Goal: Task Accomplishment & Management: Complete application form

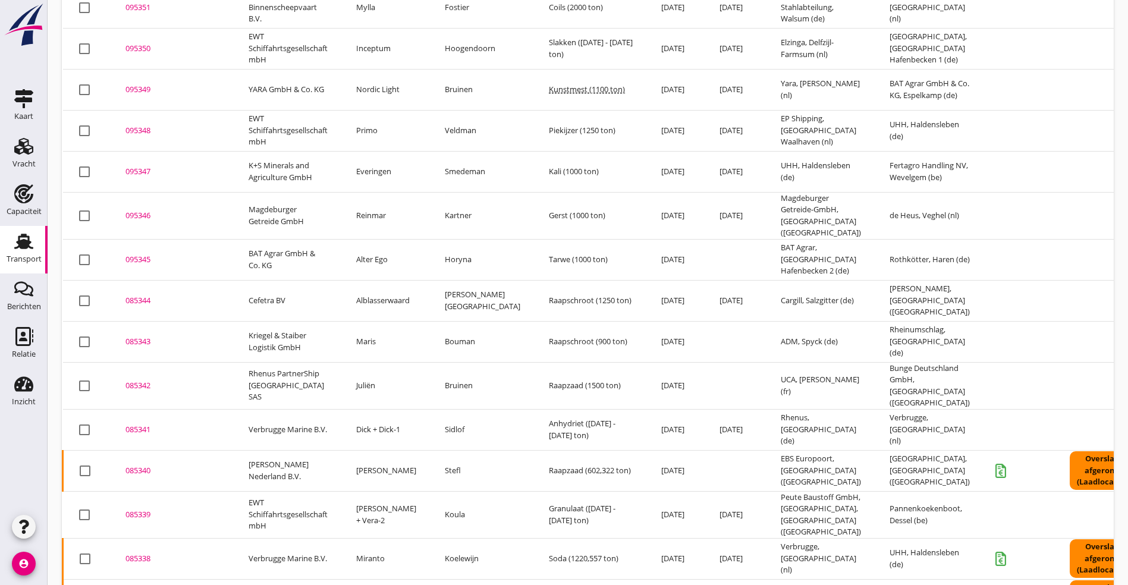
scroll to position [788, 0]
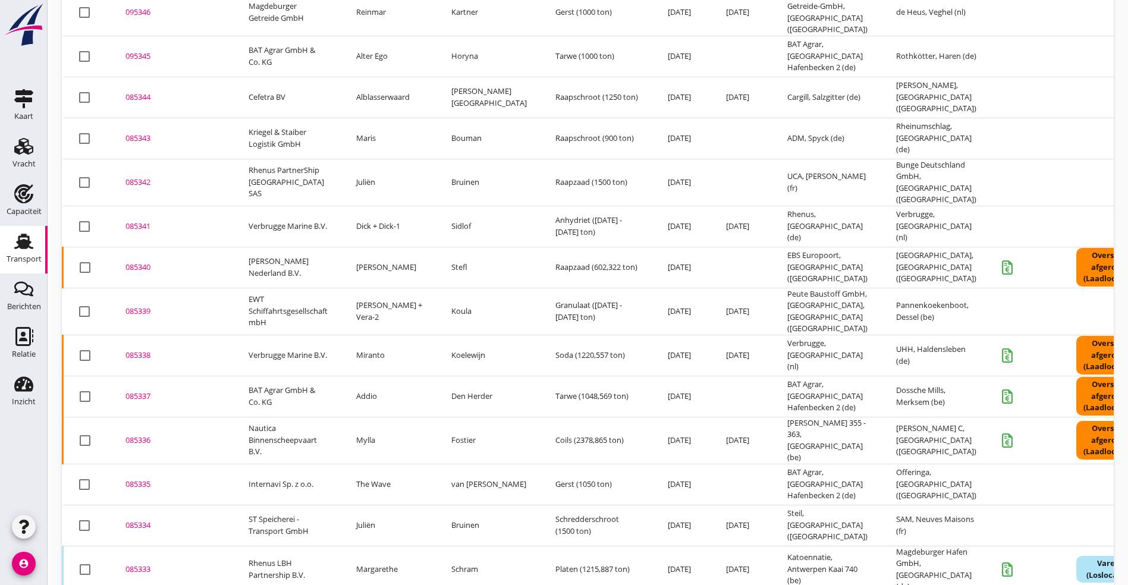
click at [147, 520] on div "085334" at bounding box center [172, 526] width 95 height 12
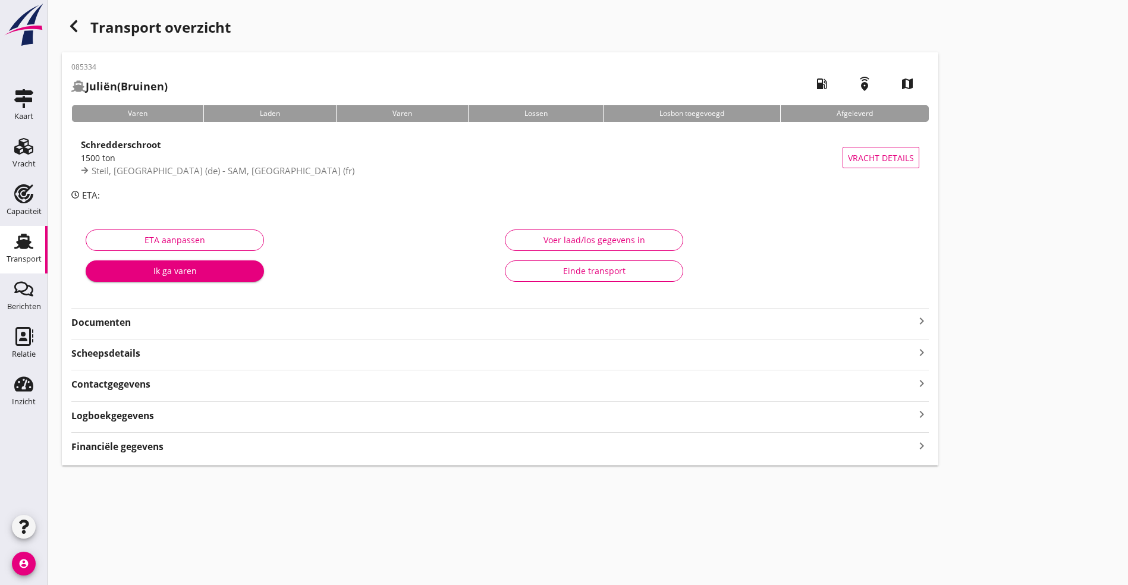
click at [285, 313] on div "Documenten keyboard_arrow_right" at bounding box center [499, 321] width 857 height 16
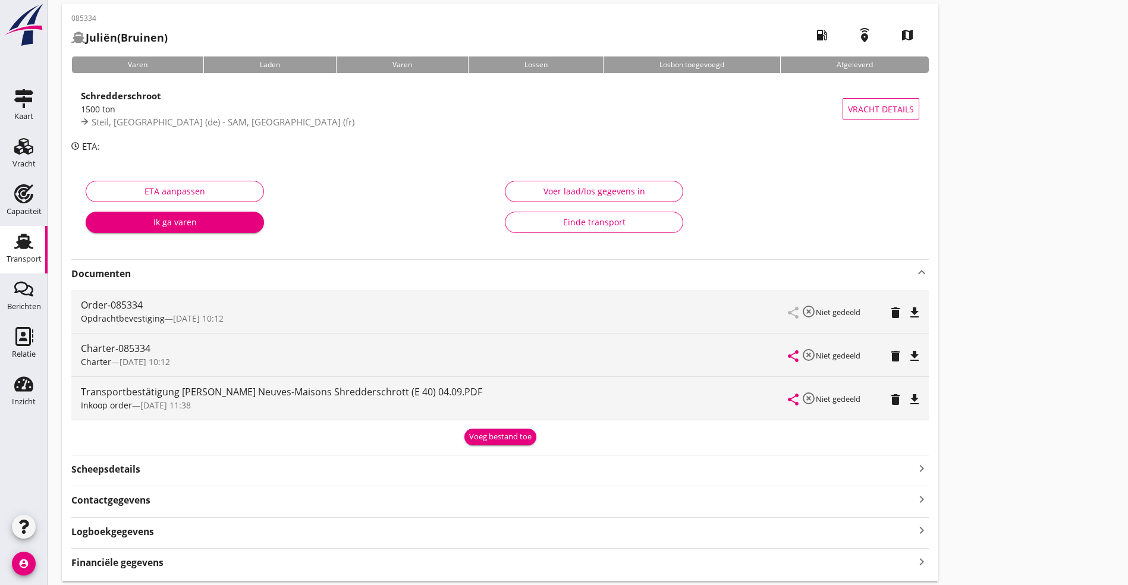
scroll to position [88, 0]
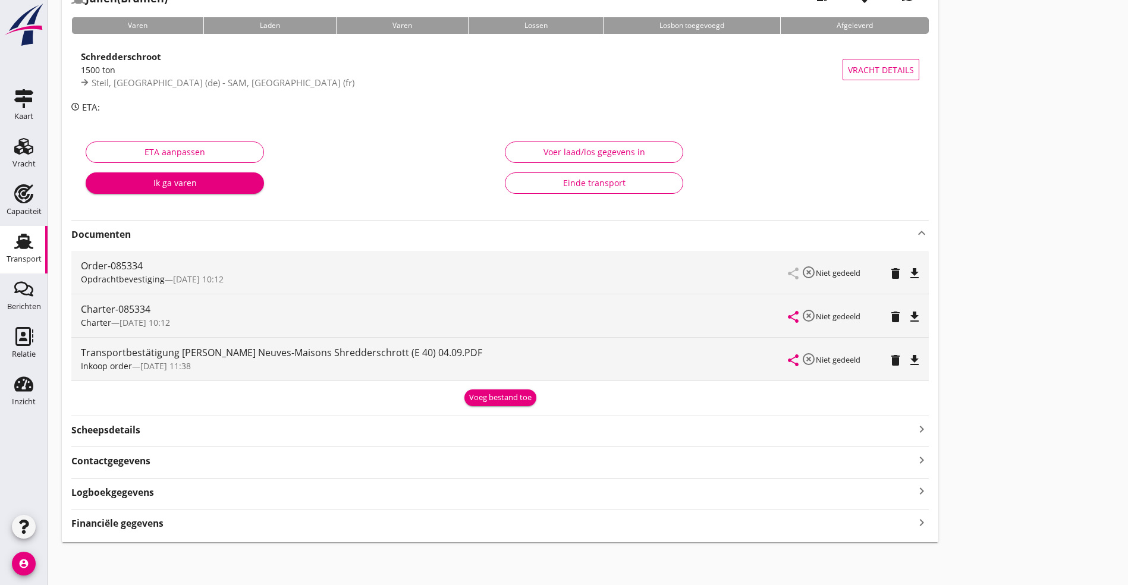
click at [217, 489] on div "Logboekgegevens keyboard_arrow_right" at bounding box center [499, 491] width 857 height 16
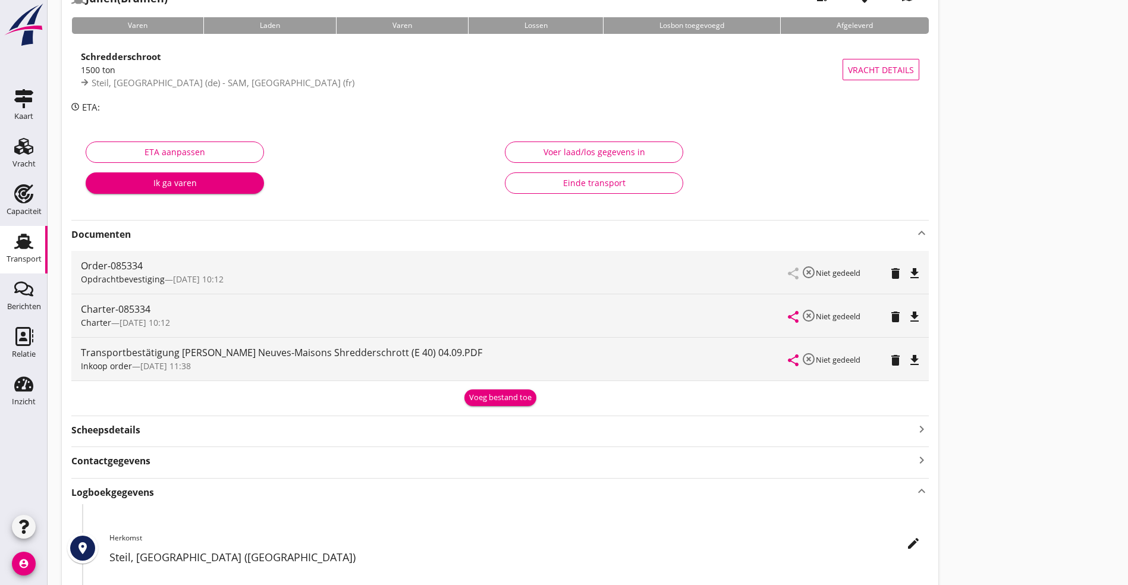
scroll to position [266, 0]
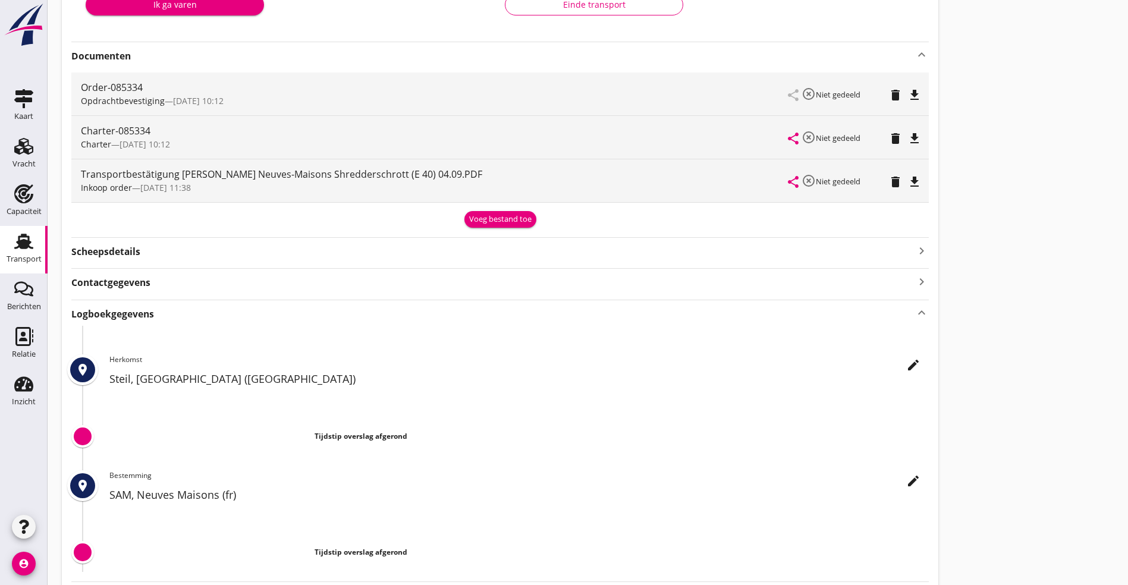
click at [906, 369] on icon "edit" at bounding box center [913, 365] width 14 height 14
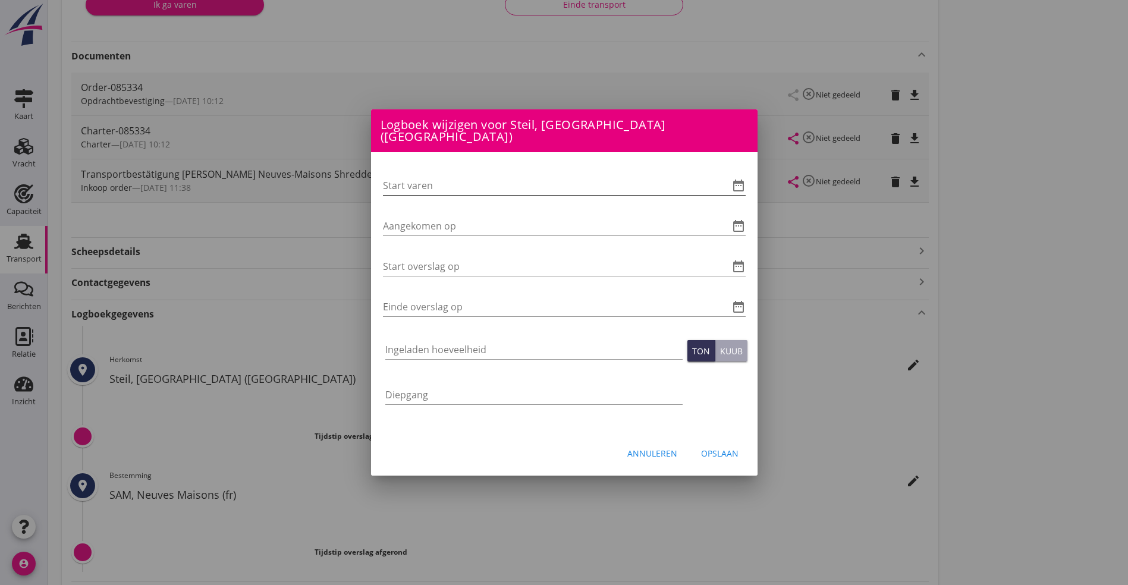
click at [421, 176] on input "Start varen" at bounding box center [547, 185] width 329 height 19
type input "[DATE] 06:00"
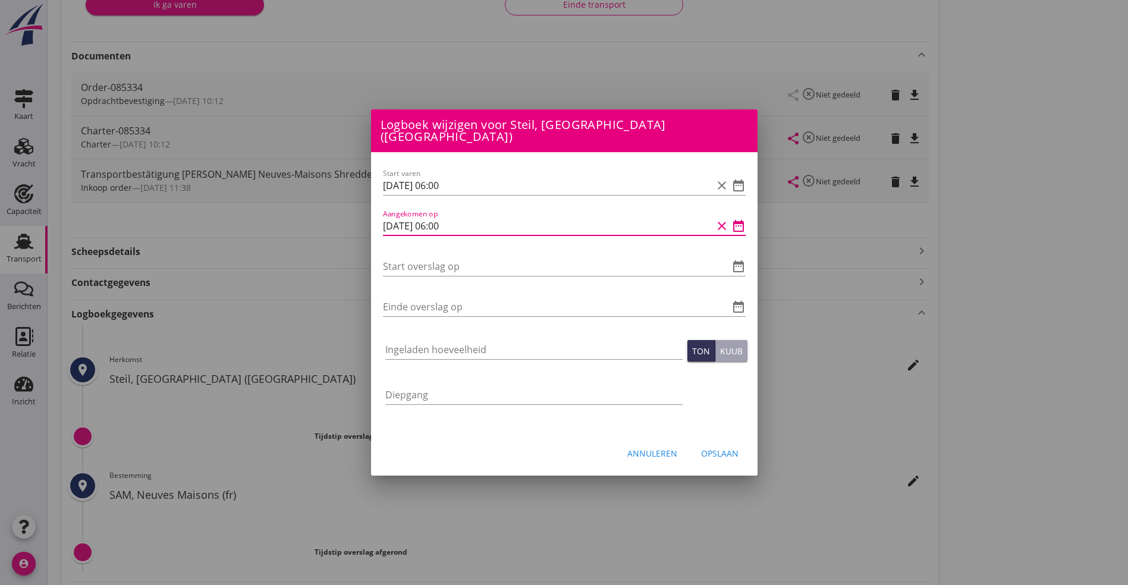
type input "[DATE] 06:00"
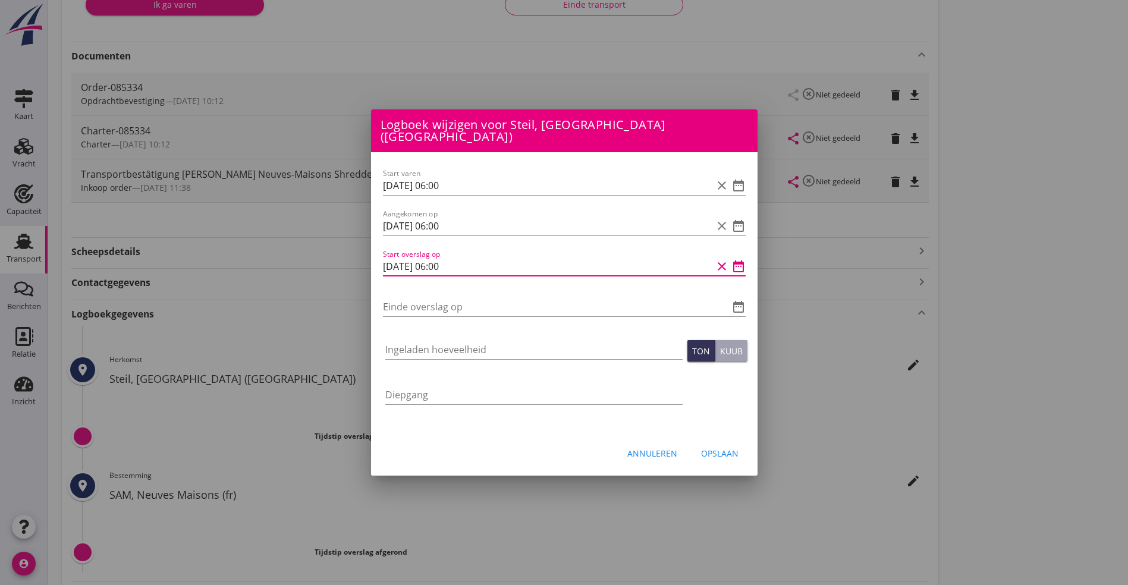
type input "[DATE] 06:00"
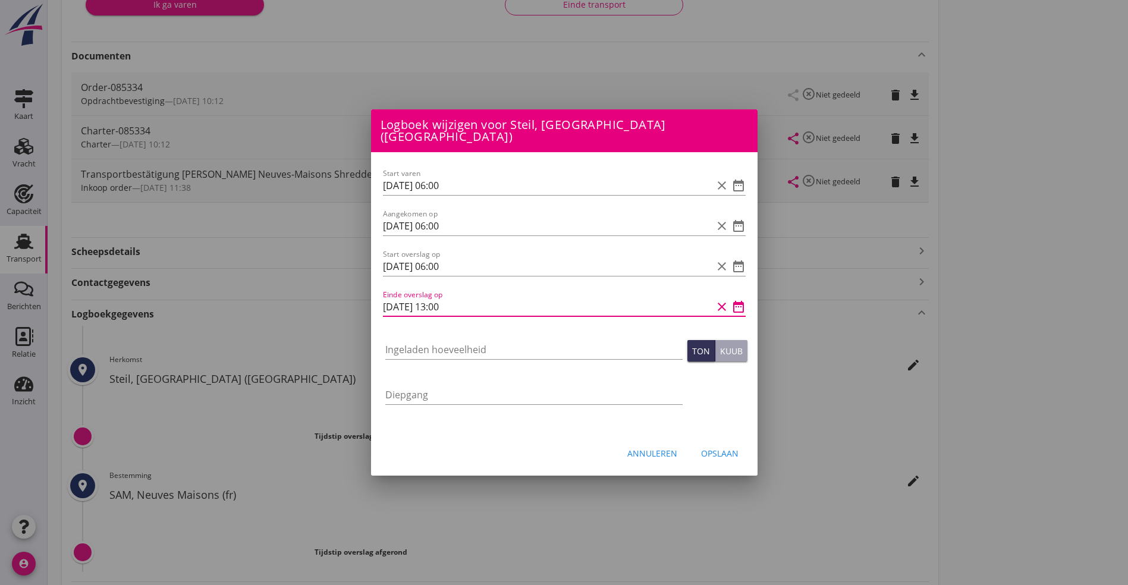
type input "[DATE] 13:00"
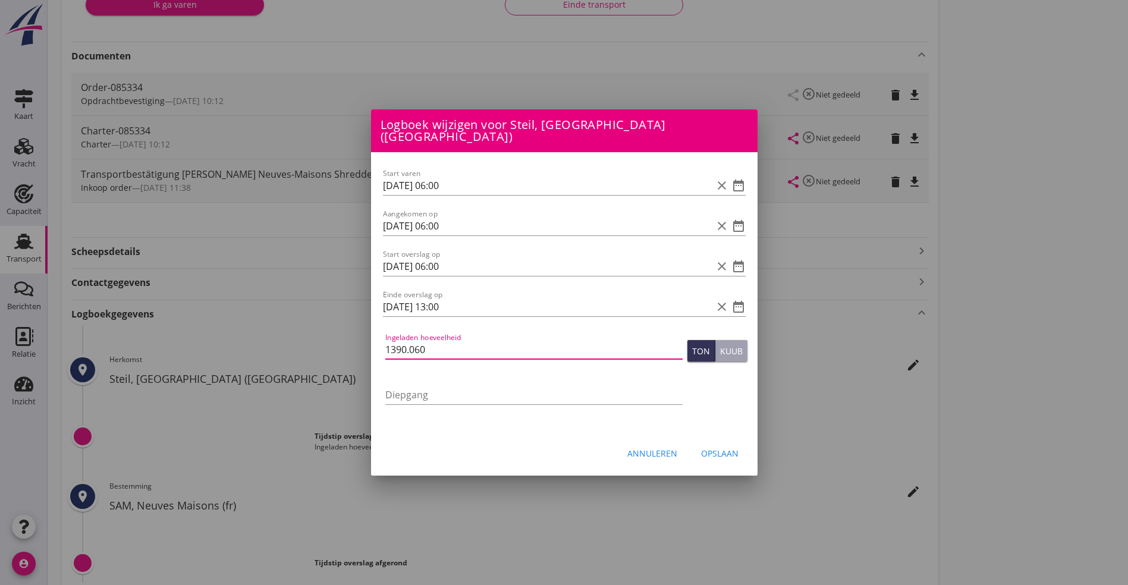
type input "1390.060"
click at [714, 447] on div "Opslaan" at bounding box center [719, 453] width 37 height 12
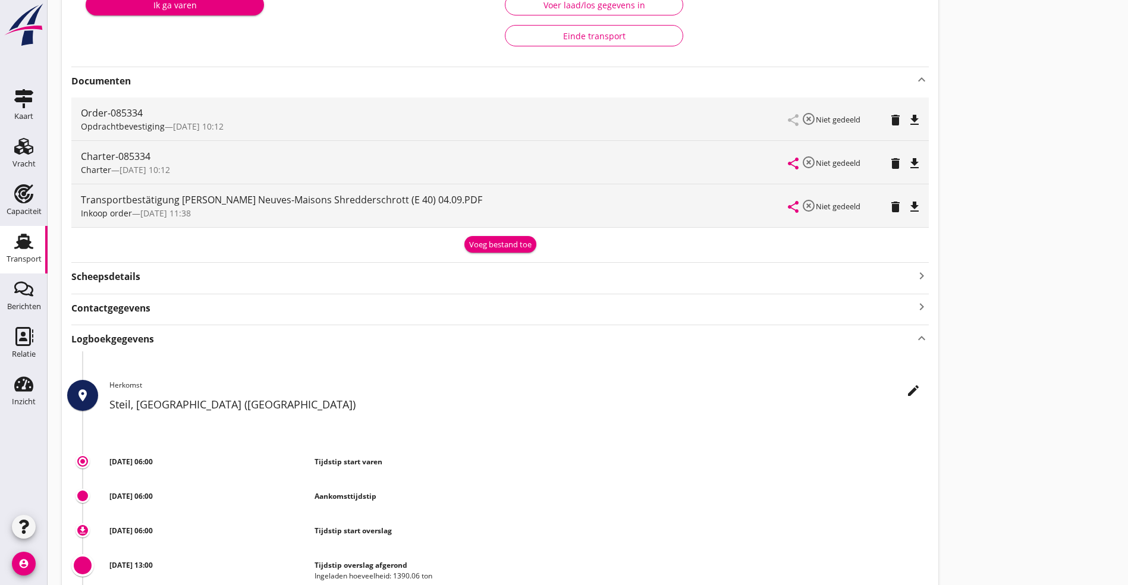
click at [26, 248] on use at bounding box center [23, 241] width 19 height 15
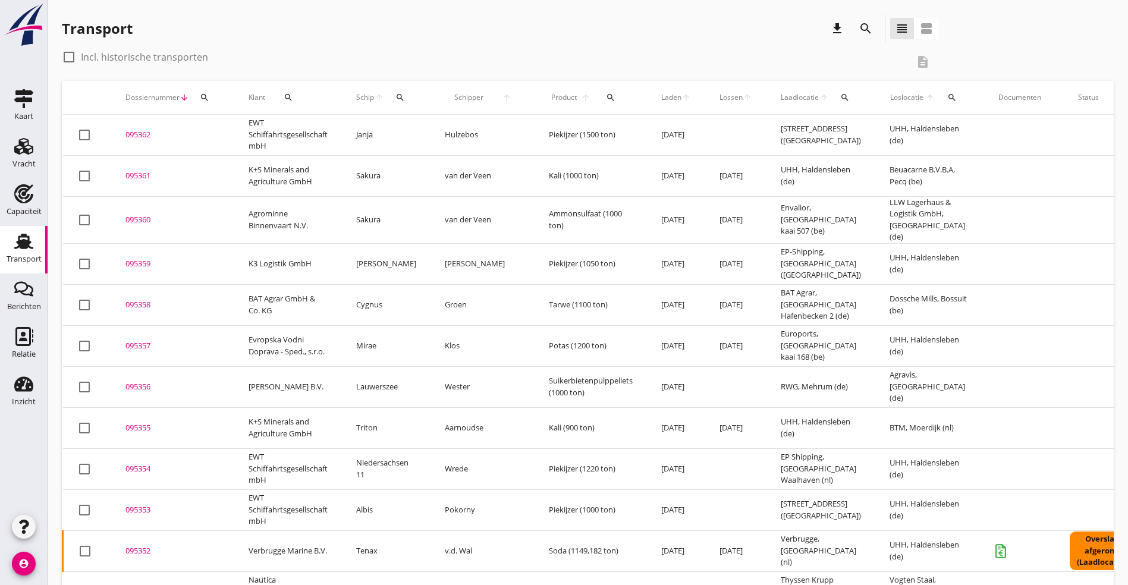
click at [830, 25] on icon "download" at bounding box center [837, 28] width 14 height 14
click at [960, 24] on div "Transport download search view_headline view_agenda" at bounding box center [588, 30] width 1052 height 33
click at [851, 17] on div "search" at bounding box center [865, 28] width 29 height 29
click at [858, 24] on icon "search" at bounding box center [865, 28] width 14 height 14
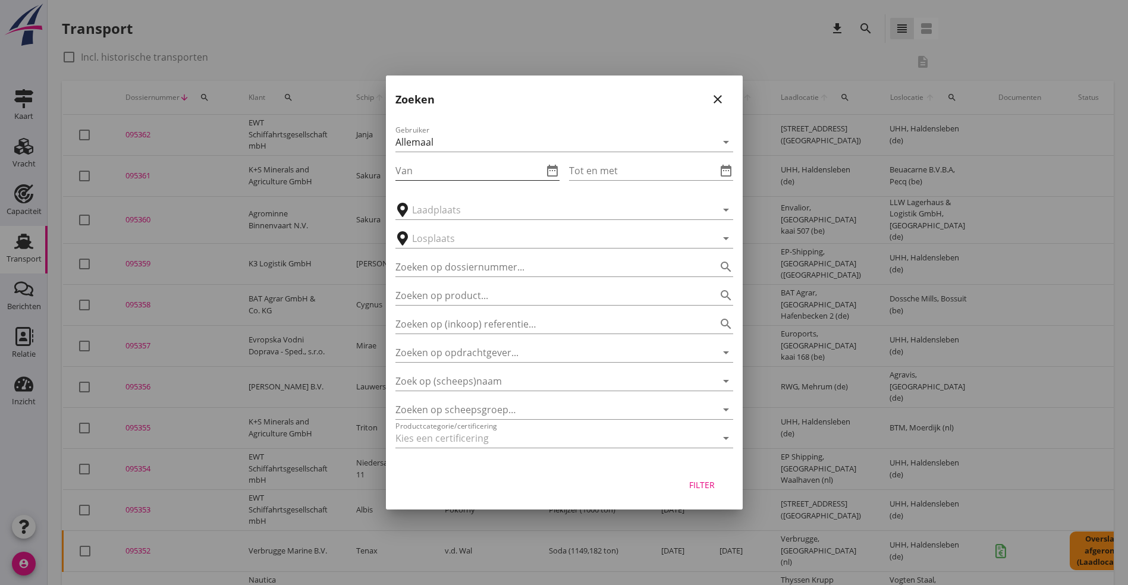
click at [557, 166] on icon "date_range" at bounding box center [552, 170] width 14 height 14
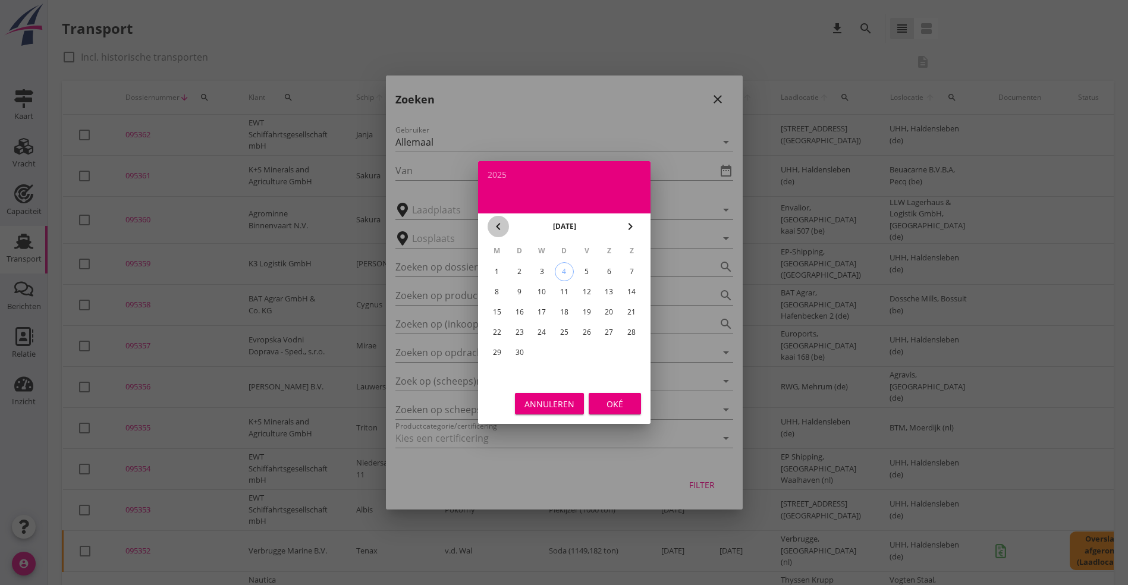
click at [491, 225] on icon "chevron_left" at bounding box center [498, 226] width 14 height 14
click at [498, 228] on icon "chevron_left" at bounding box center [498, 226] width 14 height 14
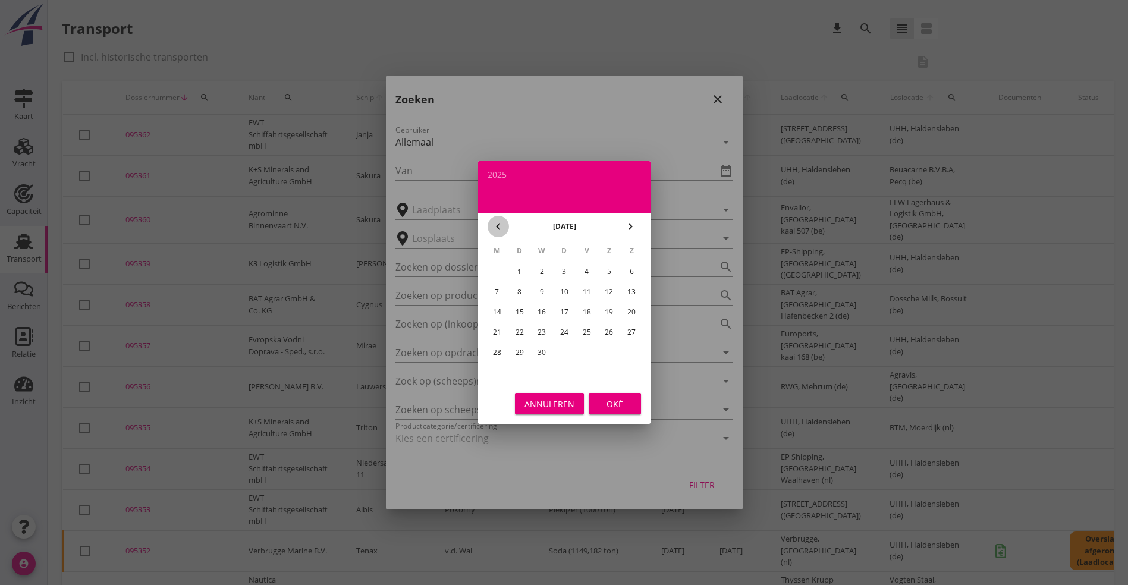
click at [498, 228] on icon "chevron_left" at bounding box center [498, 226] width 14 height 14
click at [540, 271] on div "1" at bounding box center [541, 271] width 19 height 19
type input "[DATE]"
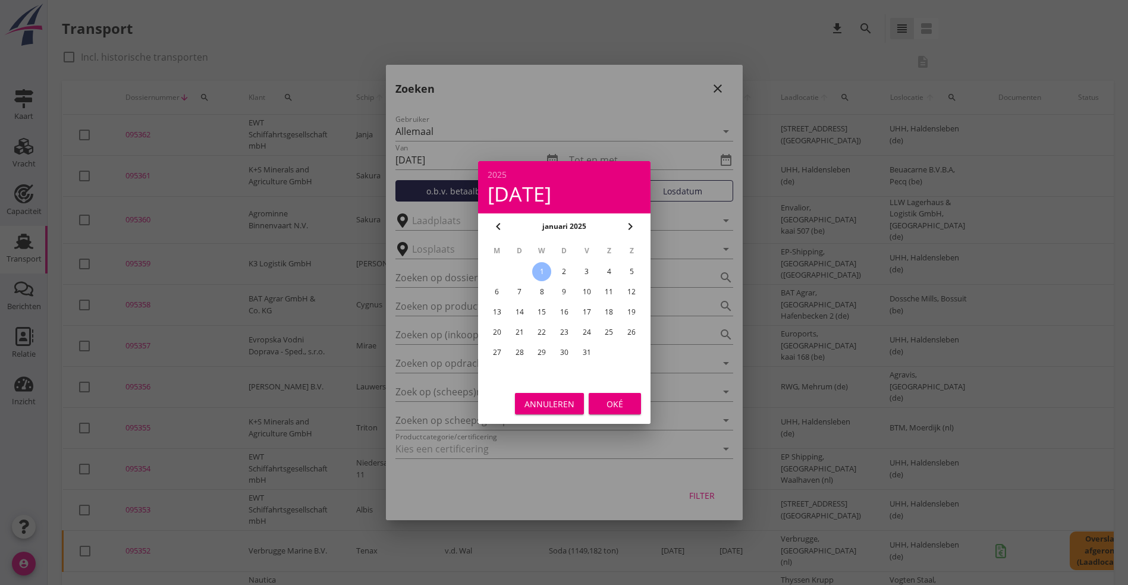
click at [604, 405] on div "Oké" at bounding box center [614, 404] width 33 height 12
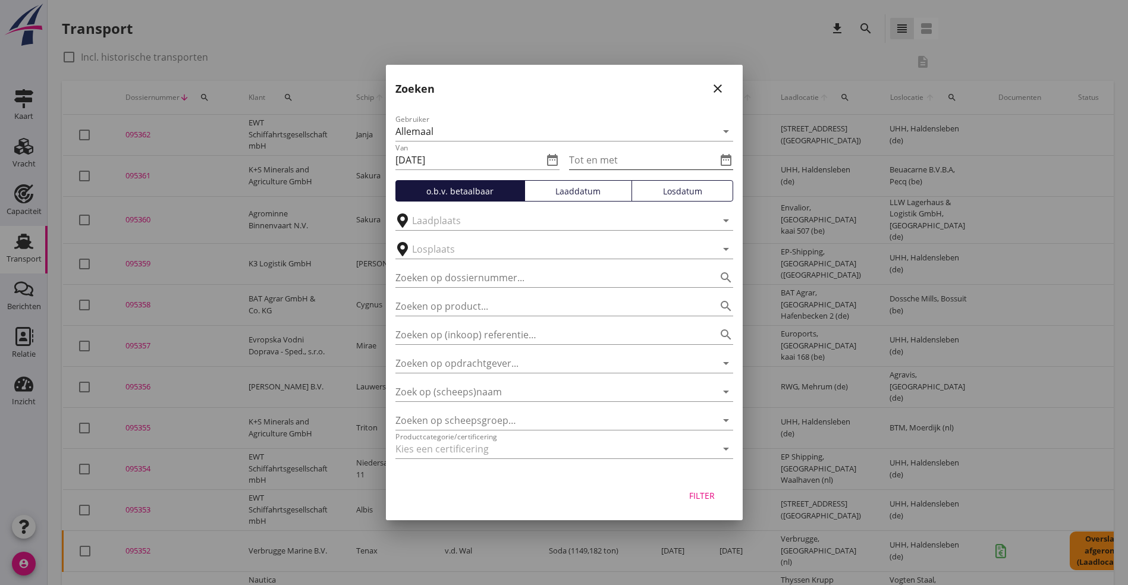
click at [691, 161] on input "Tot en met" at bounding box center [642, 159] width 147 height 19
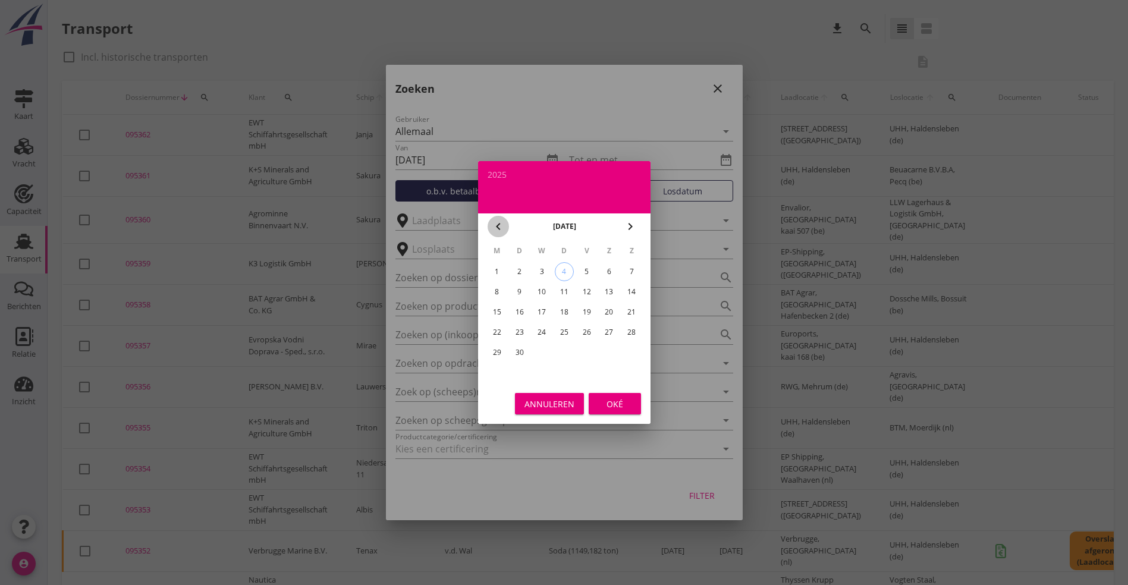
click at [492, 224] on icon "chevron_left" at bounding box center [498, 226] width 14 height 14
click at [498, 230] on icon "chevron_left" at bounding box center [498, 226] width 14 height 14
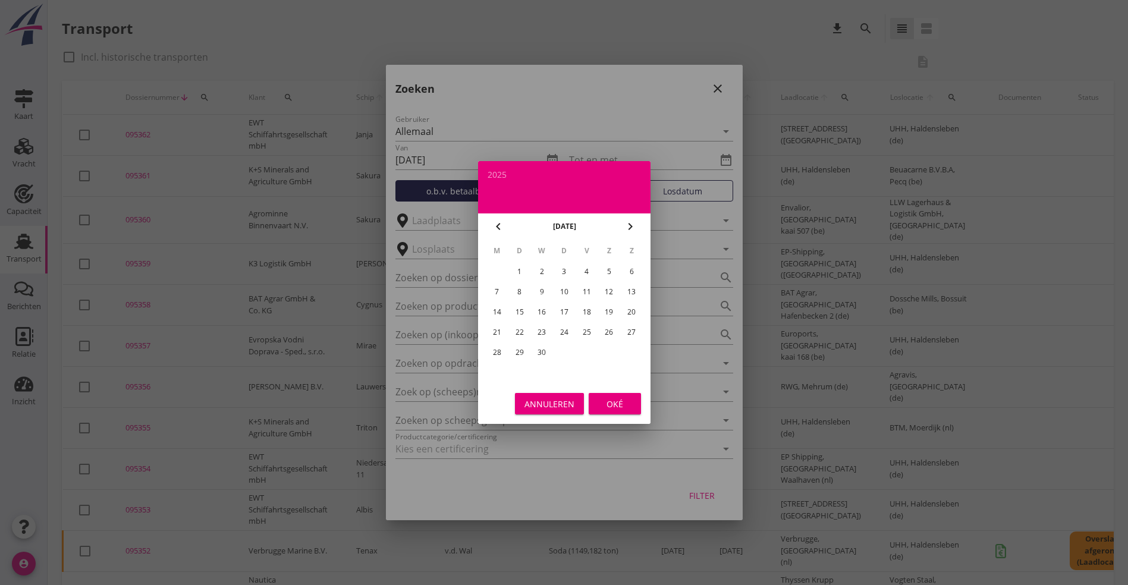
click at [498, 230] on icon "chevron_left" at bounding box center [498, 226] width 14 height 14
click at [586, 344] on div "28" at bounding box center [586, 352] width 19 height 19
type input "[DATE]"
click at [617, 399] on div "Oké" at bounding box center [614, 404] width 33 height 12
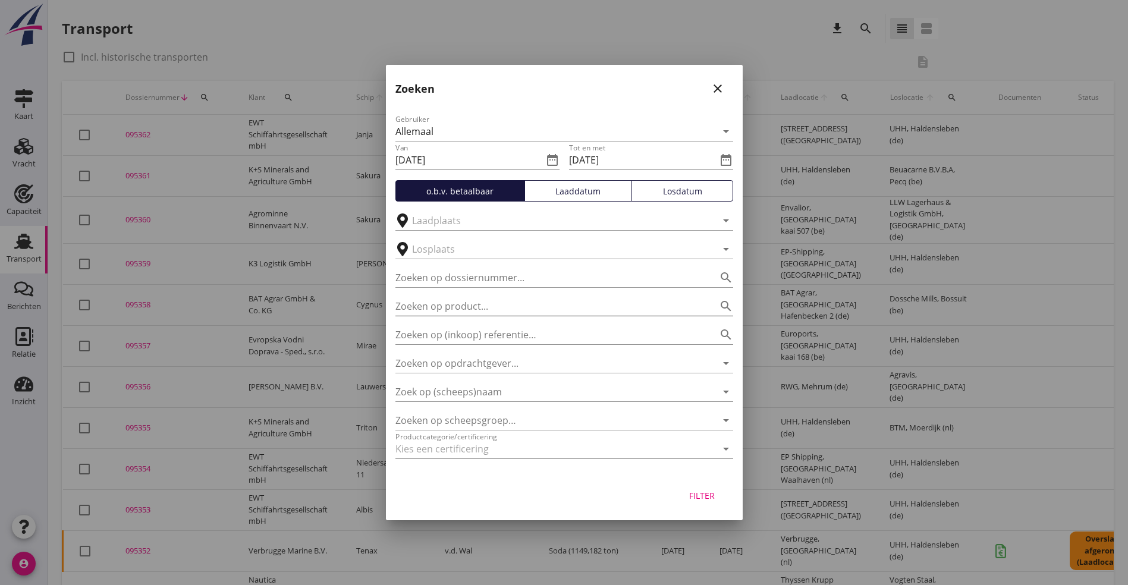
click at [594, 309] on input "Zoeken op product..." at bounding box center [547, 306] width 304 height 19
click at [700, 452] on div at bounding box center [708, 449] width 17 height 14
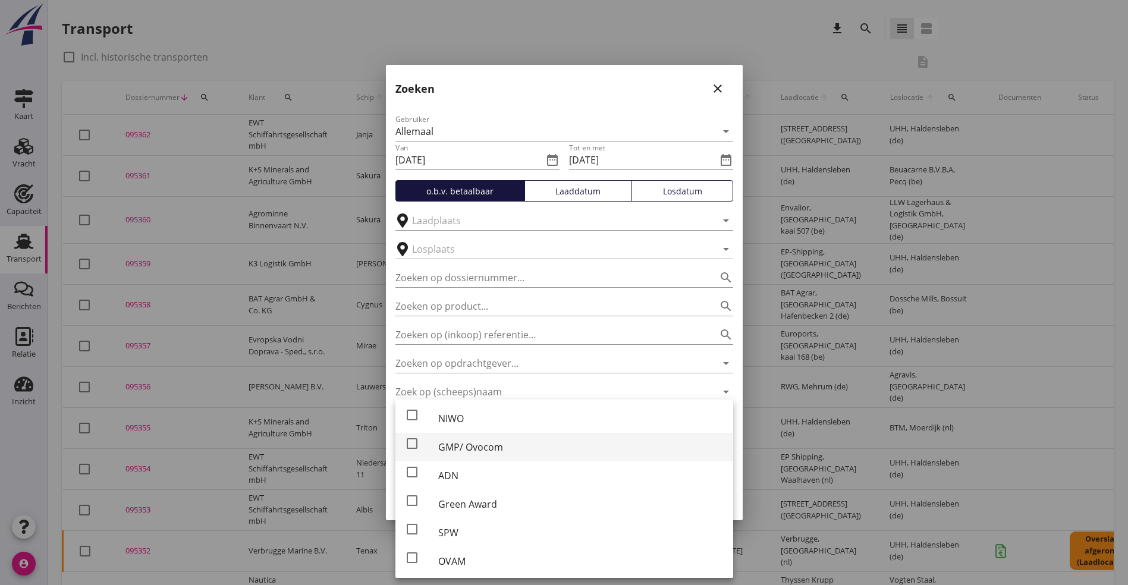
click at [414, 445] on div at bounding box center [412, 443] width 20 height 20
checkbox input "true"
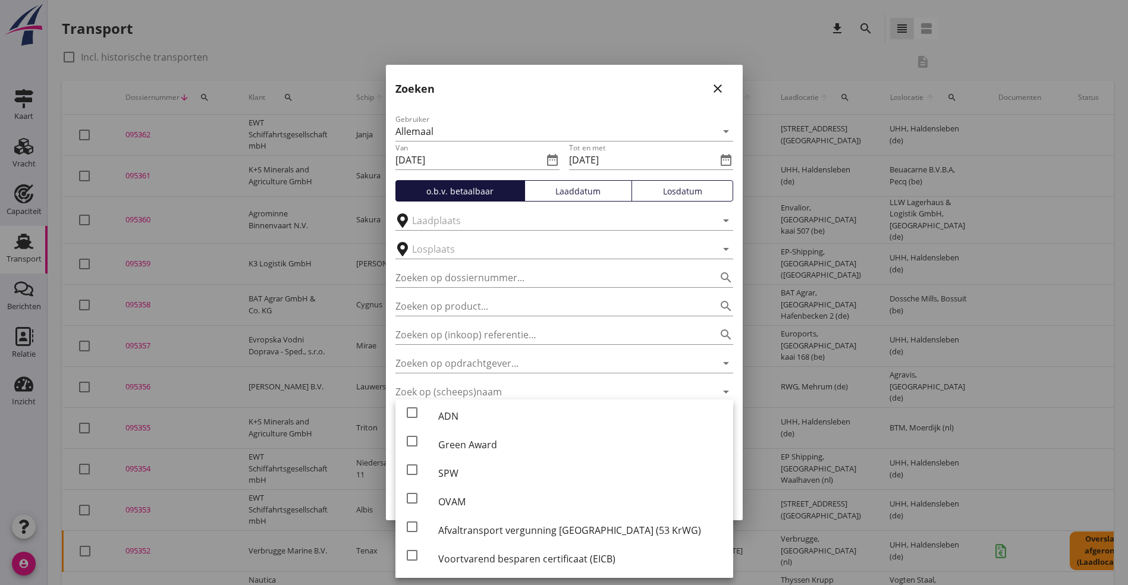
click at [652, 120] on div "Gebruiker Allemaal arrow_drop_down" at bounding box center [564, 128] width 338 height 26
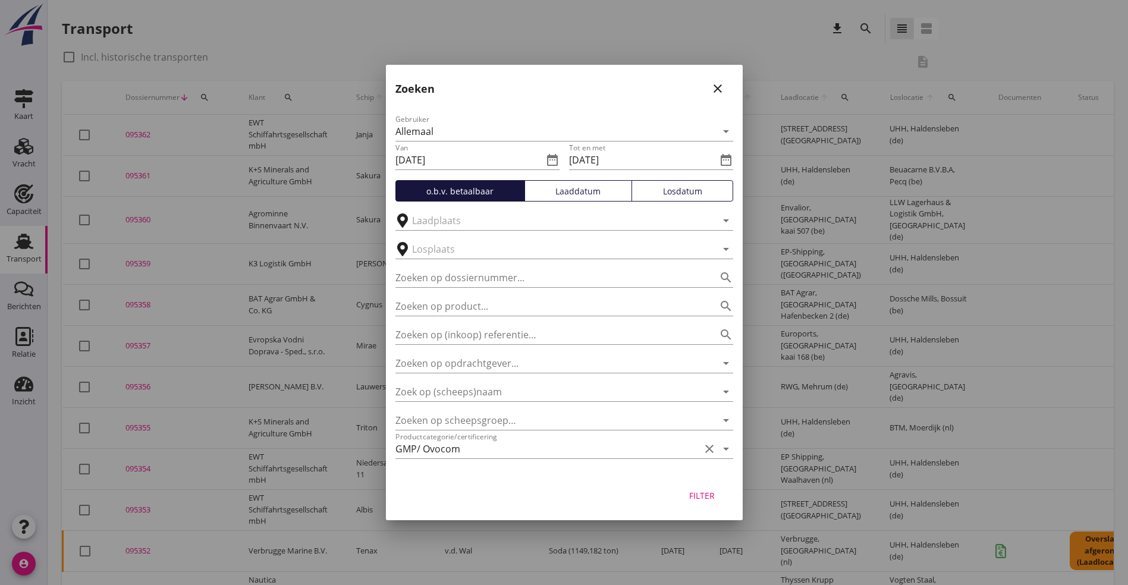
click at [701, 494] on div "Filter" at bounding box center [701, 495] width 33 height 12
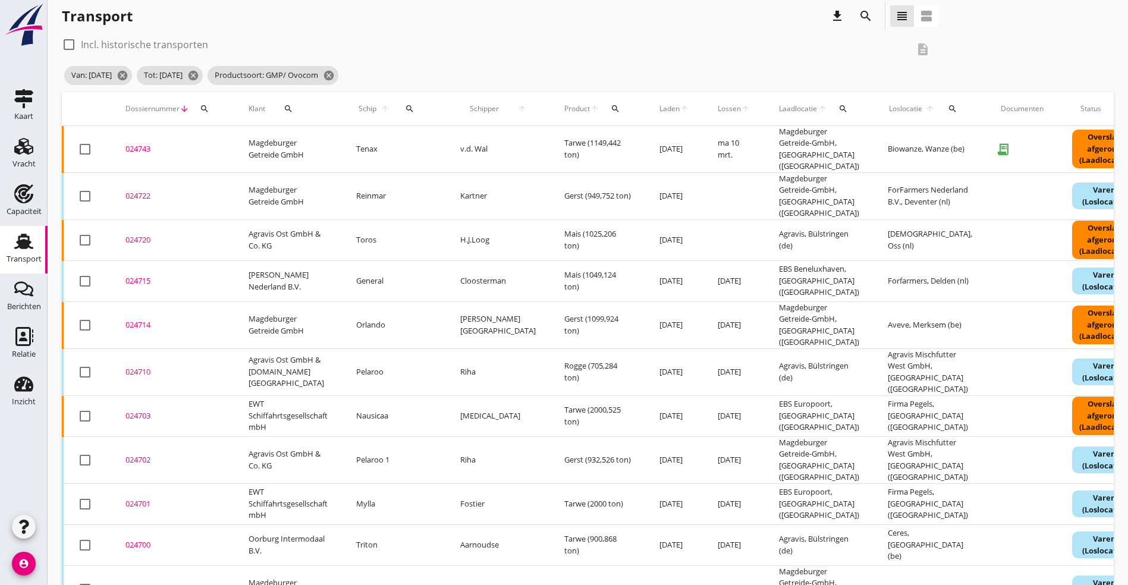
scroll to position [0, 0]
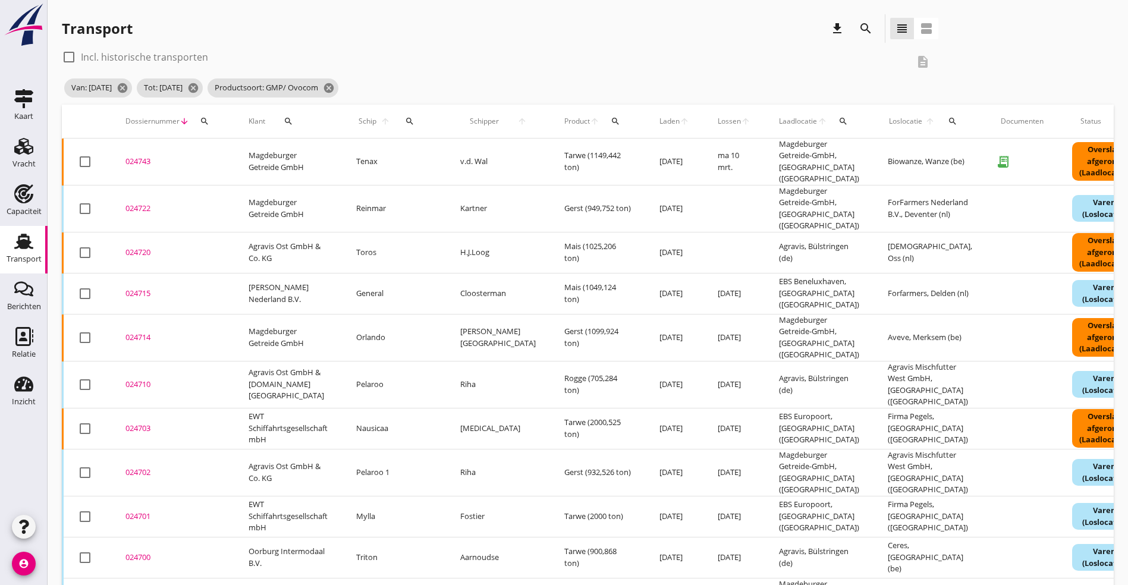
click at [149, 332] on div "024714" at bounding box center [172, 338] width 95 height 12
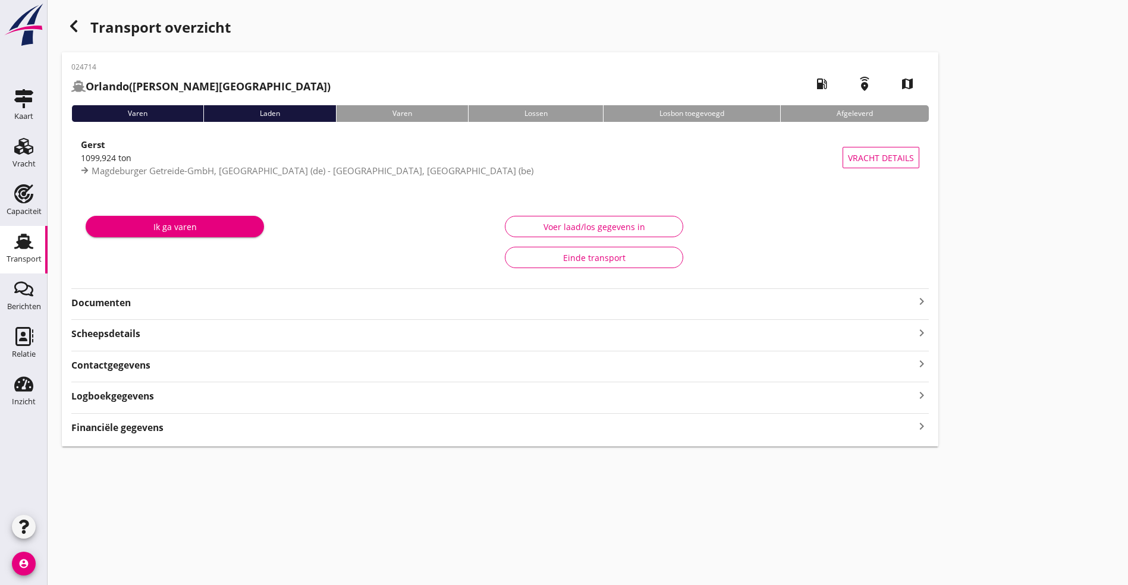
click at [192, 298] on strong "Documenten" at bounding box center [492, 303] width 843 height 14
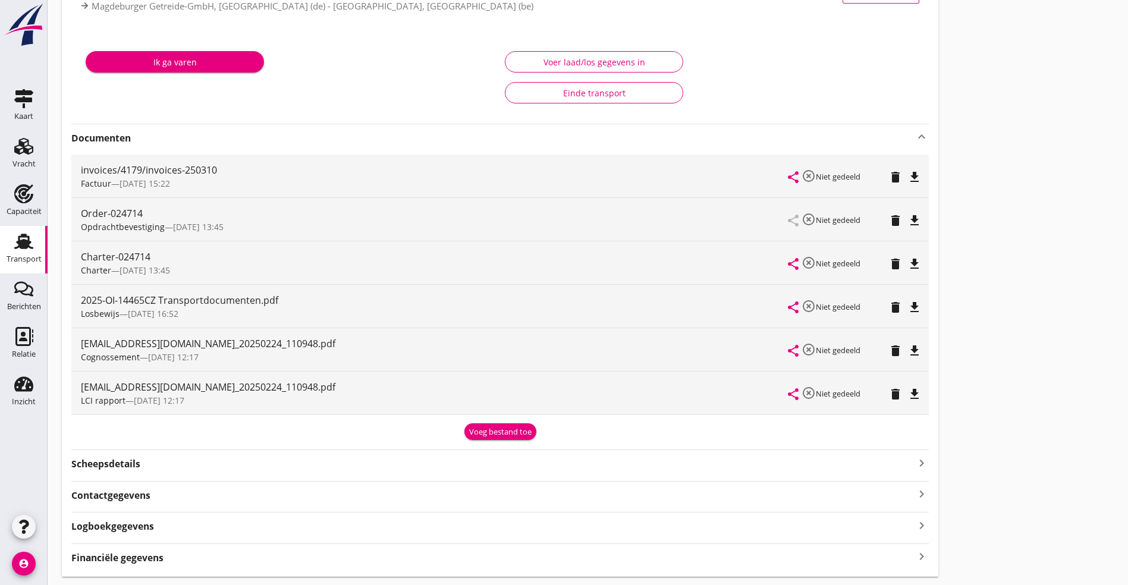
scroll to position [199, 0]
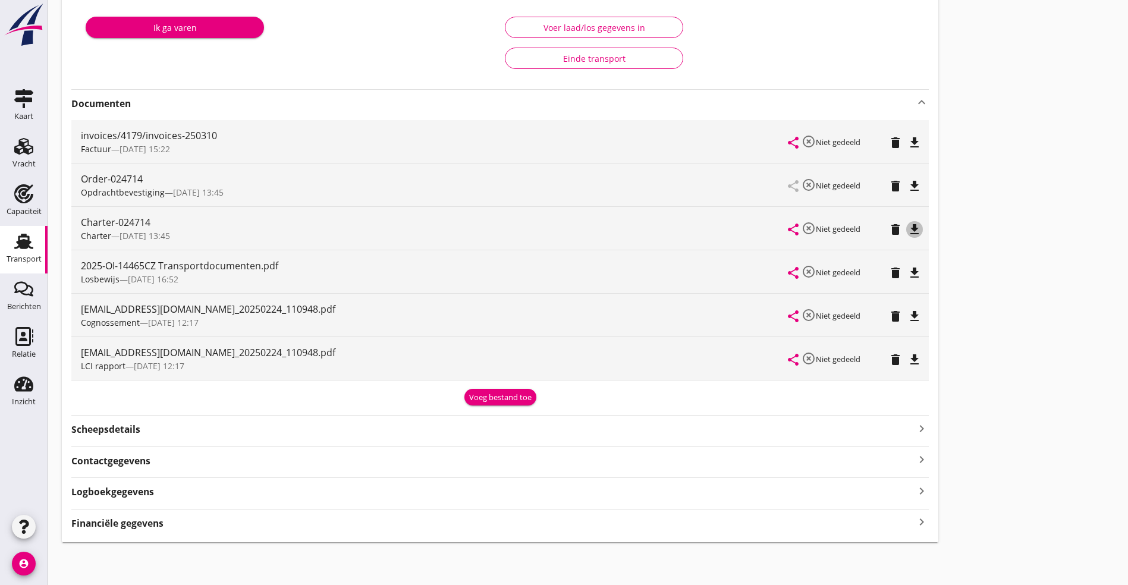
click at [907, 231] on icon "file_download" at bounding box center [914, 229] width 14 height 14
click at [907, 359] on icon "file_download" at bounding box center [914, 360] width 14 height 14
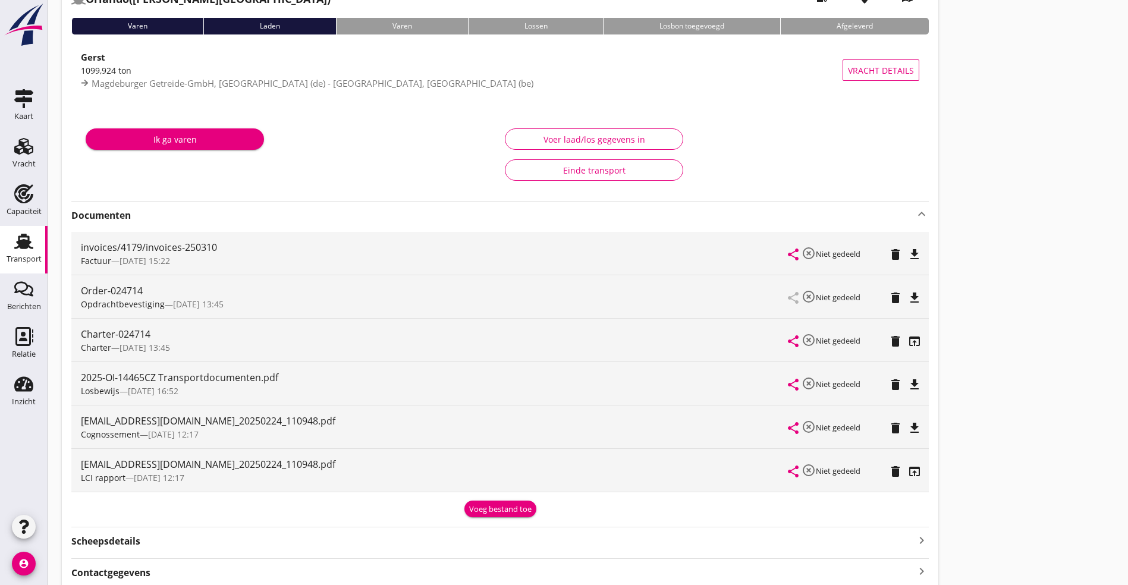
scroll to position [0, 0]
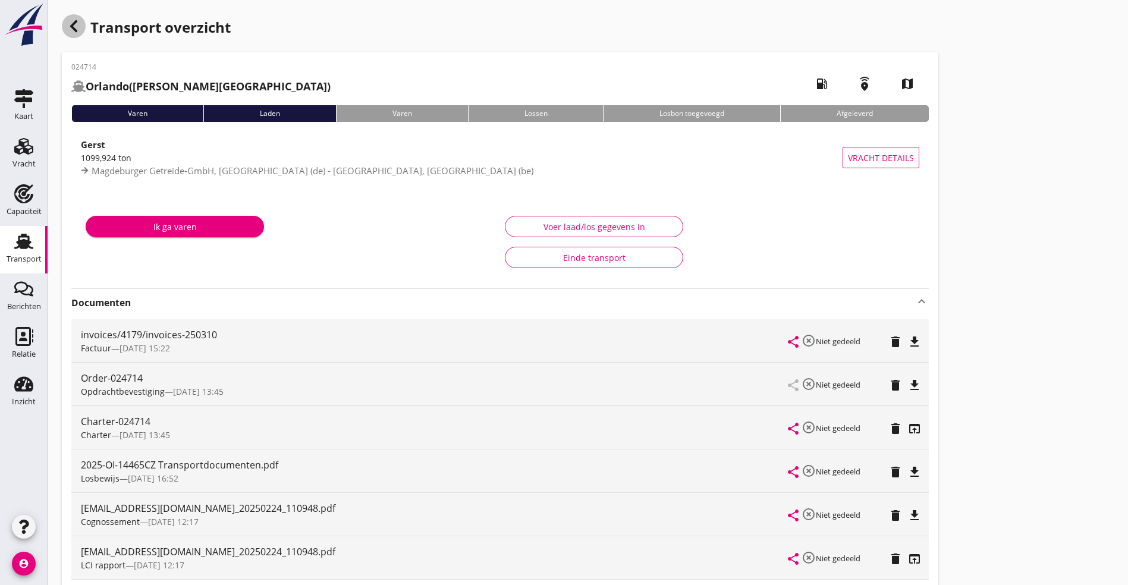
click at [72, 26] on use "button" at bounding box center [73, 26] width 7 height 12
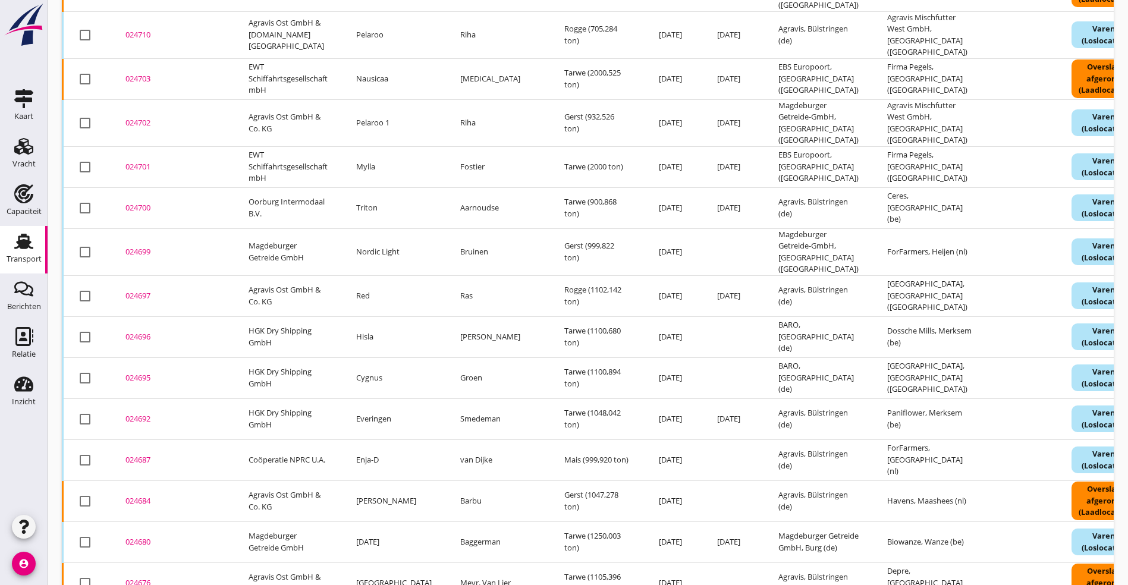
scroll to position [357, 0]
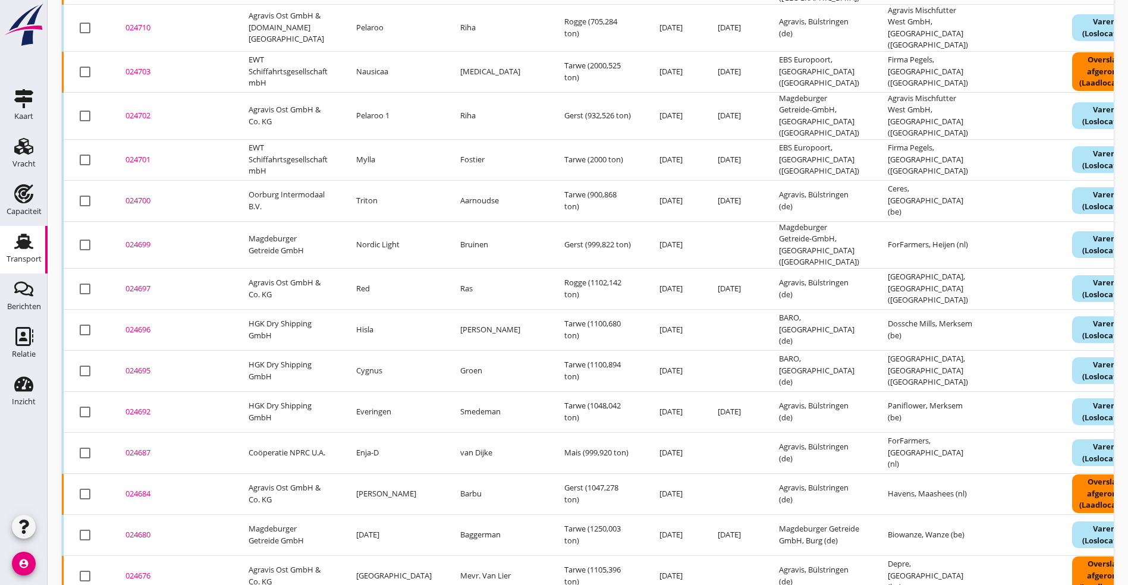
click at [144, 283] on div "024697" at bounding box center [172, 289] width 95 height 12
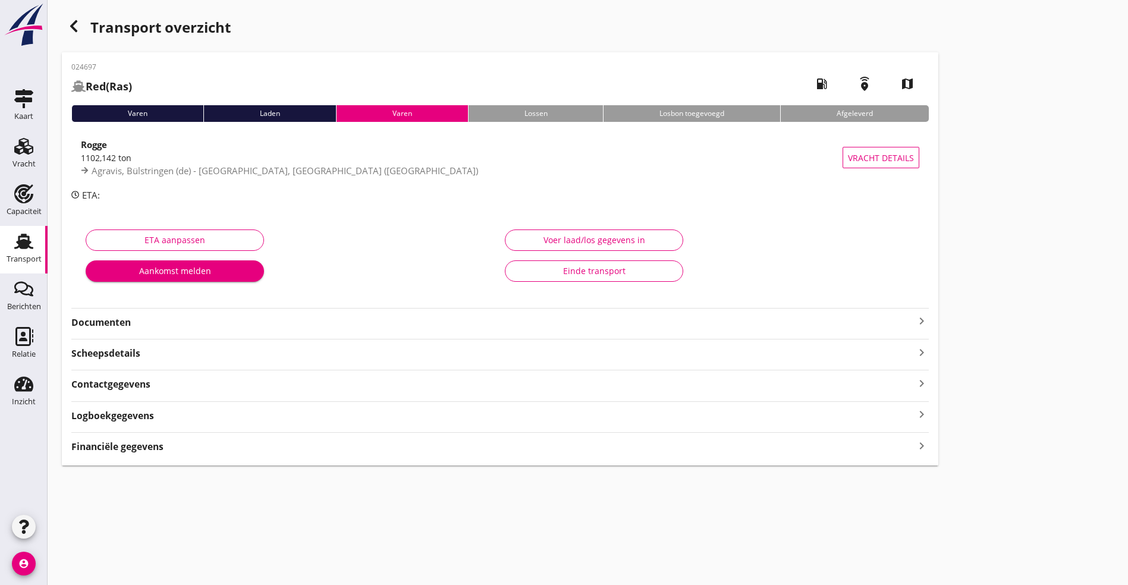
click at [191, 324] on strong "Documenten" at bounding box center [492, 323] width 843 height 14
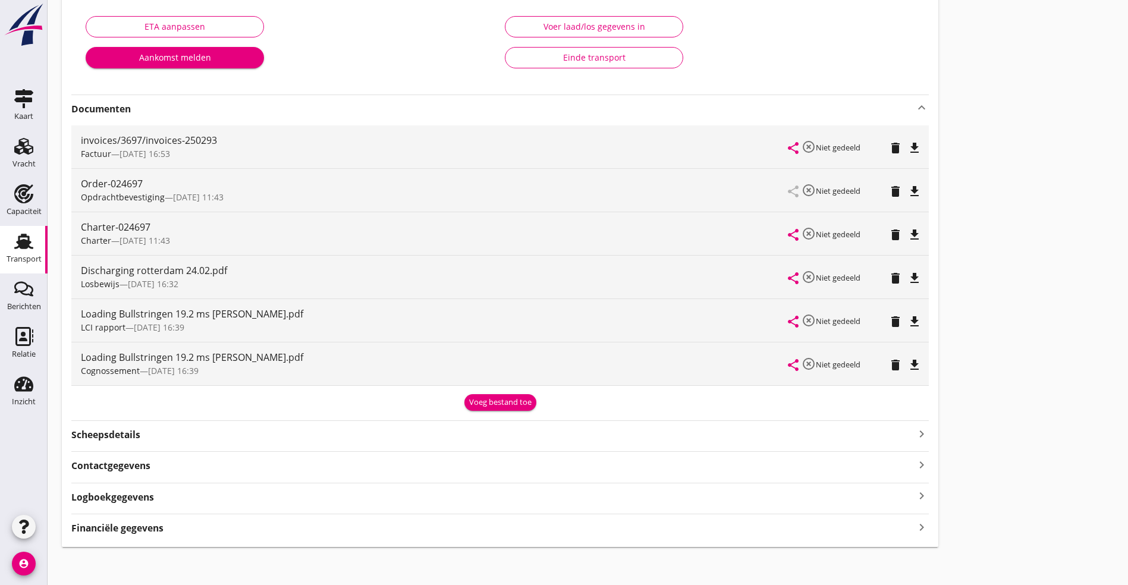
scroll to position [218, 0]
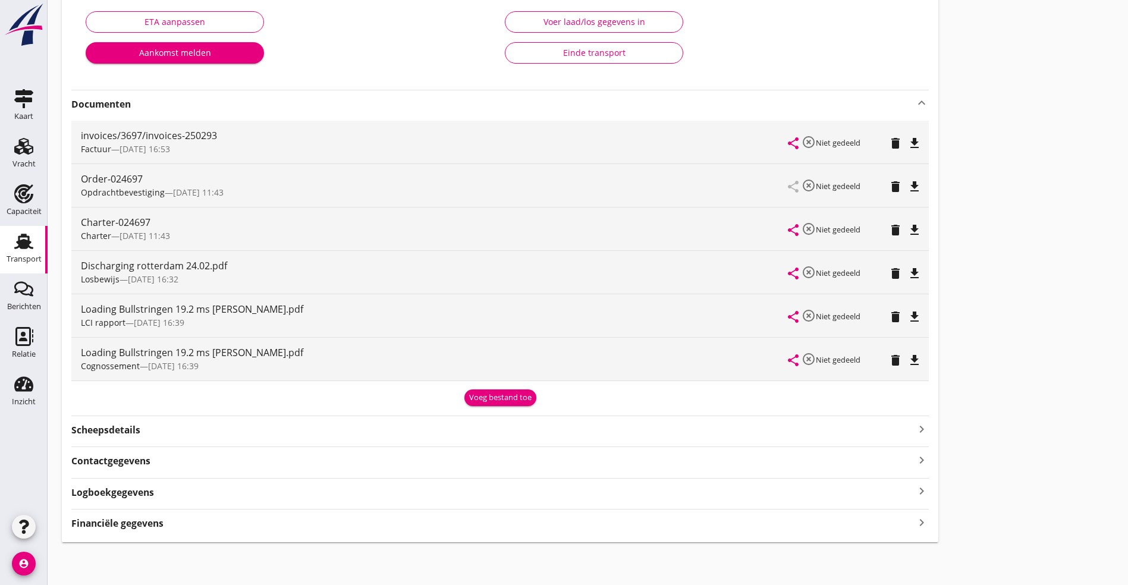
click at [907, 316] on icon "file_download" at bounding box center [914, 317] width 14 height 14
click at [907, 225] on icon "file_download" at bounding box center [914, 230] width 14 height 14
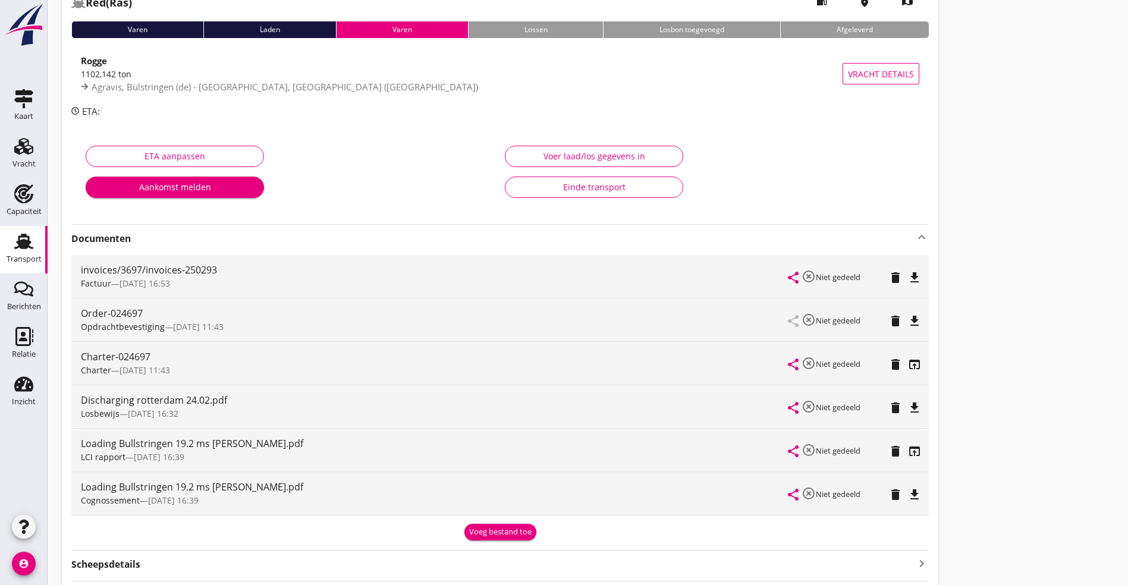
scroll to position [0, 0]
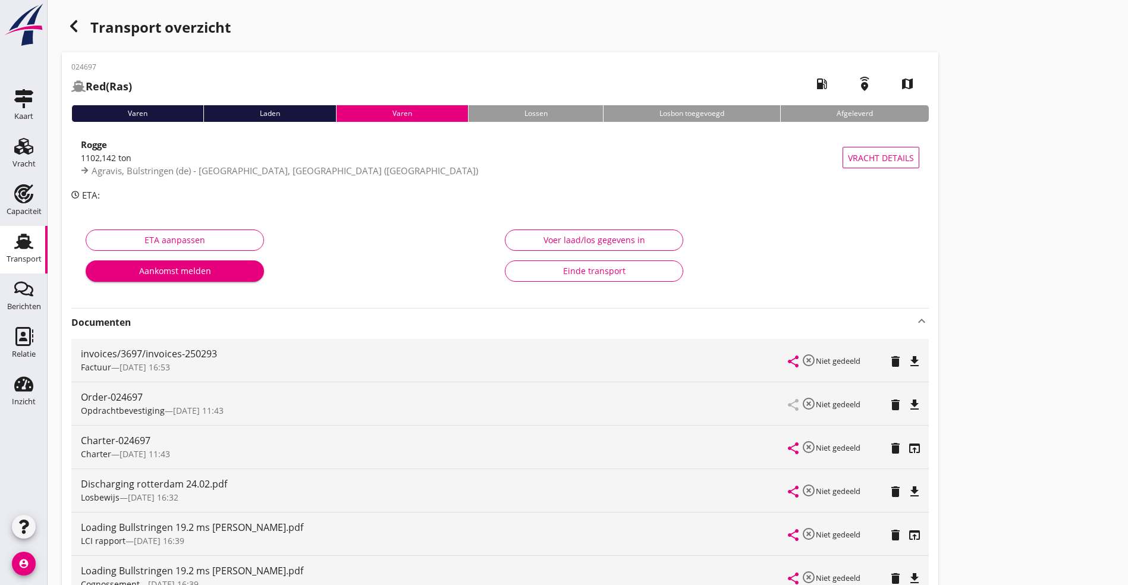
click at [71, 24] on icon "button" at bounding box center [74, 26] width 14 height 14
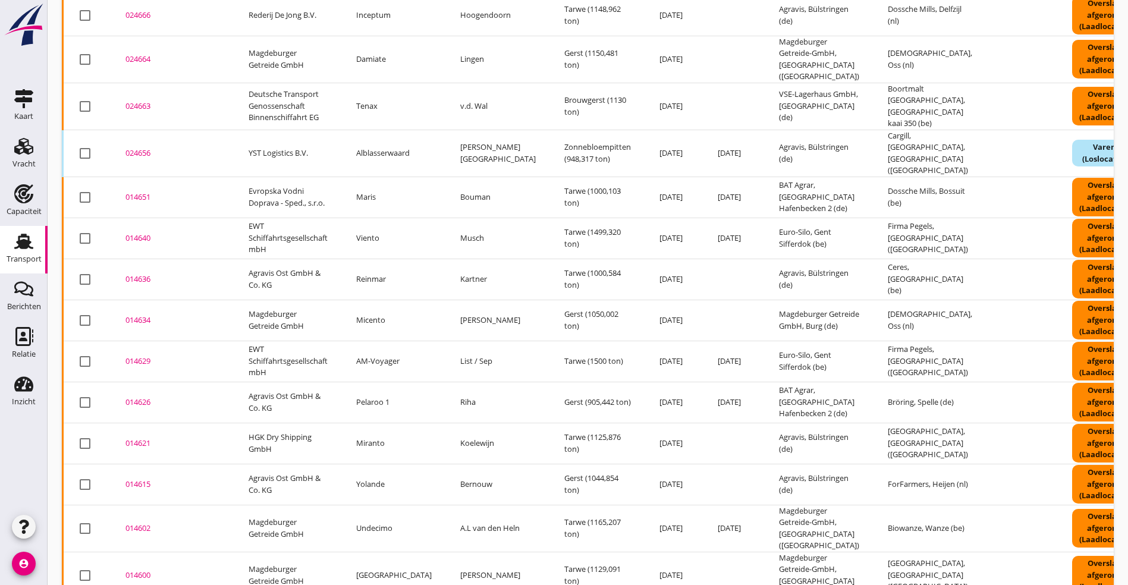
scroll to position [1116, 0]
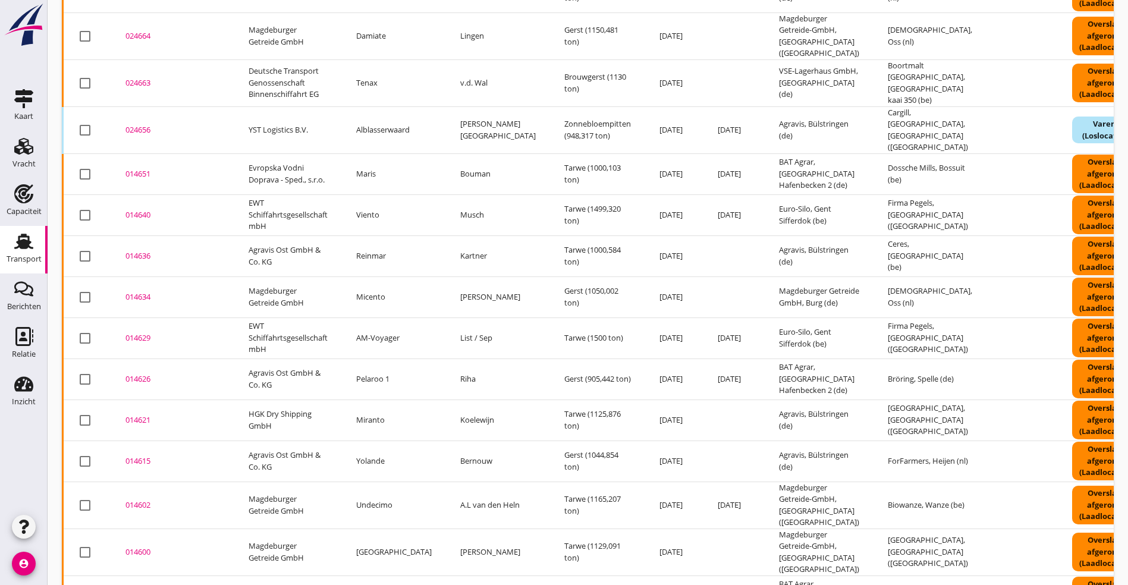
click at [139, 414] on div "014621" at bounding box center [172, 420] width 95 height 12
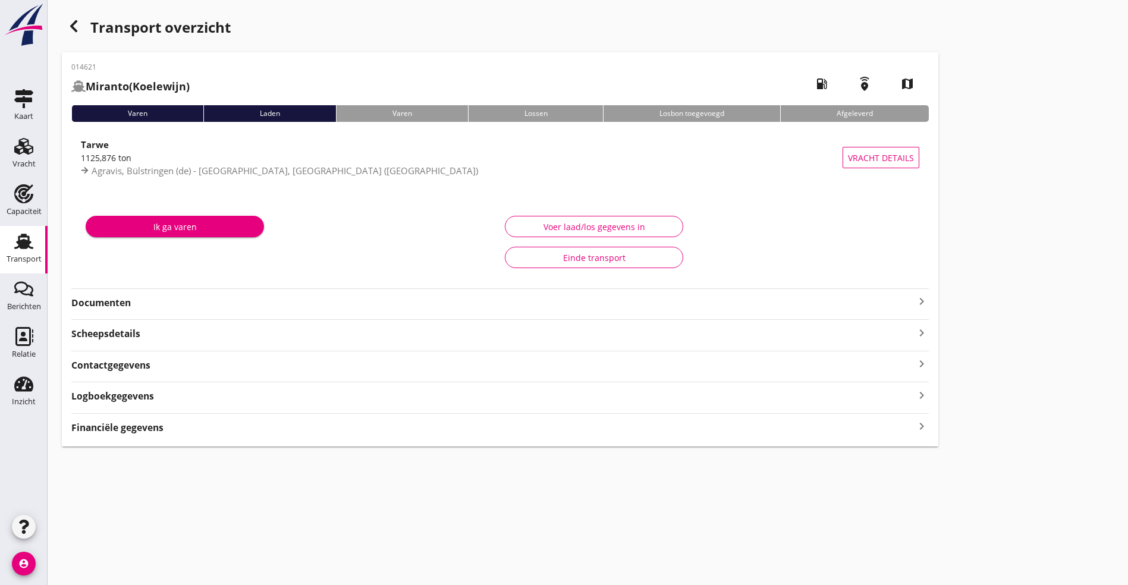
click at [198, 316] on div "014621 Miranto (Koelewijn) local_gas_station emergency_share map Varen Laden Va…" at bounding box center [500, 249] width 876 height 394
click at [914, 295] on icon "keyboard_arrow_right" at bounding box center [921, 301] width 14 height 14
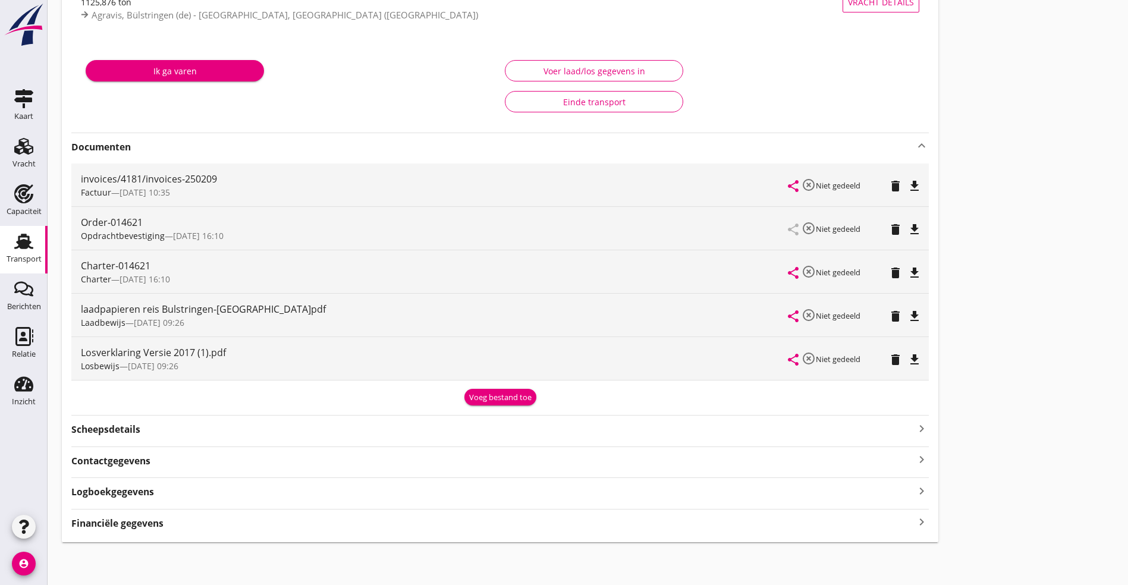
scroll to position [67, 0]
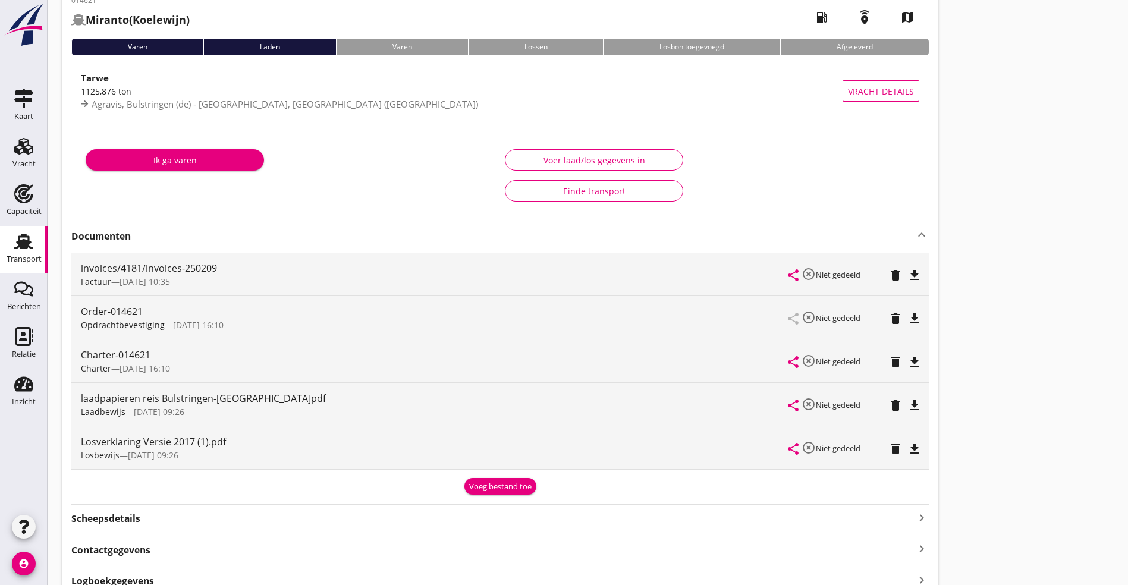
click at [907, 448] on icon "file_download" at bounding box center [914, 449] width 14 height 14
click at [907, 358] on icon "file_download" at bounding box center [914, 362] width 14 height 14
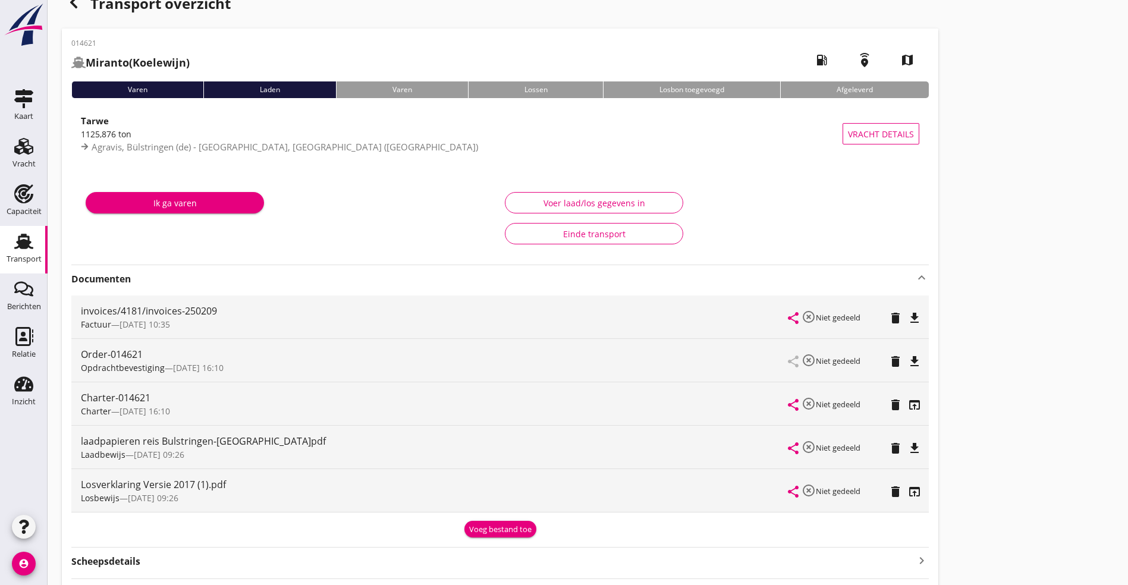
scroll to position [0, 0]
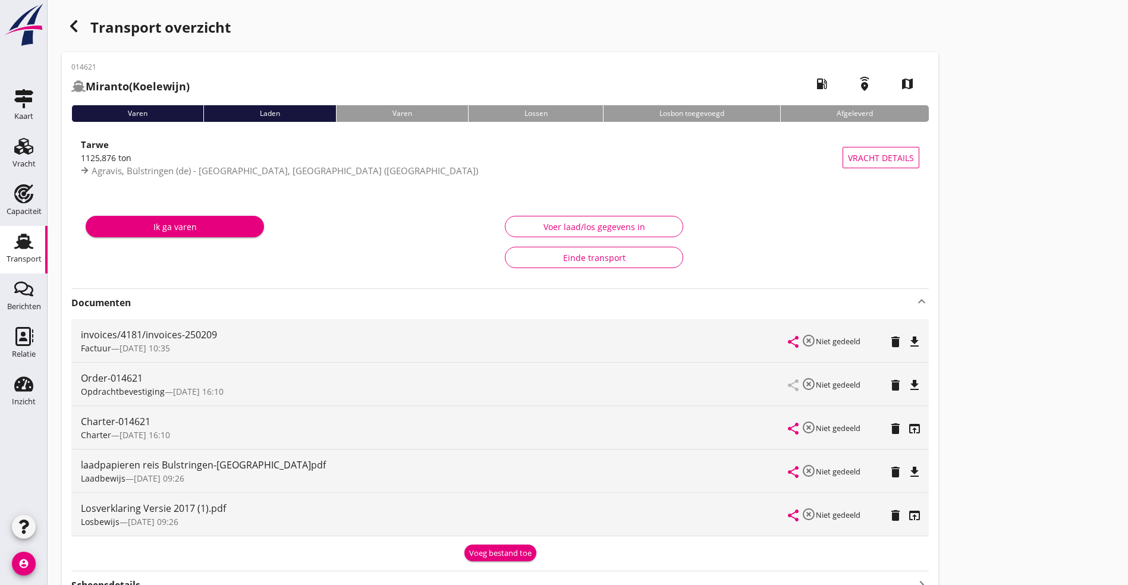
click at [73, 28] on use "button" at bounding box center [73, 26] width 7 height 12
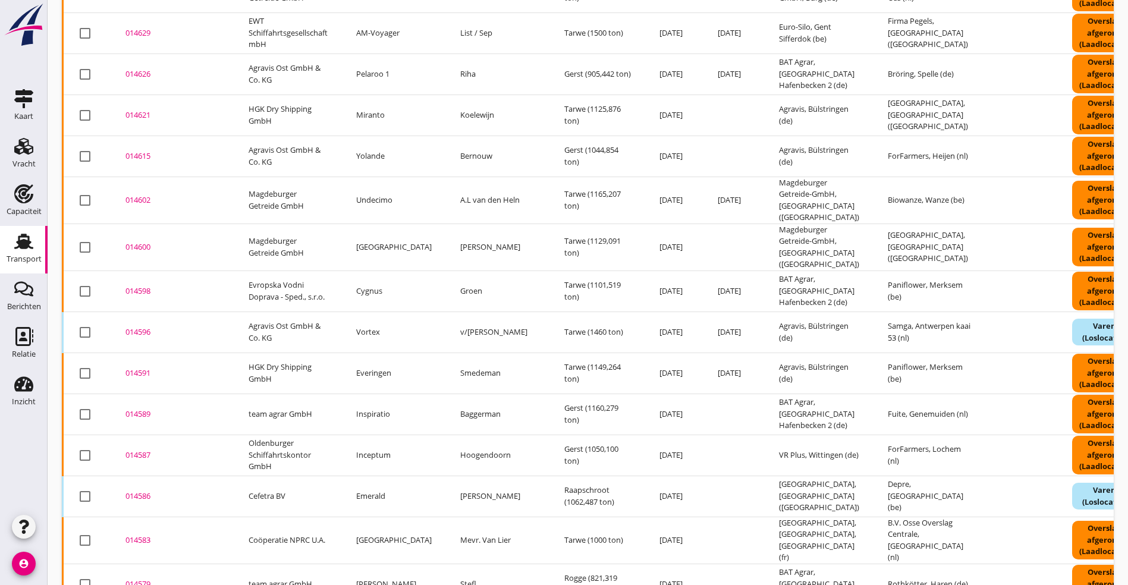
scroll to position [1632, 0]
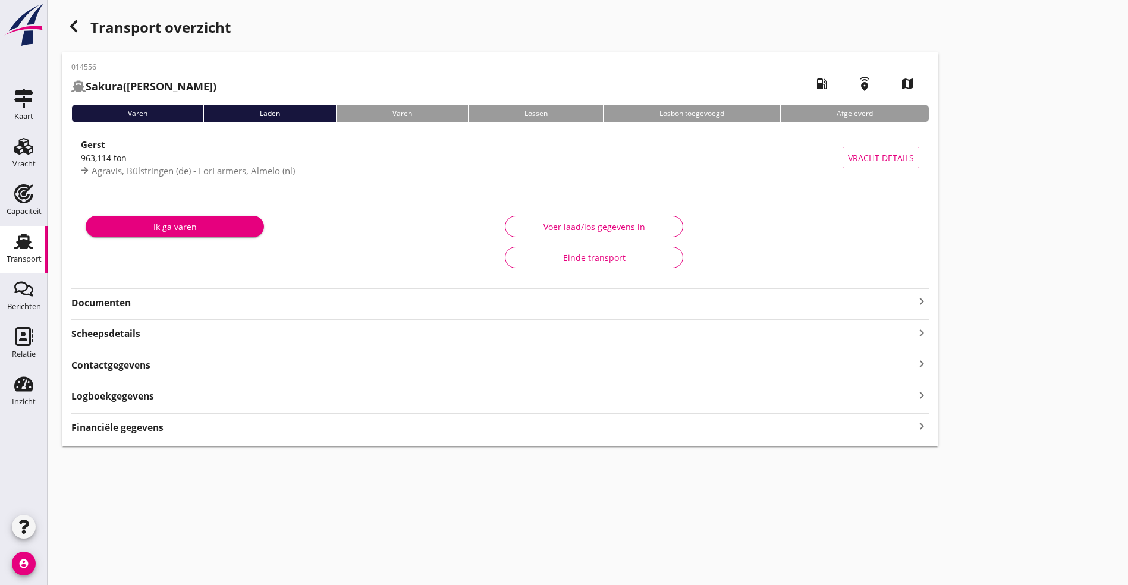
click at [914, 297] on icon "keyboard_arrow_right" at bounding box center [921, 301] width 14 height 14
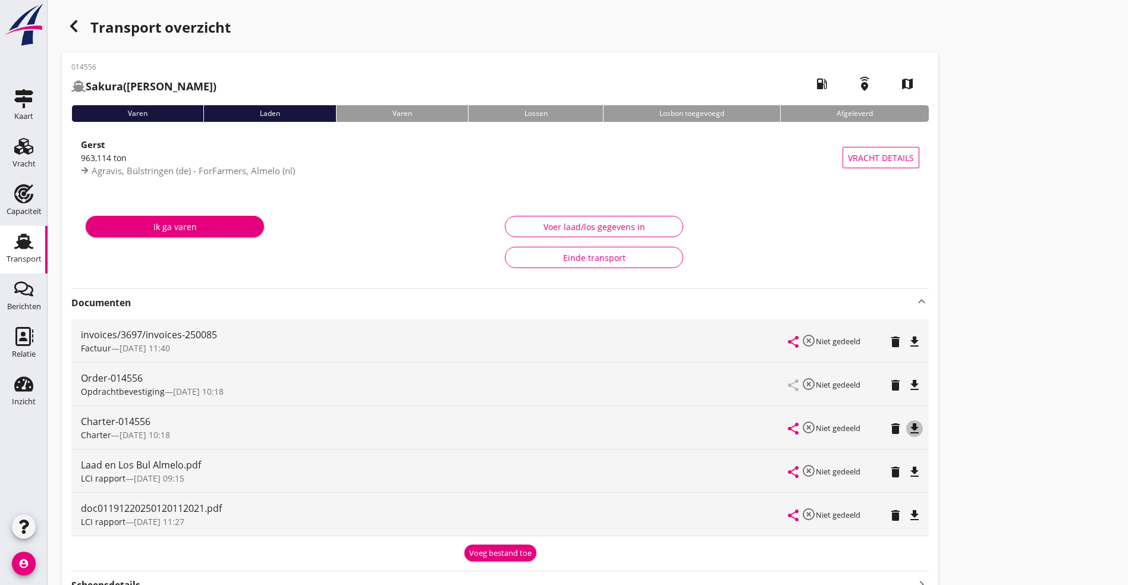
click at [907, 429] on icon "file_download" at bounding box center [914, 428] width 14 height 14
click at [241, 376] on div "Order-014556" at bounding box center [434, 378] width 707 height 14
click at [907, 383] on icon "file_download" at bounding box center [914, 385] width 14 height 14
click at [77, 30] on icon "button" at bounding box center [74, 26] width 14 height 14
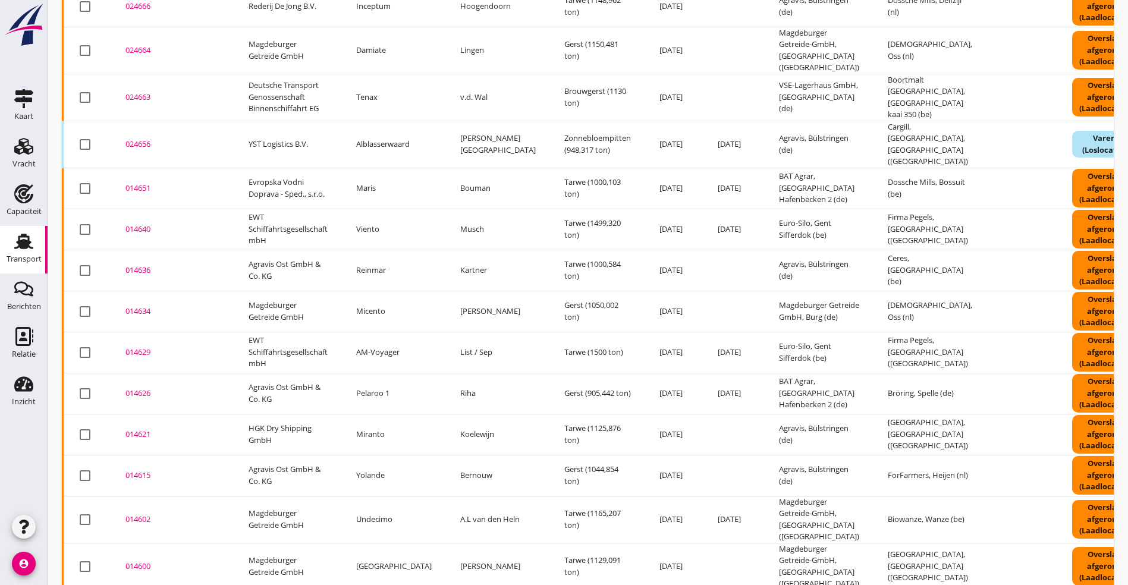
scroll to position [1116, 0]
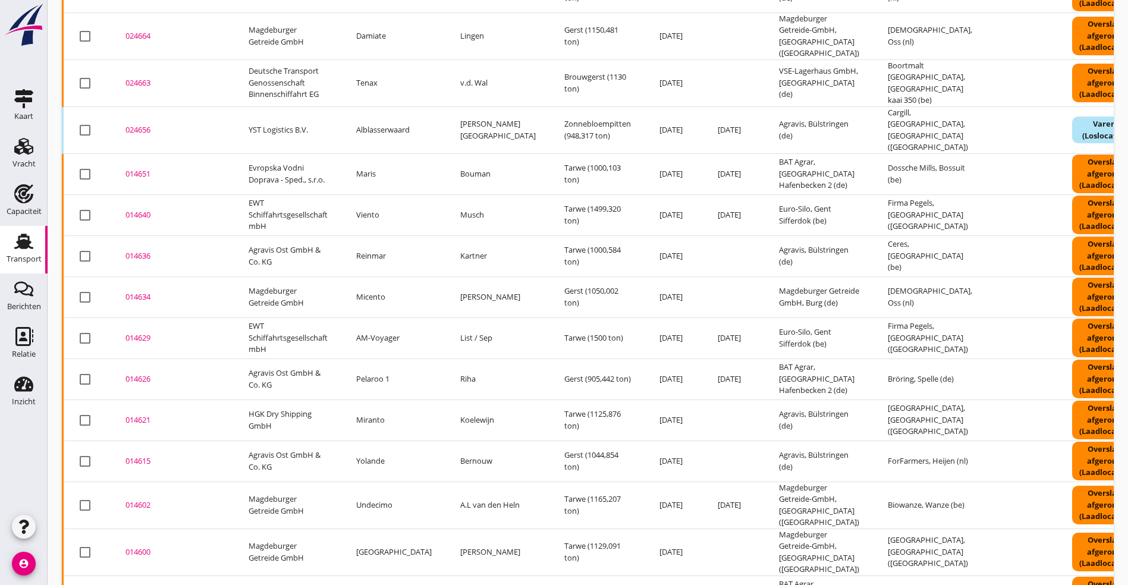
click at [134, 414] on div "014621" at bounding box center [172, 420] width 95 height 12
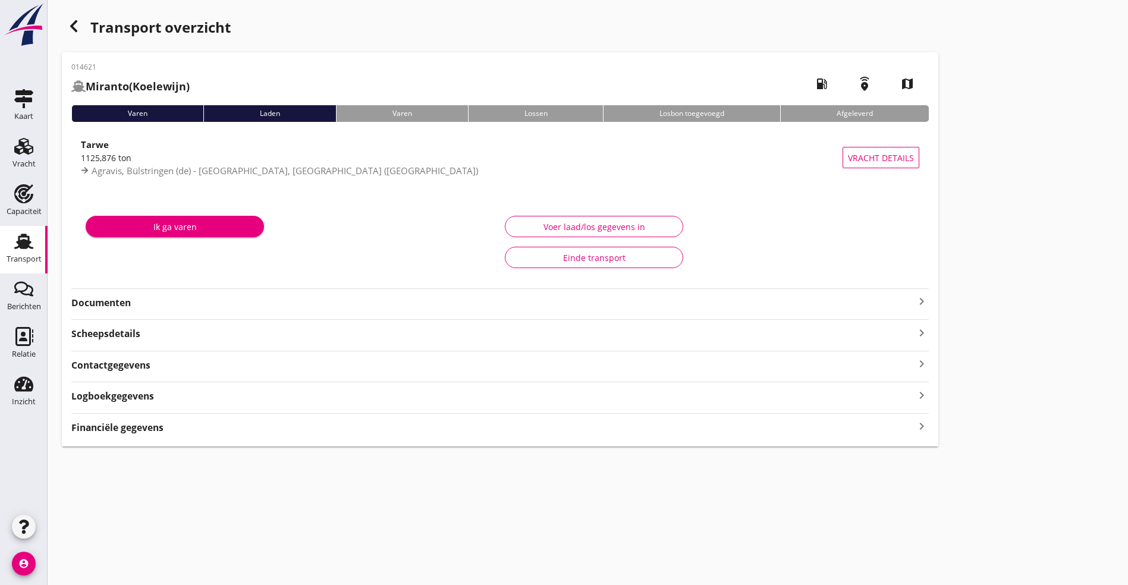
click at [914, 298] on icon "keyboard_arrow_right" at bounding box center [921, 301] width 14 height 14
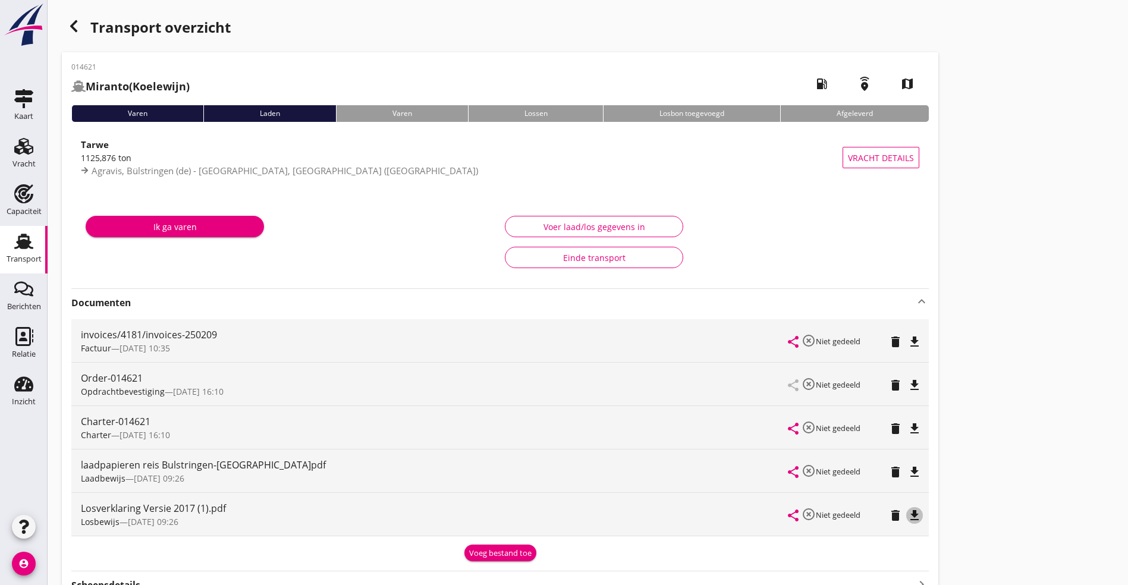
click at [907, 519] on icon "file_download" at bounding box center [914, 515] width 14 height 14
click at [19, 562] on icon "account_circle" at bounding box center [24, 564] width 24 height 24
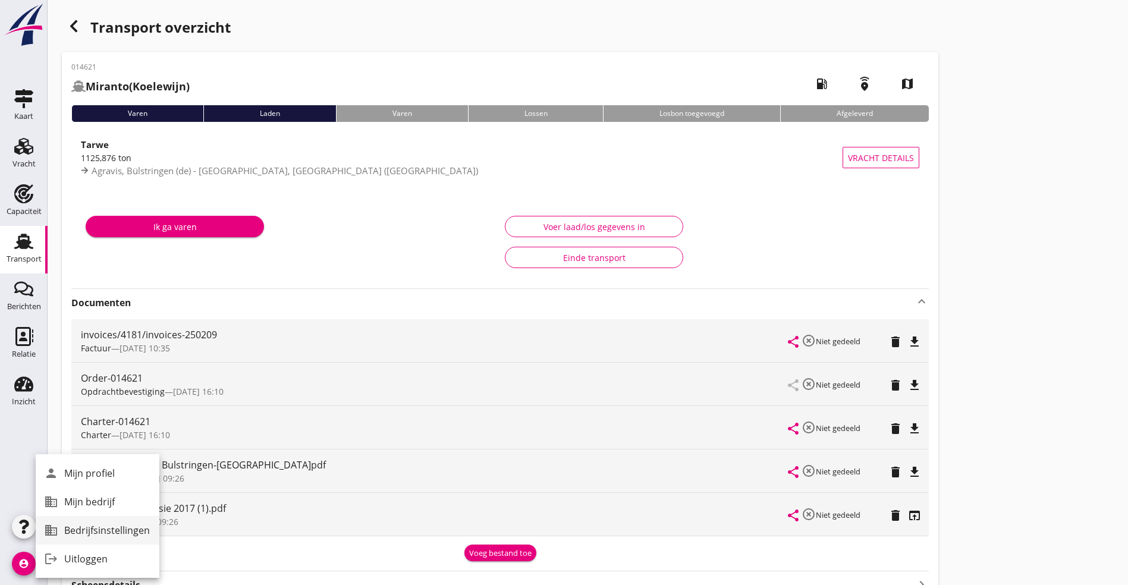
click at [110, 523] on div "Bedrijfsinstellingen" at bounding box center [107, 530] width 86 height 14
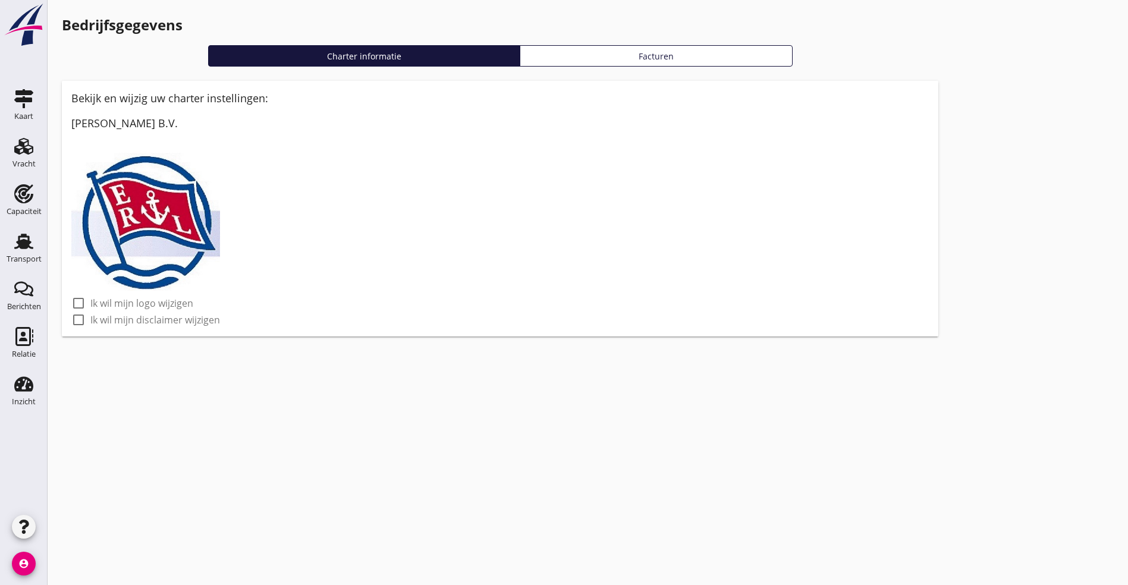
click at [116, 317] on label "Ik wil mijn disclaimer wijzigen" at bounding box center [155, 320] width 130 height 12
checkbox input "true"
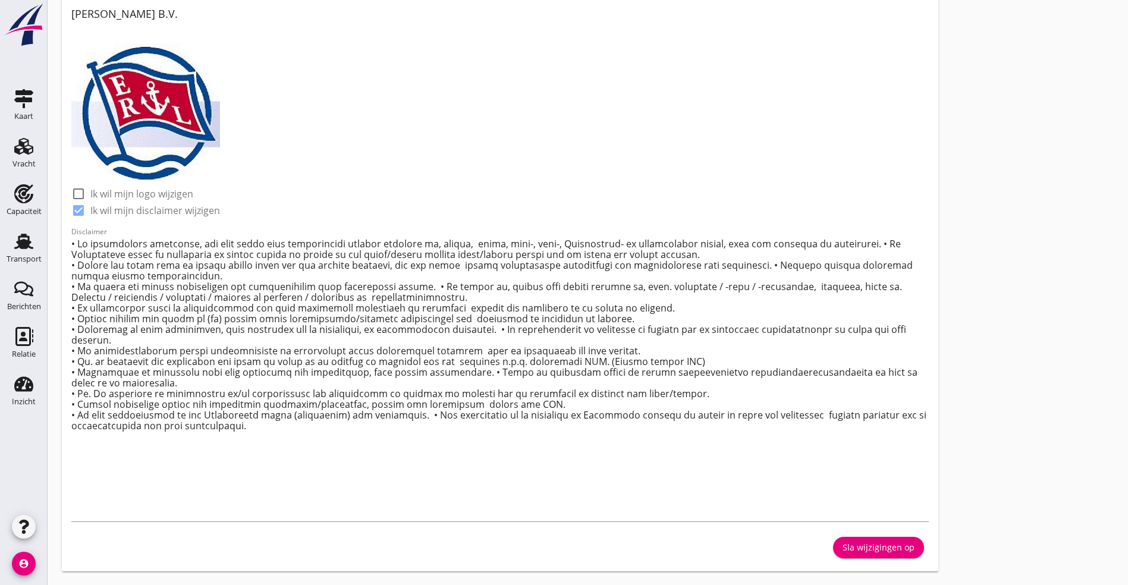
scroll to position [110, 0]
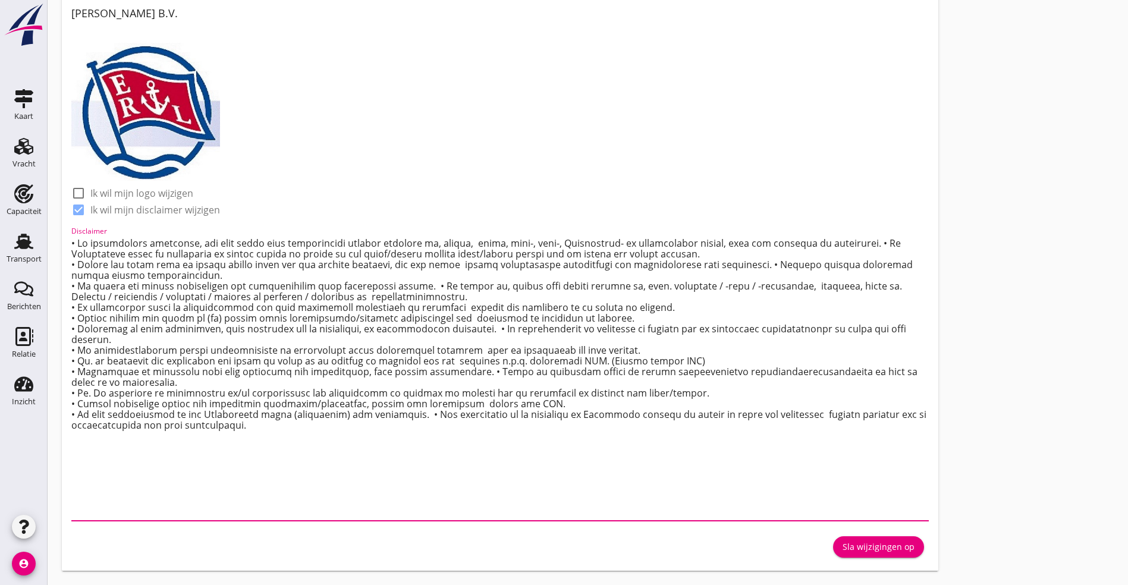
drag, startPoint x: 534, startPoint y: 477, endPoint x: 36, endPoint y: 475, distance: 498.8
click at [36, 475] on div "Kaart Kaart Vracht Vracht Capaciteit Capaciteit Transport Transport Berichten B…" at bounding box center [564, 237] width 1128 height 695
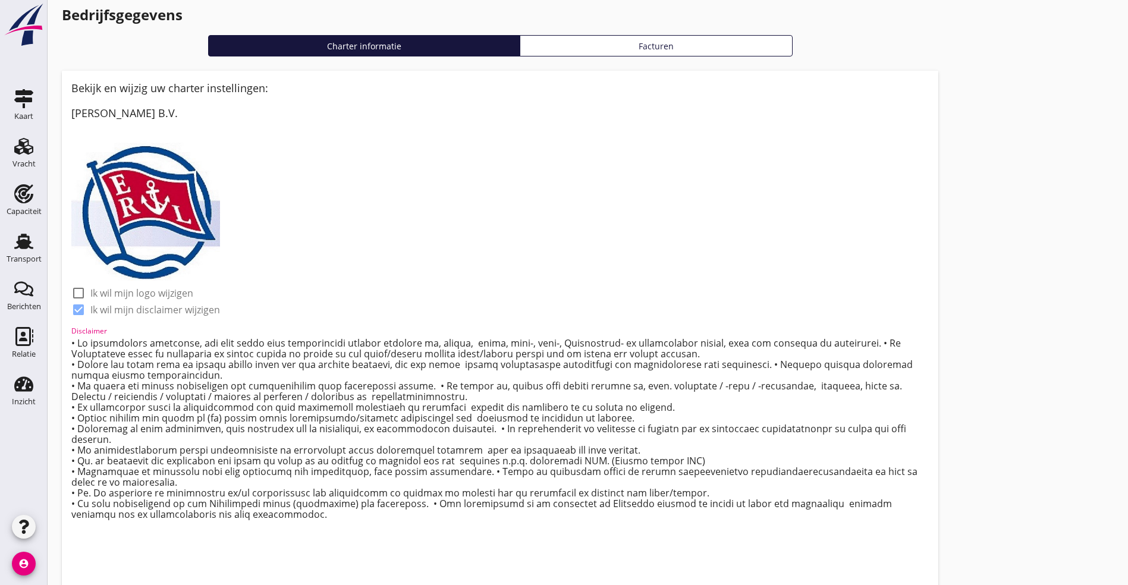
scroll to position [99, 0]
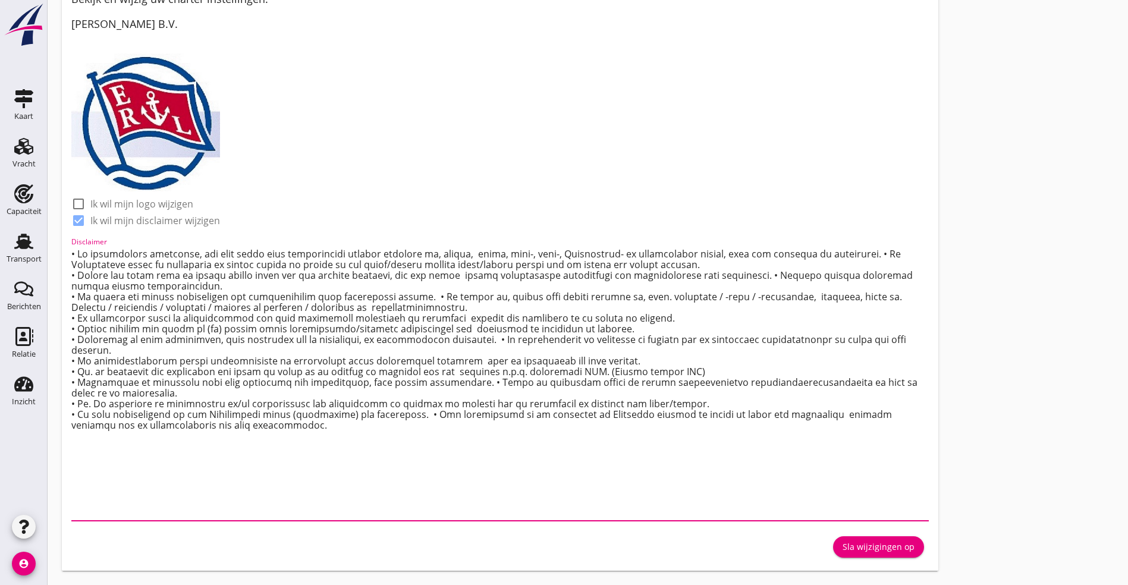
click at [155, 507] on textarea "Disclaimer" at bounding box center [499, 382] width 857 height 276
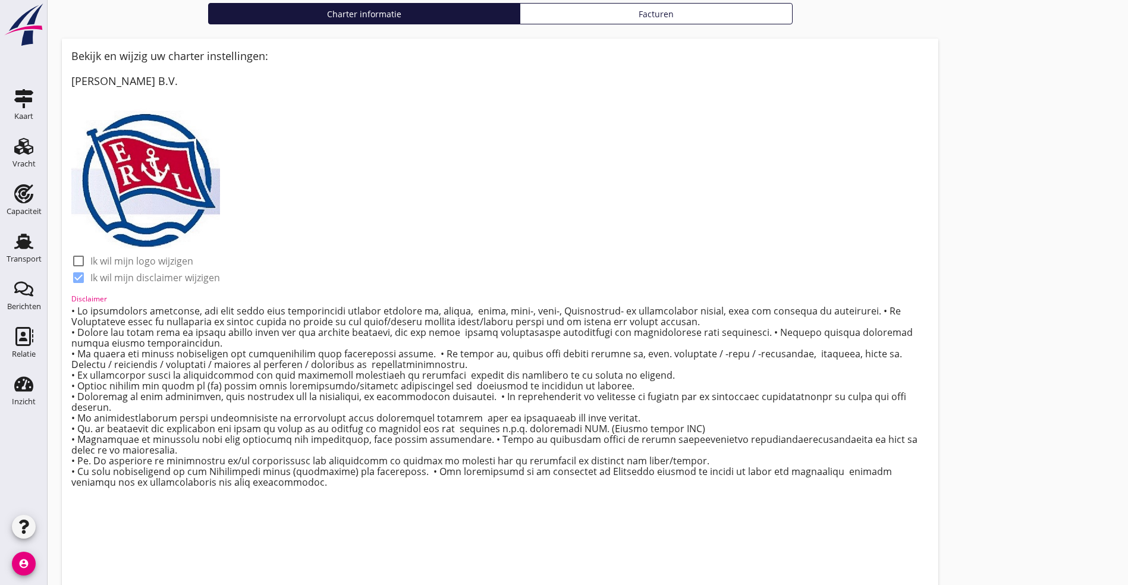
scroll to position [53, 0]
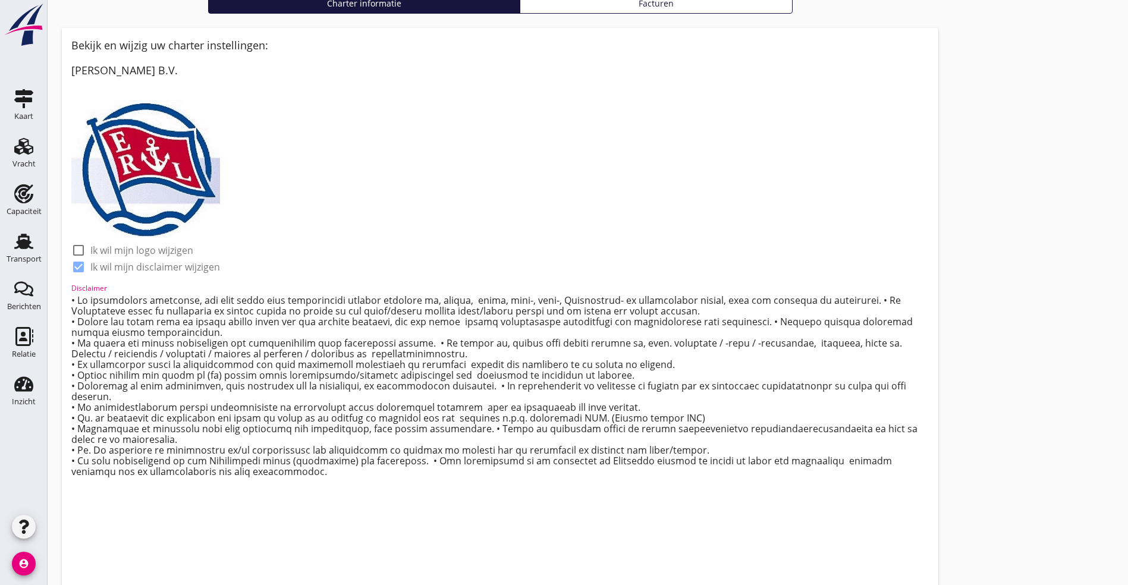
paste textarea "• Vracht betaalbaar alleen met afgetekend losbewijs/verklaring, indien van toep…"
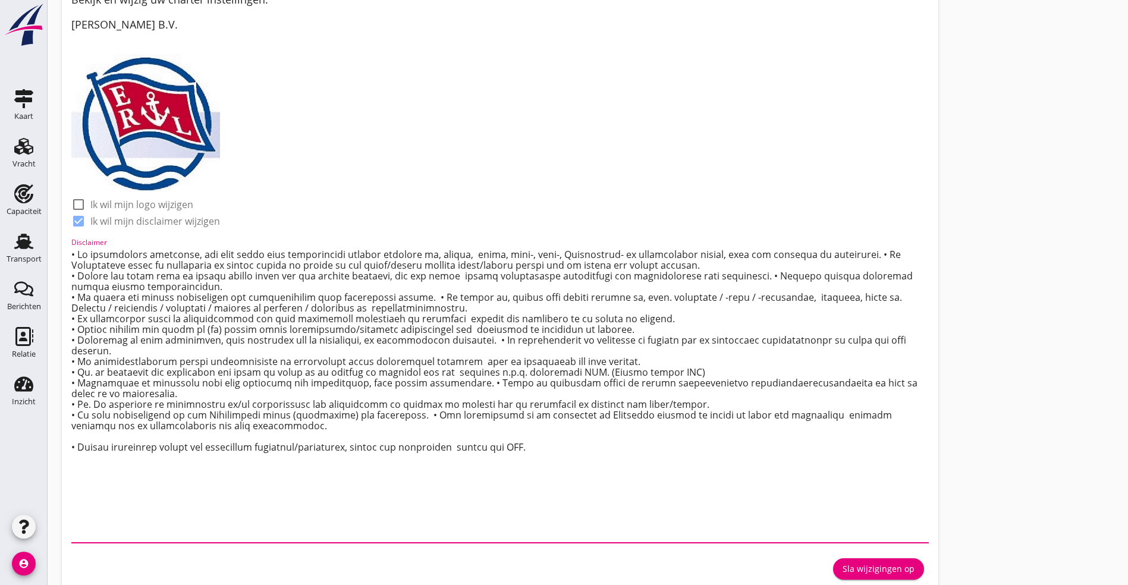
scroll to position [121, 0]
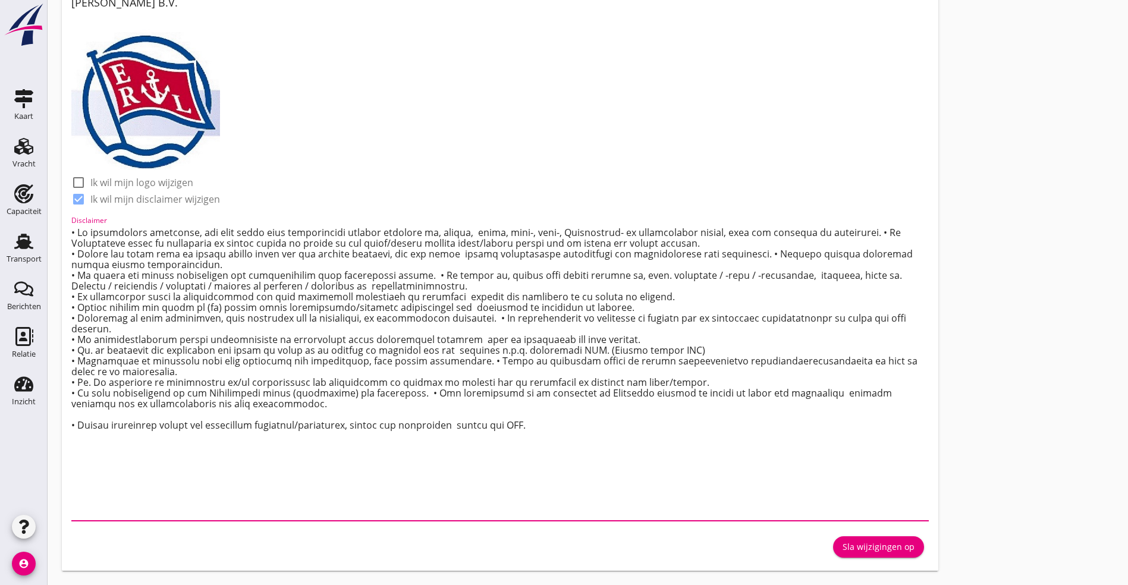
drag, startPoint x: 78, startPoint y: 507, endPoint x: 522, endPoint y: 519, distance: 443.7
click at [522, 519] on textarea "Disclaimer" at bounding box center [499, 372] width 857 height 298
click at [842, 549] on div "Sla wijzigingen op" at bounding box center [878, 546] width 72 height 12
click at [318, 407] on textarea "Disclaimer" at bounding box center [499, 372] width 857 height 298
type textarea "• Lo ipsumdolors ametconse, adi elit seddo eius temporincidi utlabor etdolore m…"
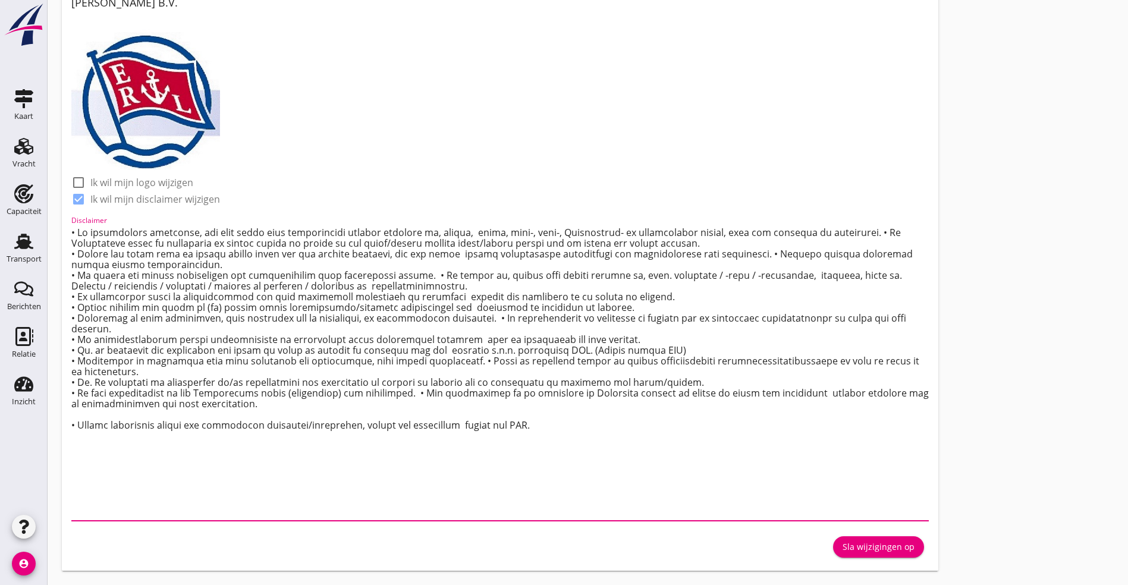
click at [842, 543] on div "Sla wijzigingen op" at bounding box center [878, 546] width 72 height 12
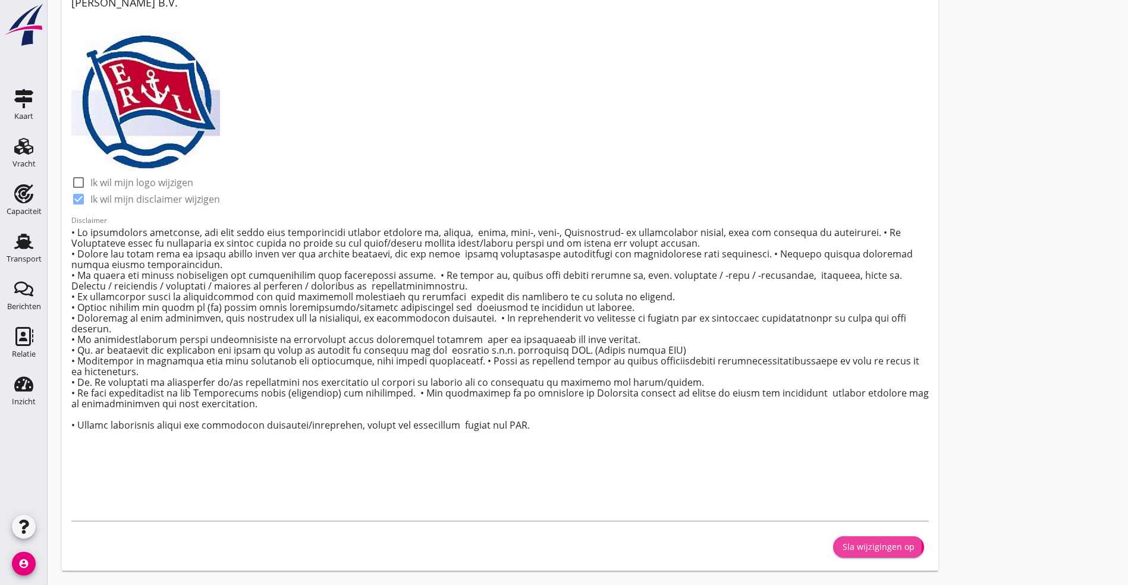
click at [842, 547] on div "Sla wijzigingen op" at bounding box center [878, 546] width 72 height 12
click at [25, 150] on use at bounding box center [23, 146] width 19 height 17
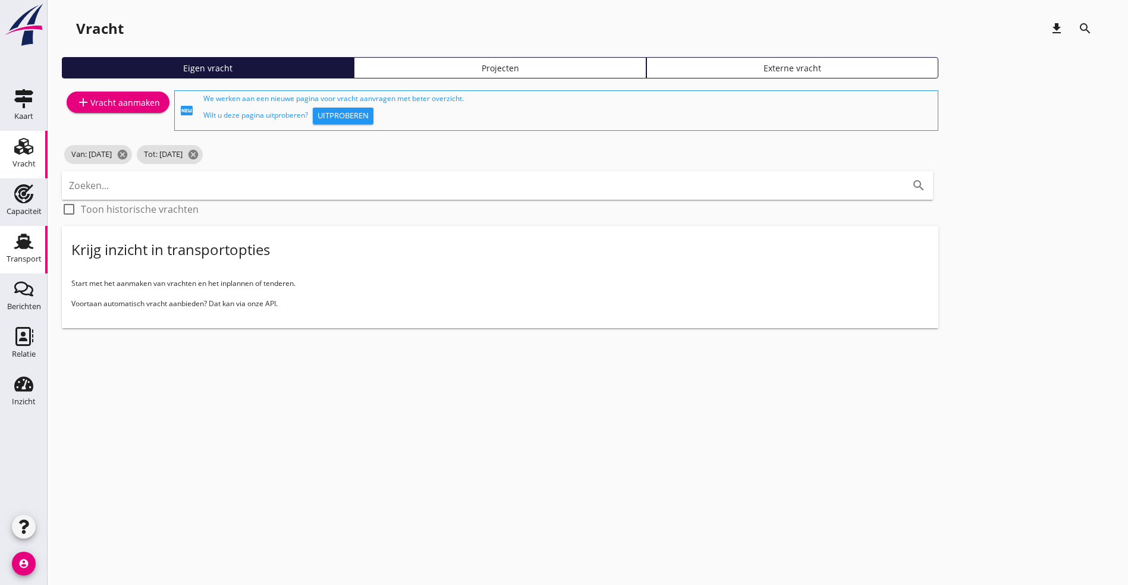
click at [17, 243] on icon "Transport" at bounding box center [23, 241] width 19 height 19
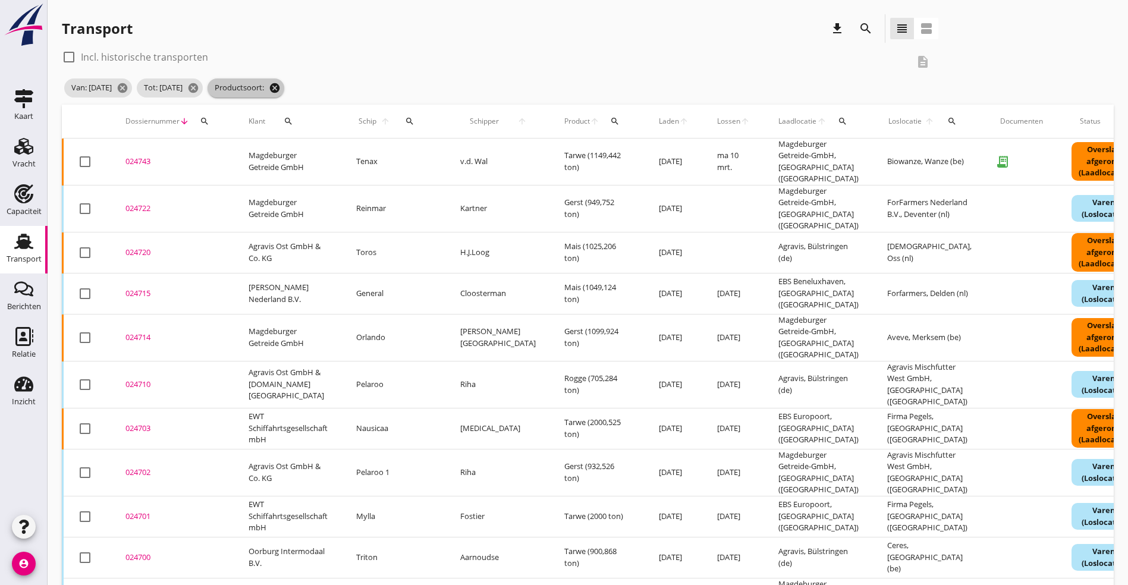
click at [281, 88] on icon "cancel" at bounding box center [275, 88] width 12 height 12
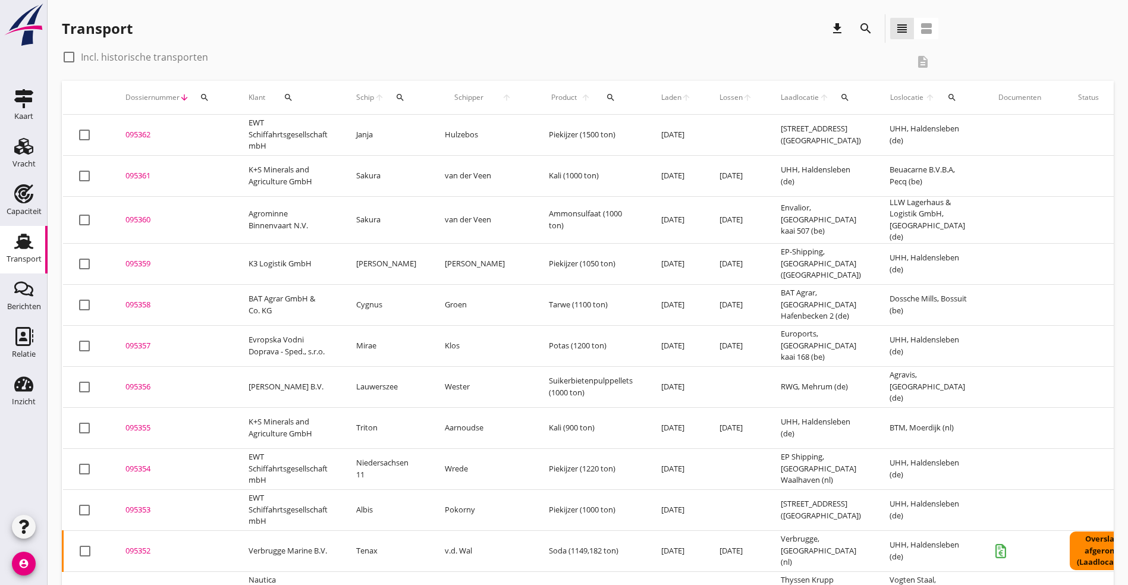
click at [406, 101] on div "search" at bounding box center [400, 98] width 22 height 10
click at [435, 138] on input "Zoek op (scheeps)naam" at bounding box center [457, 131] width 124 height 19
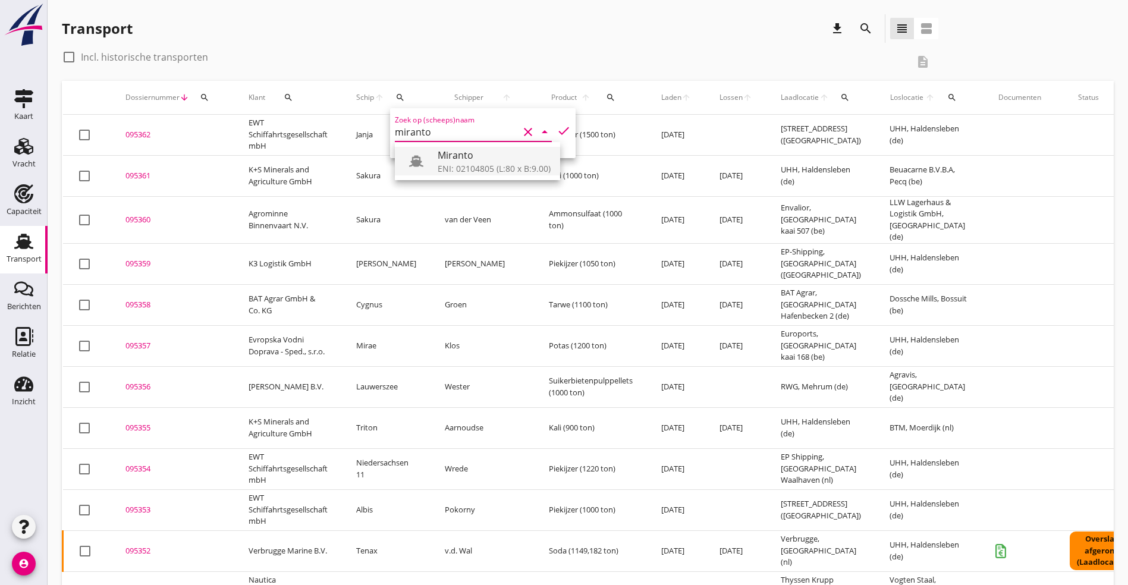
click at [475, 163] on div "ENI: 02104805 (L:80 x B:9.00)" at bounding box center [494, 168] width 113 height 12
click at [556, 131] on icon "check" at bounding box center [563, 131] width 14 height 14
type input "Miranto"
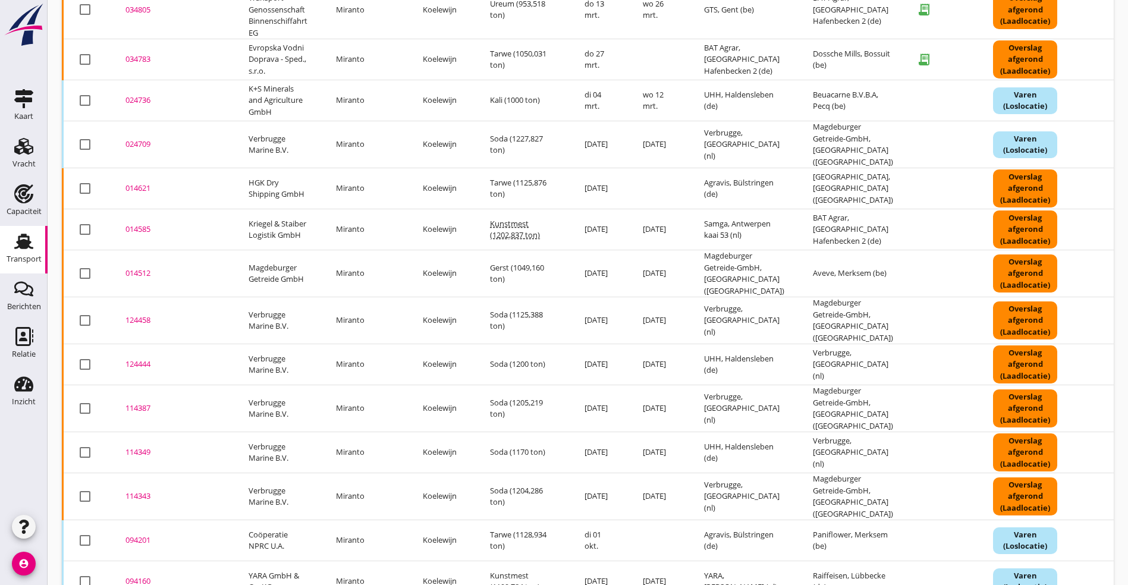
scroll to position [583, 0]
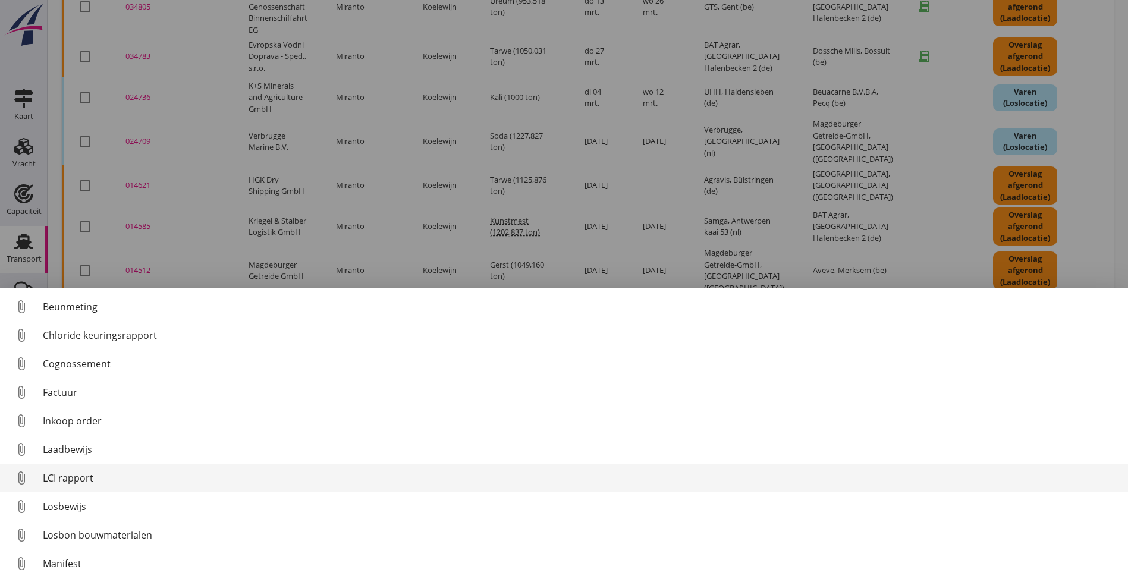
click at [102, 476] on div "LCI rapport" at bounding box center [580, 478] width 1075 height 14
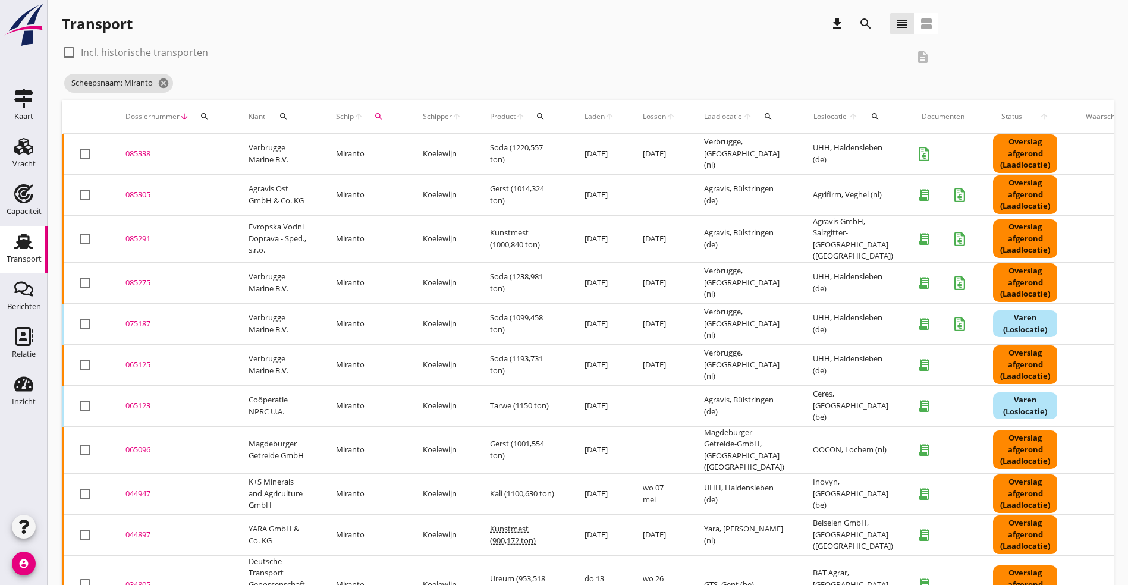
scroll to position [0, 0]
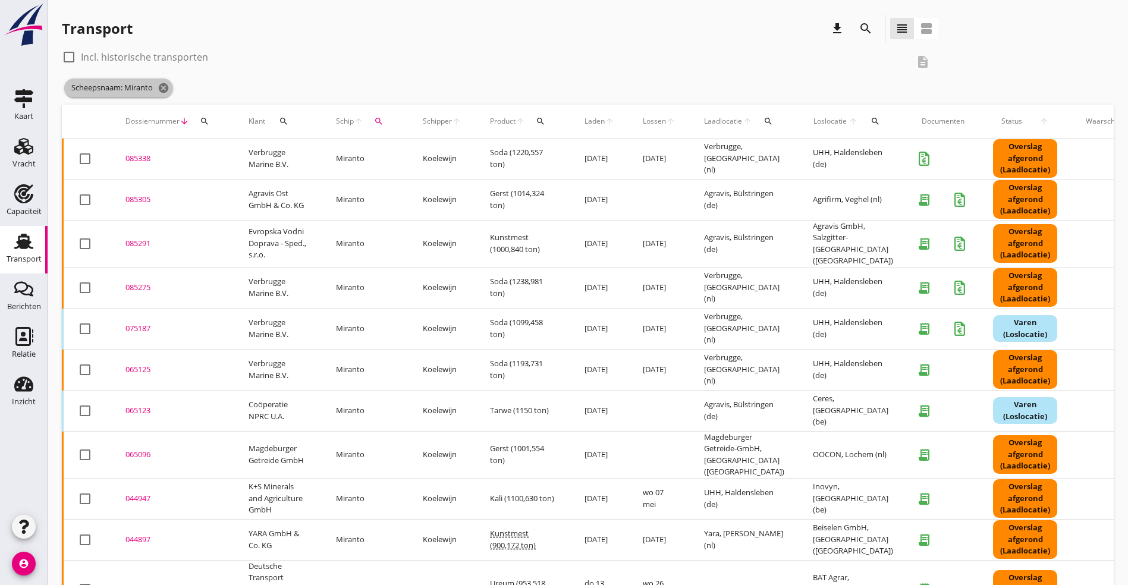
drag, startPoint x: 165, startPoint y: 83, endPoint x: 188, endPoint y: 84, distance: 23.8
click at [165, 82] on icon "cancel" at bounding box center [164, 88] width 12 height 12
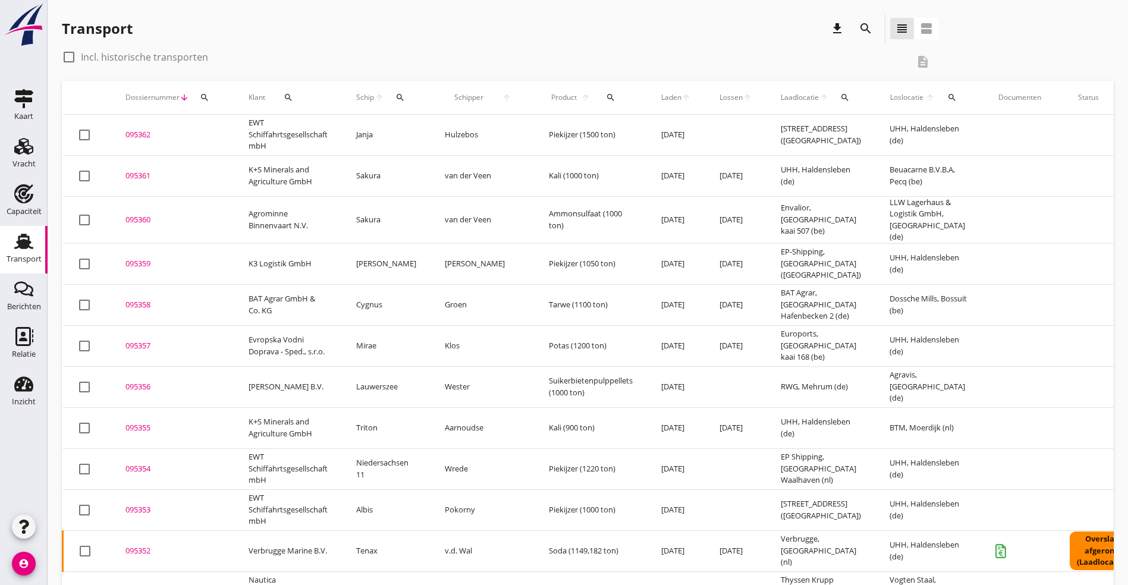
click at [191, 131] on div "095362" at bounding box center [172, 135] width 95 height 12
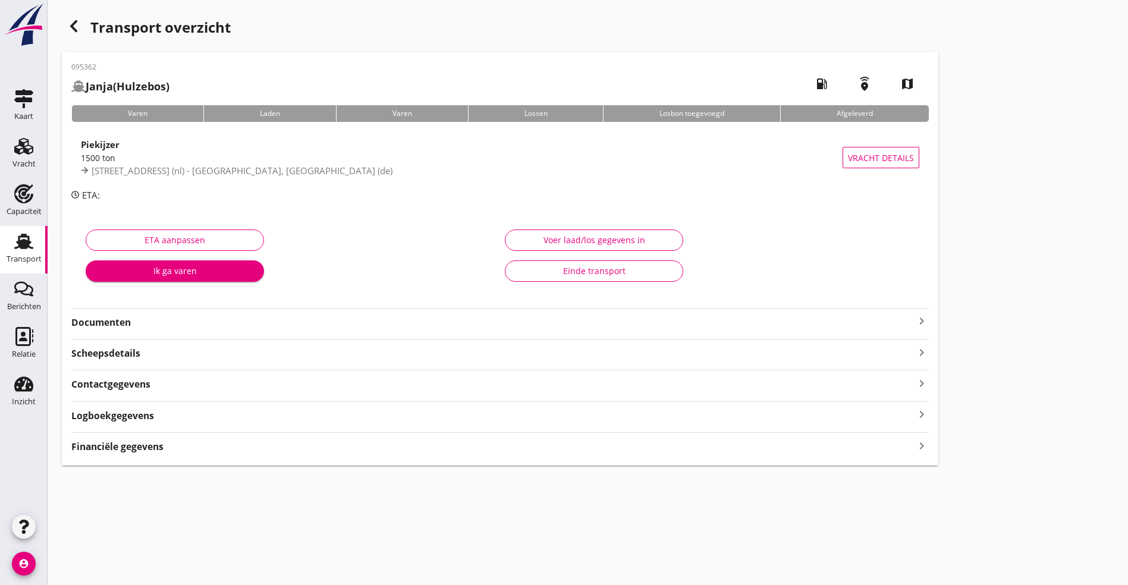
click at [78, 21] on icon "button" at bounding box center [74, 26] width 14 height 14
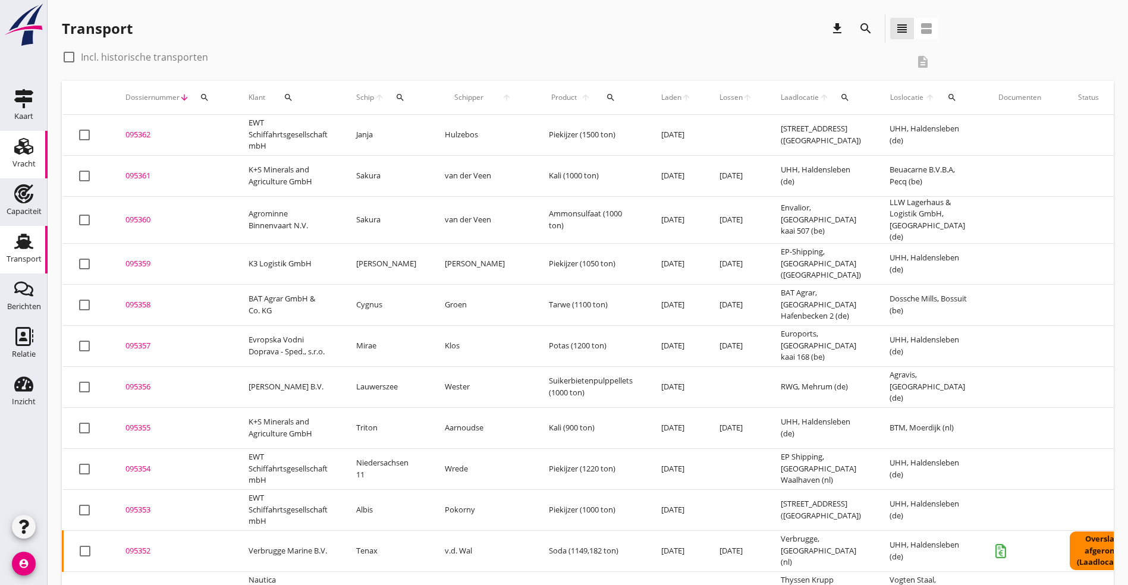
click at [27, 141] on use at bounding box center [23, 146] width 19 height 17
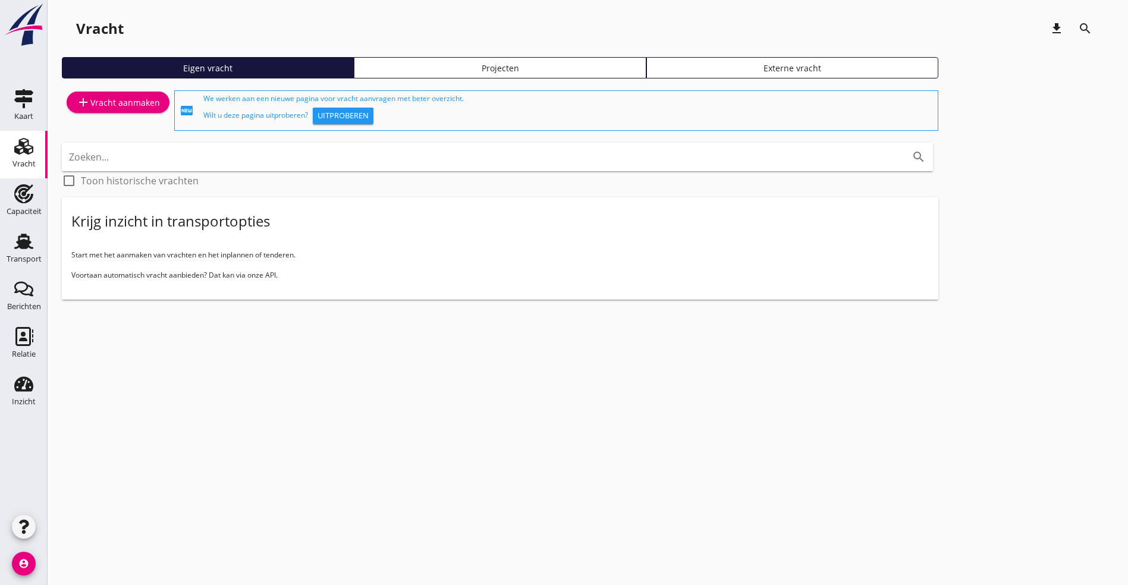
click at [111, 100] on div "add Vracht aanmaken" at bounding box center [118, 102] width 84 height 14
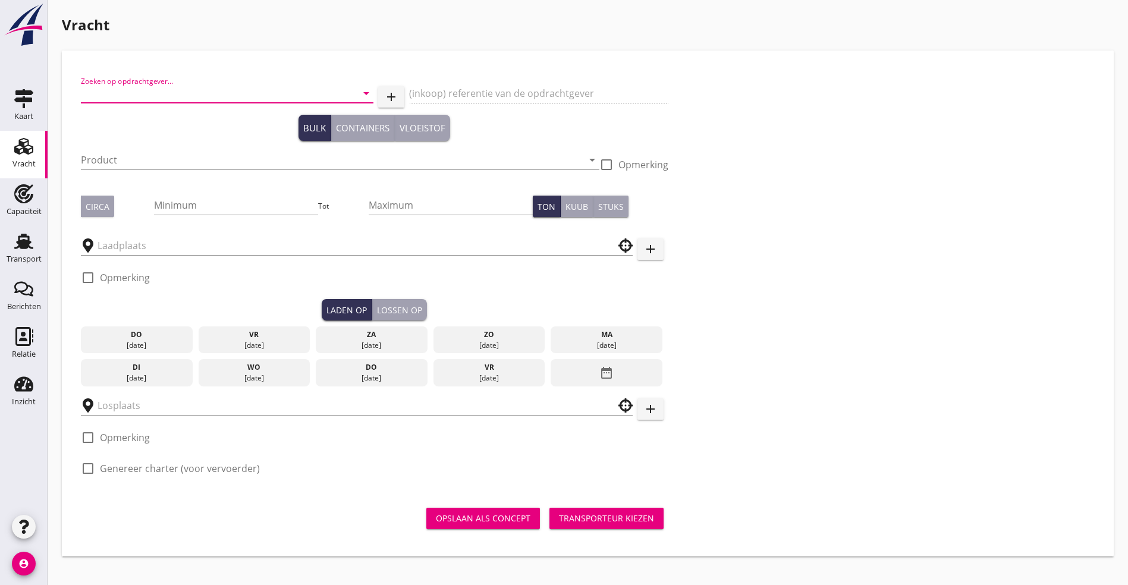
click at [205, 95] on input "Zoeken op opdrachtgever..." at bounding box center [210, 93] width 259 height 19
type input "ewt"
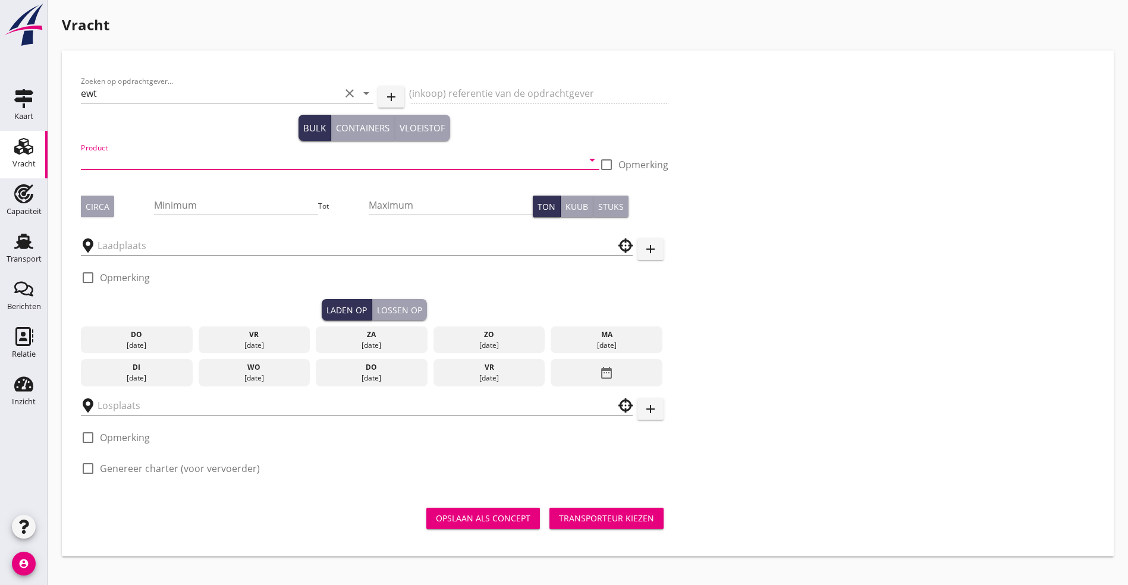
click at [162, 152] on input "Product" at bounding box center [332, 159] width 502 height 19
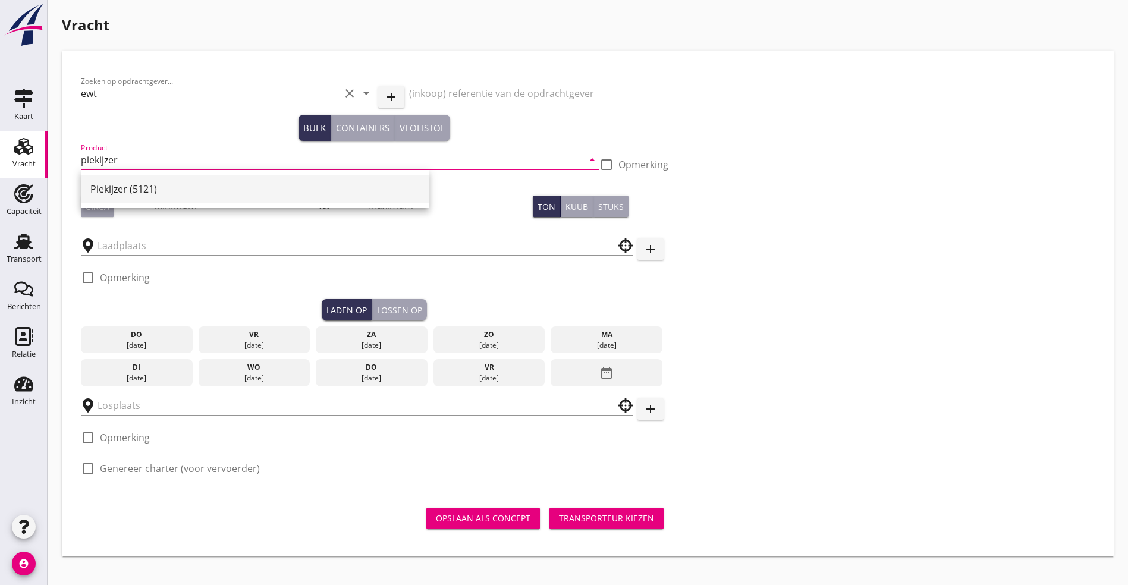
click at [137, 191] on div "Piekijzer (5121)" at bounding box center [254, 189] width 329 height 14
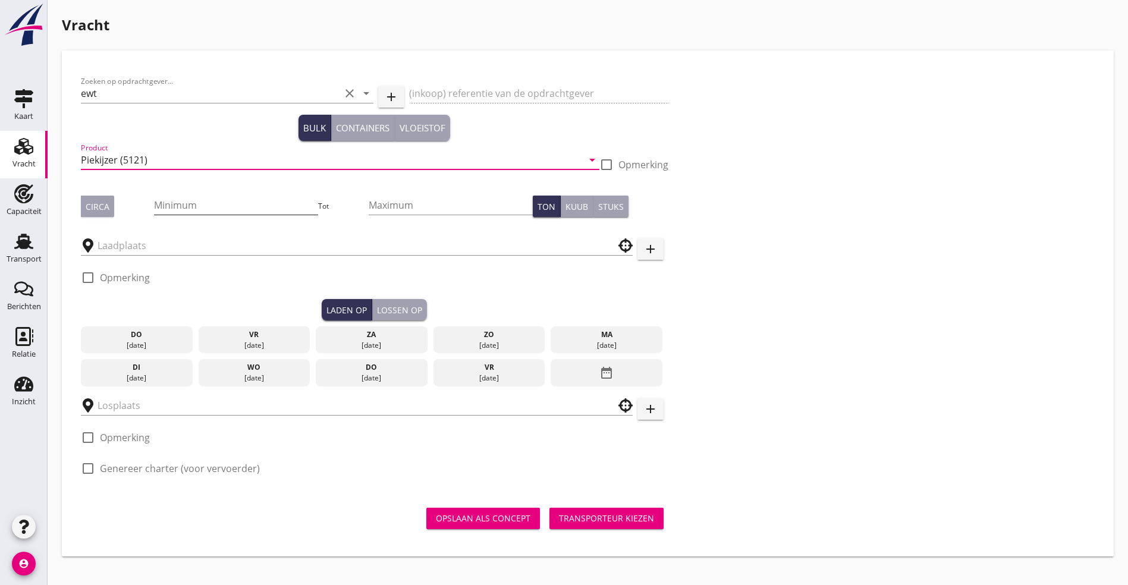
type input "Piekijzer (5121)"
click at [154, 203] on input "Minimum" at bounding box center [235, 205] width 163 height 19
type input "1000"
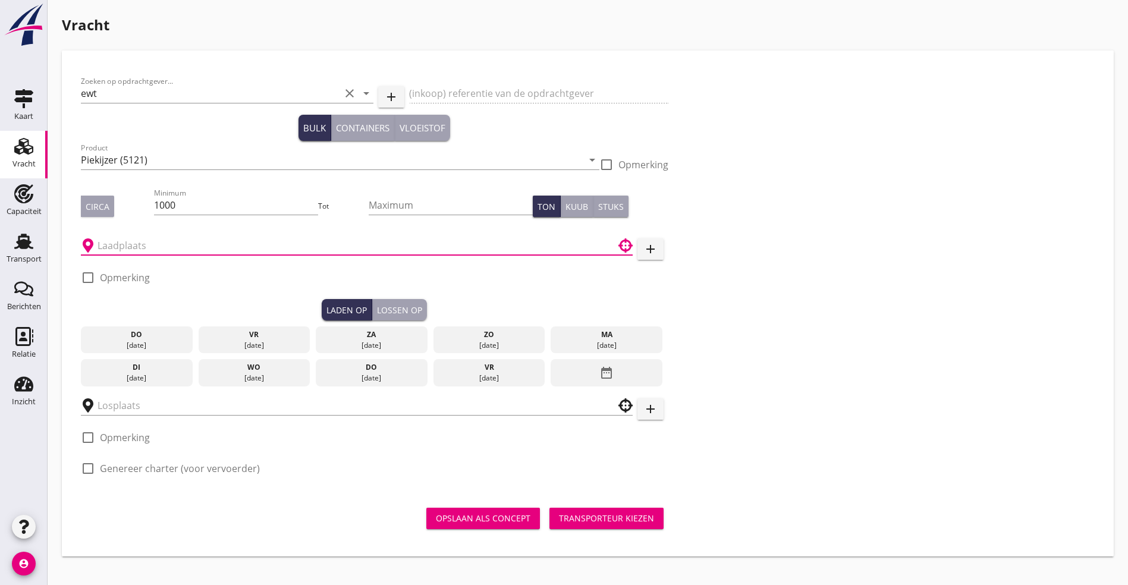
click at [140, 240] on input "text" at bounding box center [348, 245] width 502 height 19
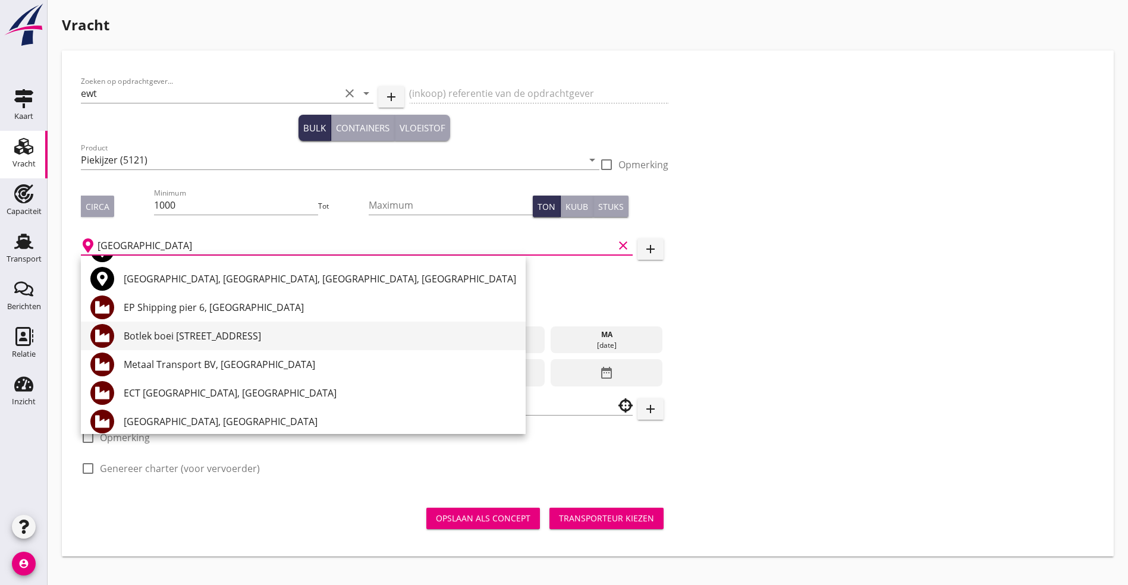
scroll to position [89, 0]
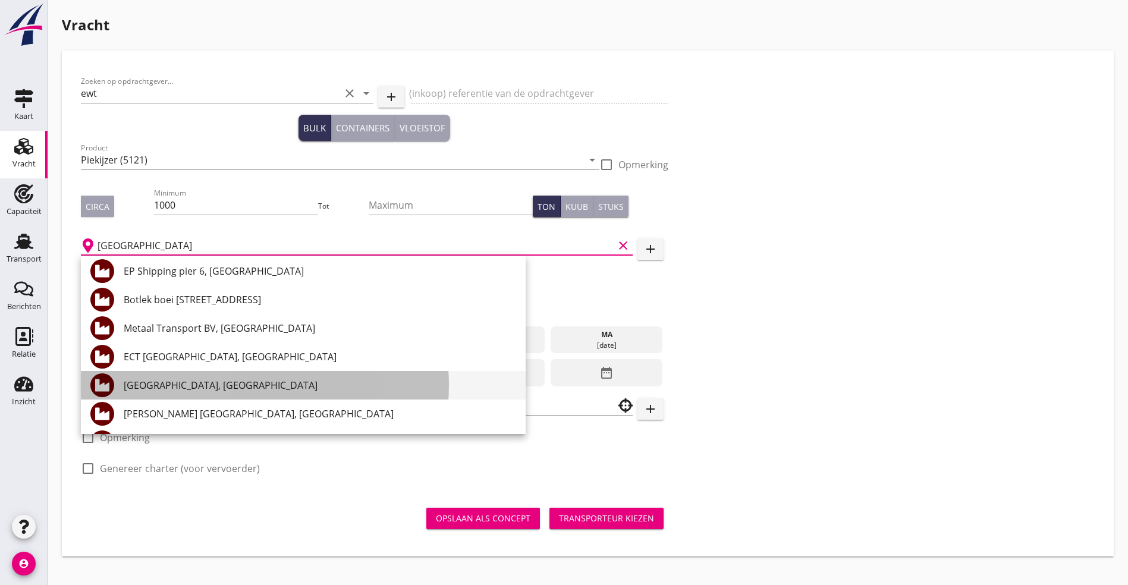
click at [218, 386] on div "[GEOGRAPHIC_DATA], [GEOGRAPHIC_DATA]" at bounding box center [320, 385] width 392 height 14
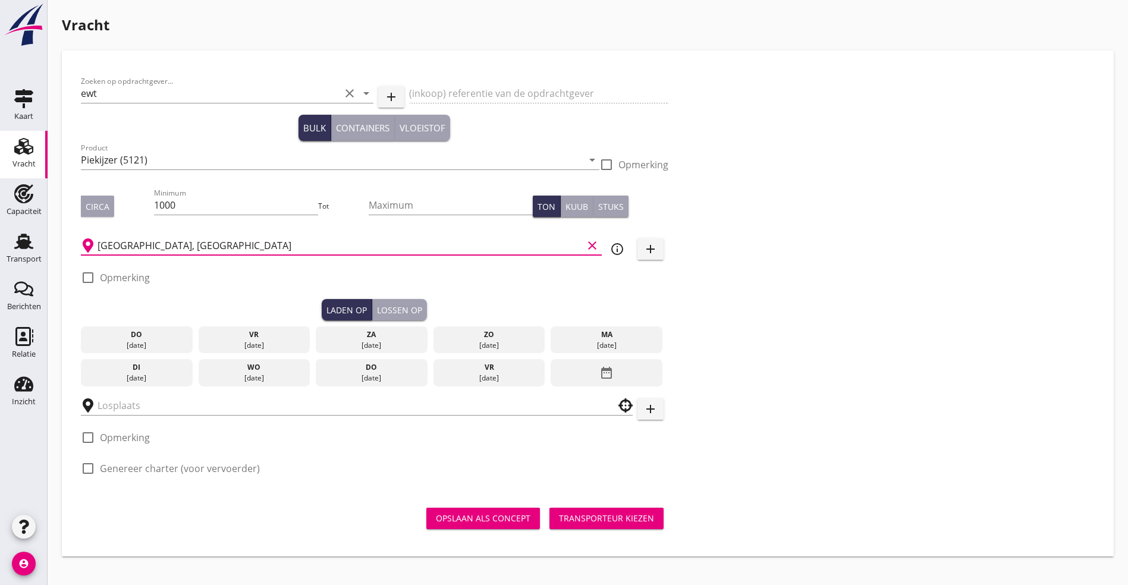
type input "[GEOGRAPHIC_DATA], [GEOGRAPHIC_DATA]"
click at [109, 276] on label "Opmerking" at bounding box center [125, 278] width 50 height 12
checkbox input "true"
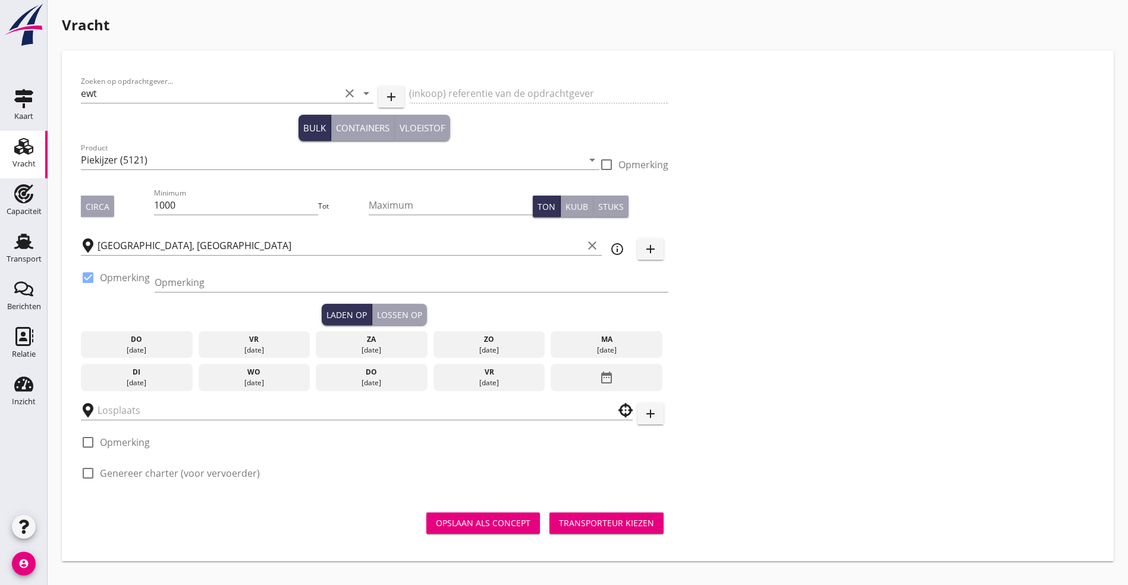
click at [172, 272] on div "Opmerking" at bounding box center [412, 285] width 514 height 38
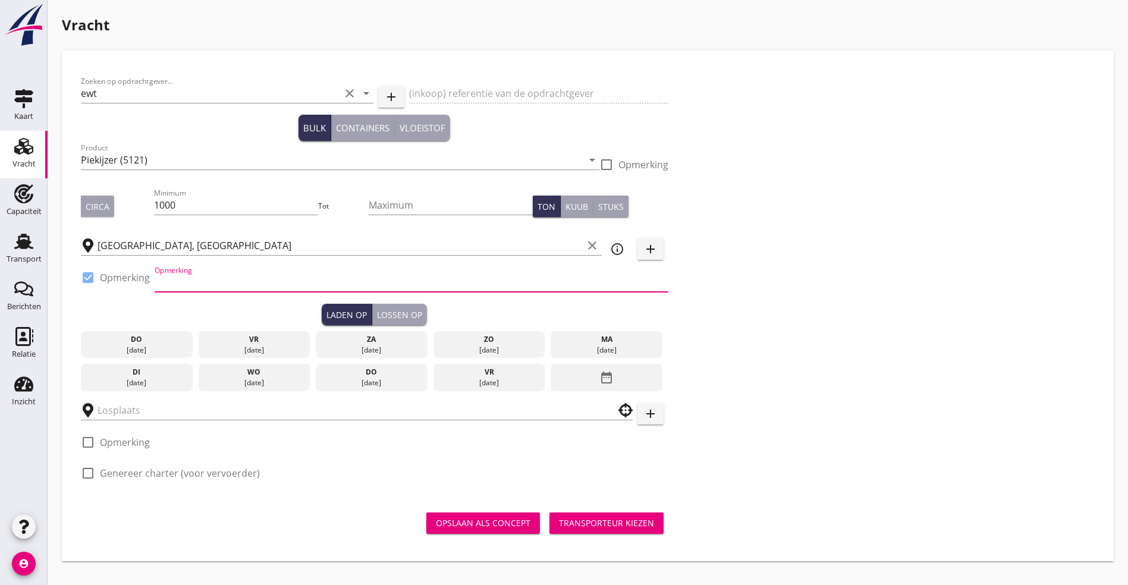
click at [282, 281] on input "Opmerking" at bounding box center [412, 282] width 514 height 19
type input "ZHD Tel; [PHONE_NUMBER] Ex MV Eco Nemesys"
type input "UHH"
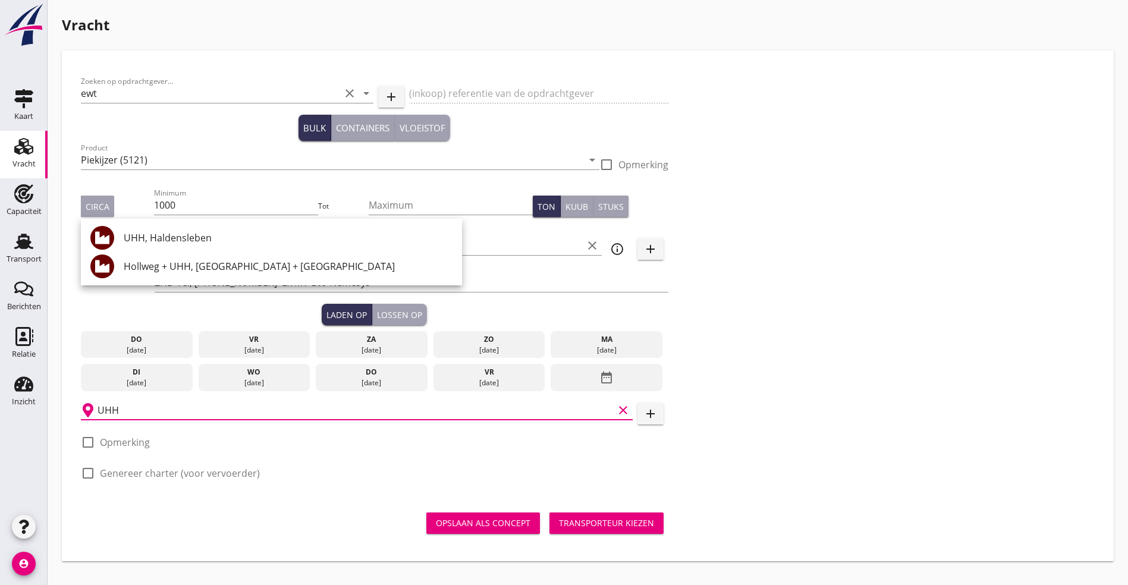
click at [632, 290] on div "Zoeken op opdrachtgever... ewt clear arrow_drop_down add (inkoop) referentie va…" at bounding box center [587, 282] width 1023 height 425
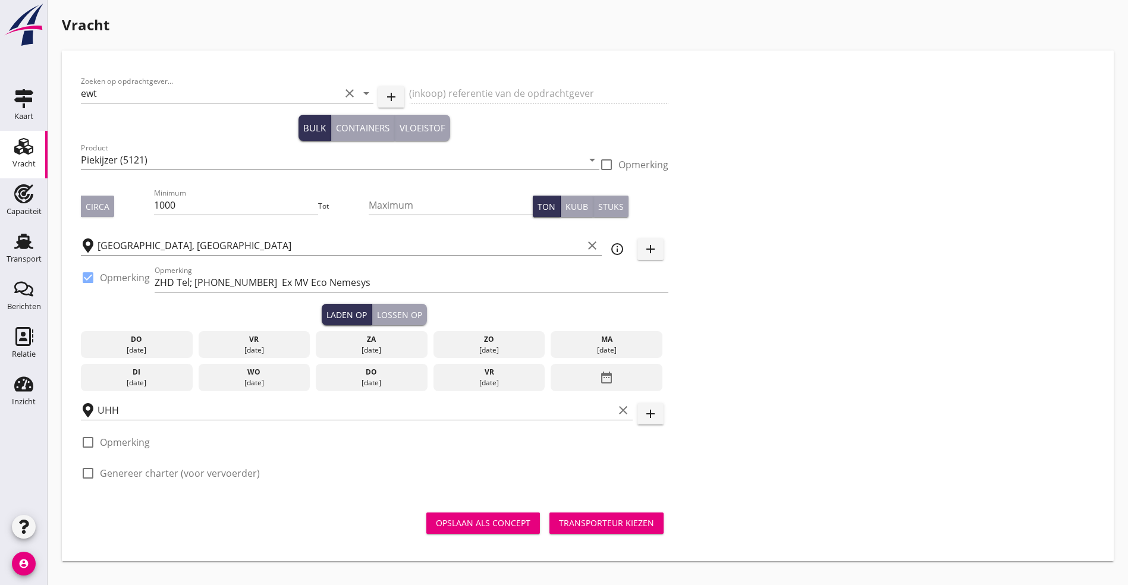
click at [125, 367] on div "di" at bounding box center [137, 372] width 106 height 11
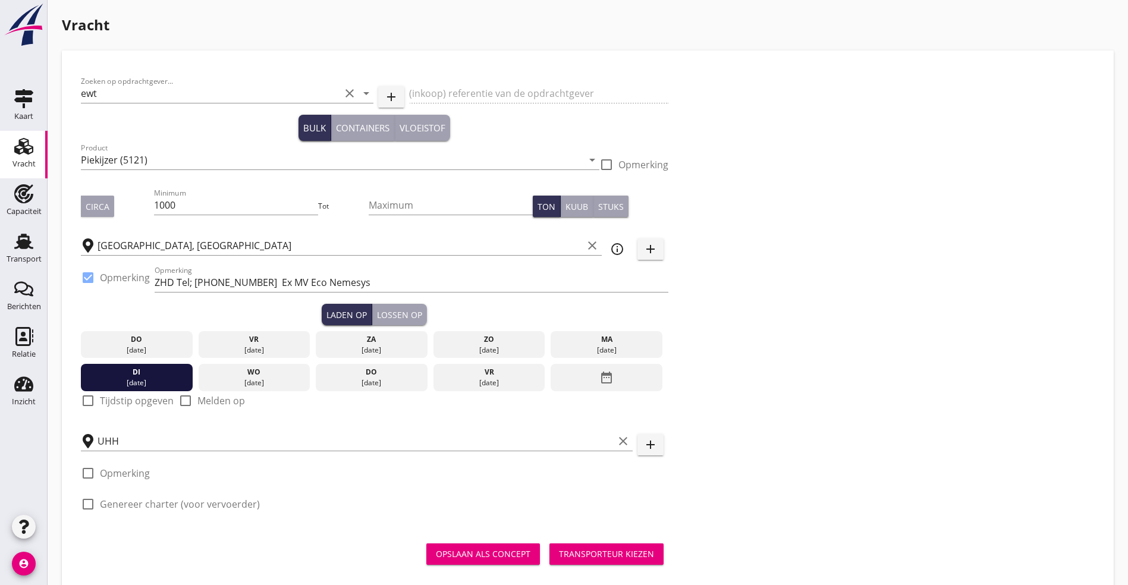
click at [114, 397] on label "Tijdstip opgeven" at bounding box center [137, 401] width 74 height 12
checkbox input "true"
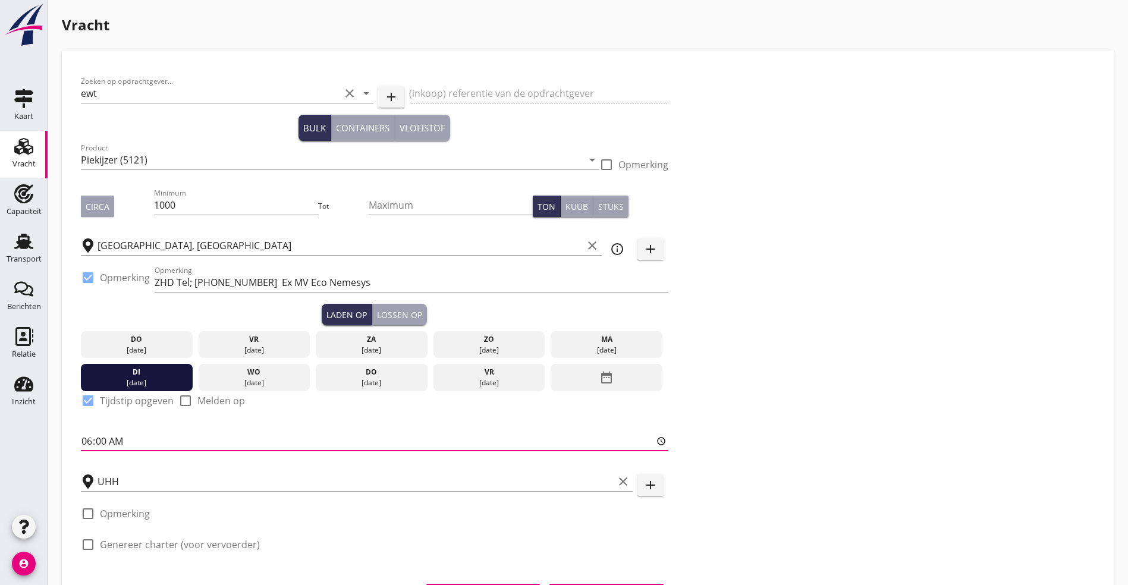
click at [114, 440] on input "06:00" at bounding box center [374, 441] width 587 height 19
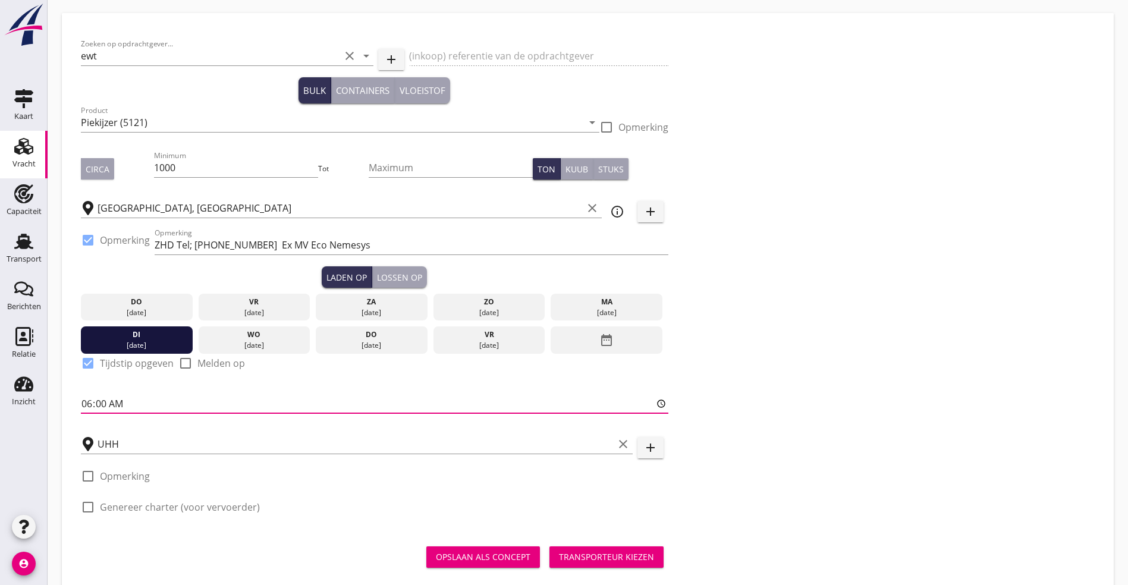
scroll to position [58, 0]
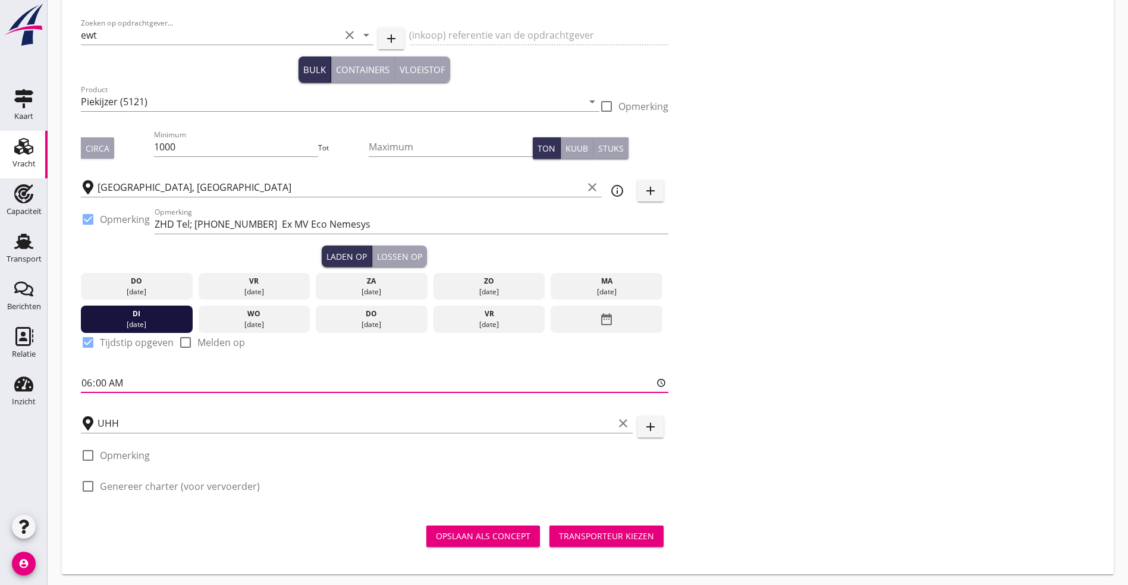
click at [377, 252] on div "Lossen op" at bounding box center [399, 256] width 45 height 12
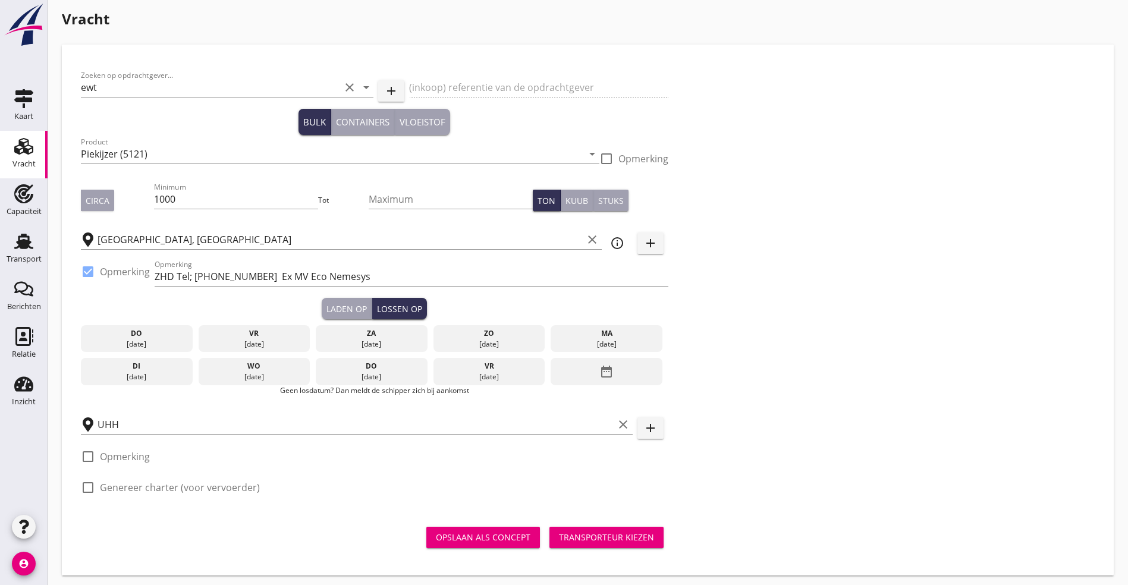
scroll to position [0, 0]
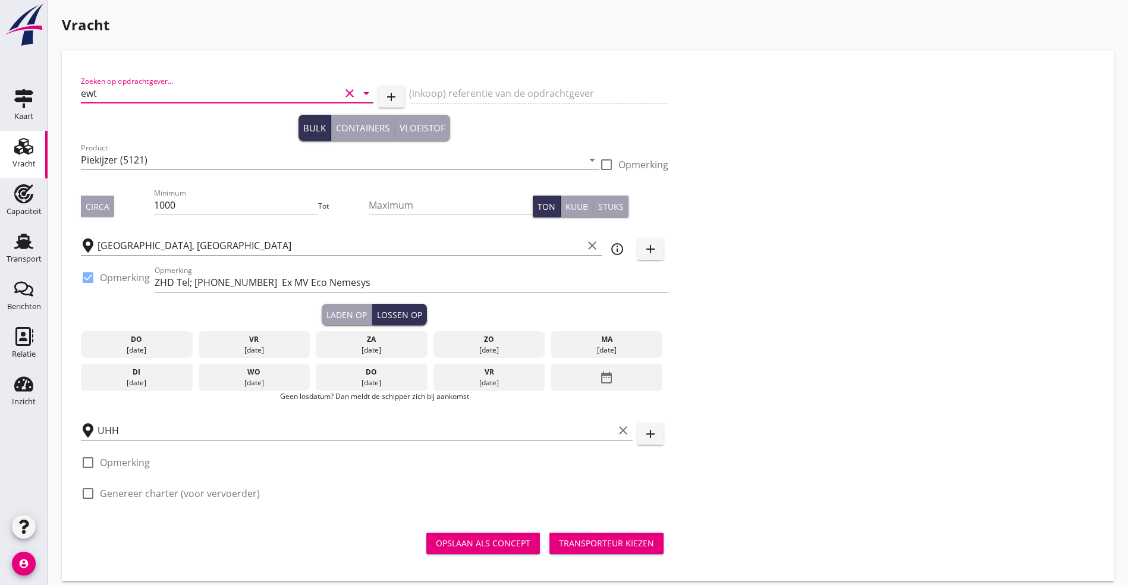
click at [131, 90] on input "ewt" at bounding box center [210, 93] width 259 height 19
click at [127, 131] on div "EWT Schiffahrtsgesellschaft mbH" at bounding box center [184, 122] width 188 height 29
type input "EWT Schiffahrtsgesellschaft mbH"
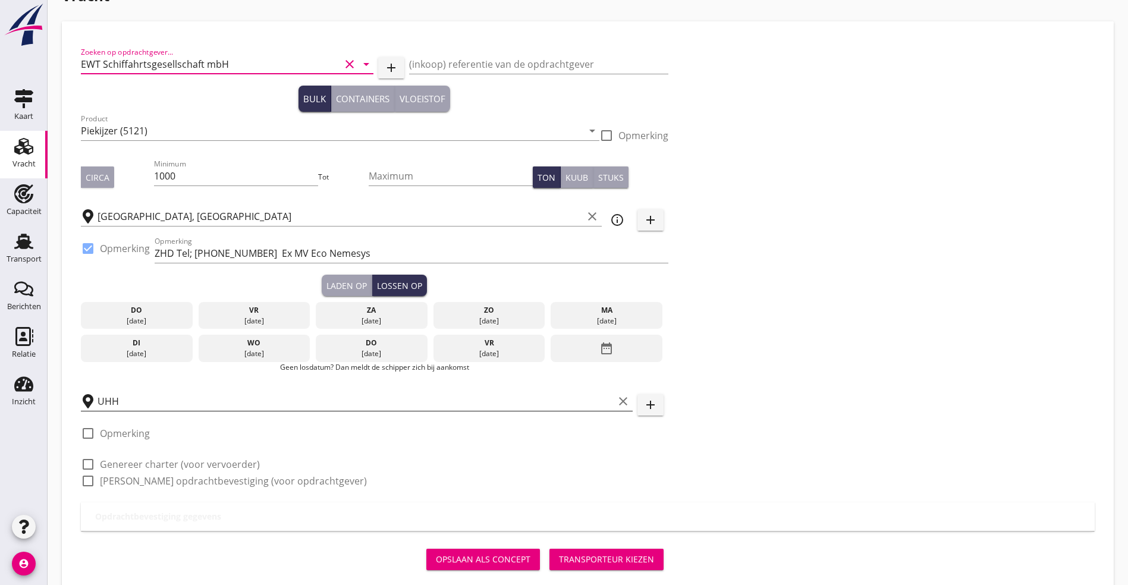
scroll to position [52, 0]
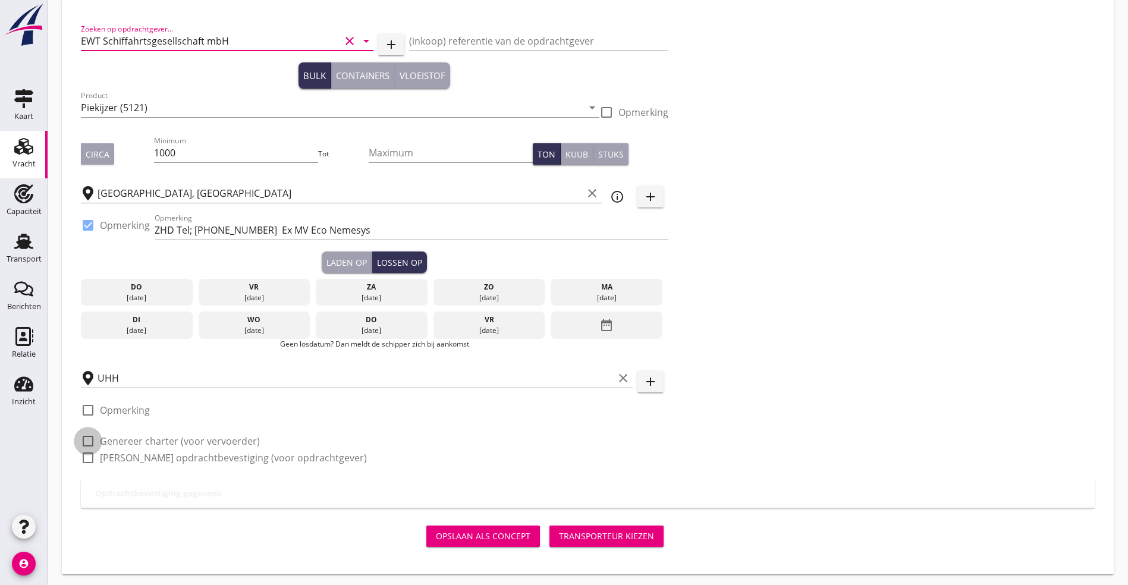
click at [81, 434] on div at bounding box center [88, 441] width 20 height 20
checkbox input "true"
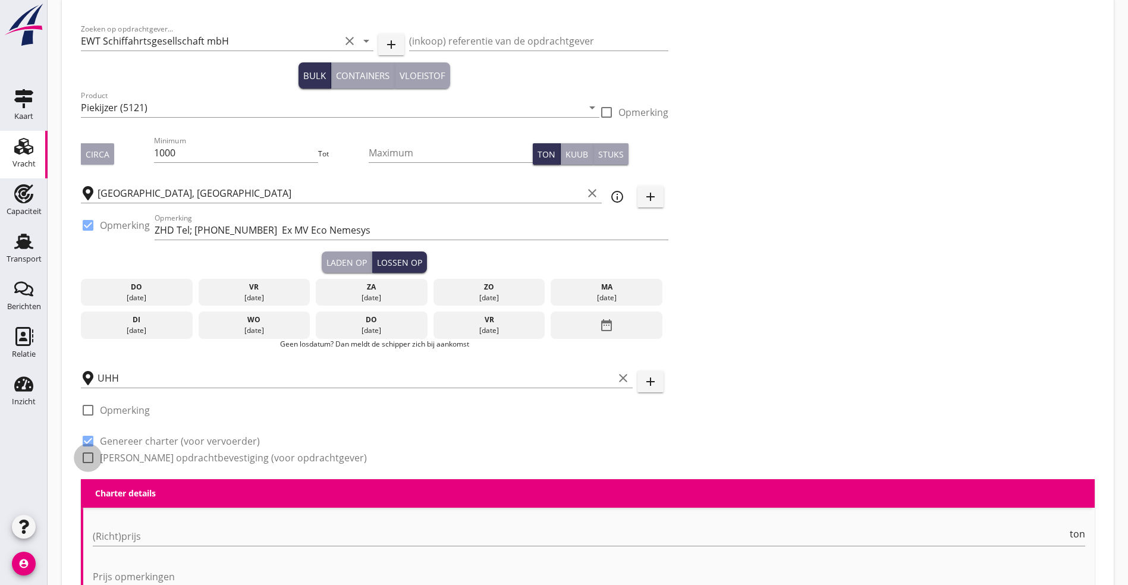
click at [88, 449] on div at bounding box center [88, 458] width 20 height 20
checkbox input "true"
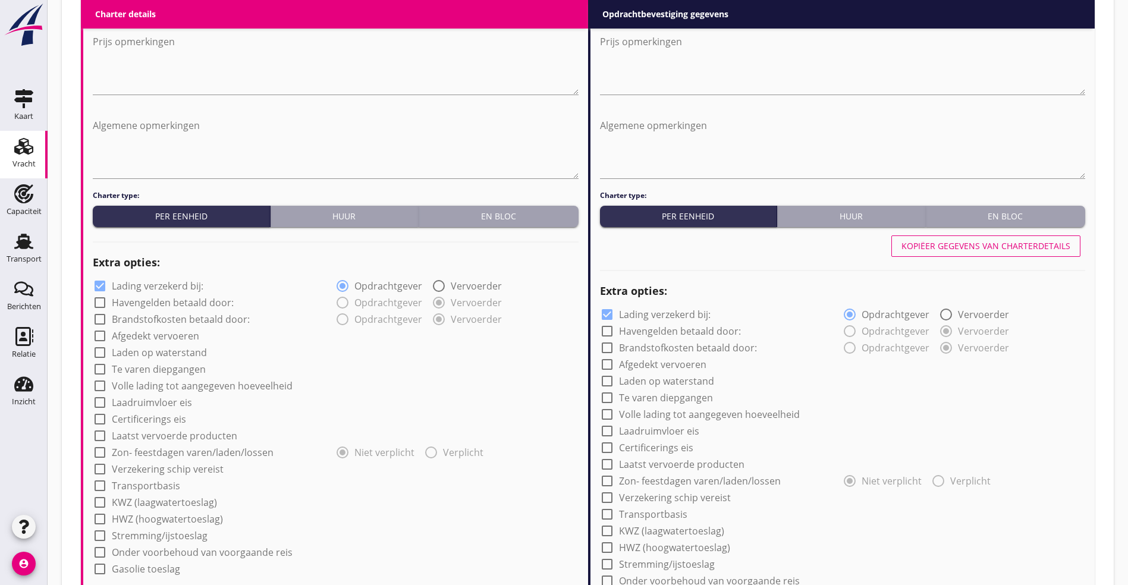
scroll to position [1155, 0]
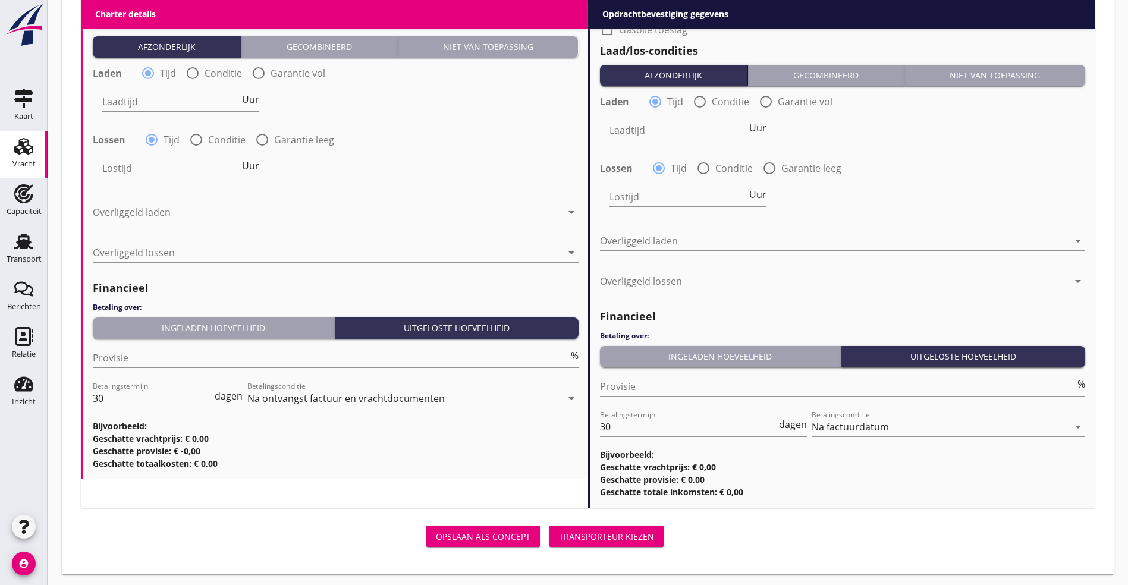
click at [559, 534] on div "Transporteur kiezen" at bounding box center [606, 536] width 95 height 12
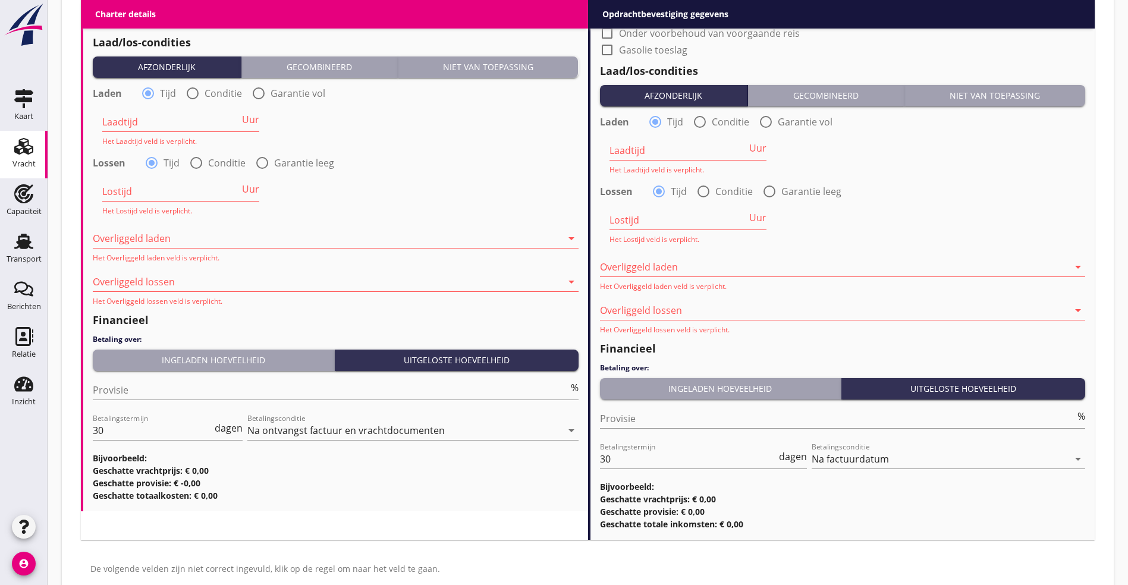
scroll to position [1175, 0]
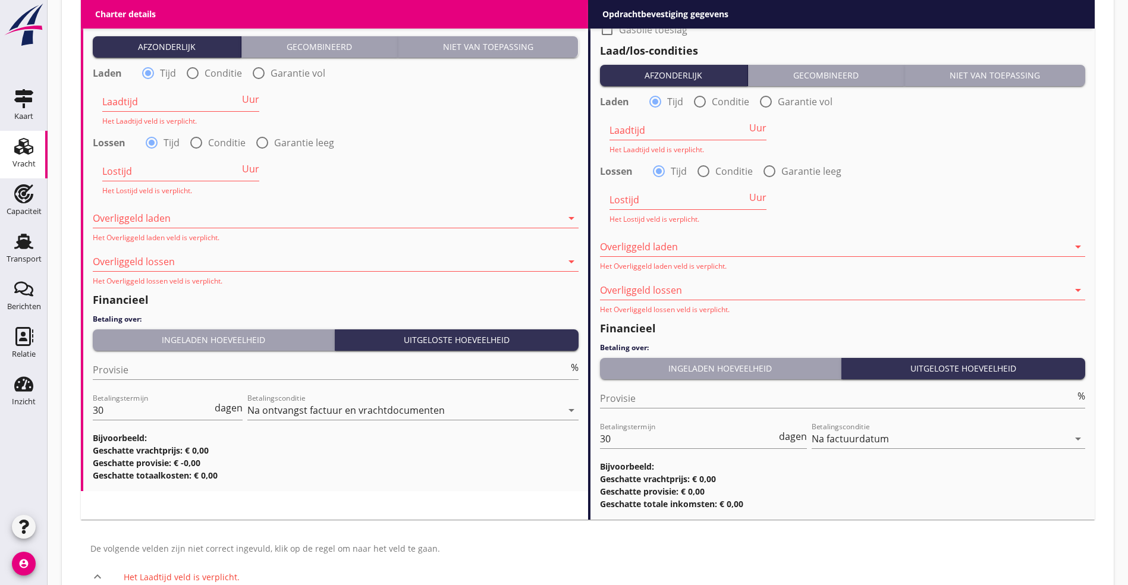
click at [231, 141] on label "Conditie" at bounding box center [226, 143] width 37 height 12
radio input "false"
radio input "true"
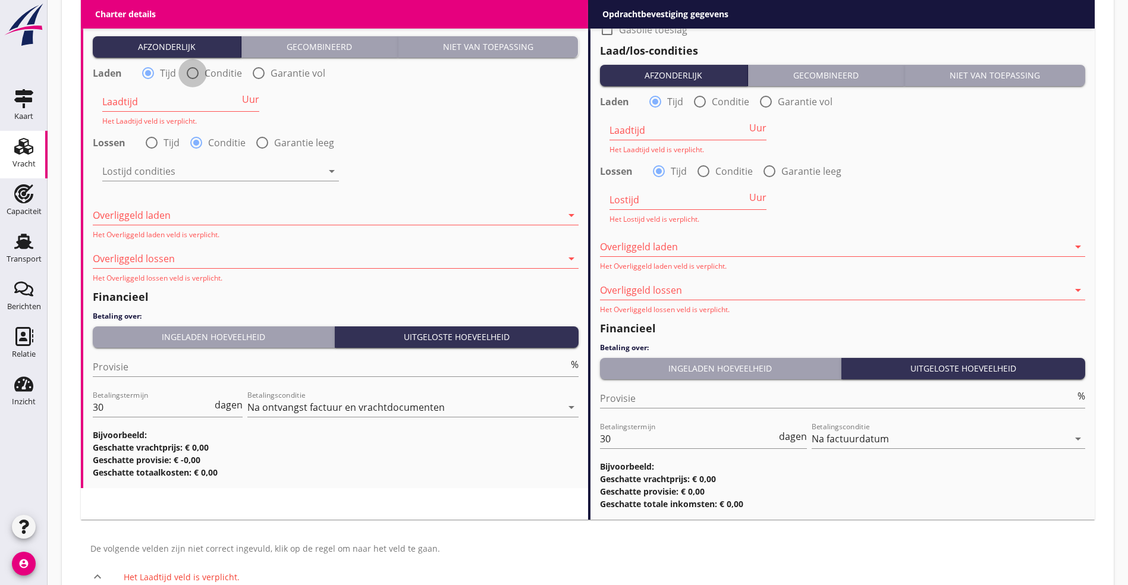
click at [199, 70] on div at bounding box center [193, 73] width 20 height 20
radio input "false"
radio input "true"
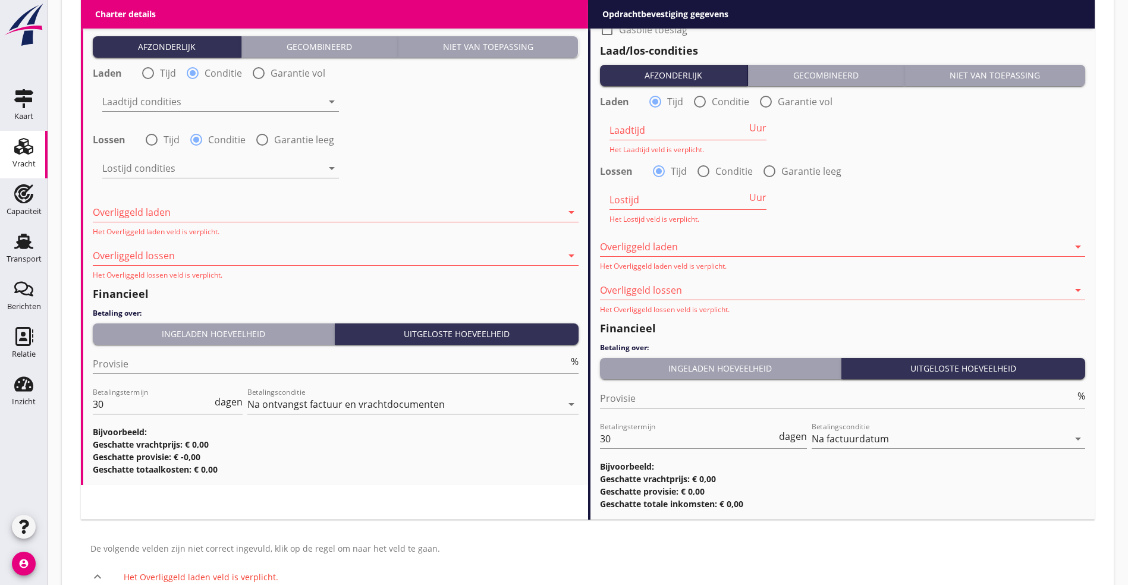
click at [202, 210] on div at bounding box center [327, 212] width 469 height 19
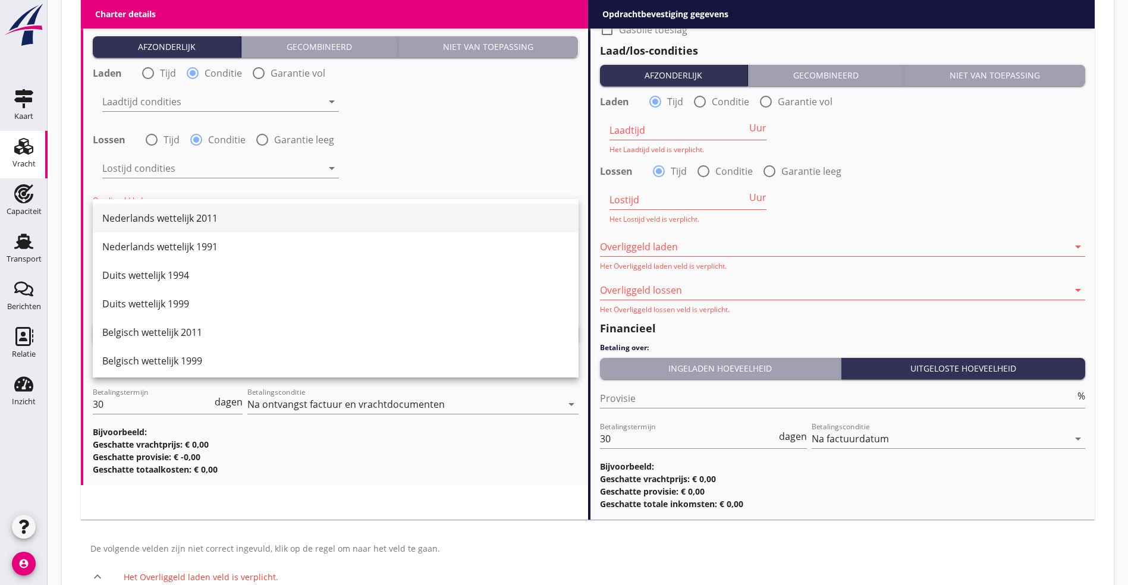
click at [196, 226] on div "Nederlands wettelijk 2011" at bounding box center [335, 218] width 467 height 29
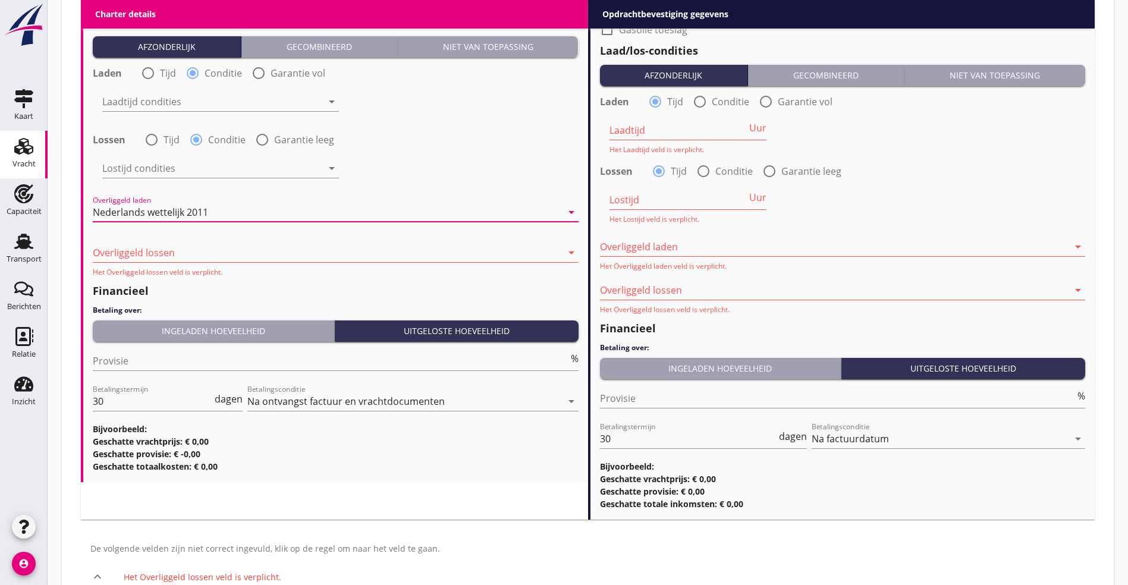
click at [175, 257] on div at bounding box center [327, 252] width 469 height 19
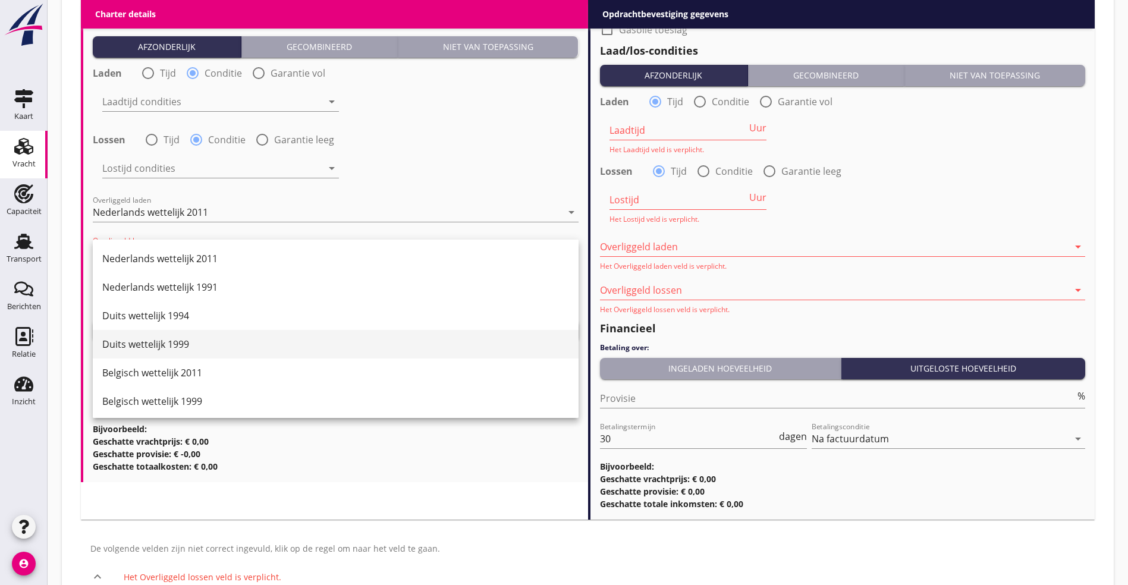
click at [166, 336] on div "Duits wettelijk 1999" at bounding box center [335, 344] width 467 height 29
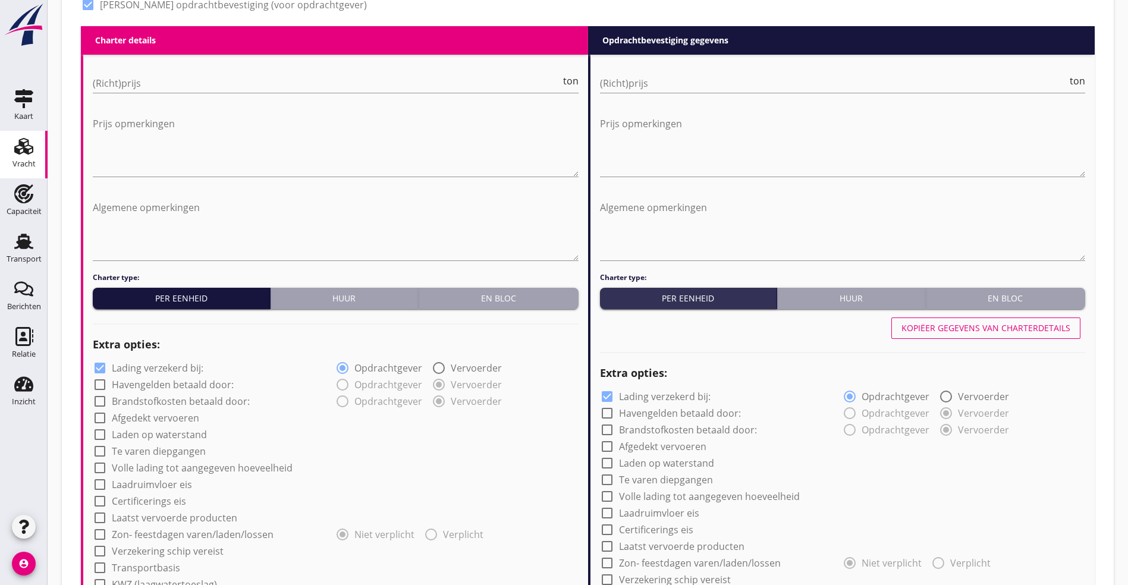
scroll to position [373, 0]
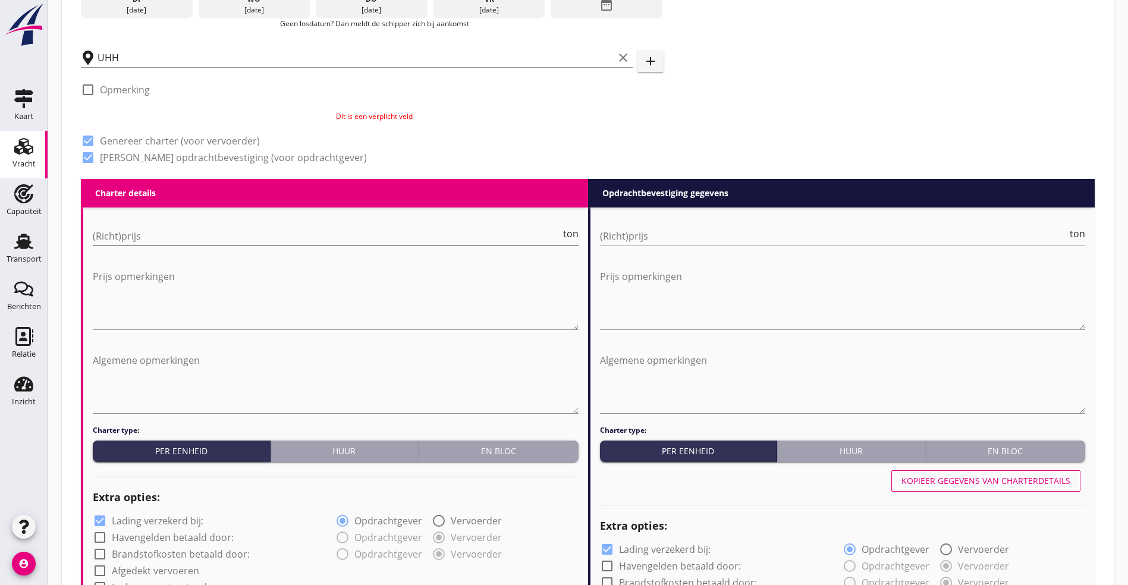
click at [144, 236] on input "(Richt)prijs" at bounding box center [327, 236] width 468 height 19
type input "13.25"
click at [660, 219] on div "(Richt)prijs ton" at bounding box center [843, 238] width 486 height 38
click at [646, 235] on input "(Richt)prijs" at bounding box center [834, 236] width 468 height 19
type input "14.80"
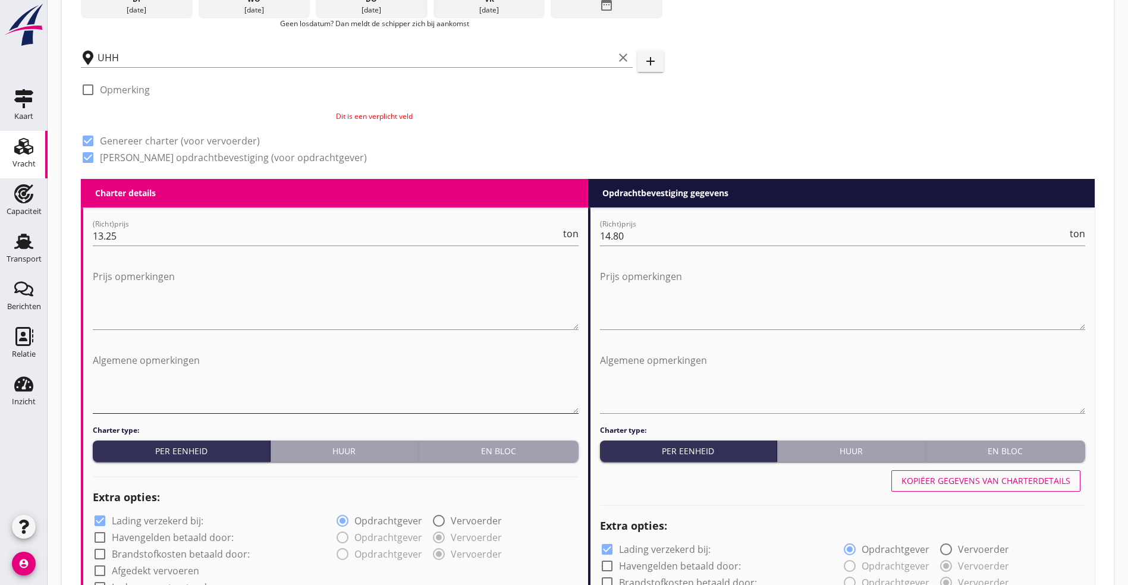
drag, startPoint x: 148, startPoint y: 343, endPoint x: 151, endPoint y: 368, distance: 25.1
click at [153, 351] on div "Algemene opmerkingen" at bounding box center [336, 384] width 486 height 81
click at [148, 370] on textarea "Algemene opmerkingen" at bounding box center [336, 382] width 486 height 62
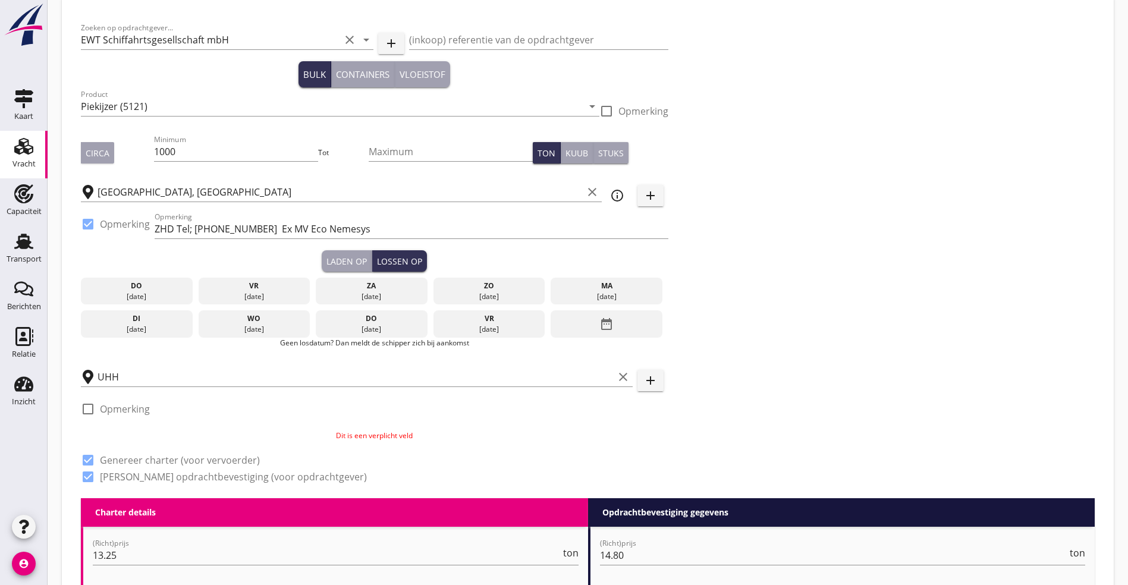
scroll to position [16, 0]
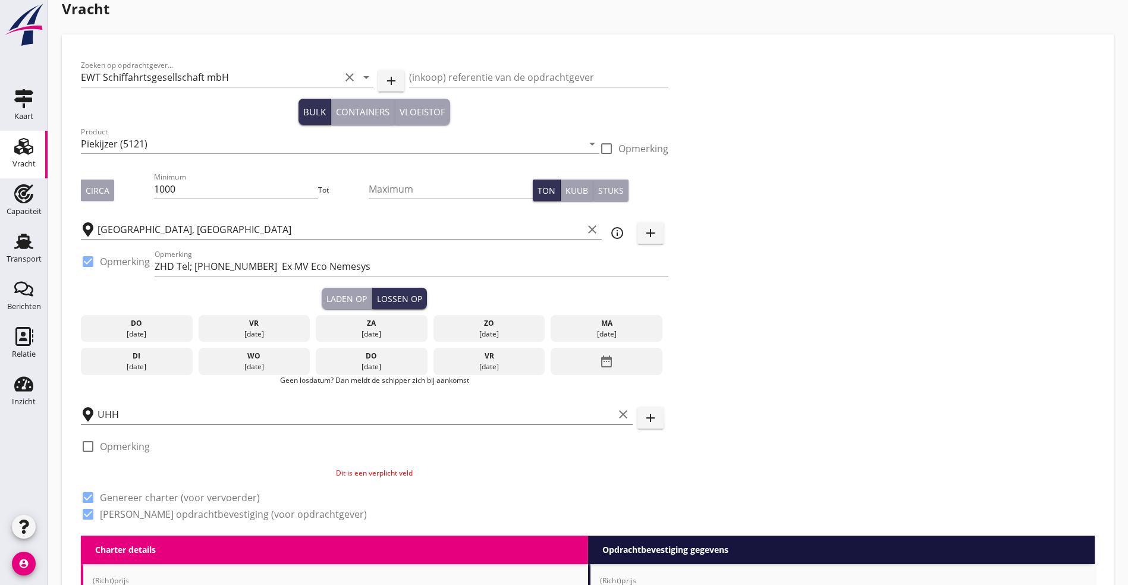
type textarea "1 a 2 soorten"
click at [143, 405] on input "UHH" at bounding box center [355, 414] width 516 height 19
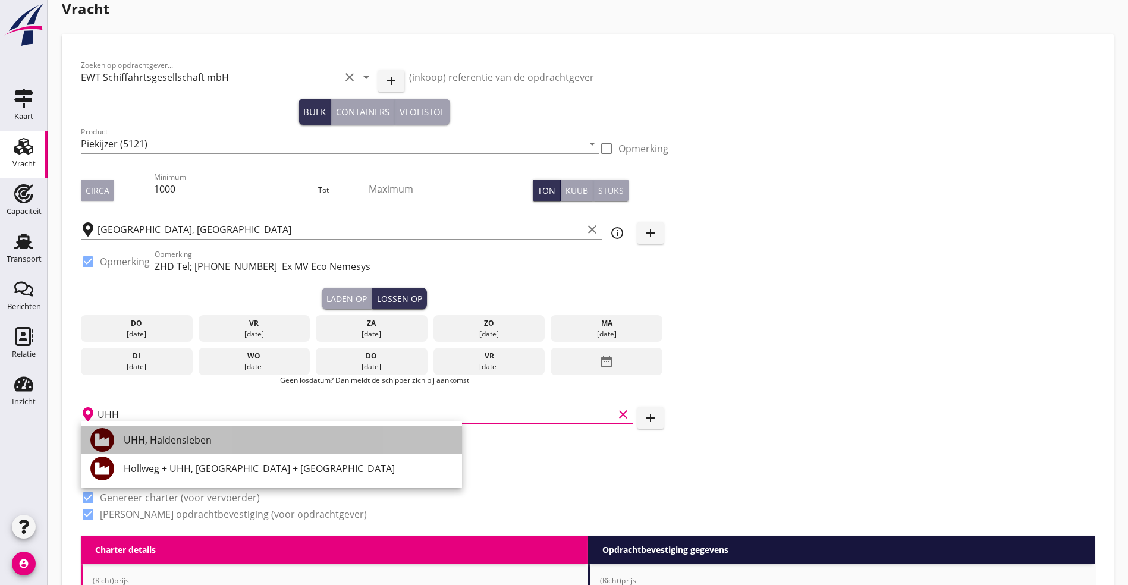
click at [157, 442] on div "UHH, Haldensleben" at bounding box center [288, 440] width 329 height 14
type input "UHH, Haldensleben"
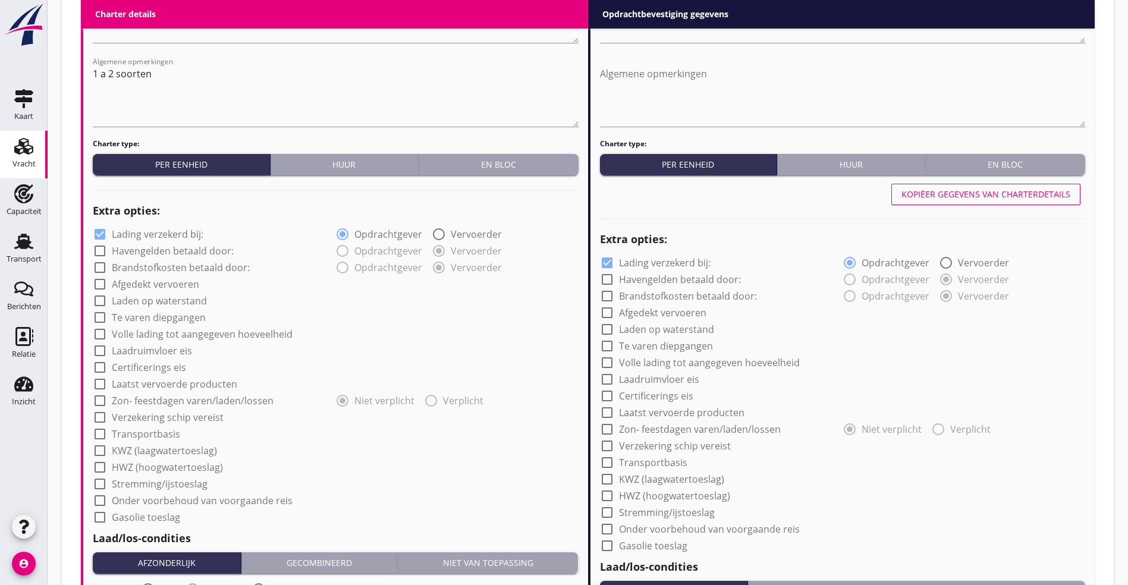
scroll to position [640, 0]
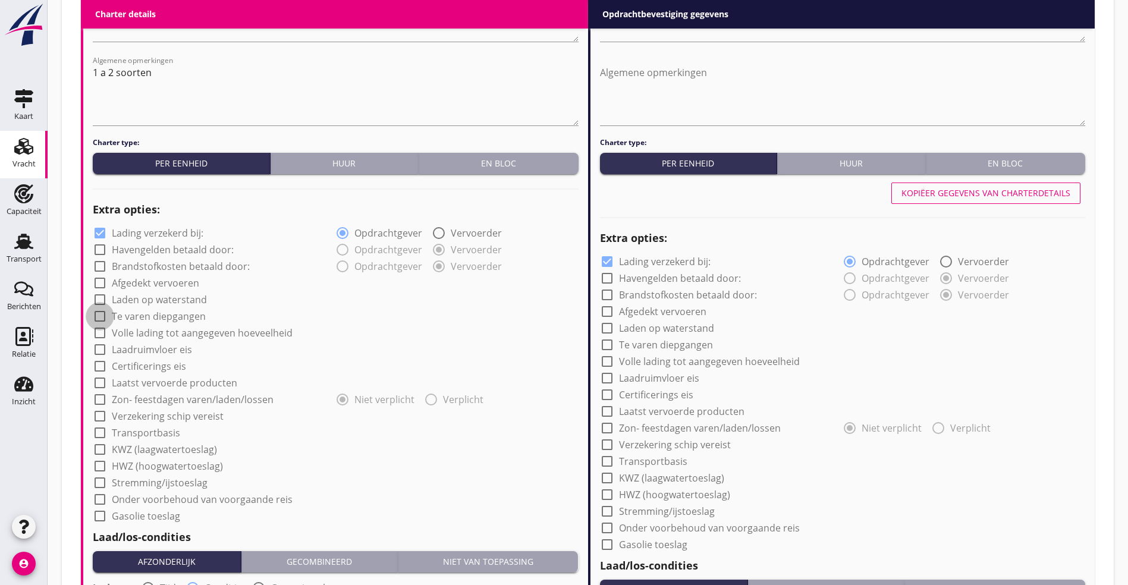
click at [103, 313] on div at bounding box center [100, 316] width 20 height 20
checkbox input "true"
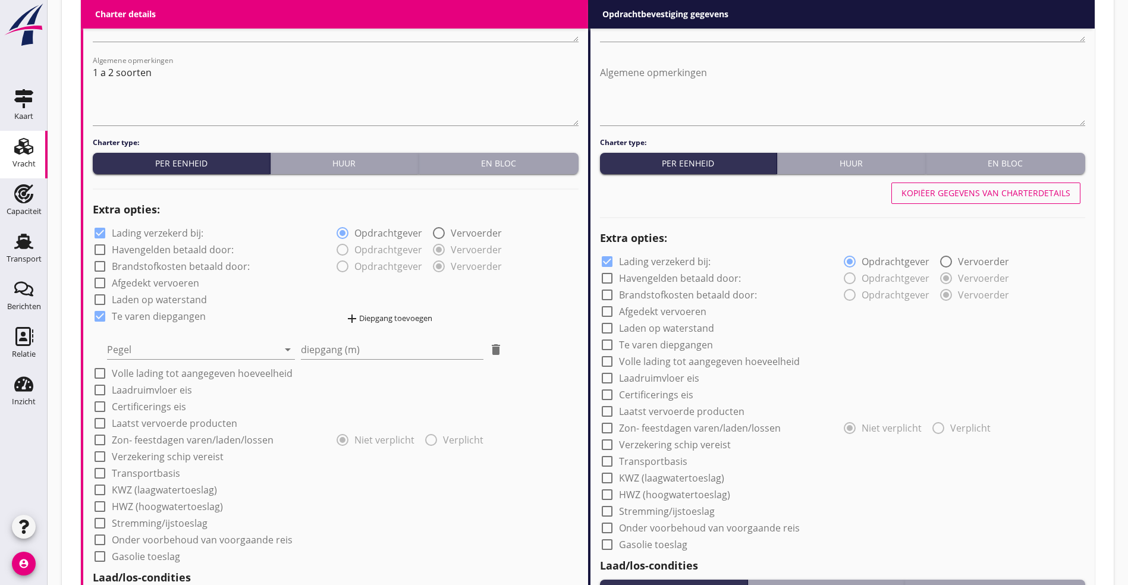
click at [99, 281] on div at bounding box center [100, 283] width 20 height 20
checkbox input "true"
click at [97, 314] on div at bounding box center [100, 316] width 20 height 20
checkbox input "false"
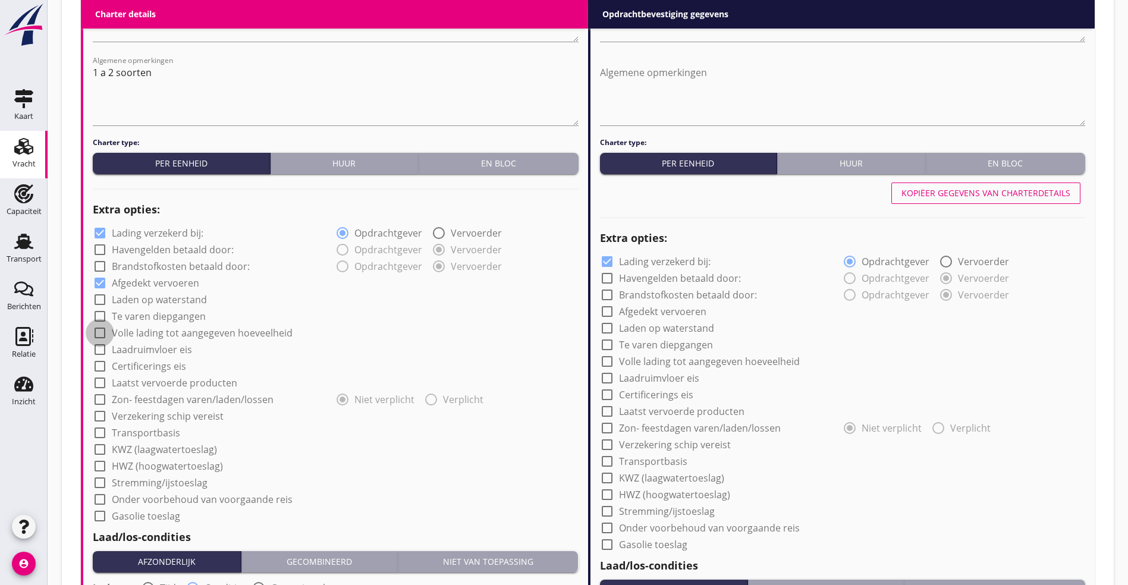
click at [102, 331] on div at bounding box center [100, 333] width 20 height 20
checkbox input "true"
click at [98, 424] on div at bounding box center [100, 433] width 20 height 20
checkbox input "true"
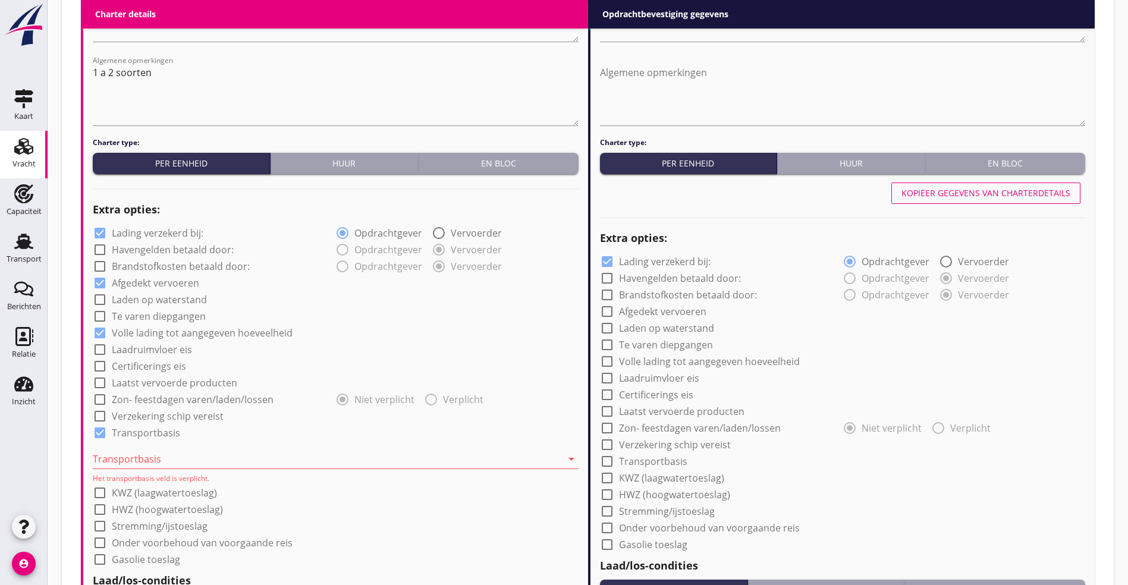
click at [128, 461] on div at bounding box center [327, 458] width 469 height 19
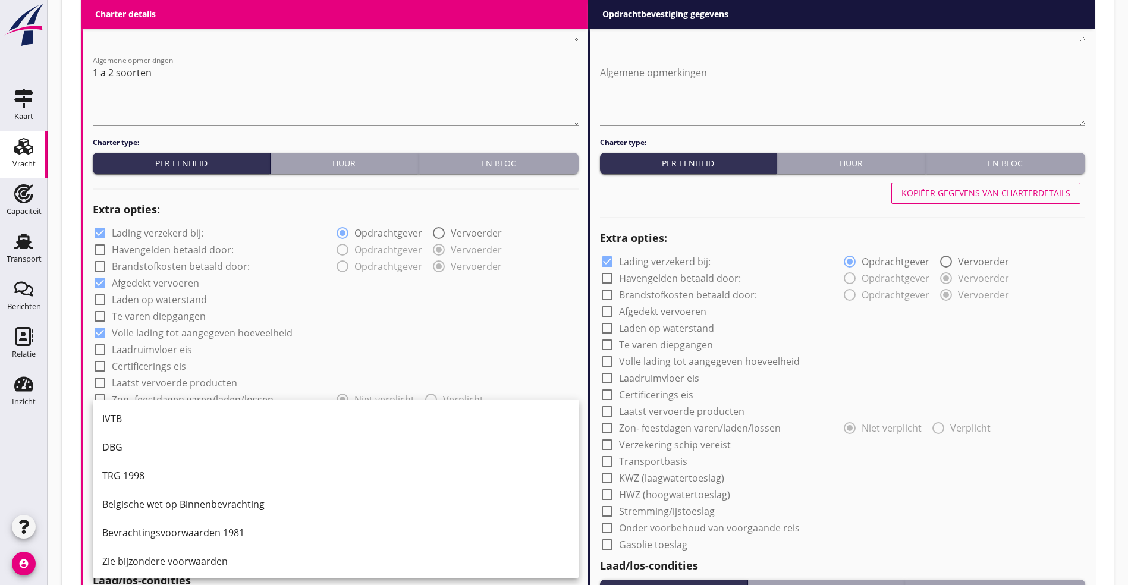
scroll to position [31, 0]
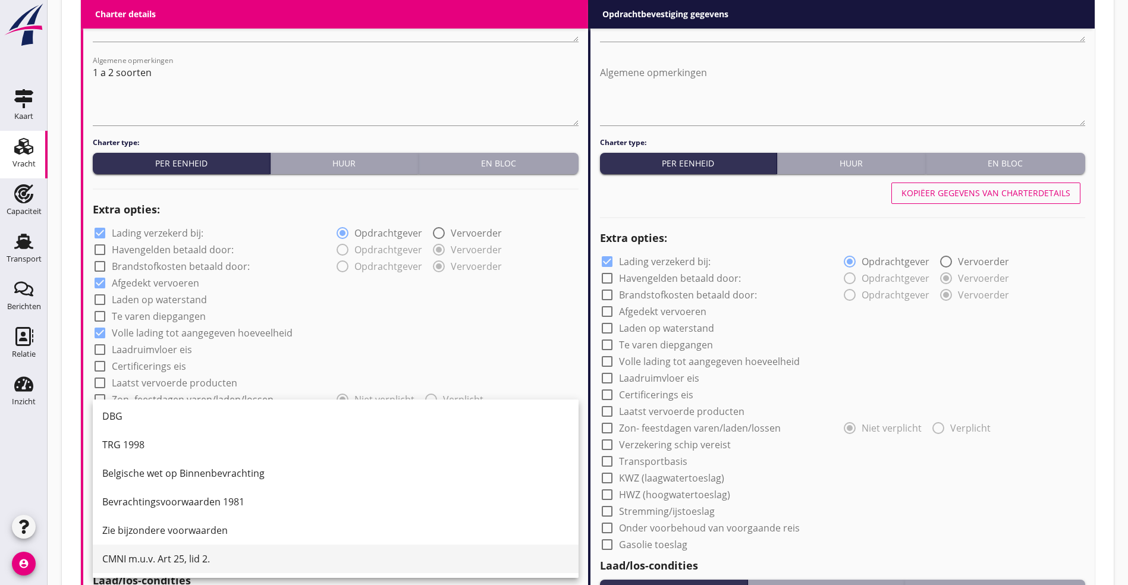
click at [140, 555] on div "CMNI m.u.v. Art 25, lid 2." at bounding box center [335, 559] width 467 height 14
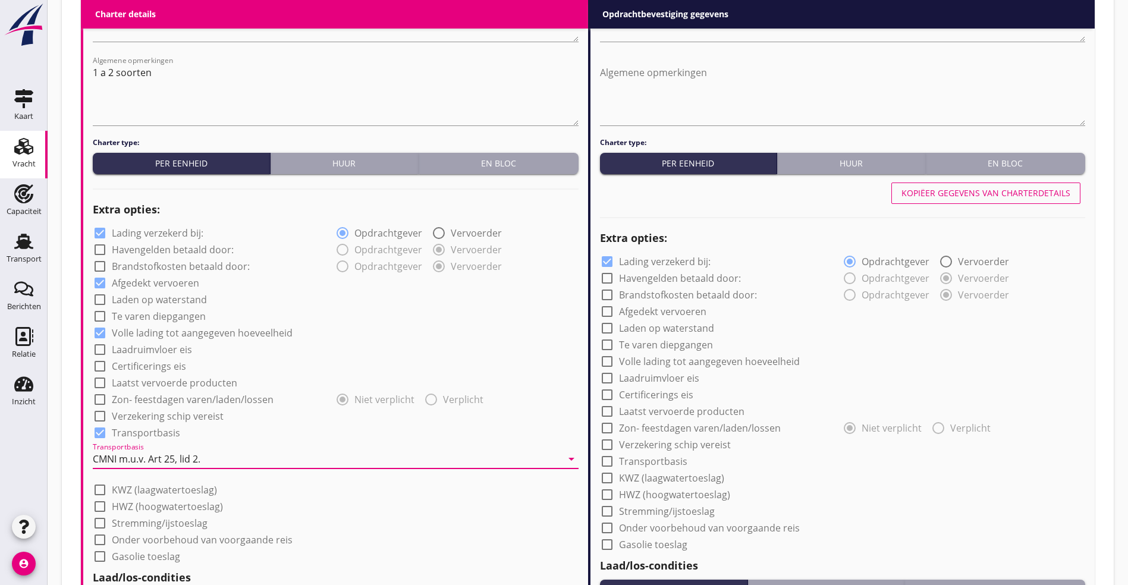
scroll to position [908, 0]
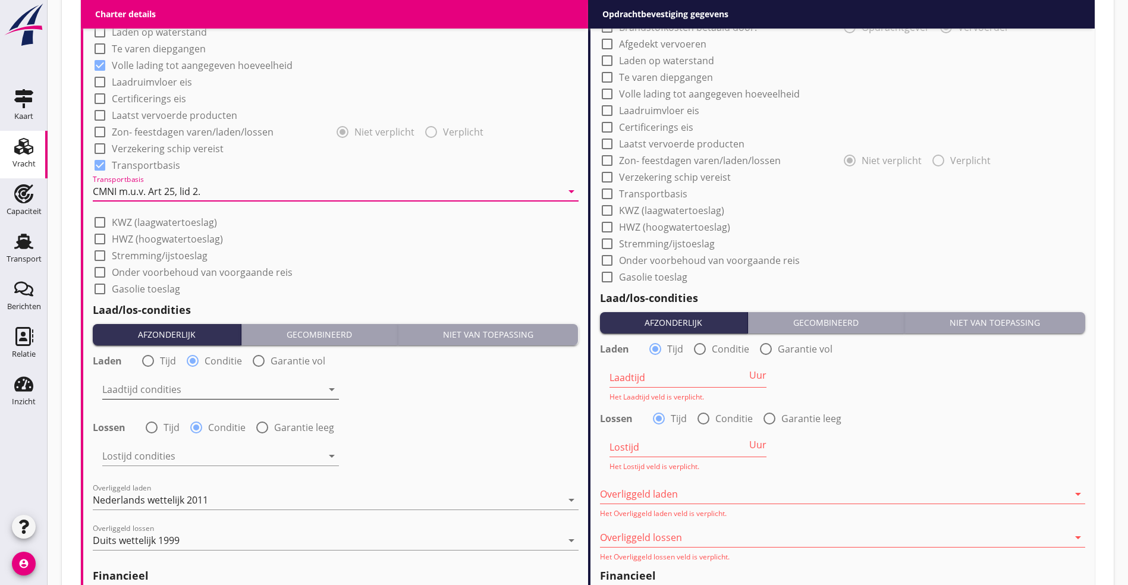
click at [184, 382] on div at bounding box center [212, 389] width 220 height 19
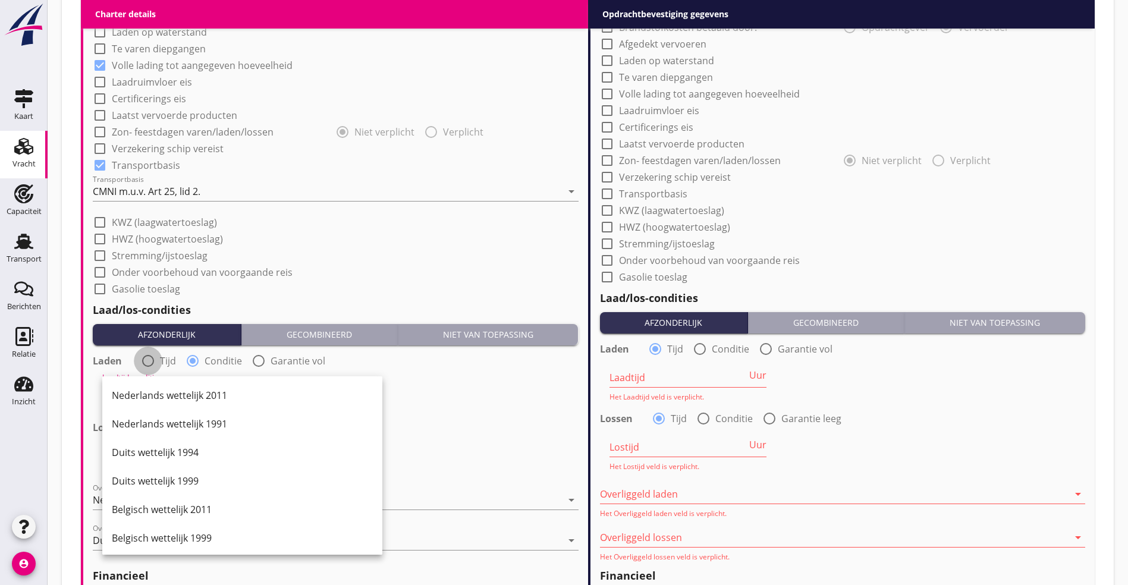
click at [150, 357] on div at bounding box center [148, 361] width 20 height 20
radio input "true"
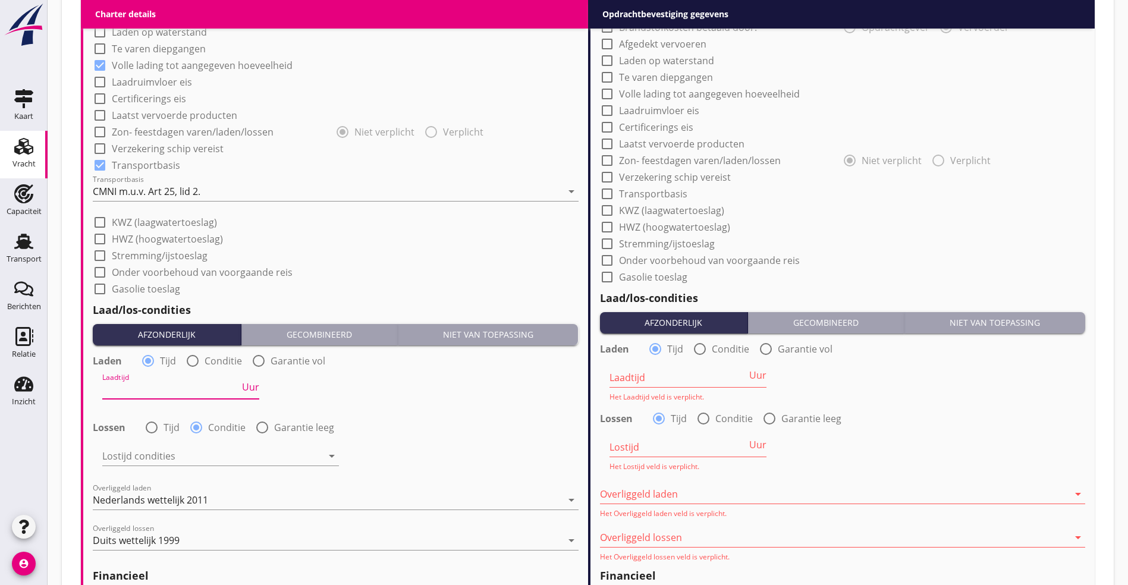
click at [155, 384] on input "Laadtijd" at bounding box center [170, 389] width 137 height 19
type input "48"
click at [128, 448] on div at bounding box center [212, 455] width 220 height 19
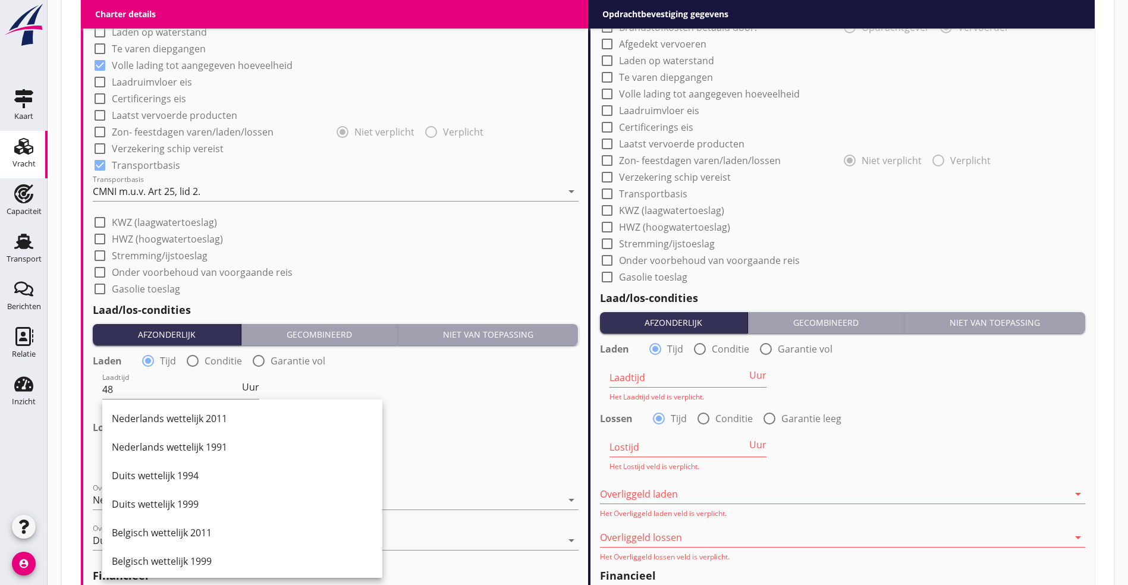
click at [571, 436] on div "Lostijd condities 48 uur, Nederlands wettelijk 2011 arrow_drop_down" at bounding box center [336, 457] width 488 height 43
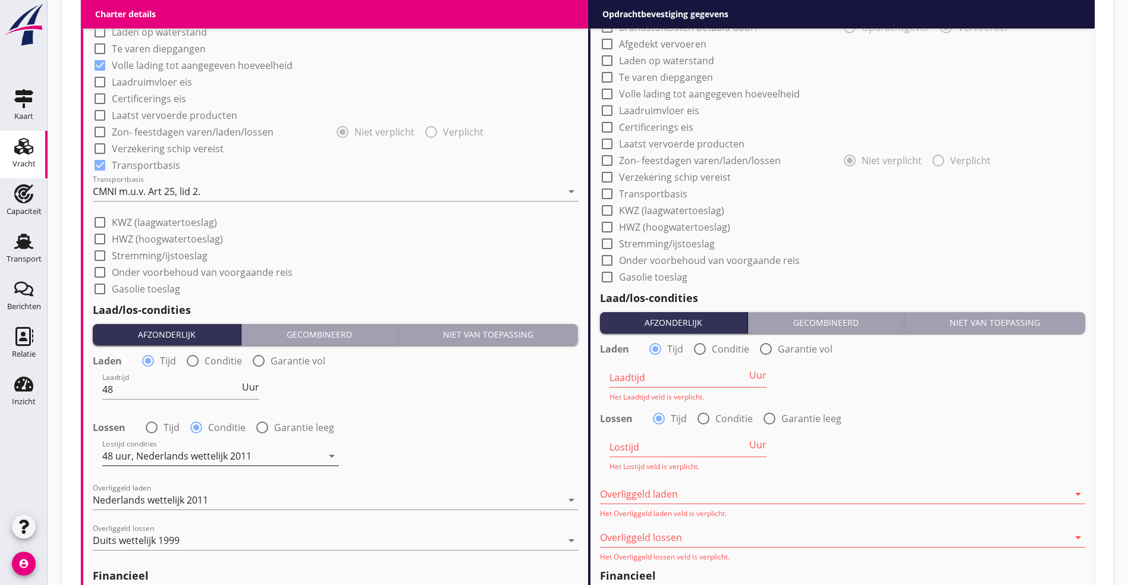
click at [330, 449] on icon "arrow_drop_down" at bounding box center [332, 456] width 14 height 14
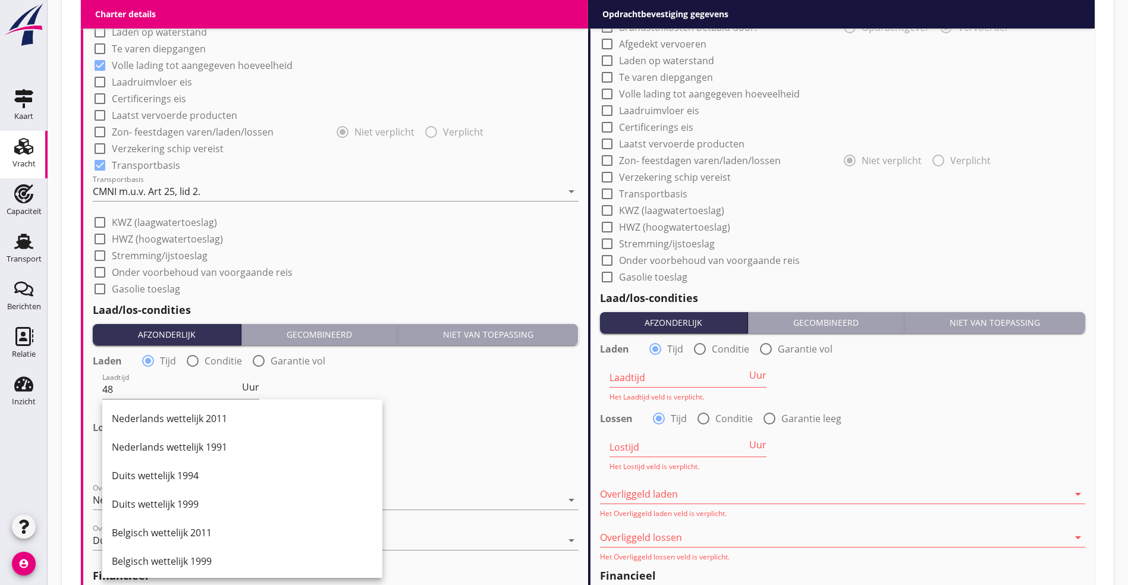
click at [421, 441] on div "Lostijd condities 48 uur, Nederlands wettelijk 2011 arrow_drop_down" at bounding box center [336, 457] width 488 height 43
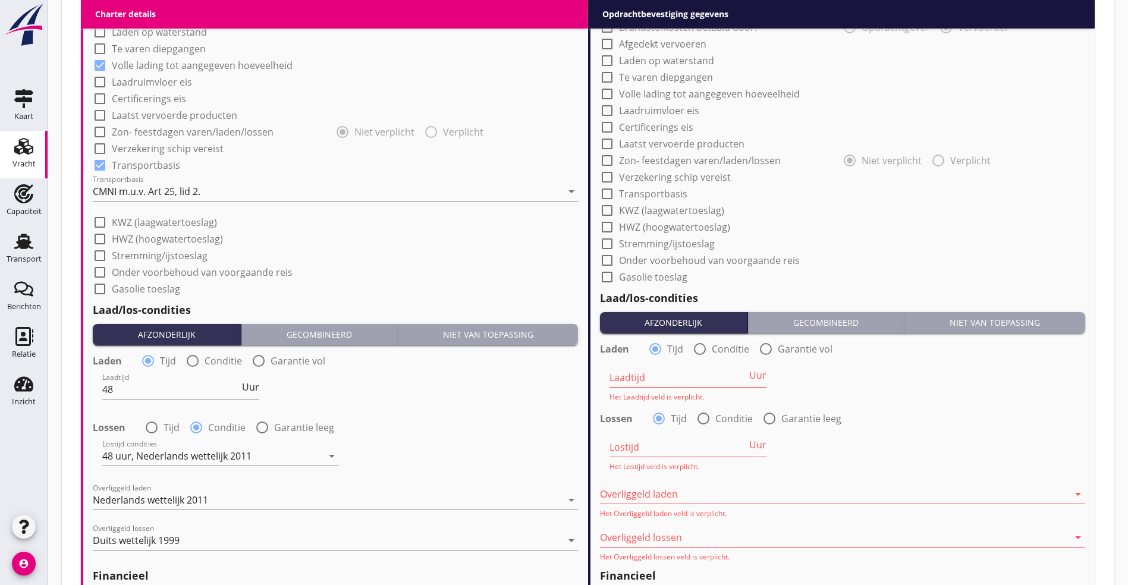
click at [147, 420] on div at bounding box center [151, 427] width 20 height 20
radio input "true"
click at [152, 449] on input "Lostijd" at bounding box center [170, 455] width 137 height 19
type input "48"
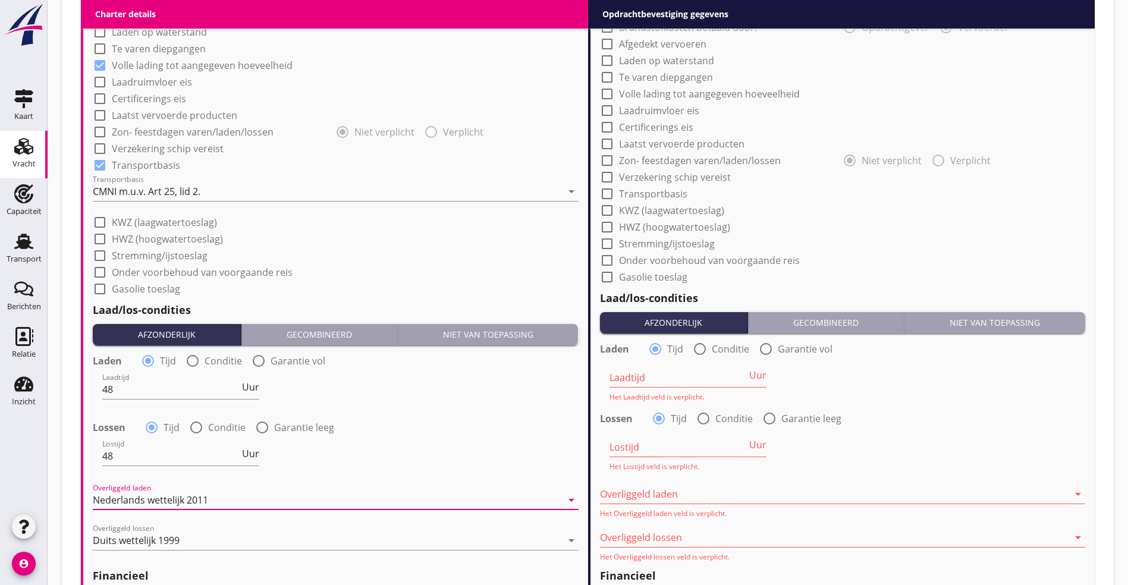
scroll to position [1264, 0]
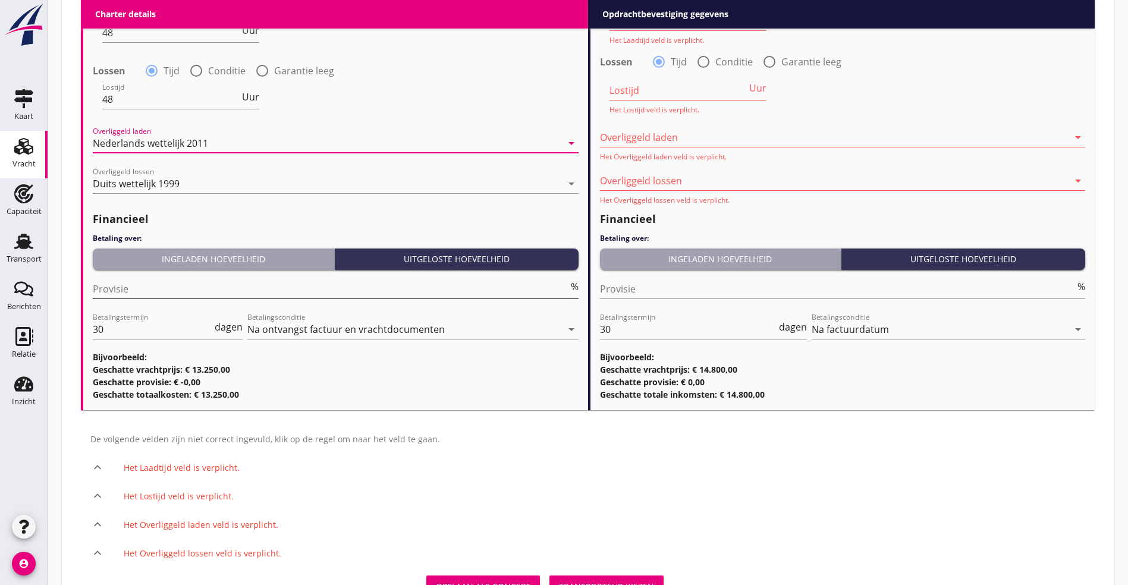
click at [163, 281] on input "Provisie" at bounding box center [331, 288] width 476 height 19
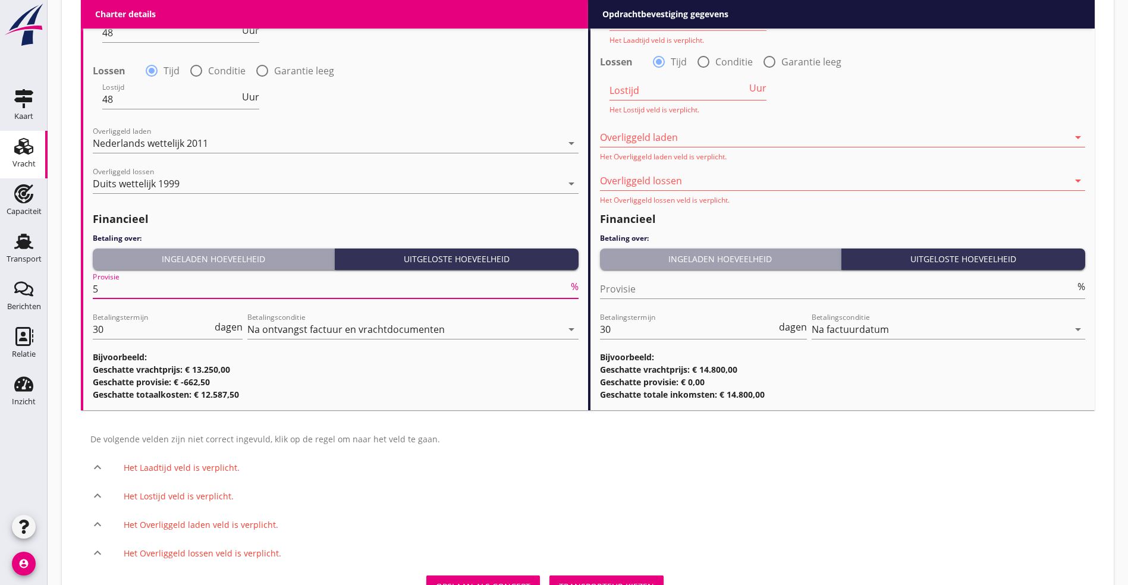
type input "5"
click at [175, 259] on div "Ingeladen hoeveelheid" at bounding box center [213, 259] width 232 height 12
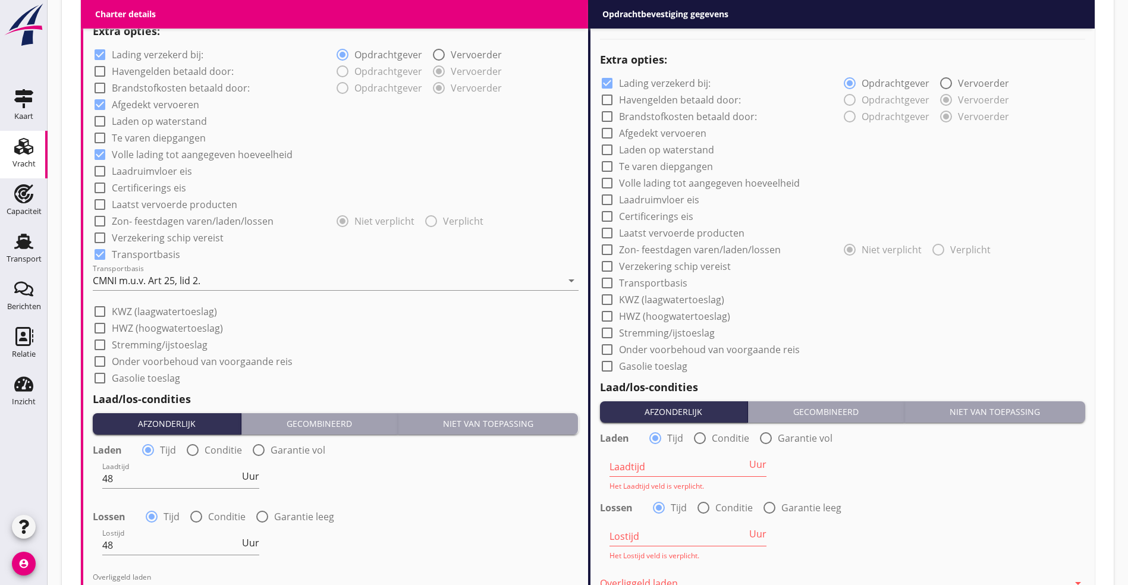
scroll to position [462, 0]
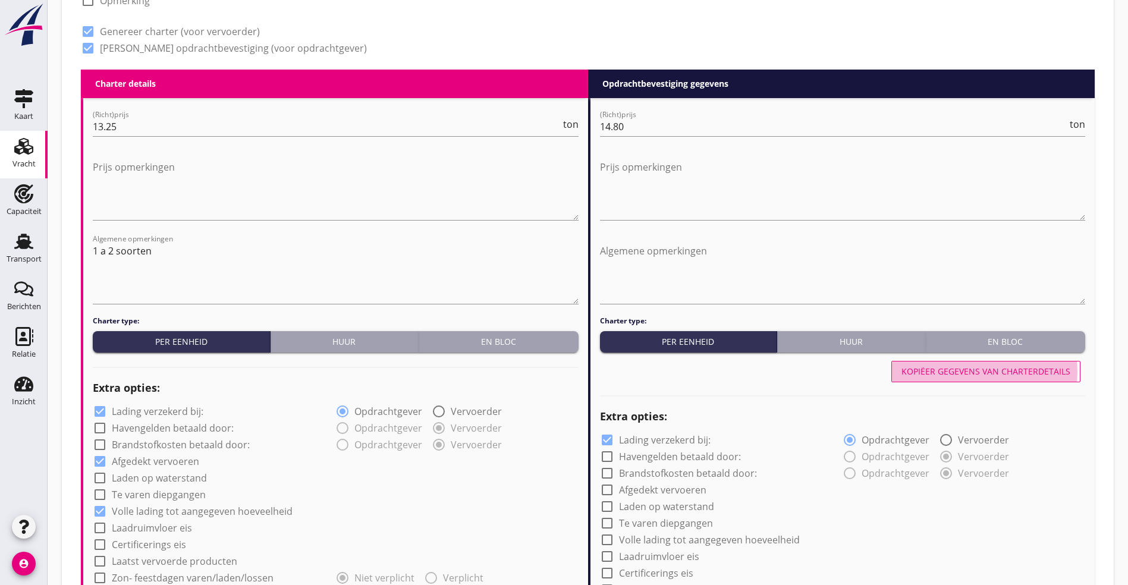
click at [965, 373] on div "Kopiëer gegevens van charterdetails" at bounding box center [985, 371] width 169 height 12
checkbox input "true"
type input "48"
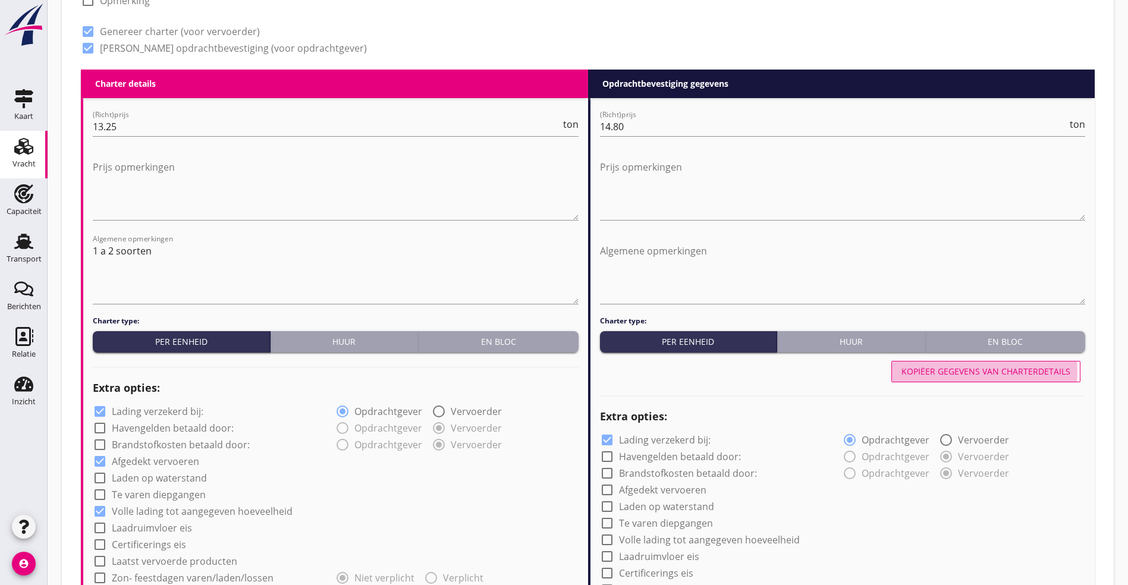
type input "48"
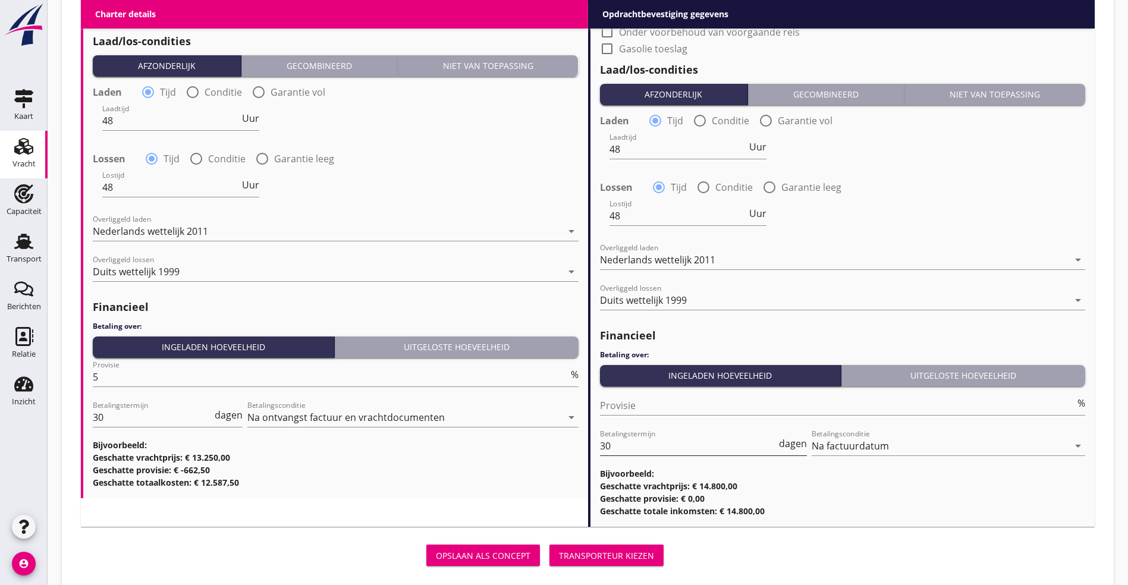
scroll to position [1196, 0]
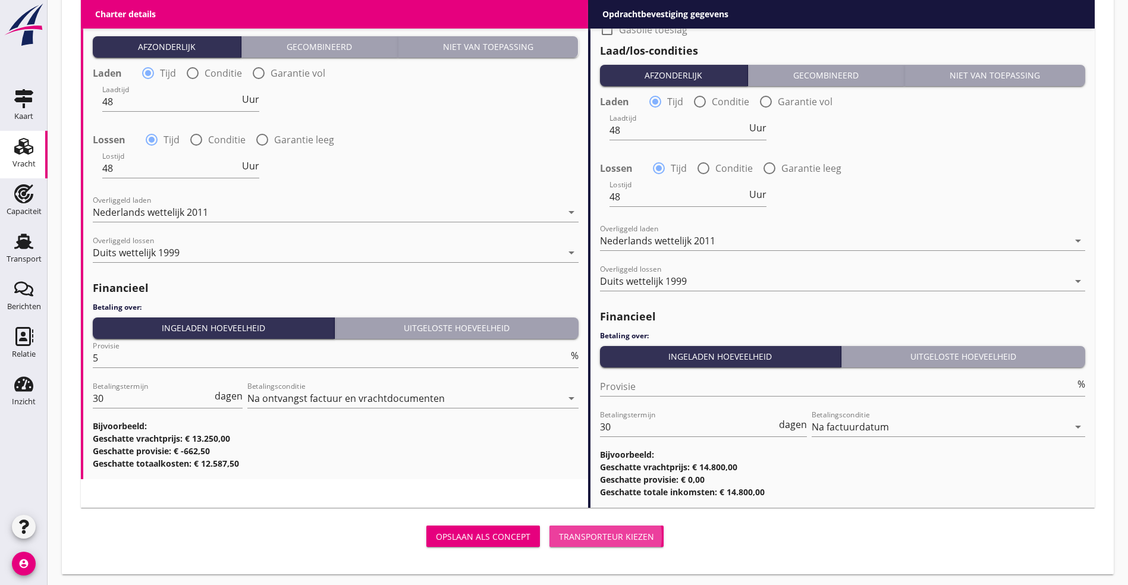
click at [559, 539] on div "Transporteur kiezen" at bounding box center [606, 536] width 95 height 12
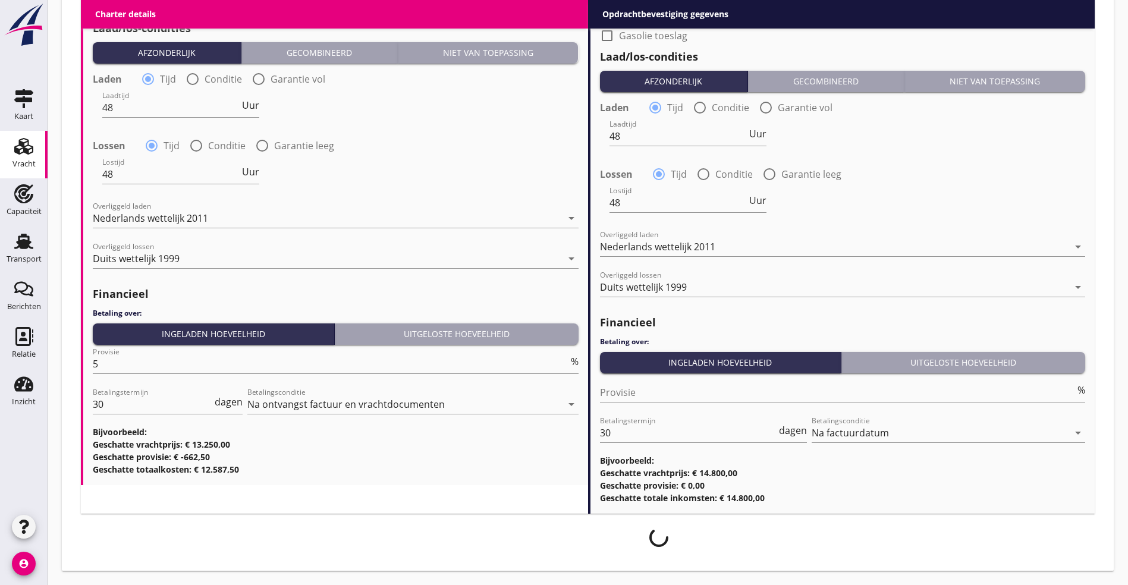
scroll to position [1186, 0]
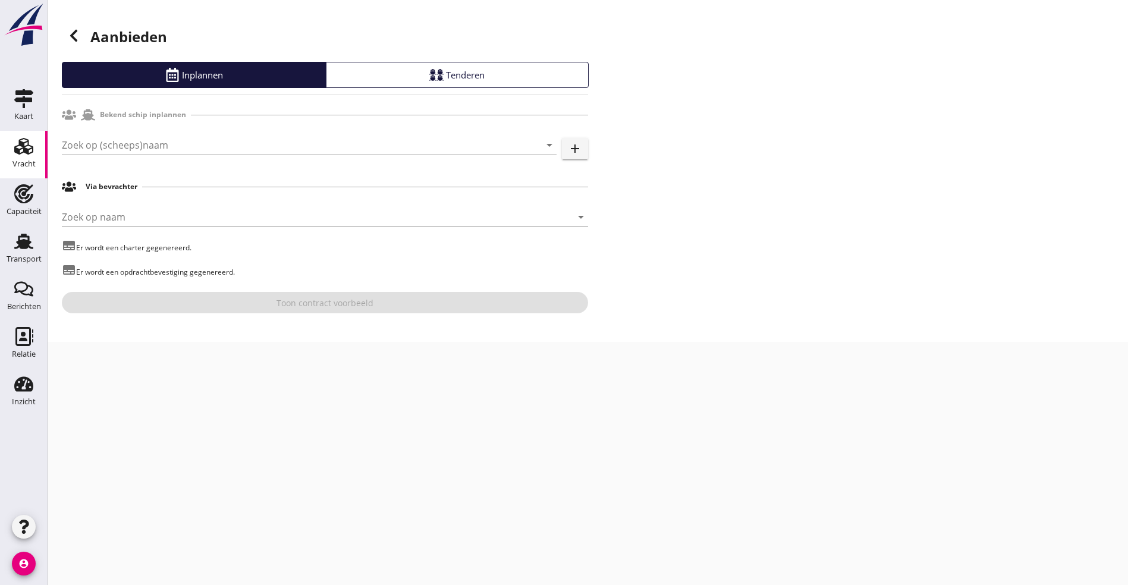
click at [144, 122] on div "Bekend schip inplannen" at bounding box center [325, 114] width 526 height 23
click at [134, 141] on input "Zoek op (scheeps)naam" at bounding box center [292, 145] width 461 height 19
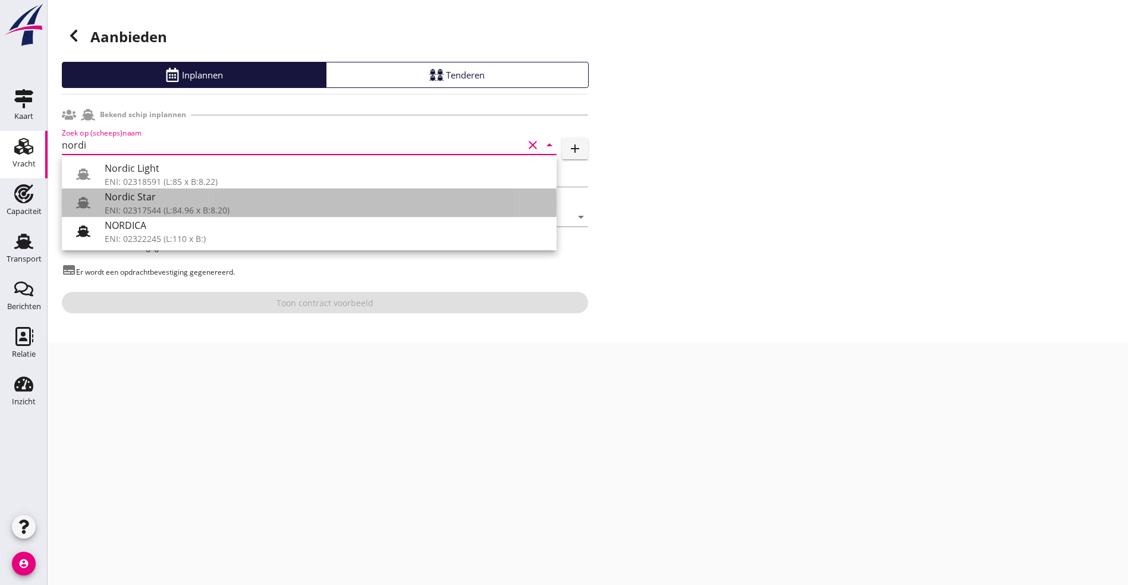
click at [154, 205] on div "ENI: 02317544 (L:84.96 x B:8.20)" at bounding box center [326, 210] width 442 height 12
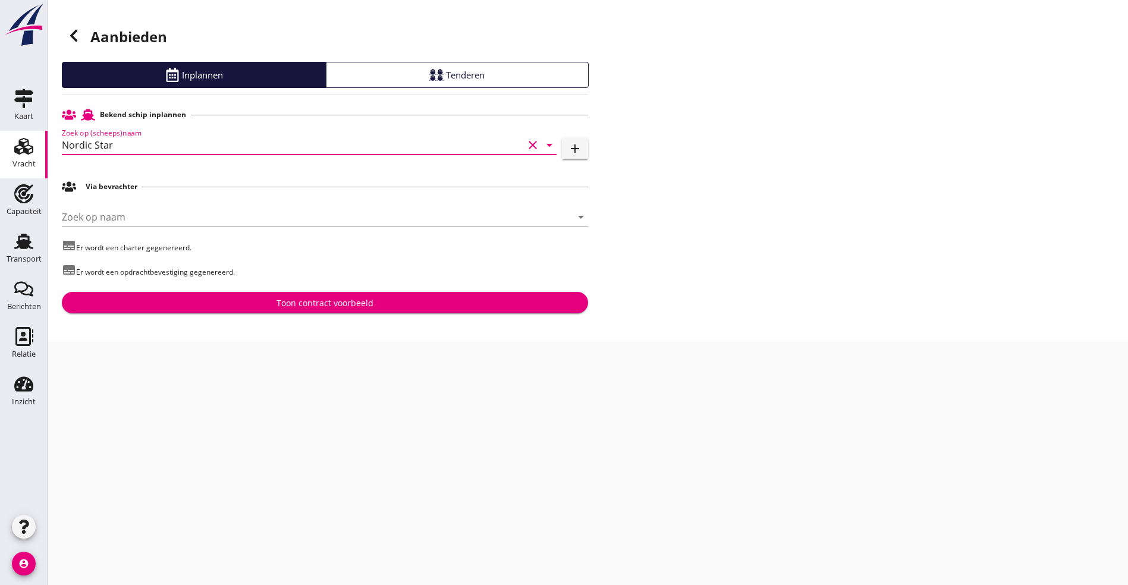
type input "Nordic Star"
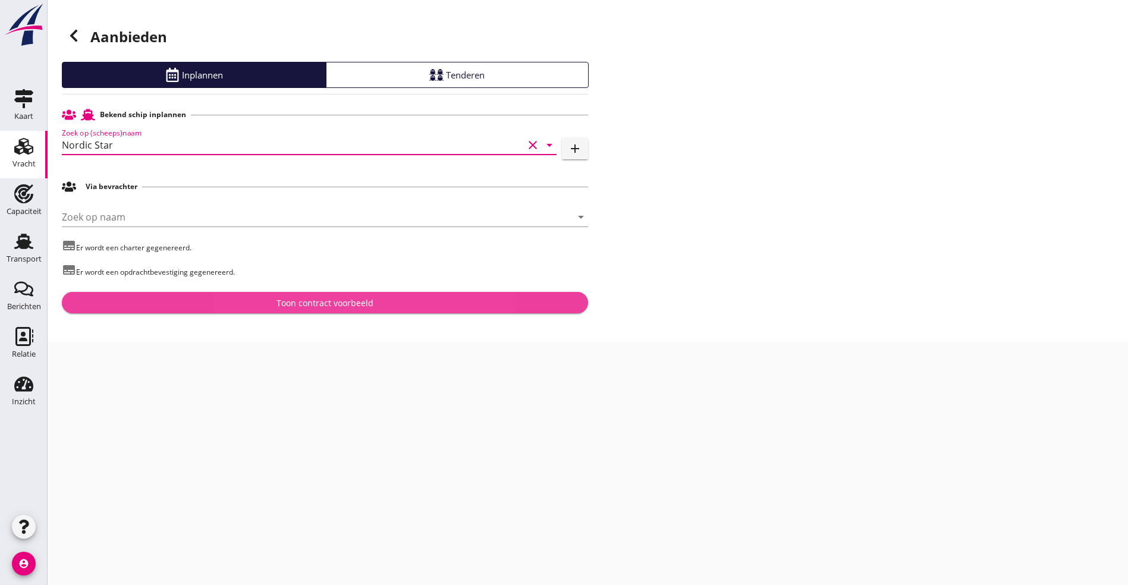
click at [164, 298] on div "Toon contract voorbeeld" at bounding box center [324, 303] width 507 height 12
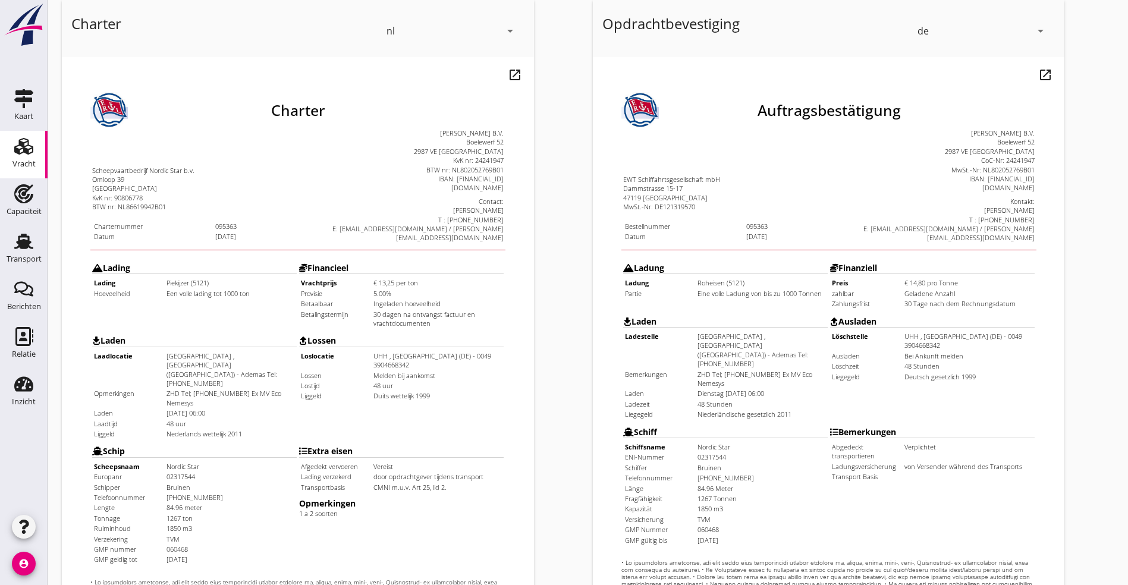
scroll to position [295, 0]
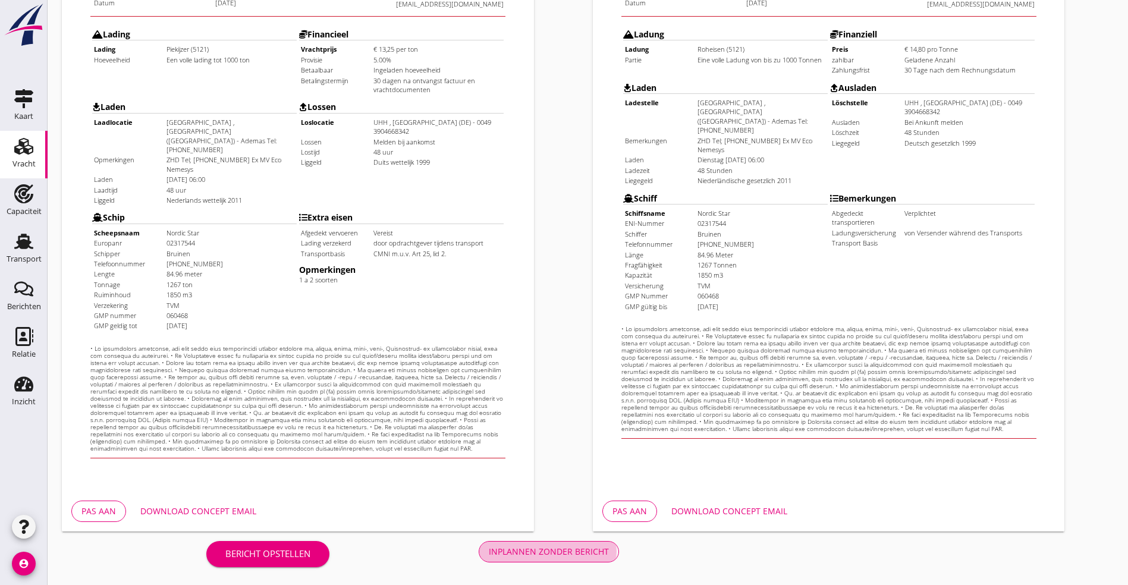
click at [489, 552] on div "Inplannen zonder bericht" at bounding box center [549, 551] width 120 height 12
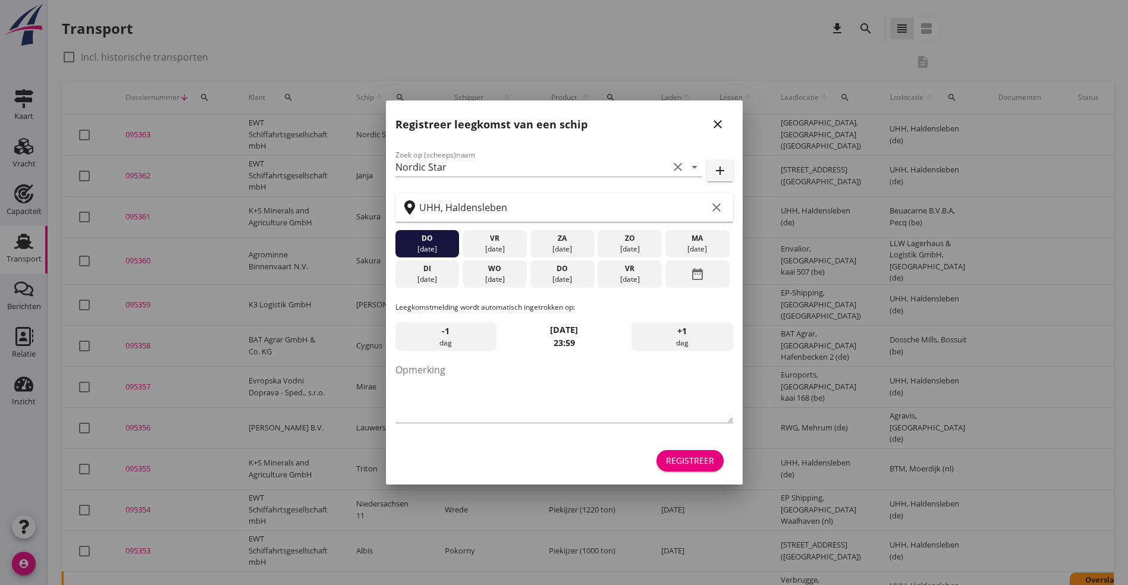
click at [715, 125] on icon "close" at bounding box center [717, 124] width 14 height 14
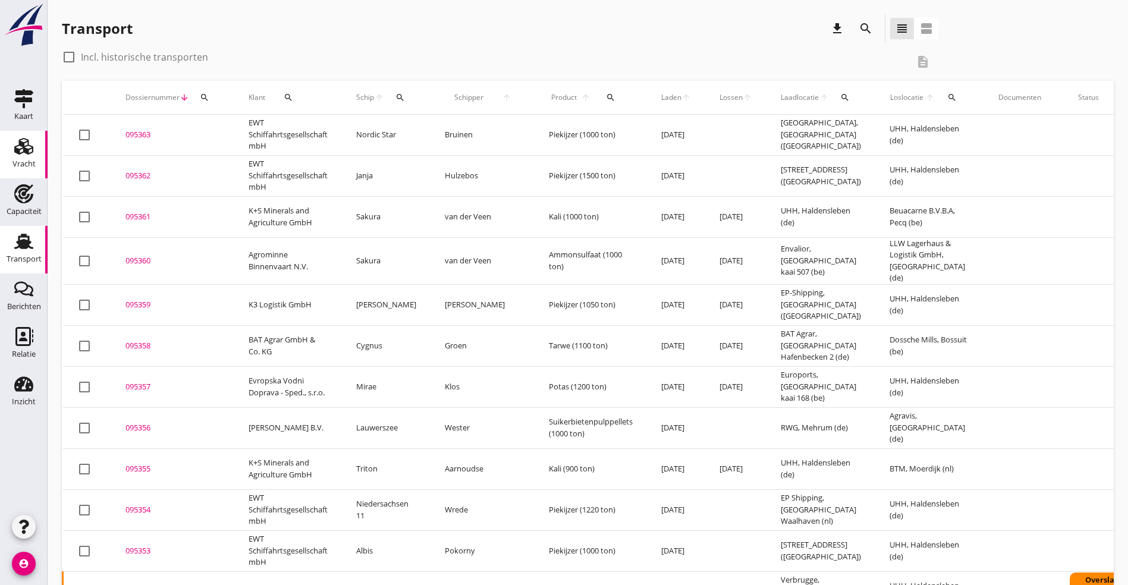
click at [23, 150] on icon "Vracht" at bounding box center [23, 146] width 19 height 19
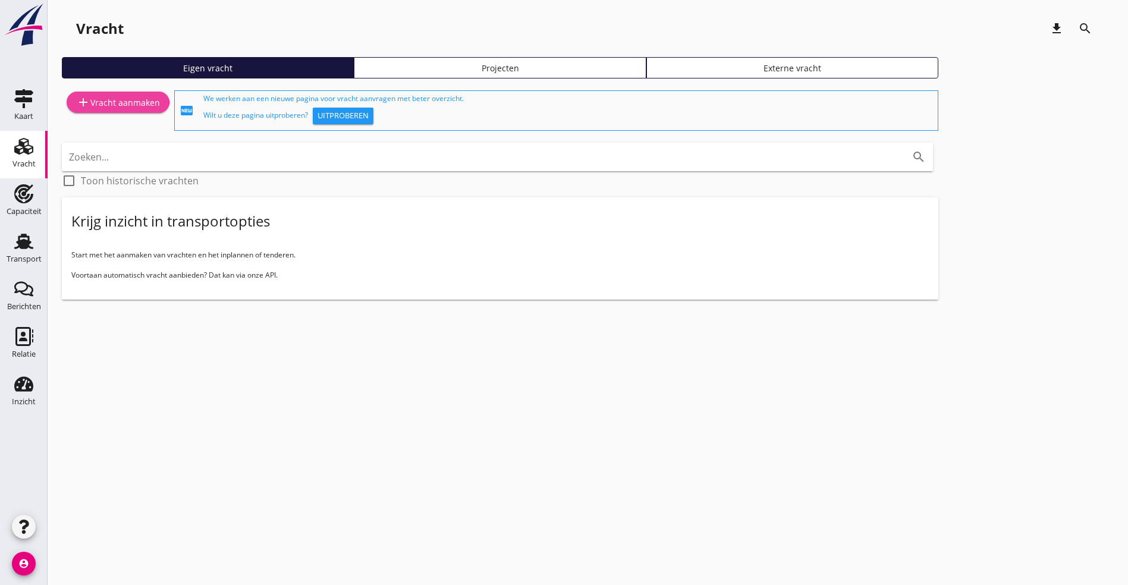
click at [97, 99] on div "add Vracht aanmaken" at bounding box center [118, 102] width 84 height 14
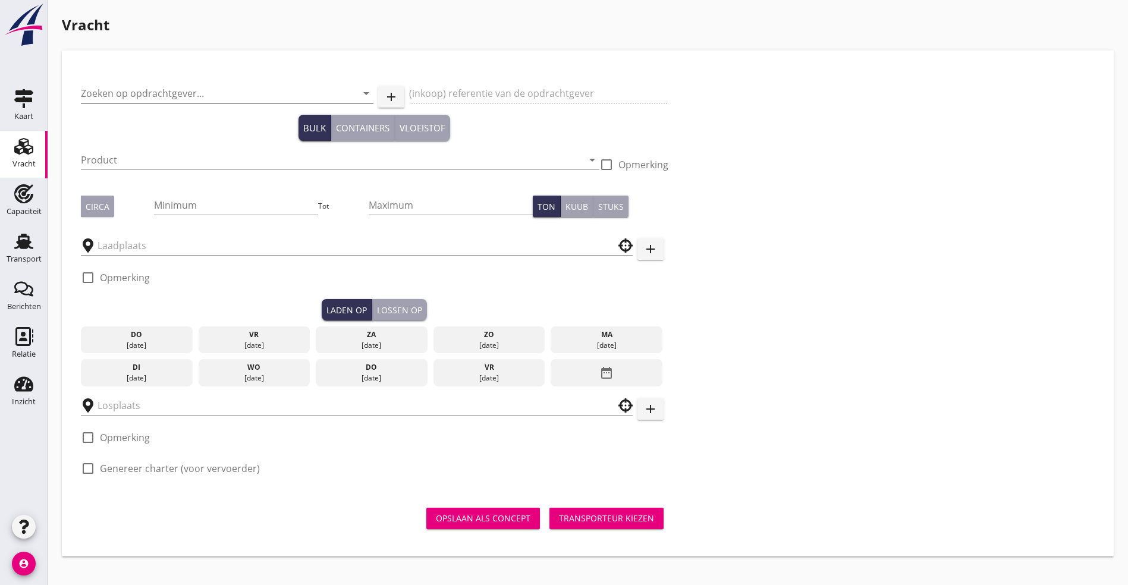
click at [162, 90] on input "Zoeken op opdrachtgever..." at bounding box center [210, 93] width 259 height 19
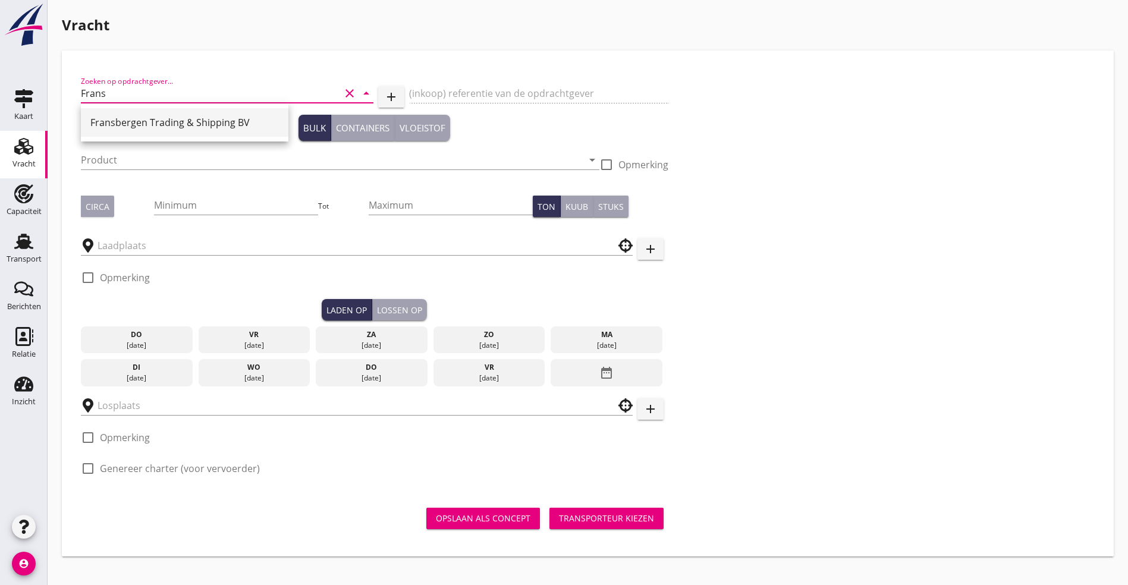
click at [169, 119] on div "Fransbergen Trading & Shipping BV" at bounding box center [184, 122] width 188 height 14
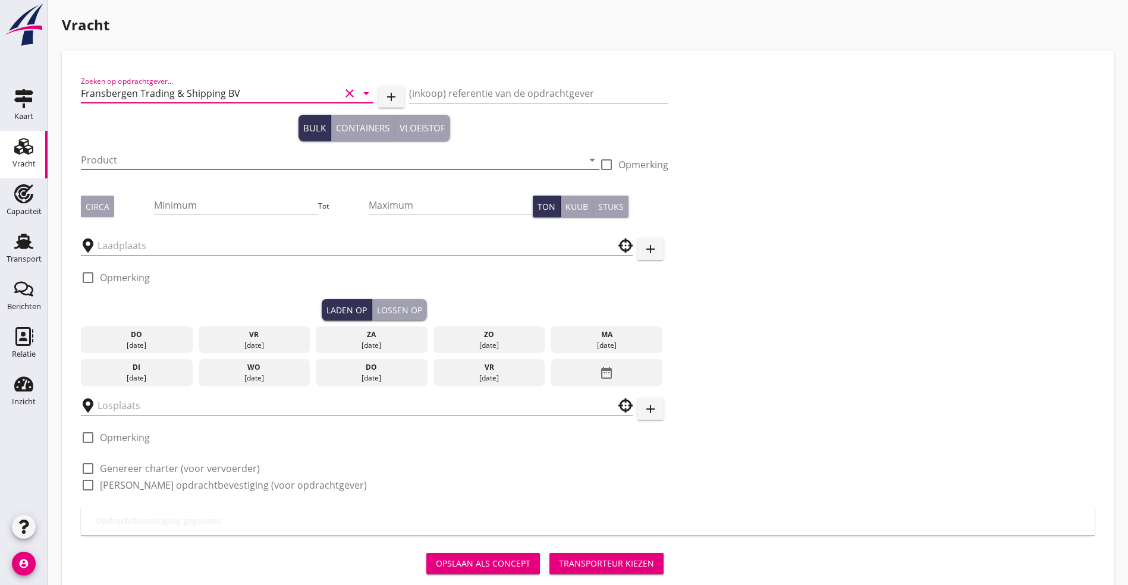
type input "Fransbergen Trading & Shipping BV"
click at [144, 152] on input "Product" at bounding box center [332, 159] width 502 height 19
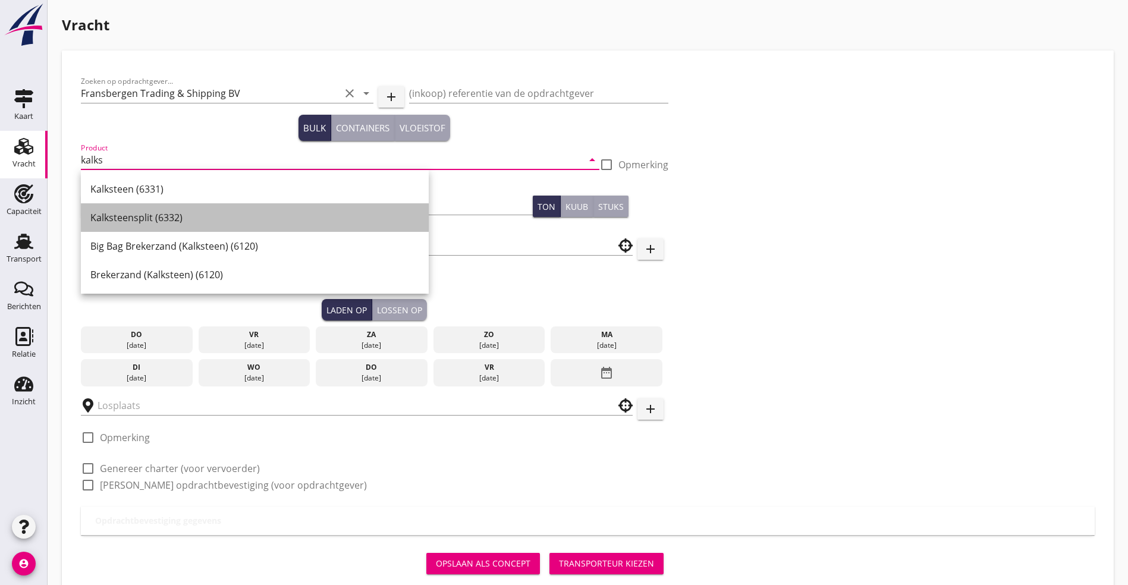
click at [118, 217] on div "Kalksteensplit (6332)" at bounding box center [254, 217] width 329 height 14
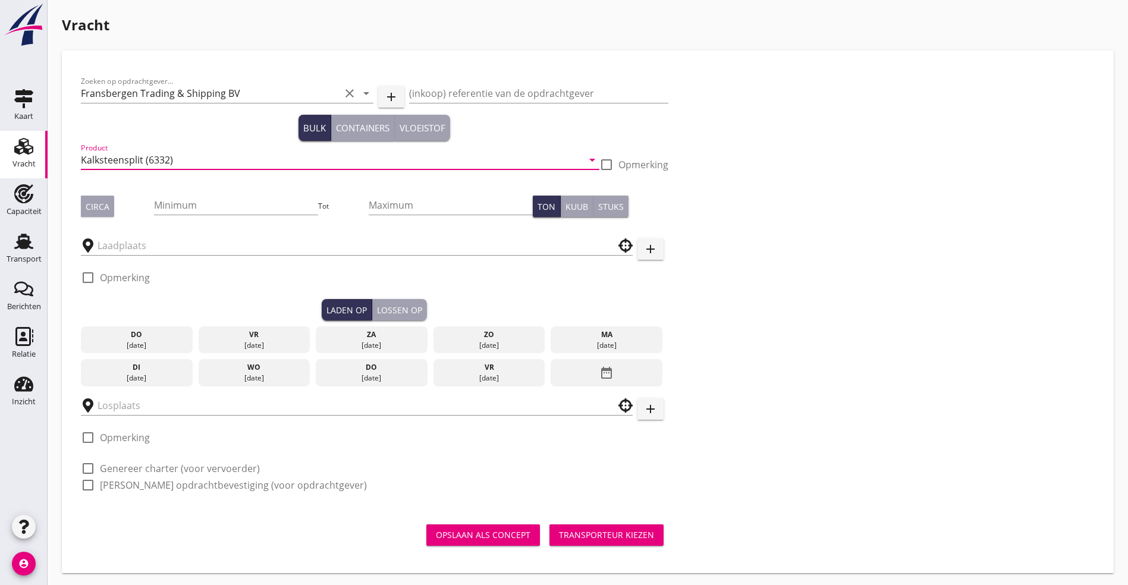
type input "Kalksteensplit (6332)"
click at [102, 211] on div "Circa" at bounding box center [98, 206] width 24 height 12
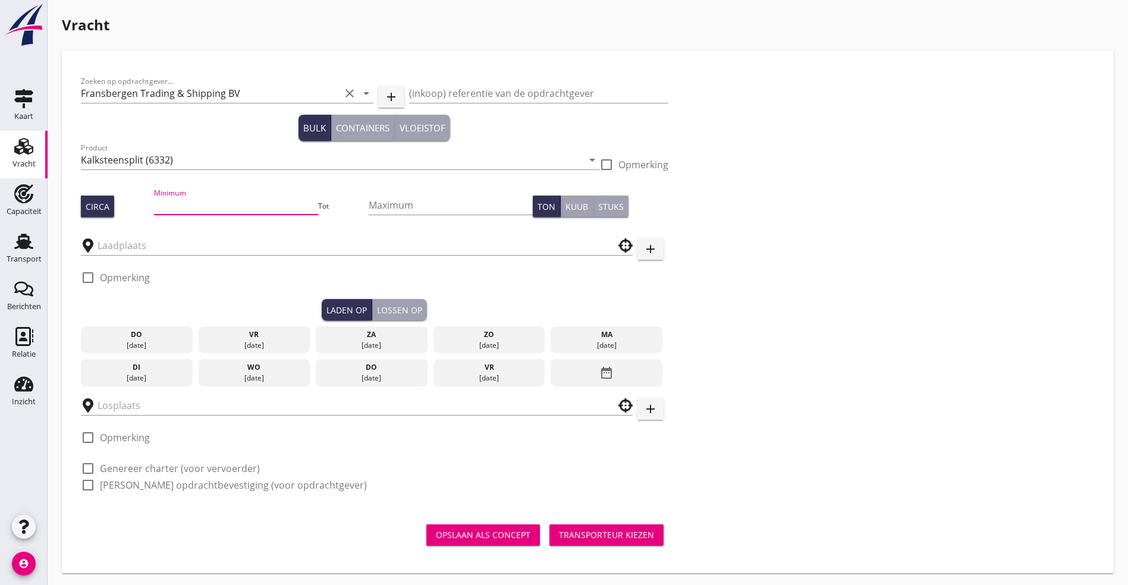
click at [165, 209] on input "Minimum" at bounding box center [235, 205] width 163 height 19
type input "2150"
click at [136, 241] on input "text" at bounding box center [348, 245] width 502 height 19
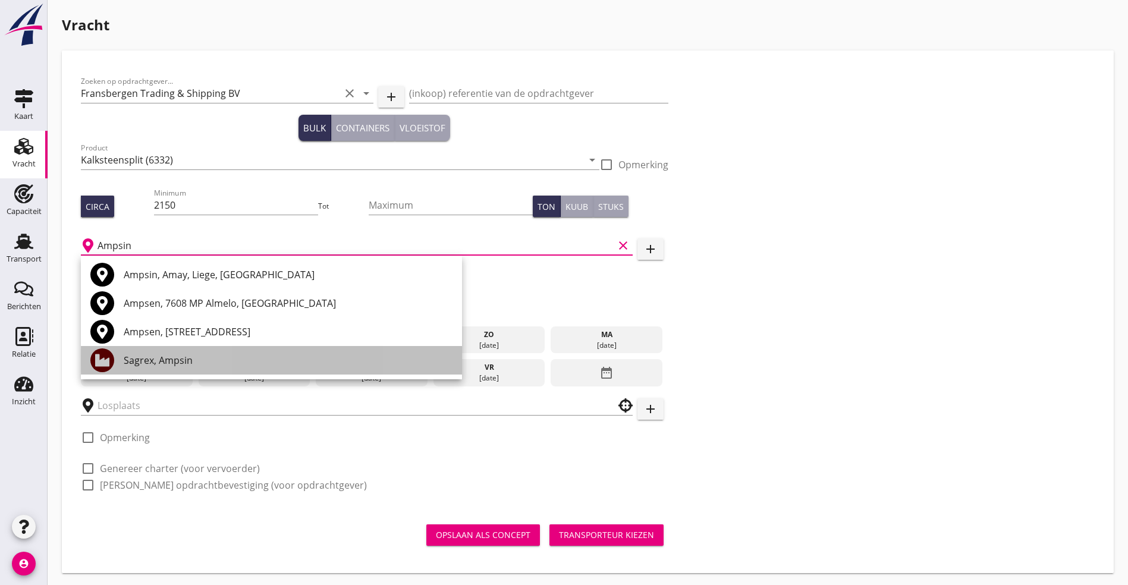
click at [181, 360] on div "Sagrex, Ampsin" at bounding box center [288, 360] width 329 height 14
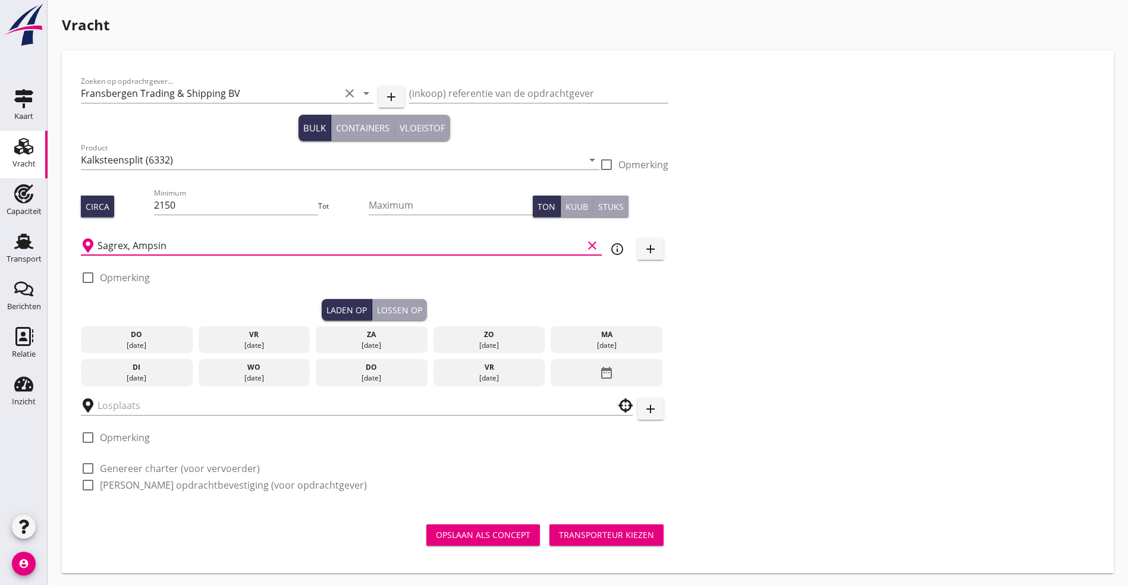
type input "Sagrex, Ampsin"
click at [319, 373] on div "[DATE]" at bounding box center [372, 378] width 106 height 11
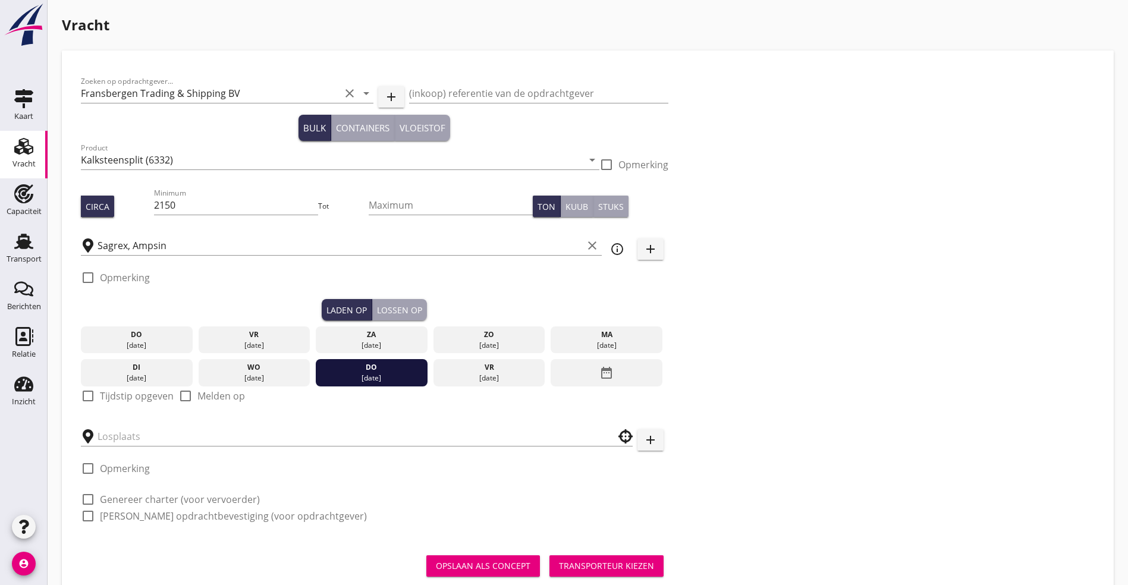
click at [109, 389] on div "check_box_outline_blank Tijdstip opgeven" at bounding box center [127, 396] width 93 height 14
click at [90, 389] on div at bounding box center [88, 396] width 20 height 20
checkbox input "true"
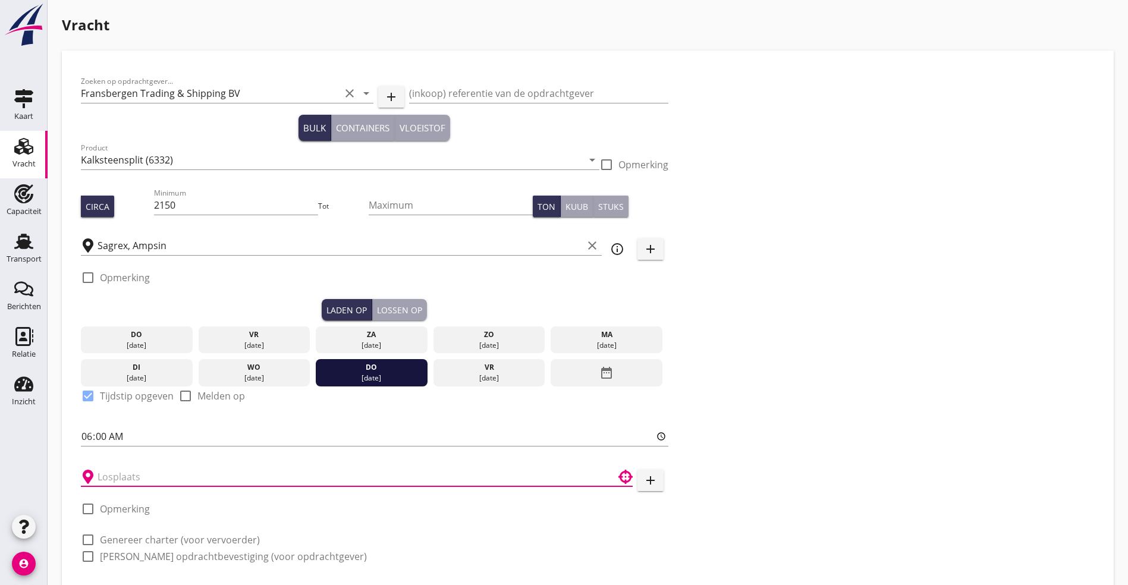
click at [115, 475] on input "text" at bounding box center [348, 476] width 502 height 19
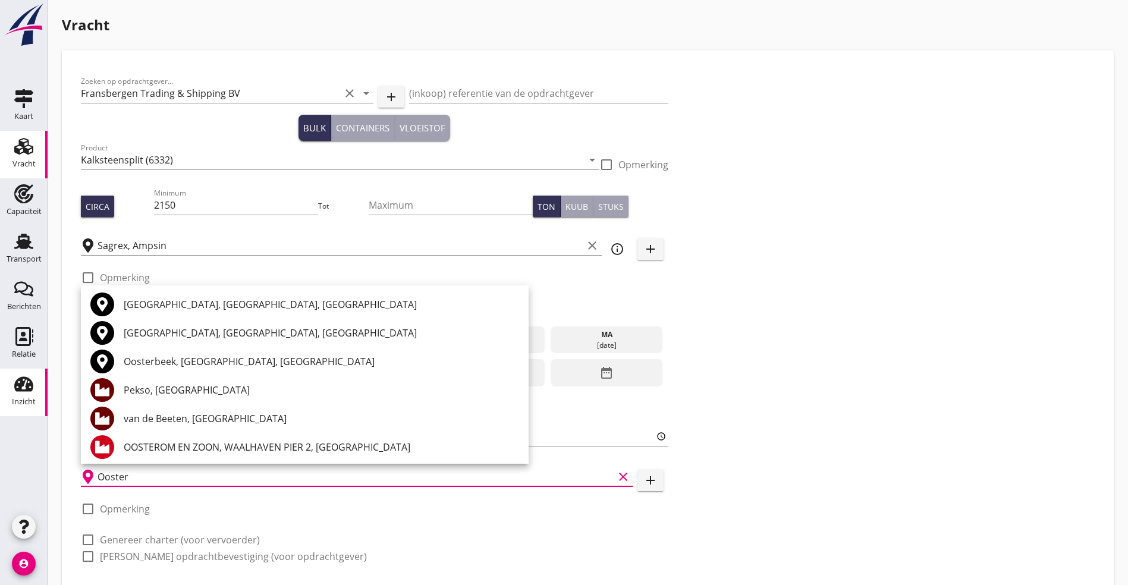
type input "Ooster"
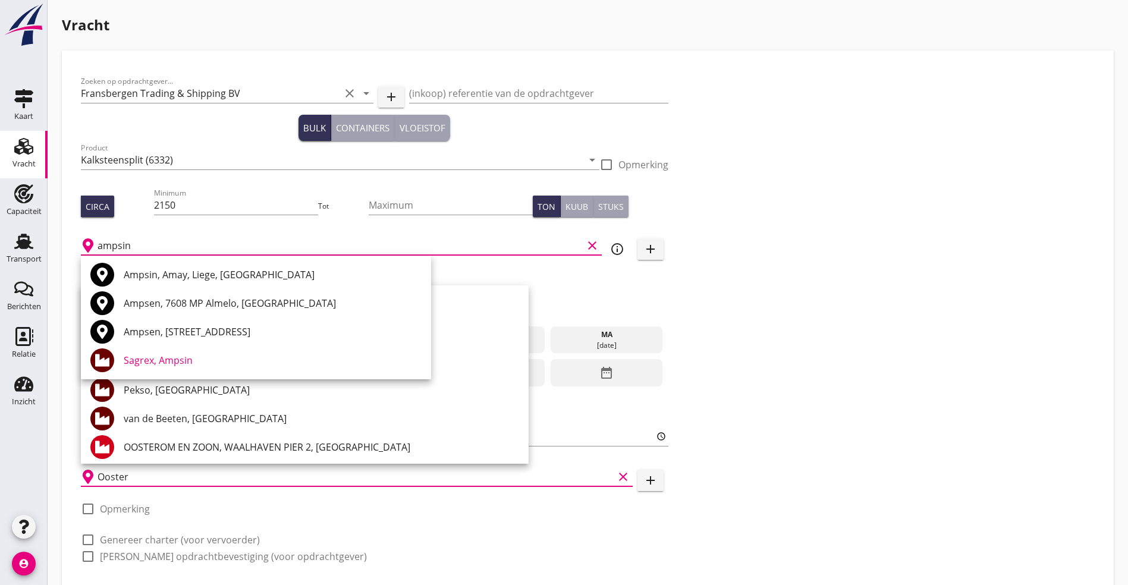
type input "ampsin"
click at [643, 243] on icon "add" at bounding box center [650, 249] width 14 height 14
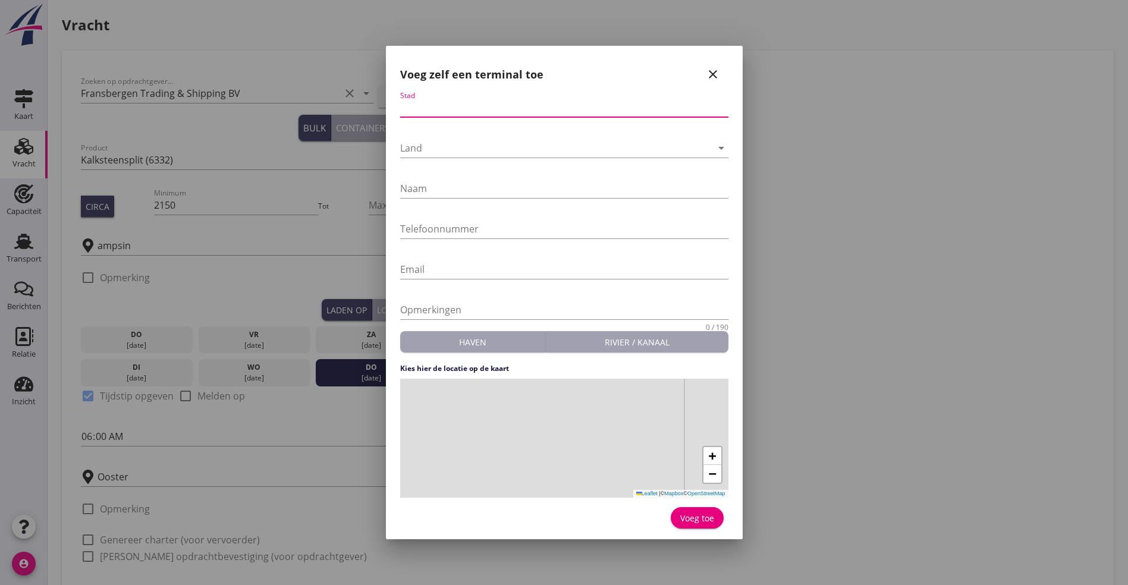
click at [472, 106] on input "Stad" at bounding box center [564, 107] width 328 height 19
type input "Ampsin"
click at [490, 147] on div "Hongarije" at bounding box center [556, 148] width 312 height 19
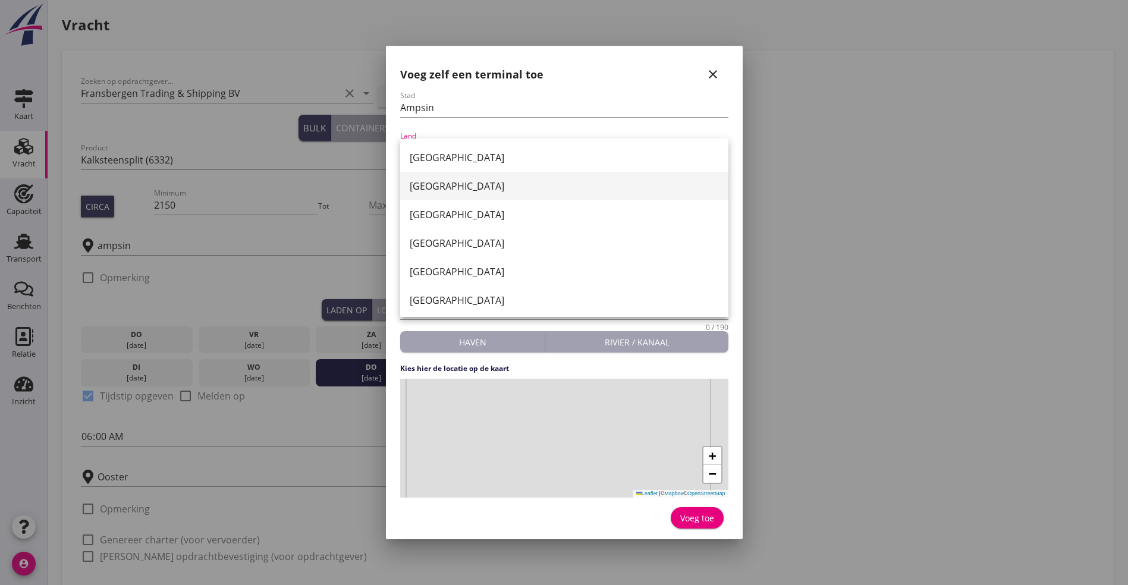
click at [450, 182] on div "[GEOGRAPHIC_DATA]" at bounding box center [564, 186] width 309 height 14
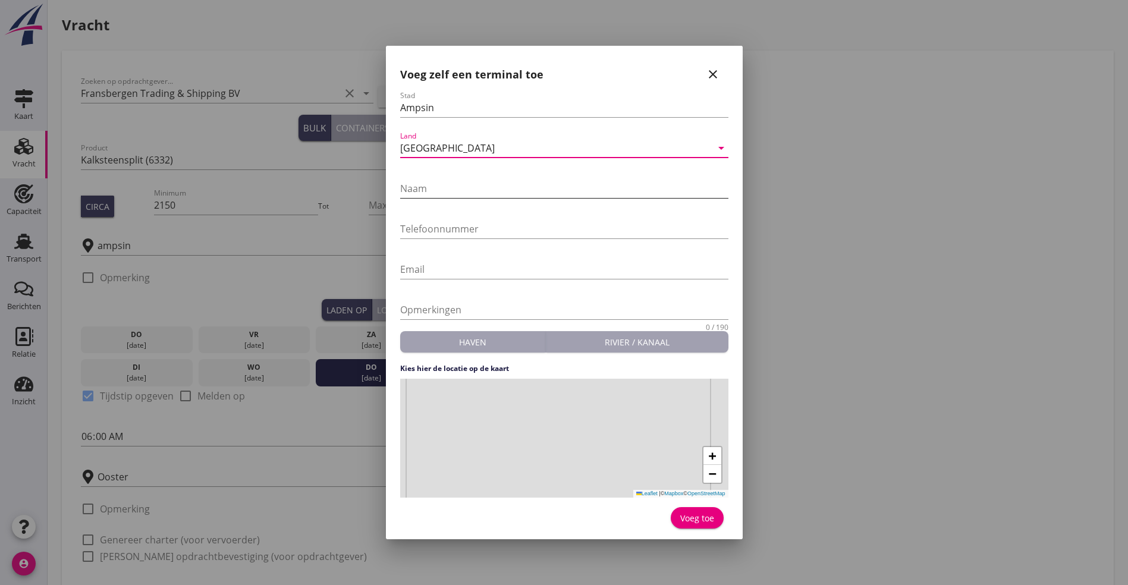
click at [444, 197] on input "Naam" at bounding box center [564, 188] width 328 height 19
type input "Heidelberg Materials"
click at [448, 229] on input "Telefoonnummer" at bounding box center [564, 228] width 328 height 19
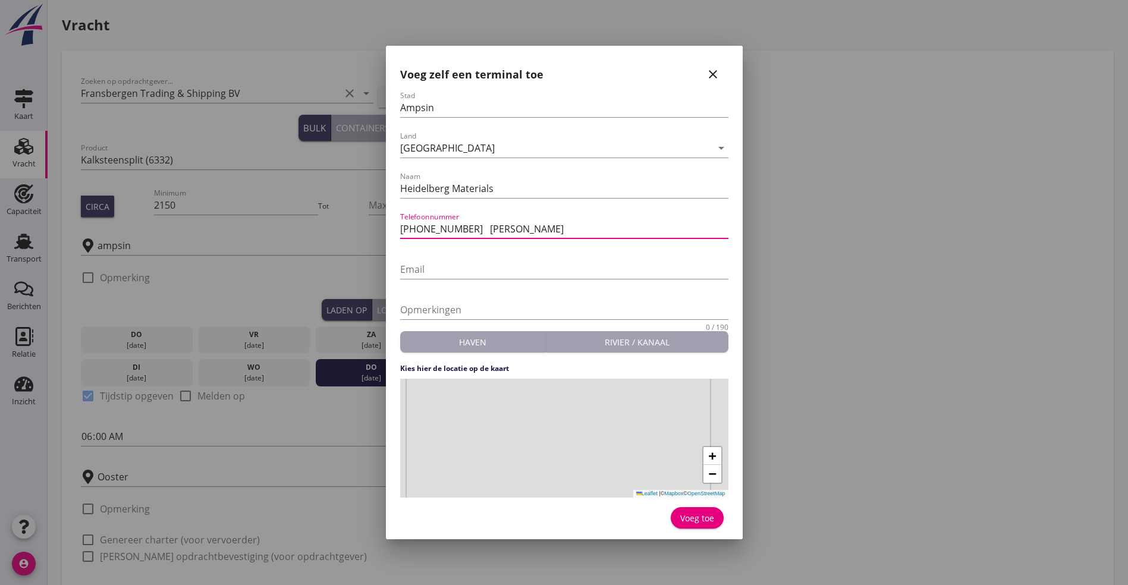
type input "[PHONE_NUMBER] [PERSON_NAME]"
drag, startPoint x: 555, startPoint y: 410, endPoint x: 644, endPoint y: 396, distance: 90.8
click at [644, 396] on div "+ − Leaflet | © Mapbox © OpenStreetMap" at bounding box center [564, 438] width 328 height 119
drag, startPoint x: 508, startPoint y: 476, endPoint x: 687, endPoint y: 394, distance: 196.6
click at [687, 394] on div "+ − Leaflet | © Mapbox © OpenStreetMap" at bounding box center [564, 438] width 328 height 119
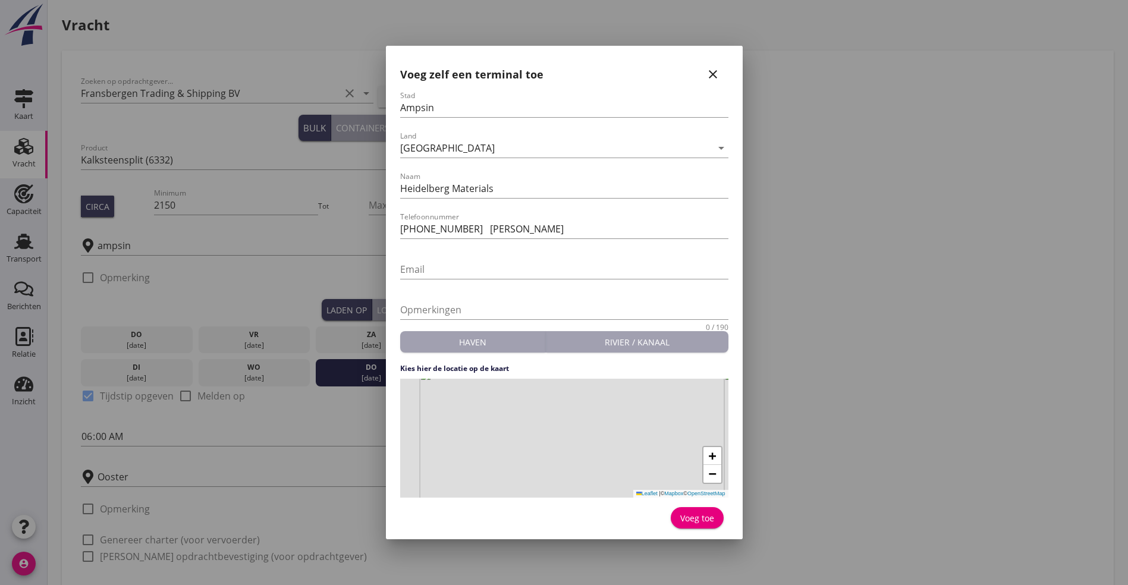
drag, startPoint x: 577, startPoint y: 468, endPoint x: 616, endPoint y: 501, distance: 51.9
click at [616, 501] on form "Stad Ampsin Land [GEOGRAPHIC_DATA] arrow_drop_down Naam Heidelberg Materials Te…" at bounding box center [564, 311] width 328 height 441
click at [538, 431] on div "+ − Leaflet | © Mapbox © OpenStreetMap" at bounding box center [564, 438] width 328 height 119
click at [685, 515] on div "Voeg toe" at bounding box center [697, 518] width 34 height 12
type input "Heidelberg Materials"
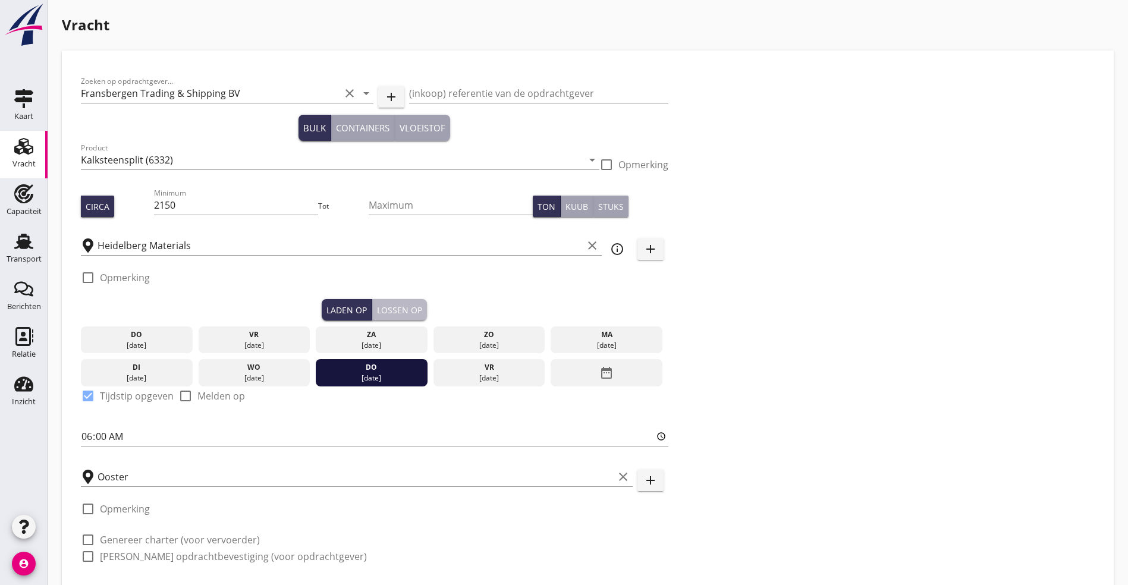
click at [377, 306] on div "Lossen op" at bounding box center [399, 310] width 45 height 12
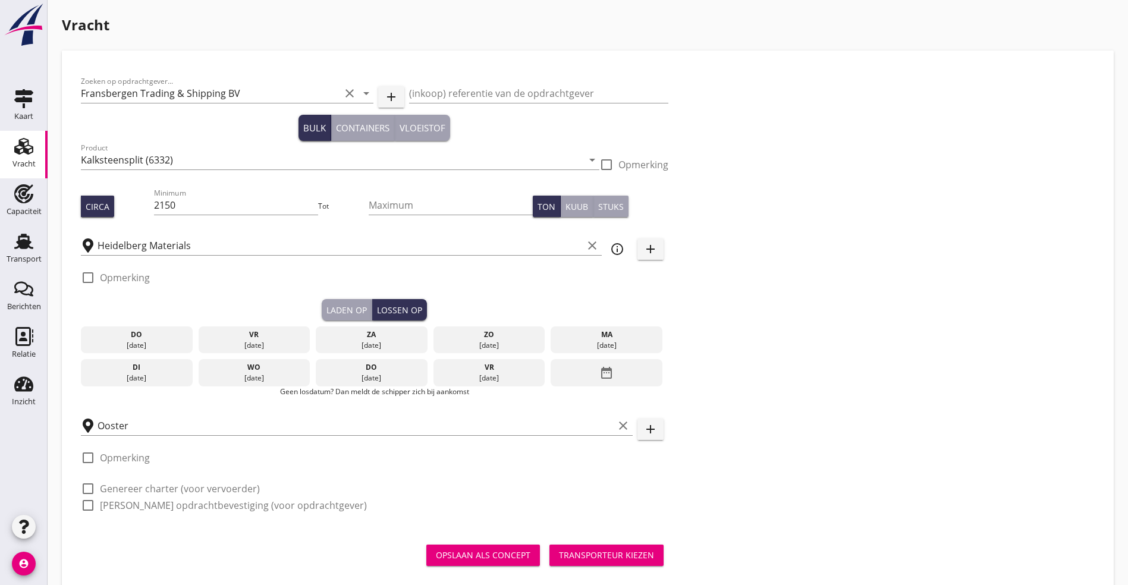
click at [599, 366] on icon "date_range" at bounding box center [606, 372] width 14 height 21
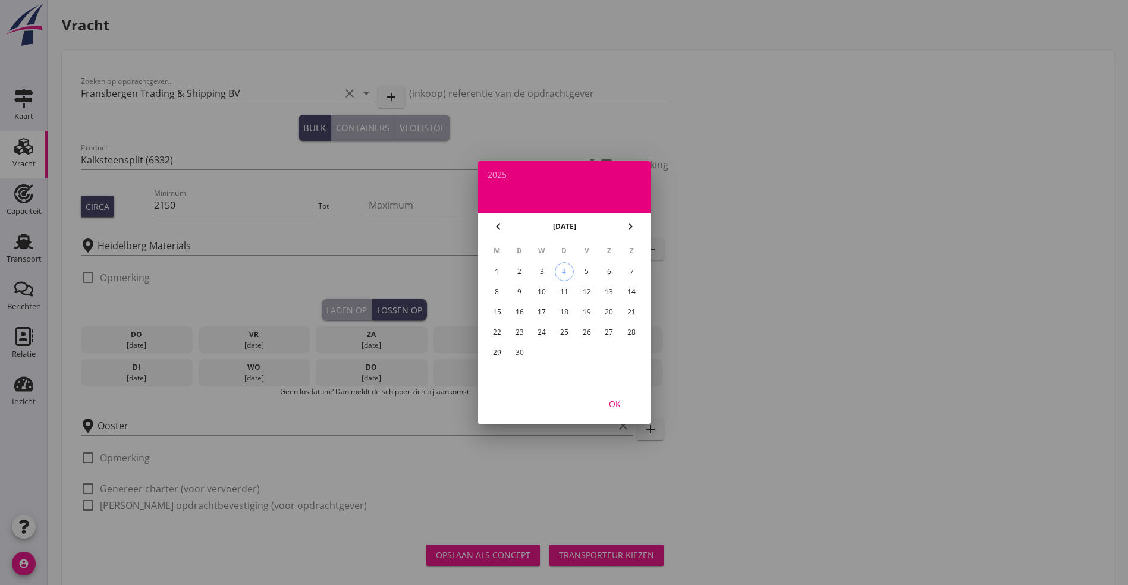
click at [497, 300] on div "8" at bounding box center [496, 291] width 19 height 19
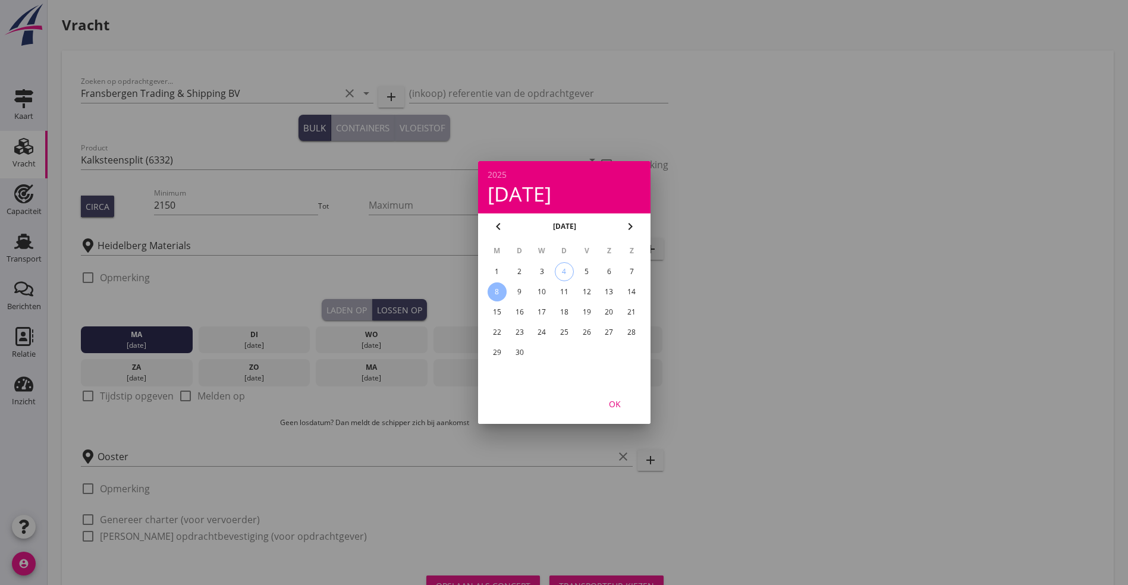
click at [501, 309] on div "15" at bounding box center [496, 312] width 19 height 19
click at [615, 400] on div "OK" at bounding box center [614, 404] width 33 height 12
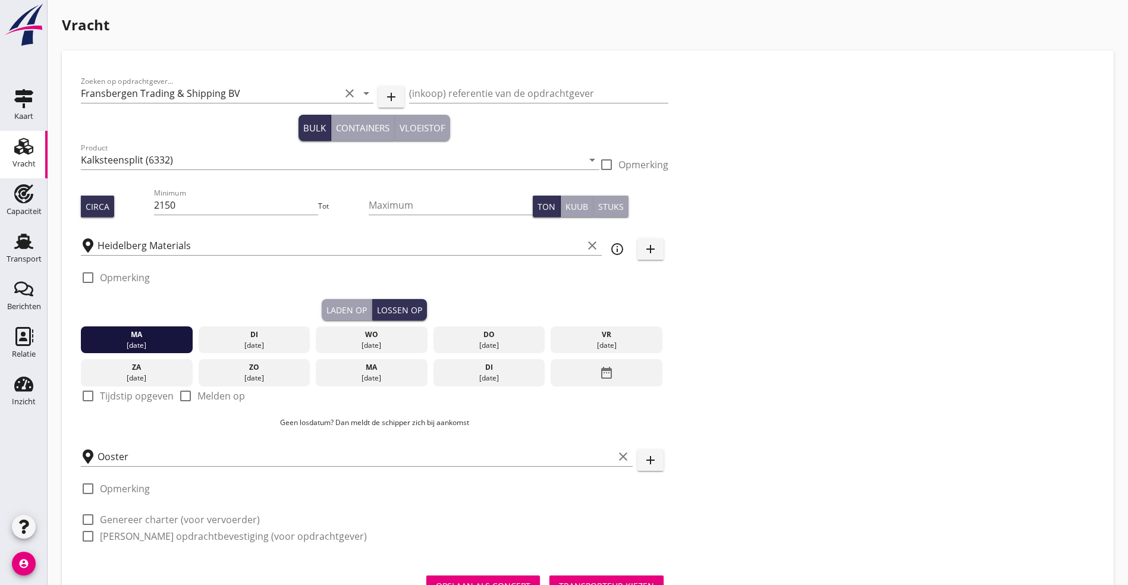
click at [102, 391] on label "Tijdstip opgeven" at bounding box center [137, 396] width 74 height 12
checkbox input "true"
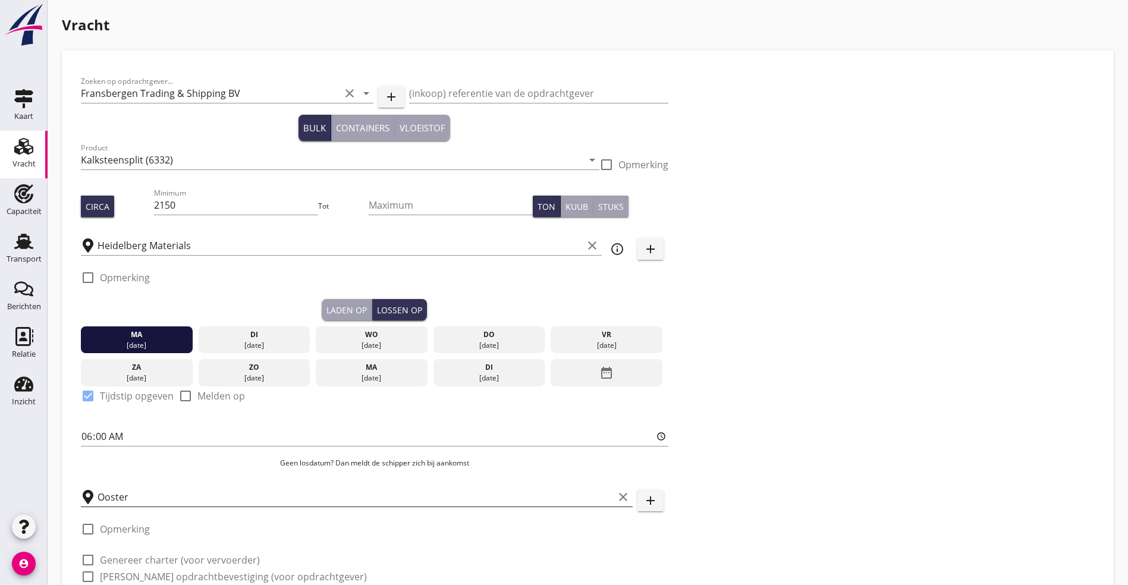
click at [132, 492] on input "Ooster" at bounding box center [355, 496] width 516 height 19
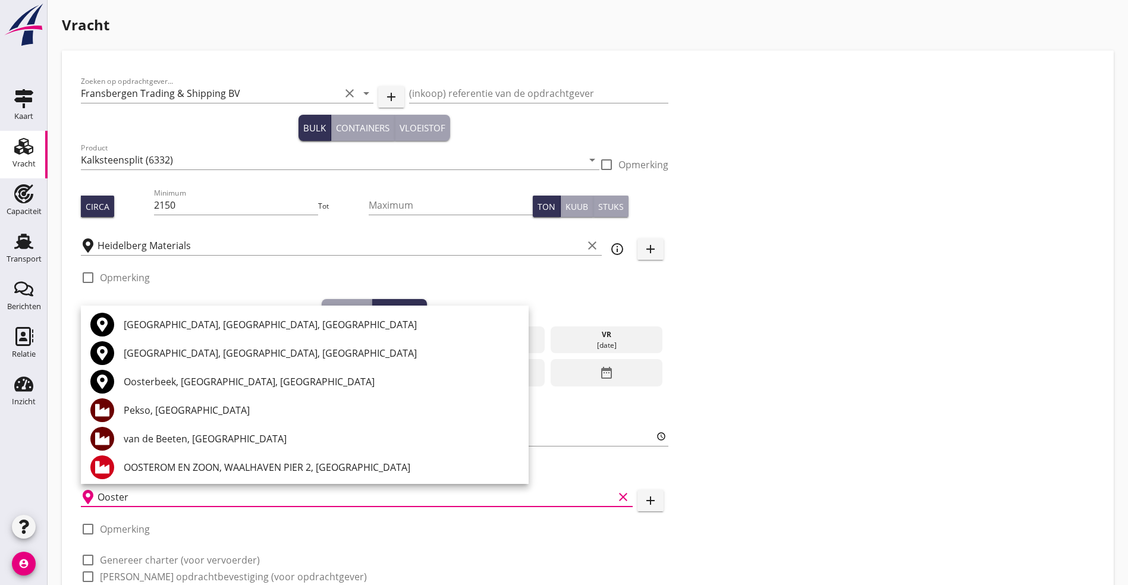
click at [638, 331] on div "Zoeken op opdrachtgever... Fransbergen Trading & Shipping BV clear arrow_drop_d…" at bounding box center [587, 334] width 1023 height 529
click at [602, 295] on div "Zoeken op opdrachtgever... Fransbergen Trading & Shipping BV clear arrow_drop_d…" at bounding box center [587, 334] width 1023 height 529
click at [578, 410] on div "Zoeken op opdrachtgever... Fransbergen Trading & Shipping BV clear arrow_drop_d…" at bounding box center [587, 334] width 1023 height 529
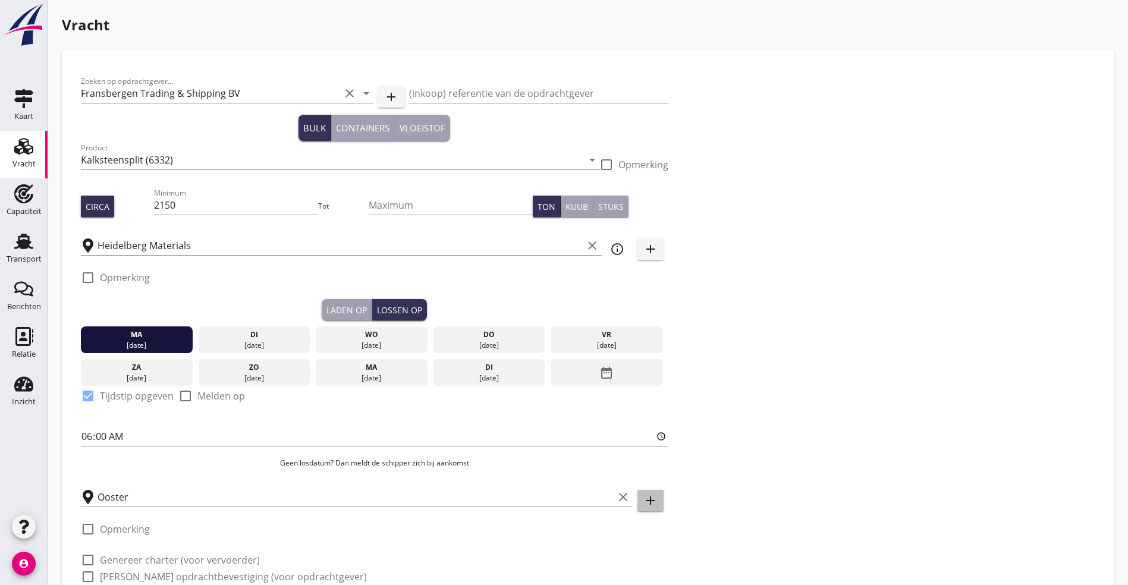
click at [643, 499] on icon "add" at bounding box center [650, 500] width 14 height 14
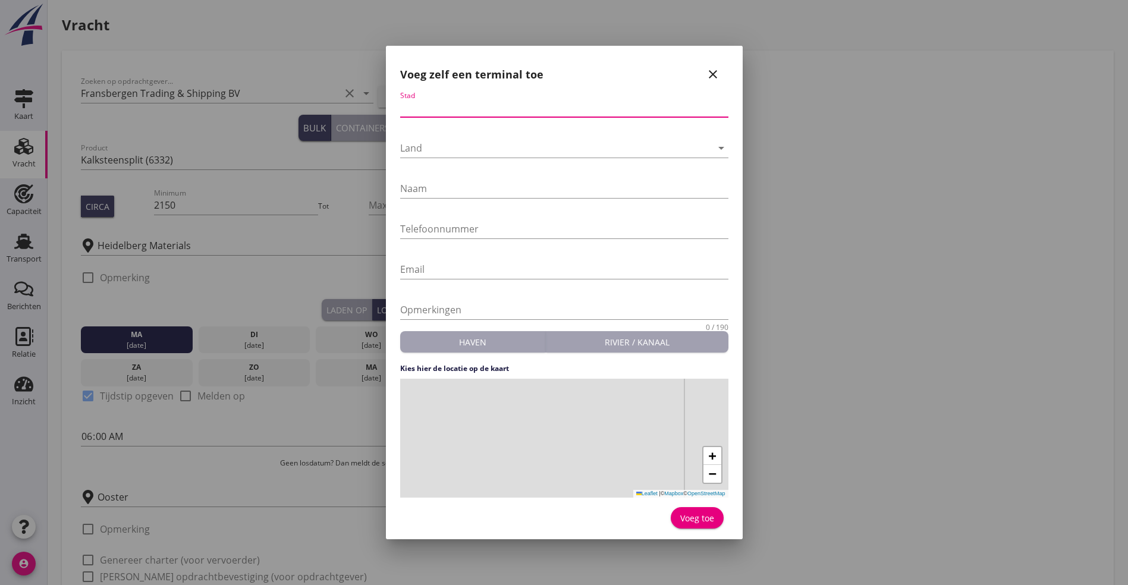
click at [431, 115] on input "Stad" at bounding box center [564, 107] width 328 height 19
type input "[GEOGRAPHIC_DATA]"
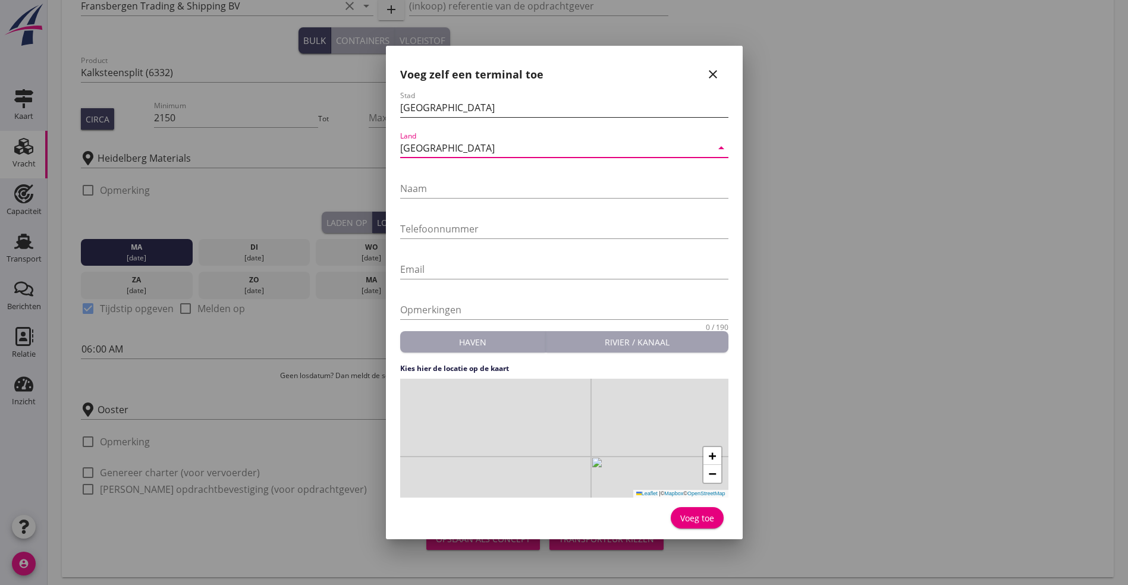
scroll to position [90, 0]
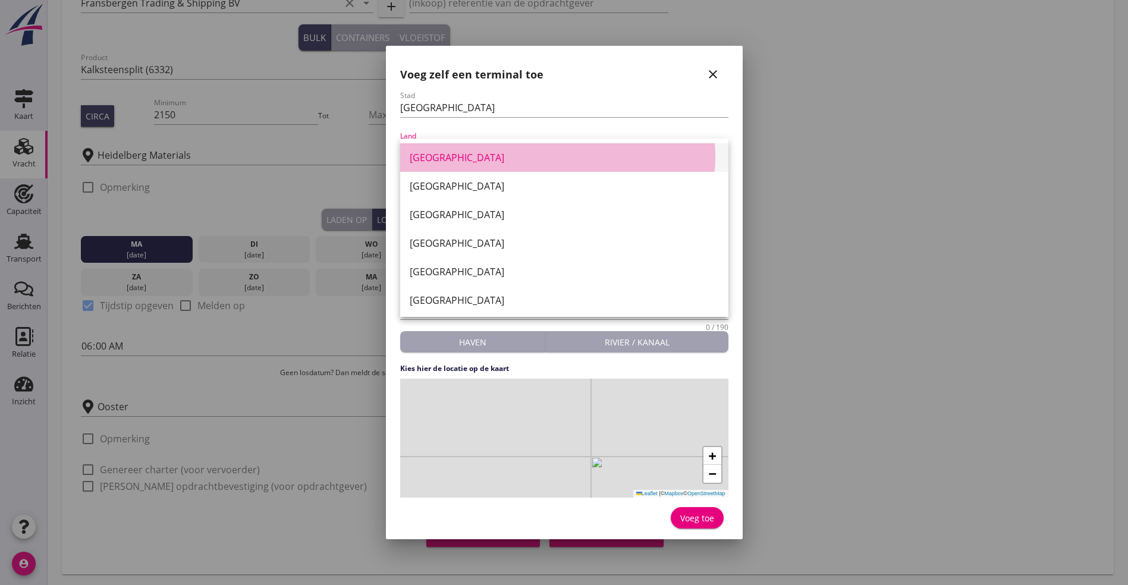
click at [448, 158] on div "[GEOGRAPHIC_DATA]" at bounding box center [564, 157] width 309 height 14
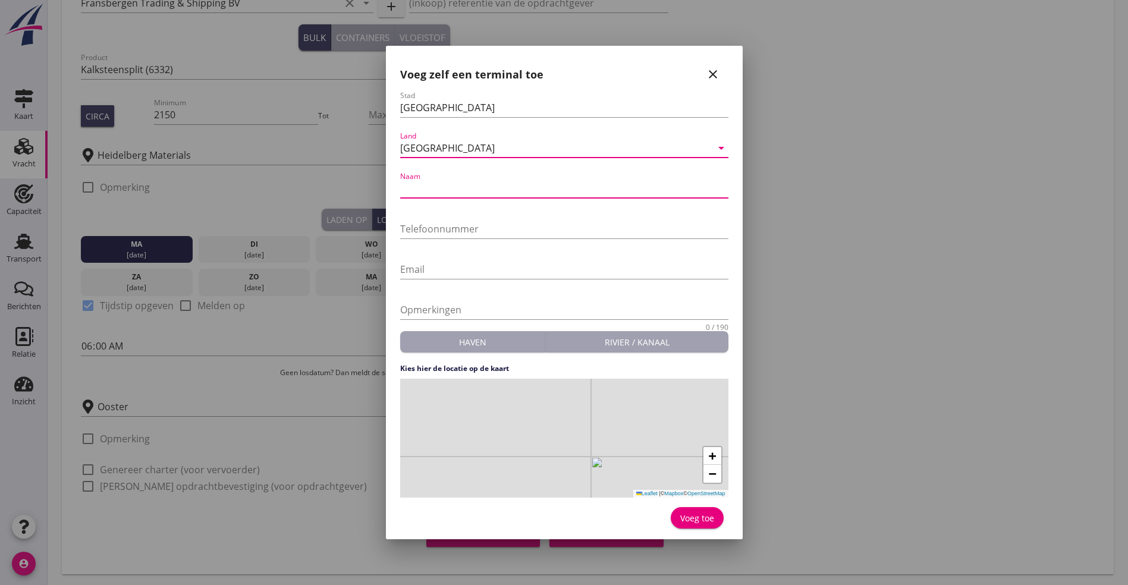
click at [442, 195] on input "Naam" at bounding box center [564, 188] width 328 height 19
type input "Dycore"
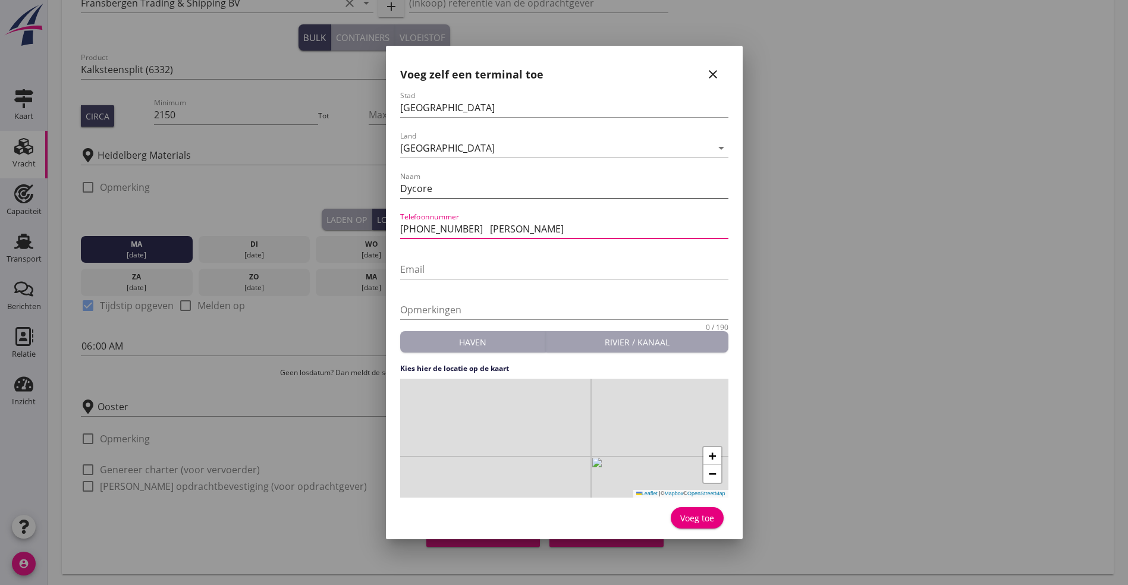
type input "[PHONE_NUMBER] [PERSON_NAME]"
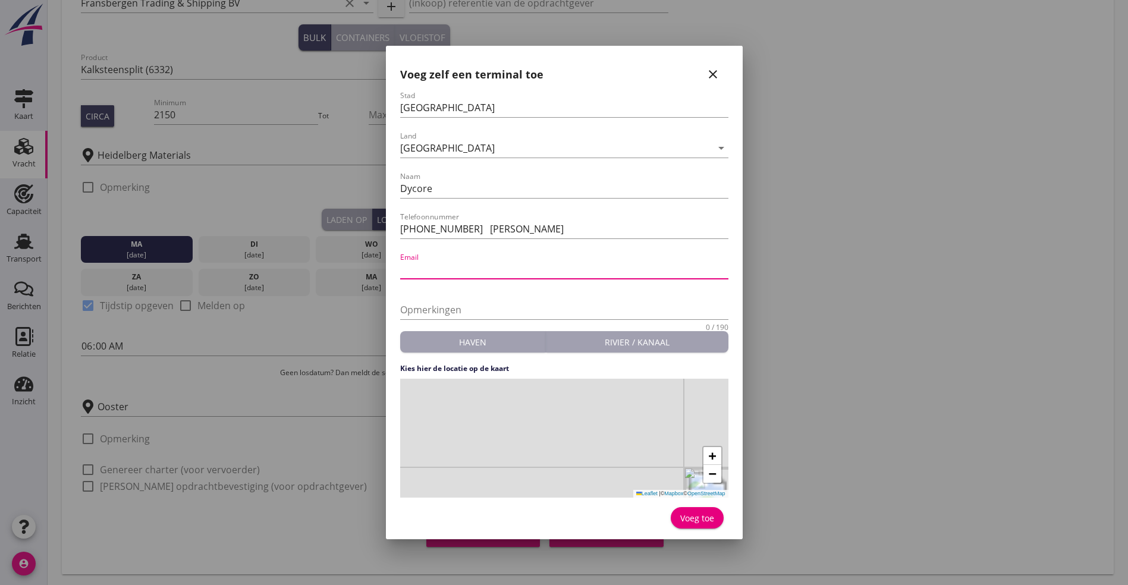
click at [549, 417] on div "+ − Leaflet | © Mapbox © OpenStreetMap" at bounding box center [564, 438] width 328 height 119
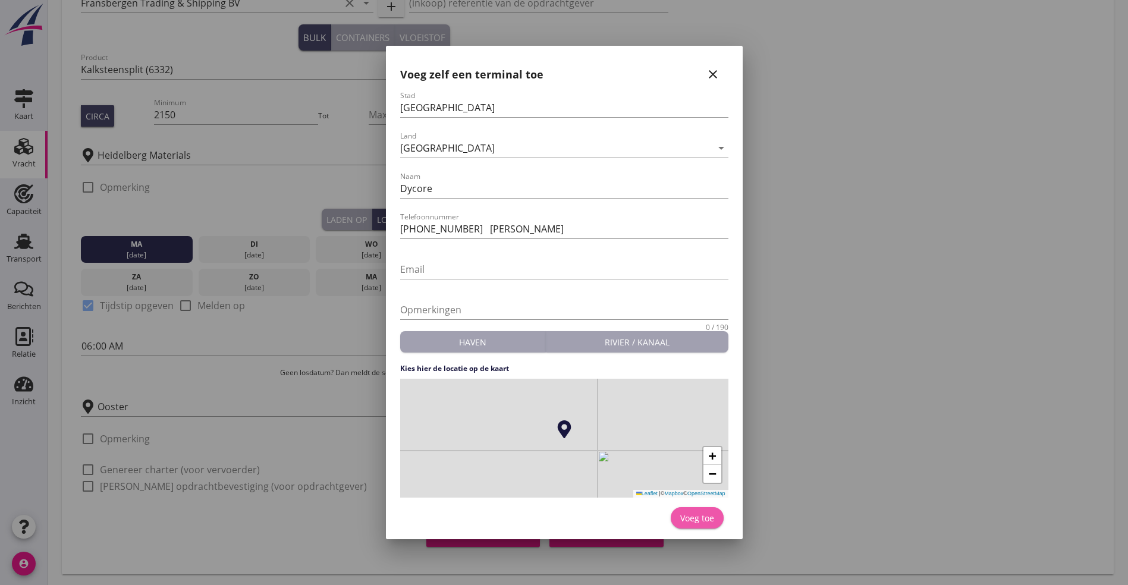
drag, startPoint x: 721, startPoint y: 524, endPoint x: 703, endPoint y: 520, distance: 17.7
click at [709, 522] on button "Voeg toe" at bounding box center [697, 517] width 53 height 21
type input "Dycore"
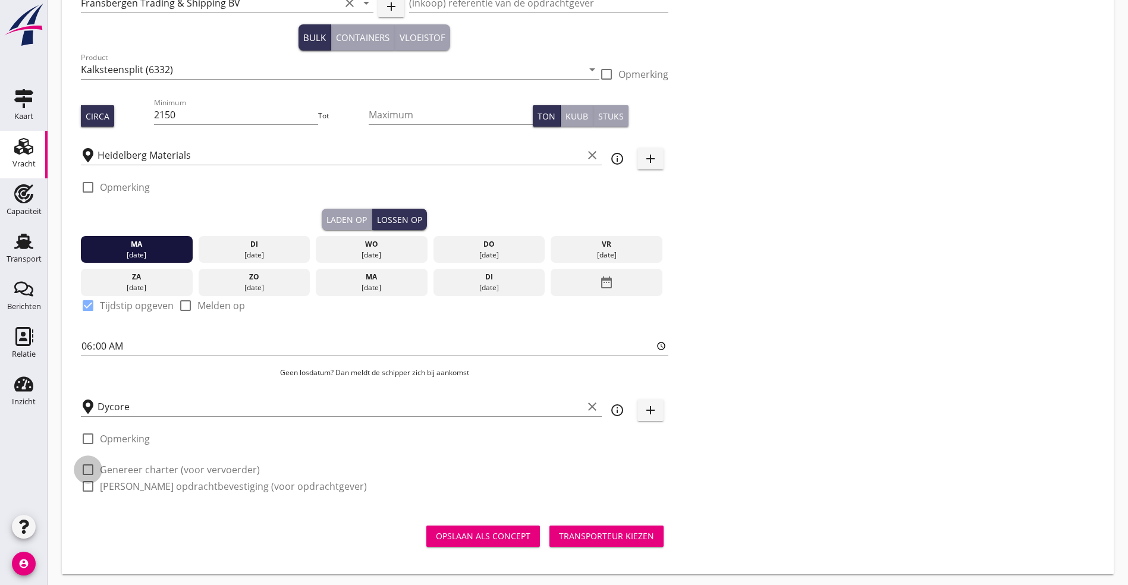
click at [90, 471] on div at bounding box center [88, 470] width 20 height 20
checkbox input "true"
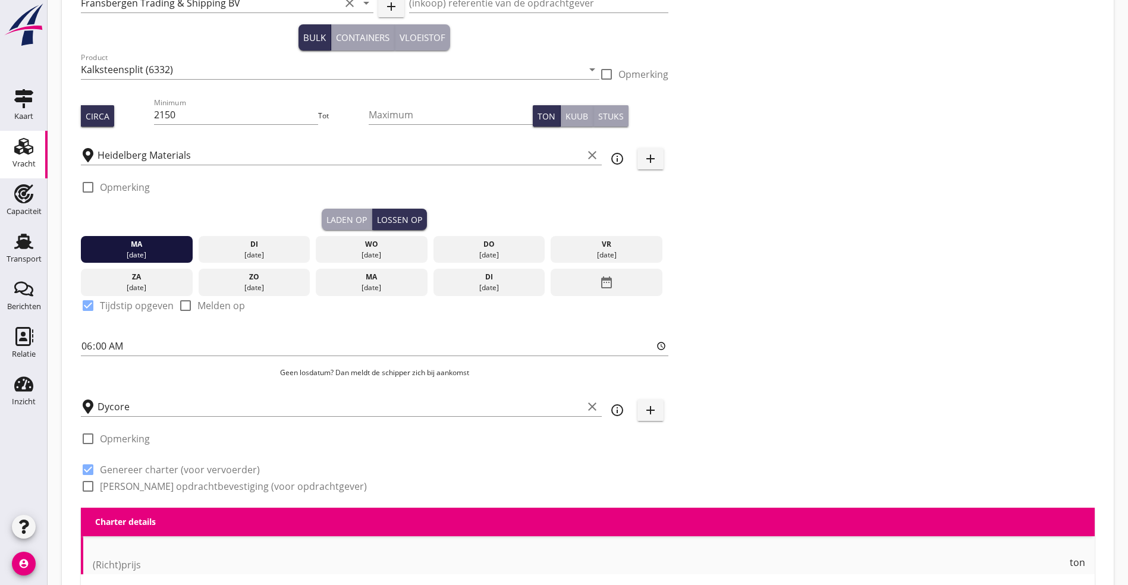
click at [91, 482] on div at bounding box center [88, 486] width 20 height 20
checkbox input "true"
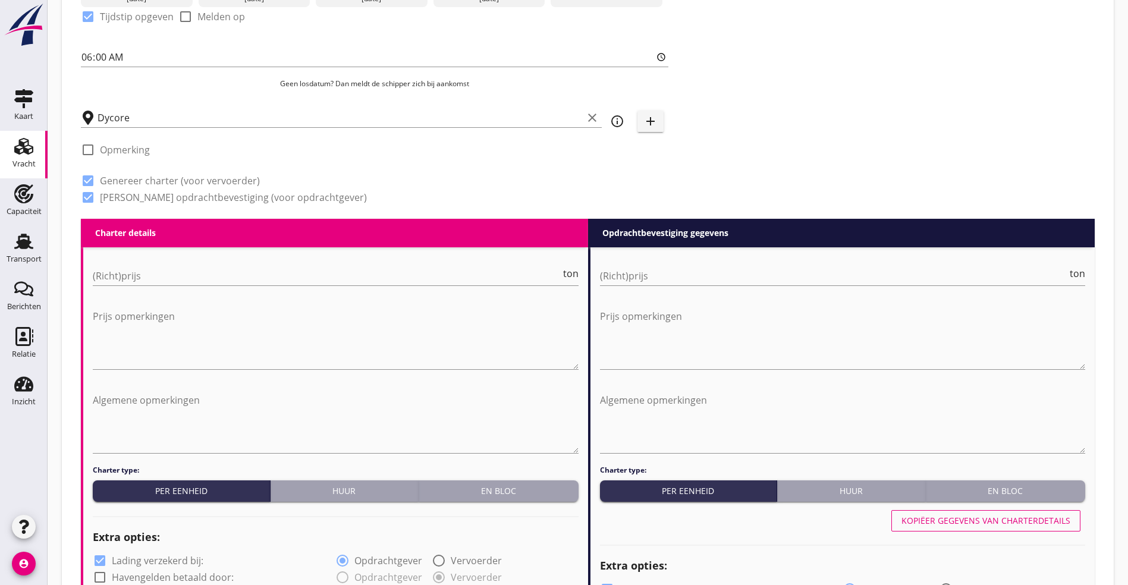
scroll to position [447, 0]
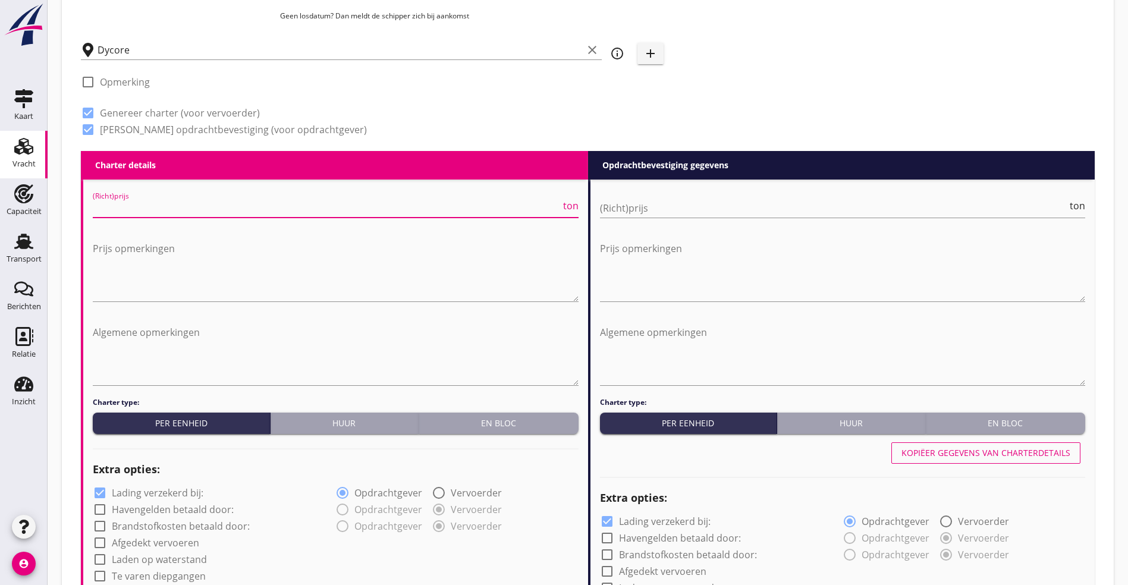
click at [153, 209] on input "(Richt)prijs" at bounding box center [327, 208] width 468 height 19
type input "4.75"
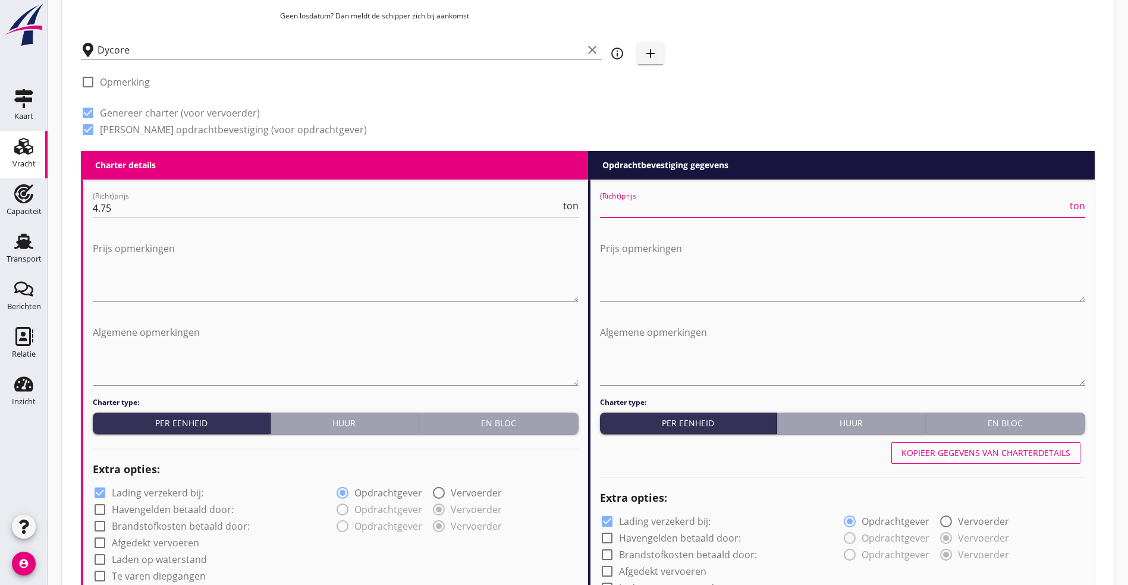
click at [658, 203] on input "(Richt)prijs" at bounding box center [834, 208] width 468 height 19
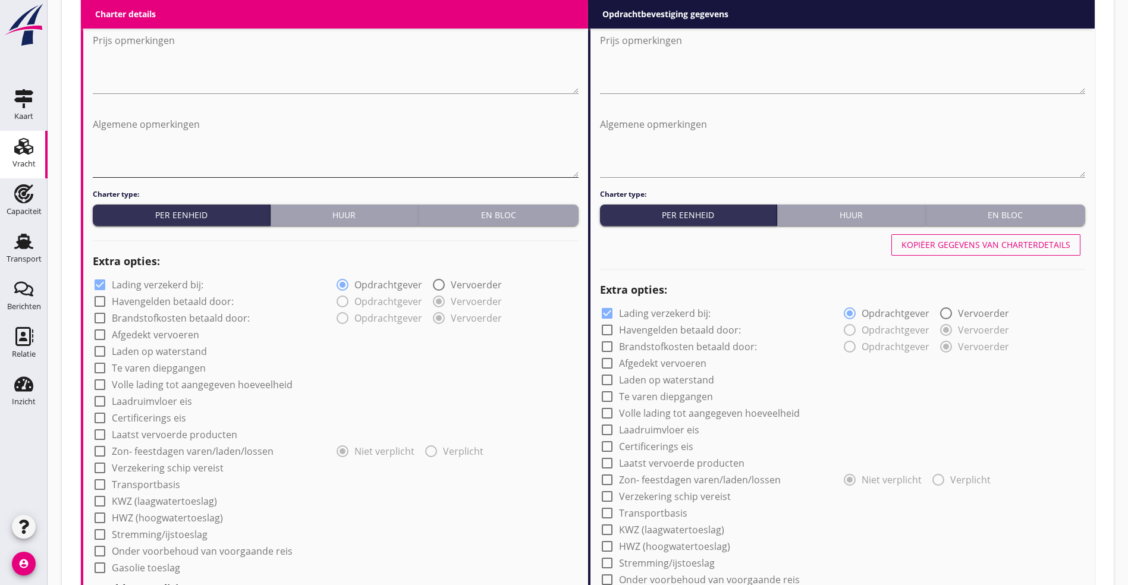
scroll to position [715, 0]
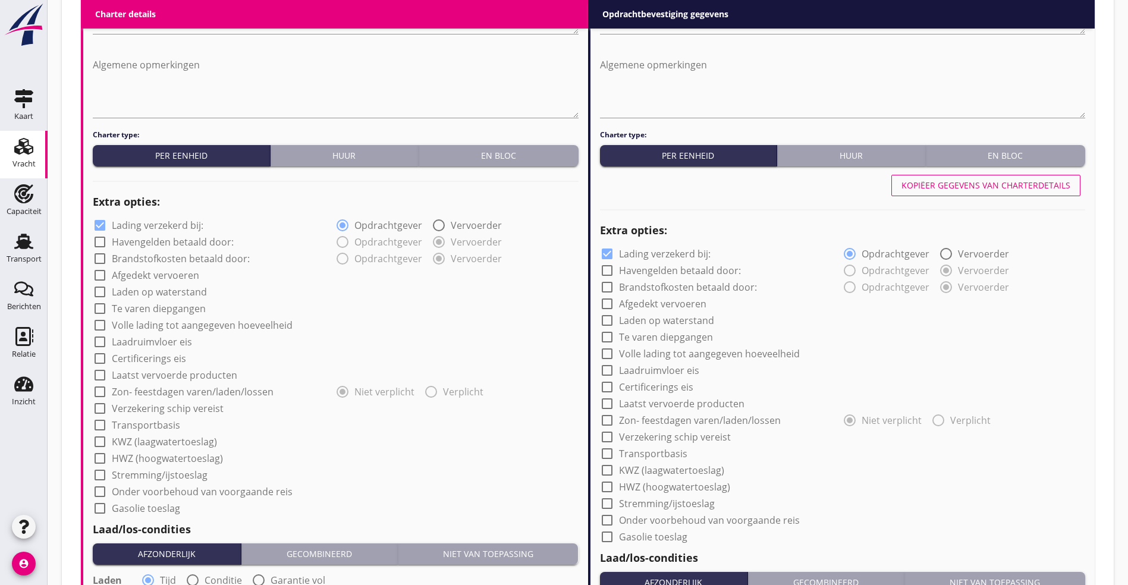
type input "4.75"
click at [106, 319] on div at bounding box center [100, 325] width 20 height 20
checkbox input "true"
click at [100, 402] on div at bounding box center [100, 408] width 20 height 20
checkbox input "true"
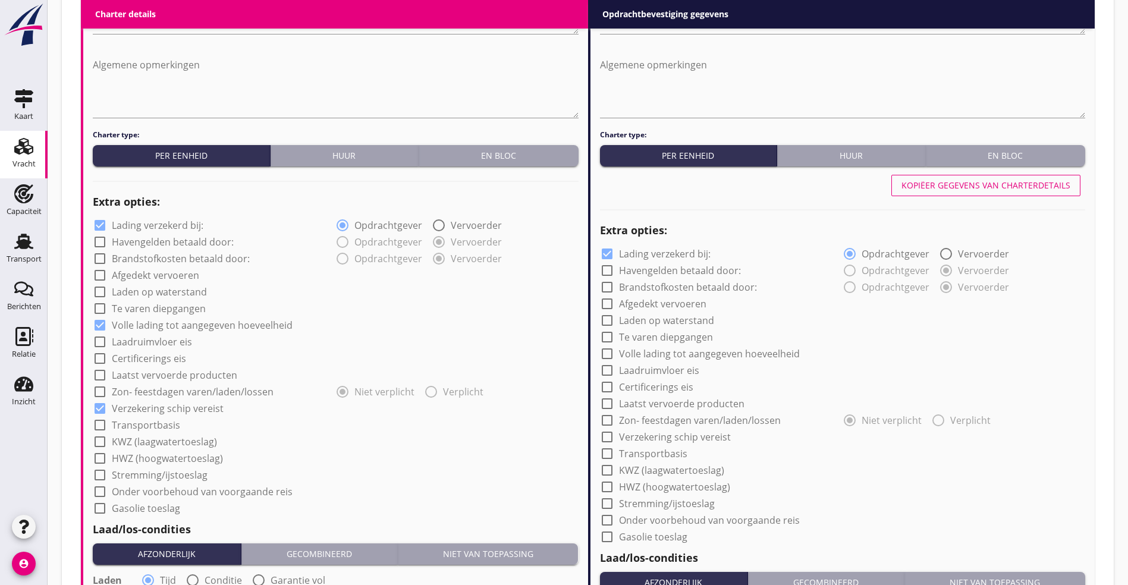
click at [92, 415] on div at bounding box center [100, 425] width 20 height 20
click at [102, 415] on div at bounding box center [100, 425] width 20 height 20
checkbox input "true"
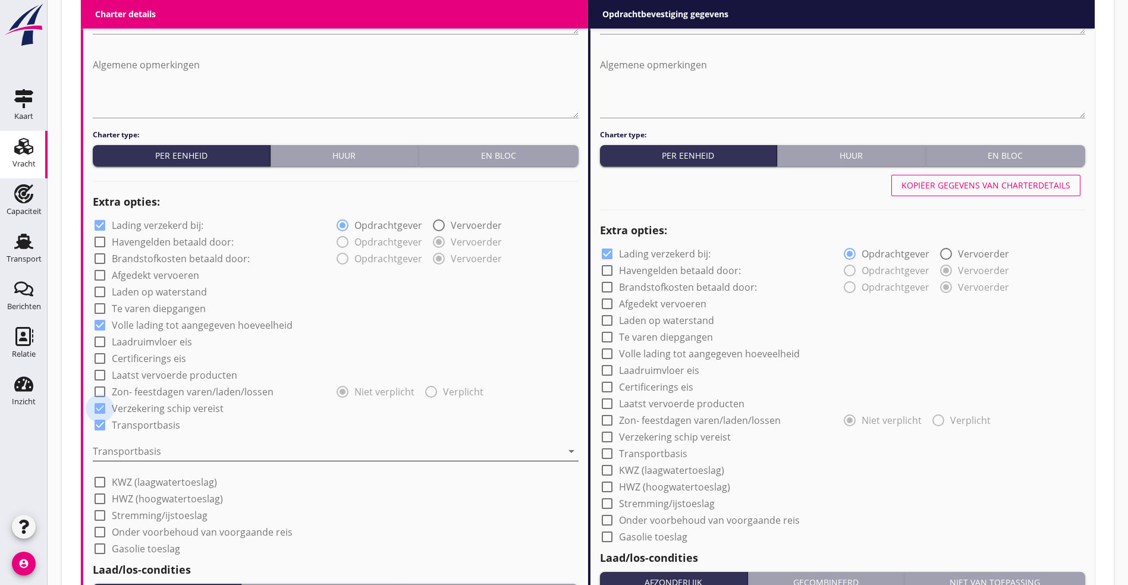
click at [151, 442] on div at bounding box center [327, 451] width 469 height 19
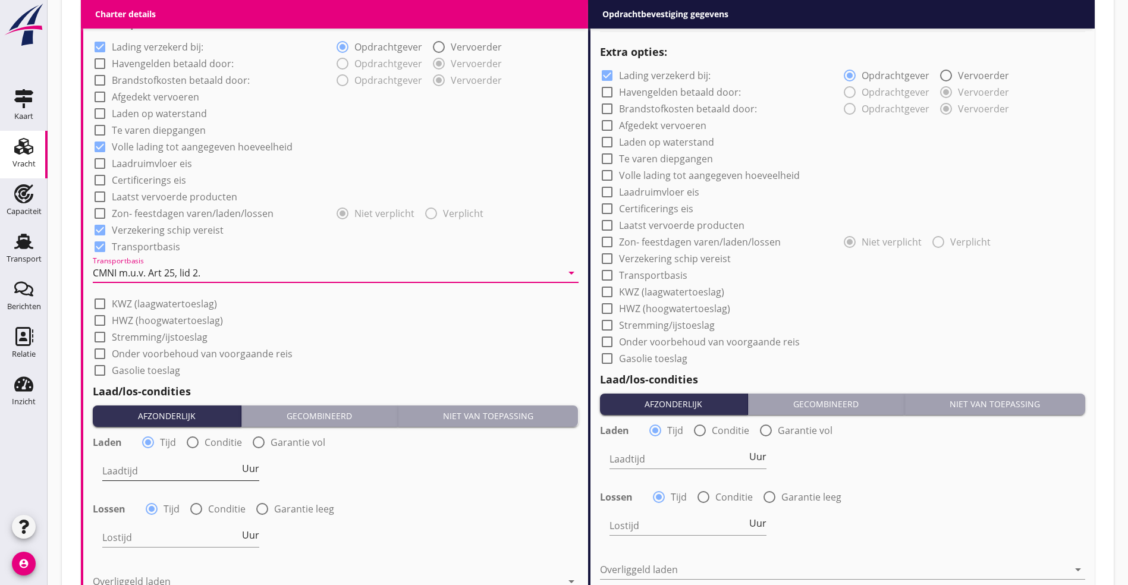
click at [152, 463] on input "Laadtijd" at bounding box center [170, 470] width 137 height 19
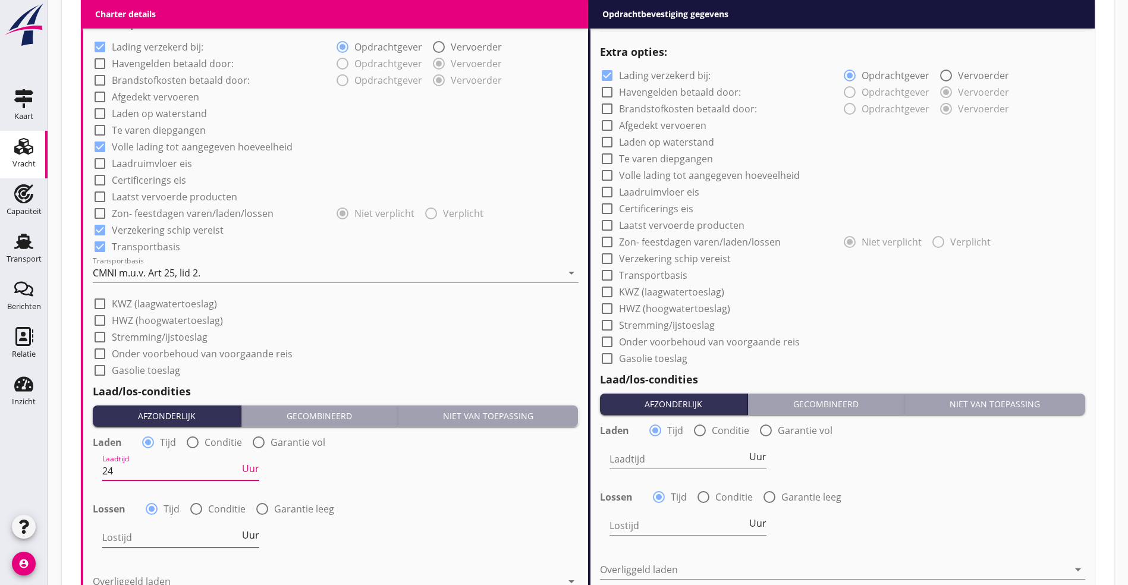
type input "24"
click at [165, 529] on input "Lostijd" at bounding box center [170, 537] width 137 height 19
type input "24"
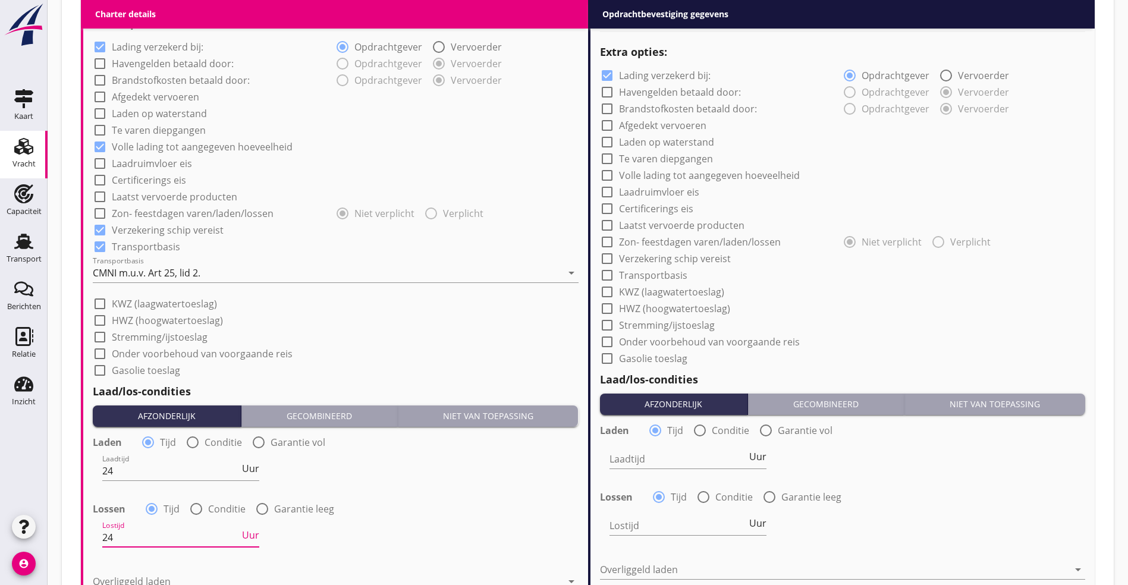
click at [391, 507] on div "Lossen radio_button_checked Tijd radio_button_unchecked Conditie radio_button_u…" at bounding box center [336, 507] width 486 height 17
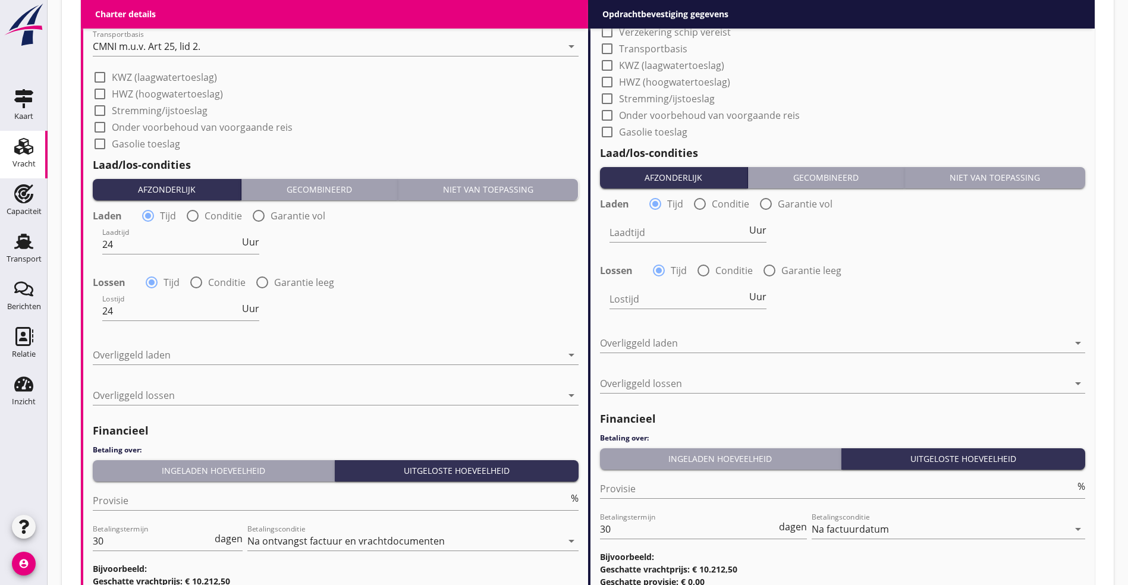
scroll to position [1160, 0]
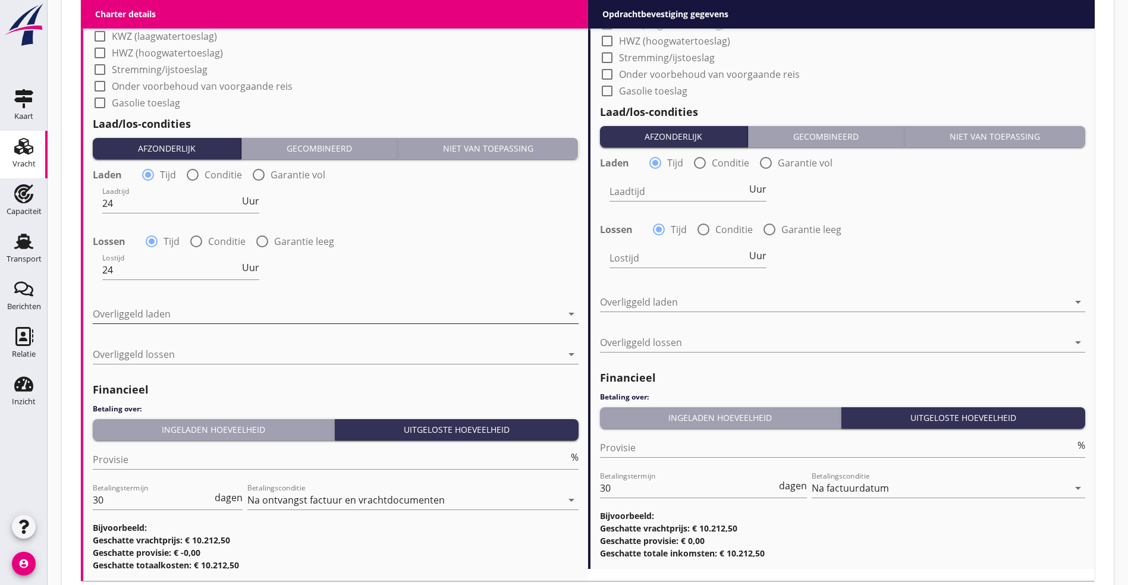
click at [259, 308] on div at bounding box center [327, 313] width 469 height 19
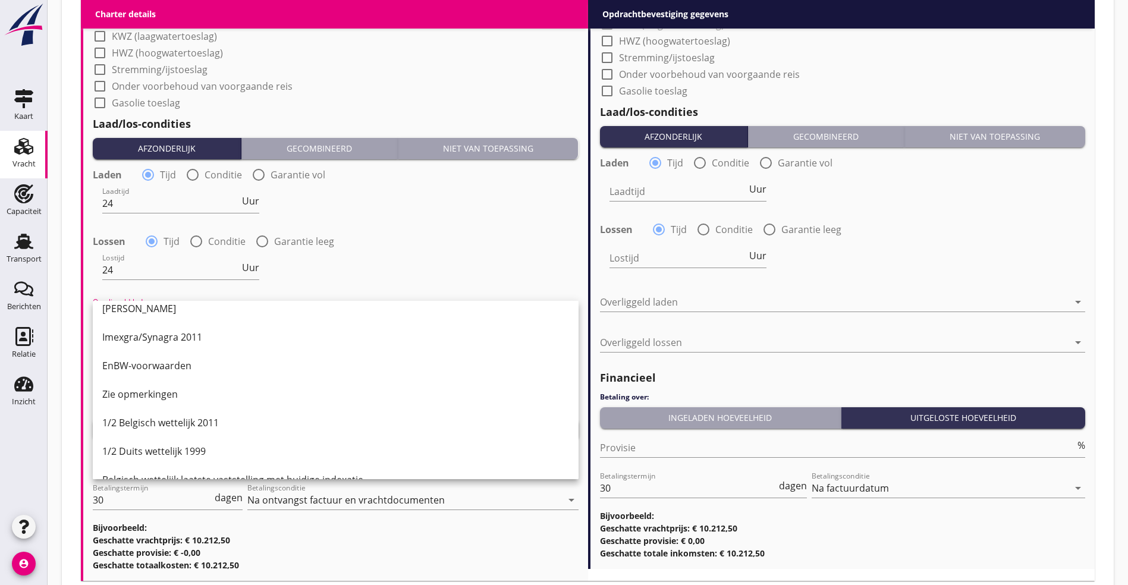
scroll to position [268, 0]
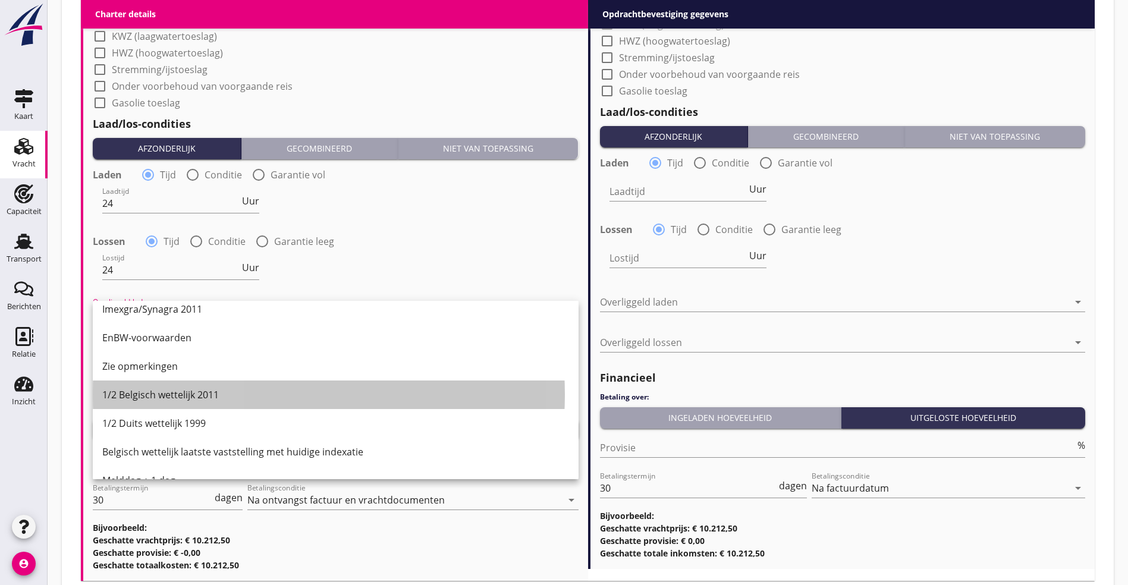
click at [183, 392] on div "1/2 Belgisch wettelijk 2011" at bounding box center [335, 395] width 467 height 14
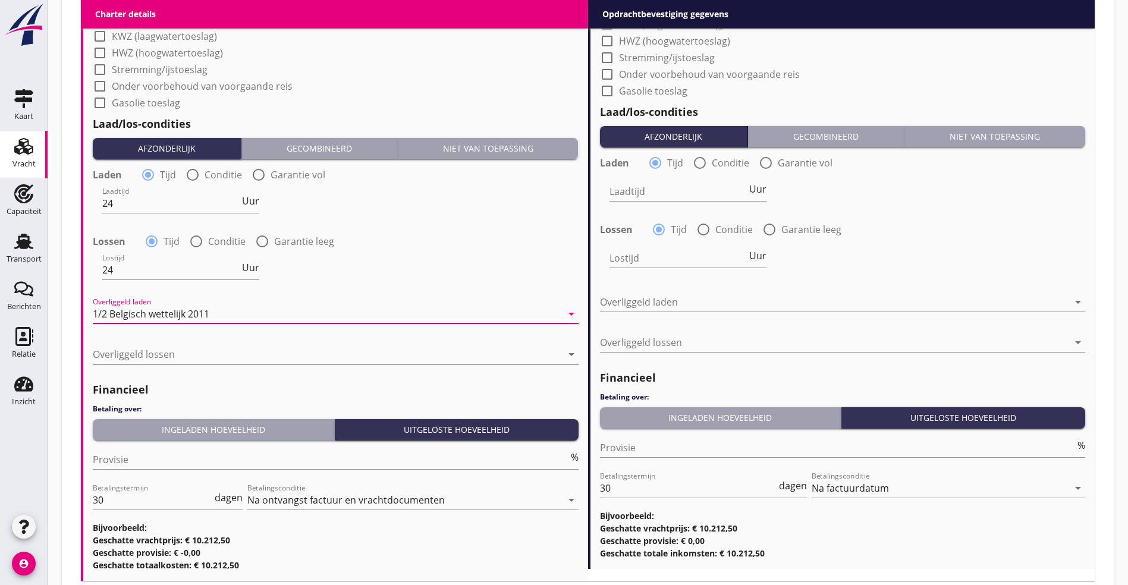
click at [177, 345] on div at bounding box center [327, 354] width 469 height 19
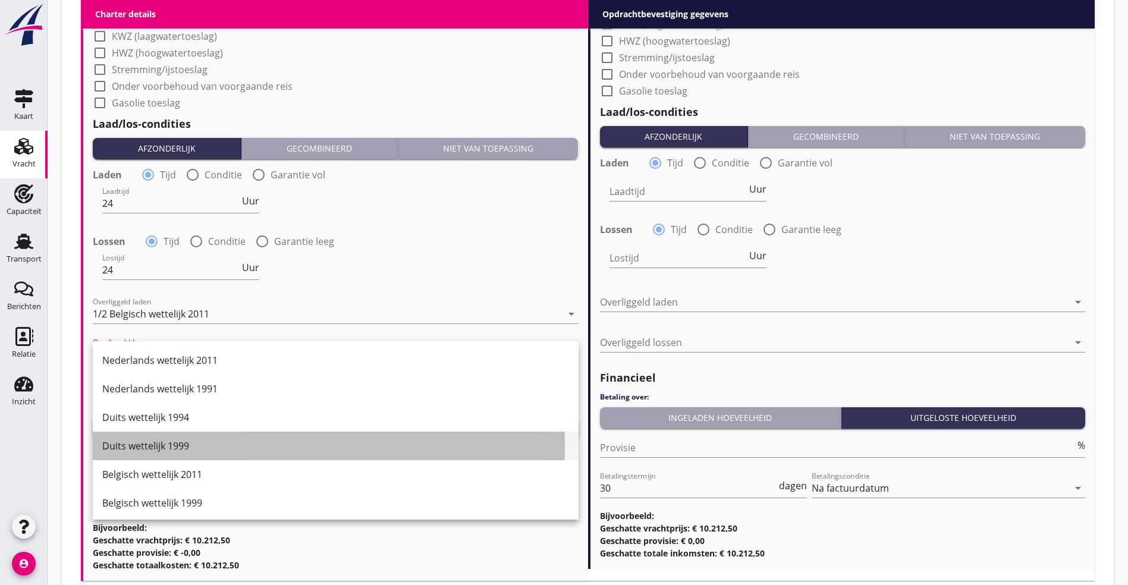
click at [173, 447] on div "Duits wettelijk 1999" at bounding box center [335, 446] width 467 height 14
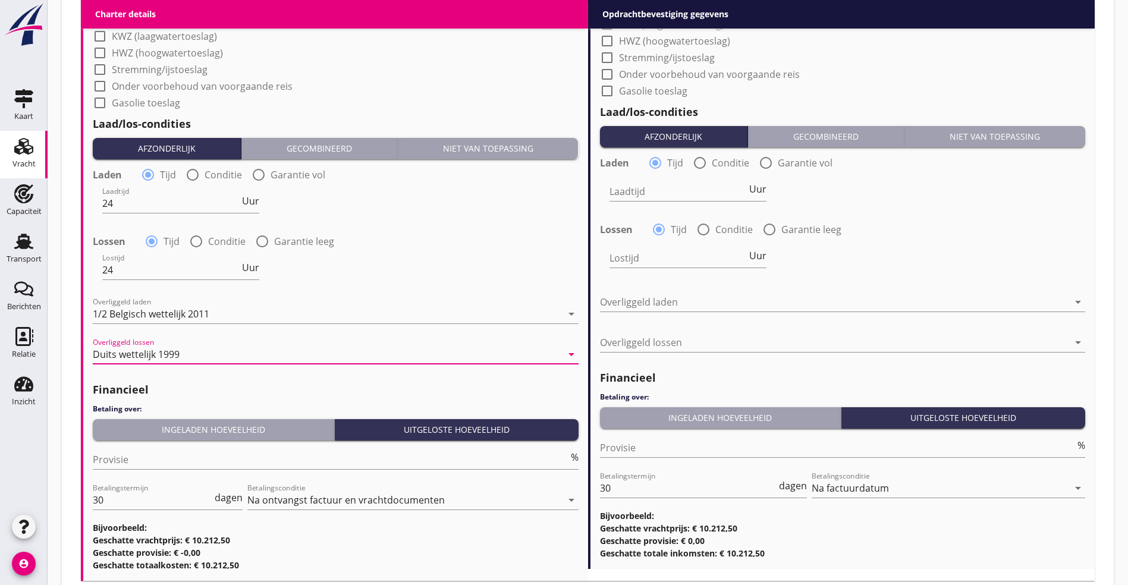
click at [173, 351] on div "Duits wettelijk 1999" at bounding box center [136, 354] width 87 height 11
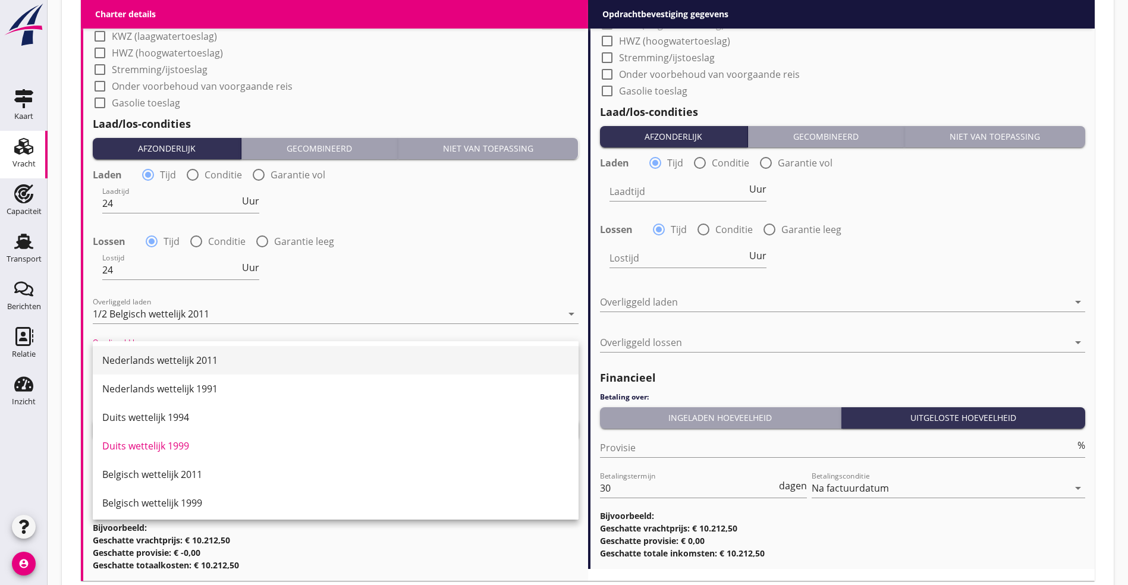
click at [168, 358] on div "Nederlands wettelijk 2011" at bounding box center [335, 360] width 467 height 14
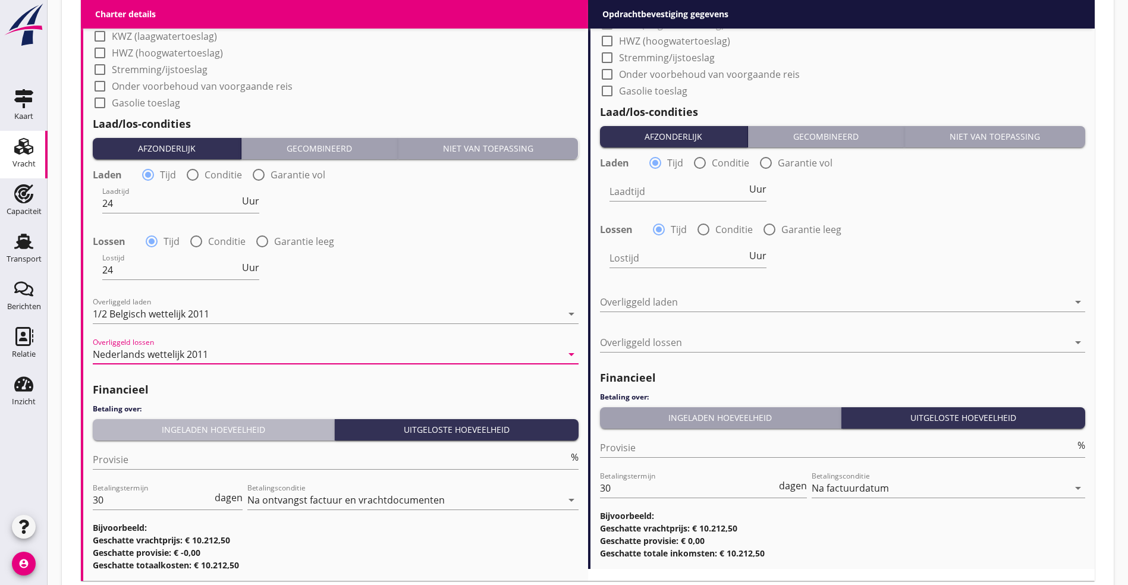
click at [186, 433] on button "Ingeladen hoeveelheid" at bounding box center [214, 429] width 242 height 21
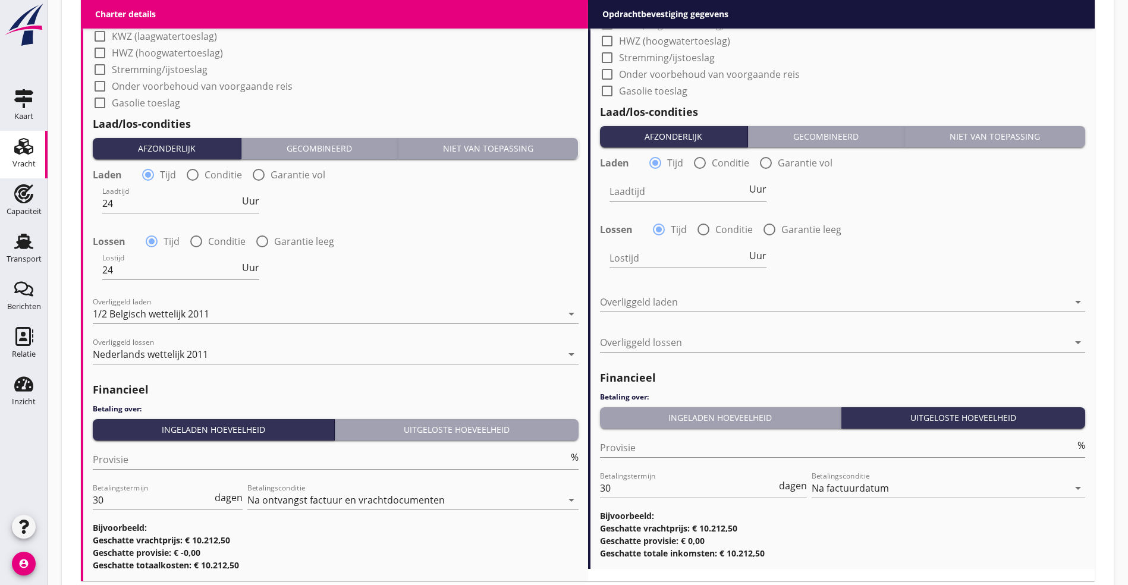
click at [179, 467] on div "Provisie %" at bounding box center [336, 465] width 486 height 31
click at [176, 463] on input "Provisie" at bounding box center [331, 459] width 476 height 19
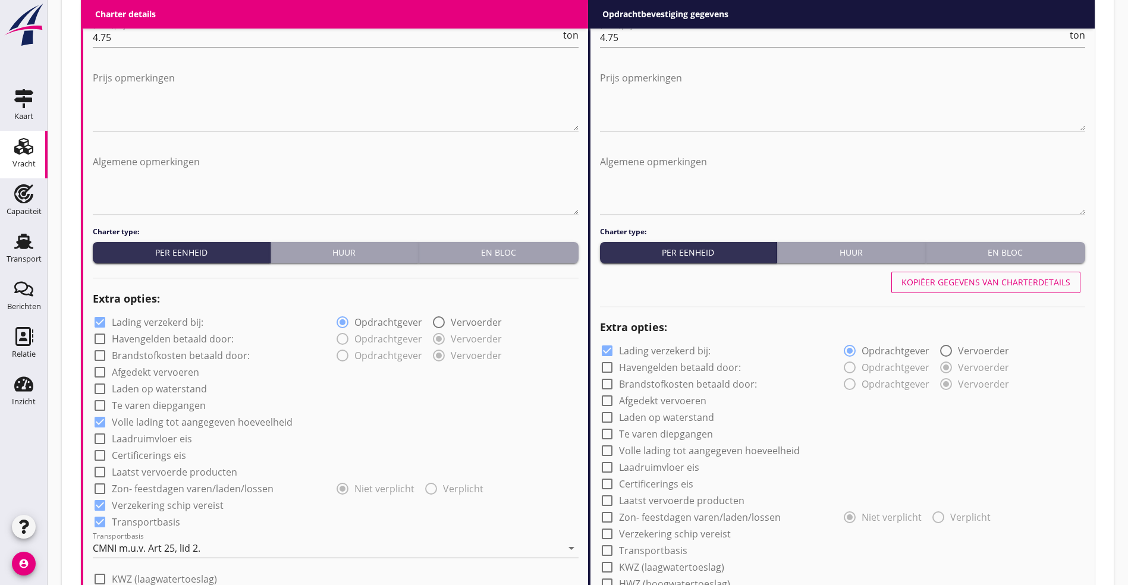
scroll to position [536, 0]
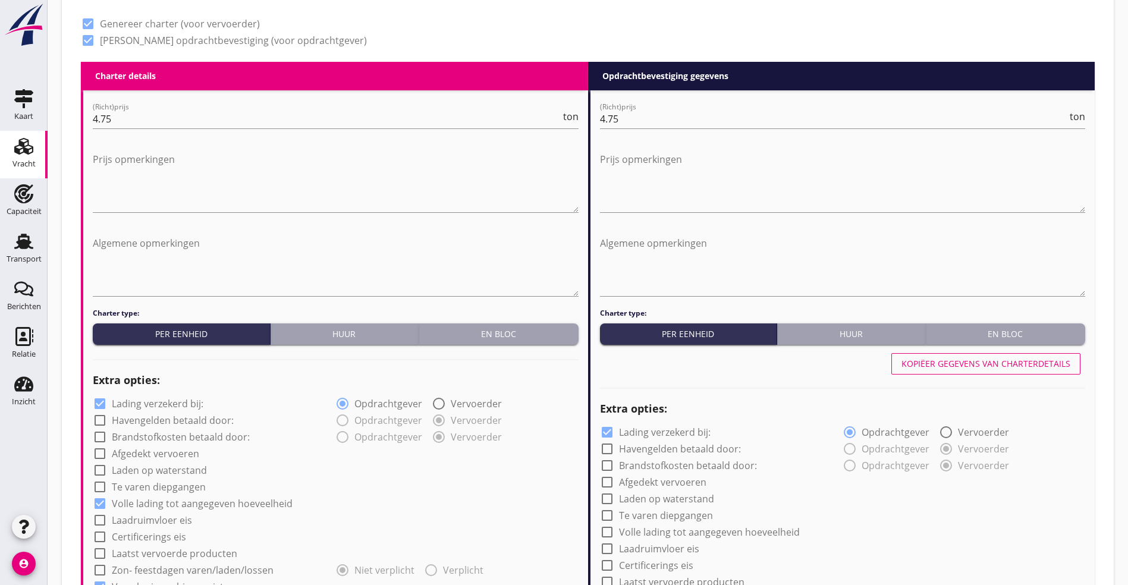
type input "5"
click at [1020, 364] on div "Kopiëer gegevens van charterdetails" at bounding box center [985, 363] width 169 height 12
checkbox input "true"
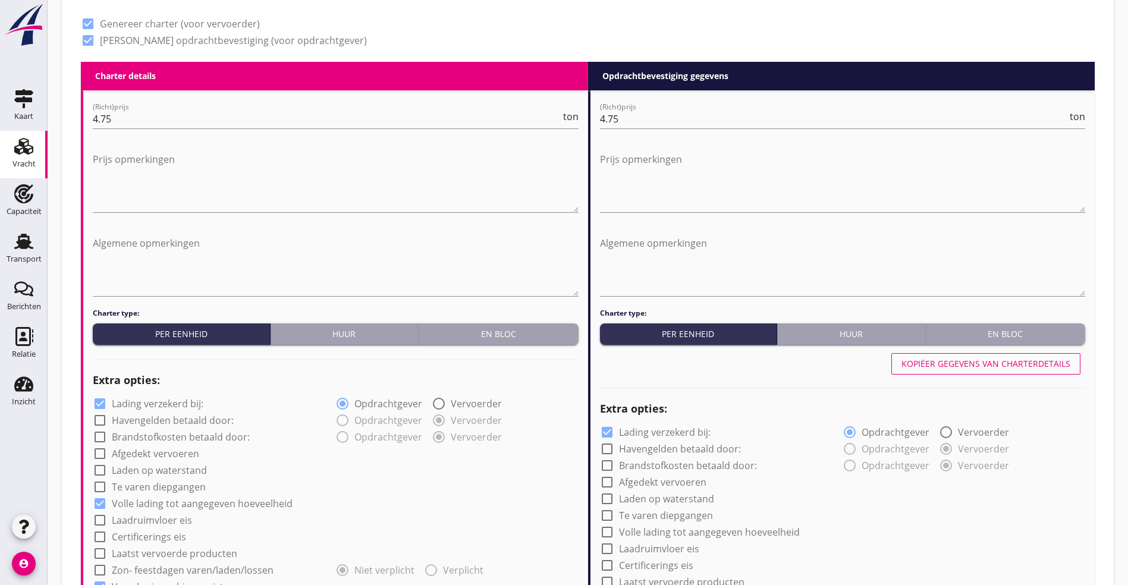
type input "24"
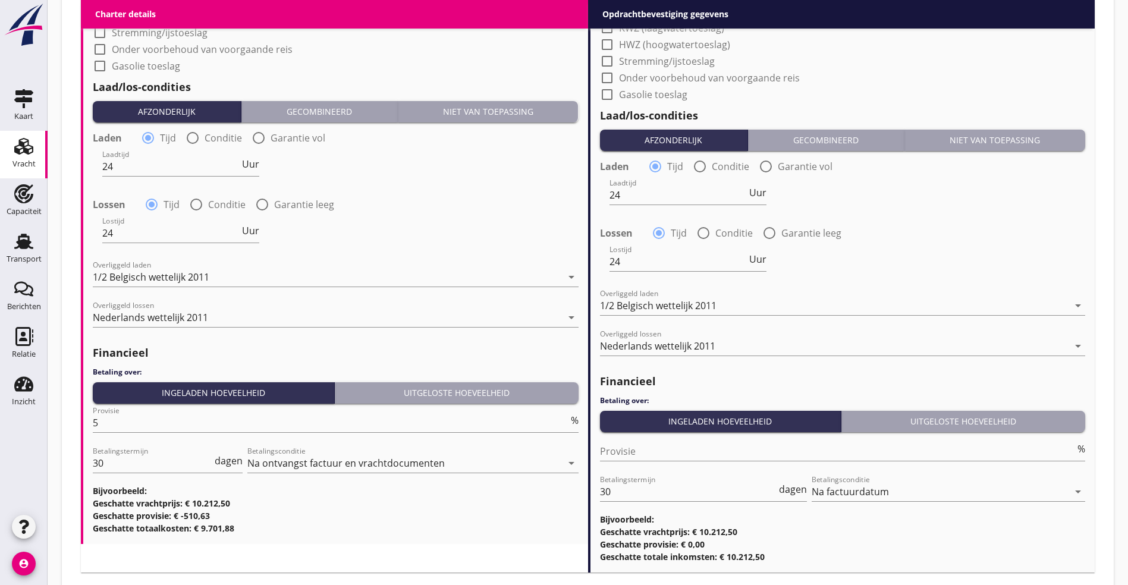
scroll to position [1262, 0]
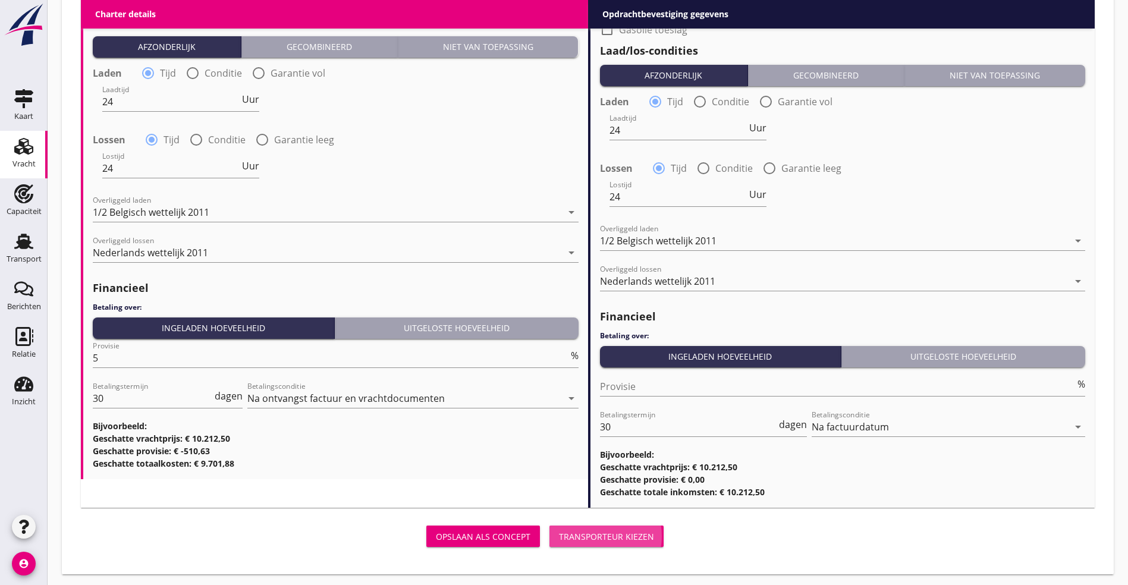
click at [549, 526] on button "Transporteur kiezen" at bounding box center [606, 536] width 114 height 21
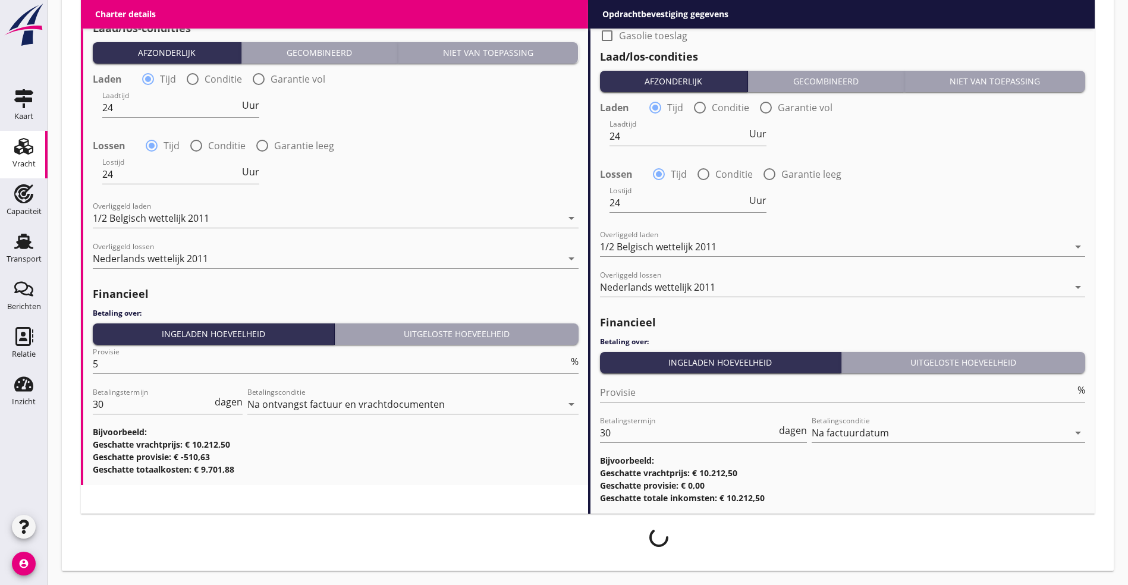
scroll to position [1253, 0]
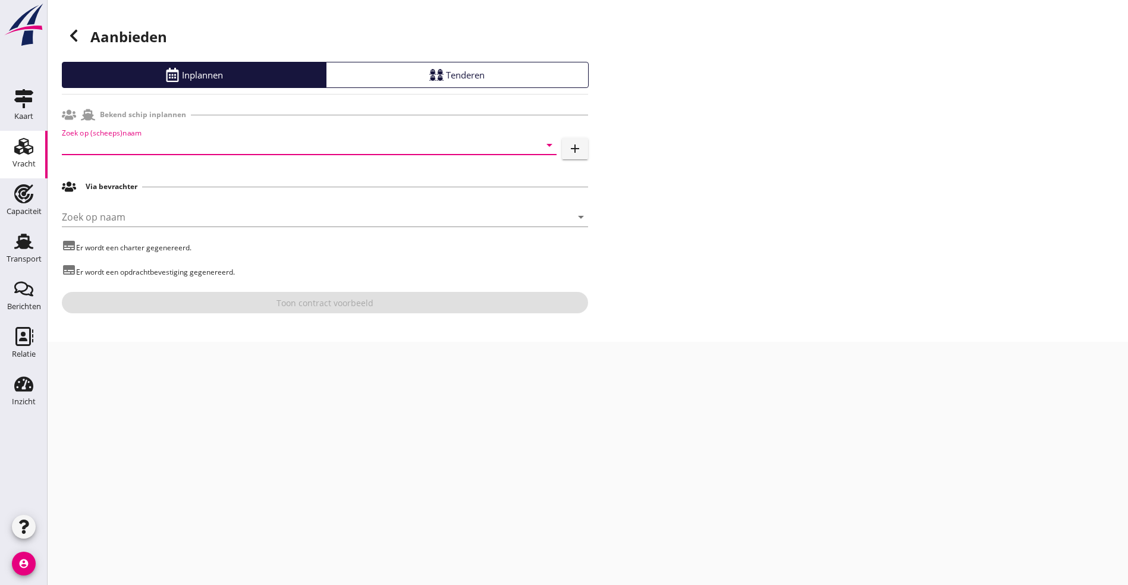
click at [405, 147] on input "Zoek op (scheeps)naam" at bounding box center [292, 145] width 461 height 19
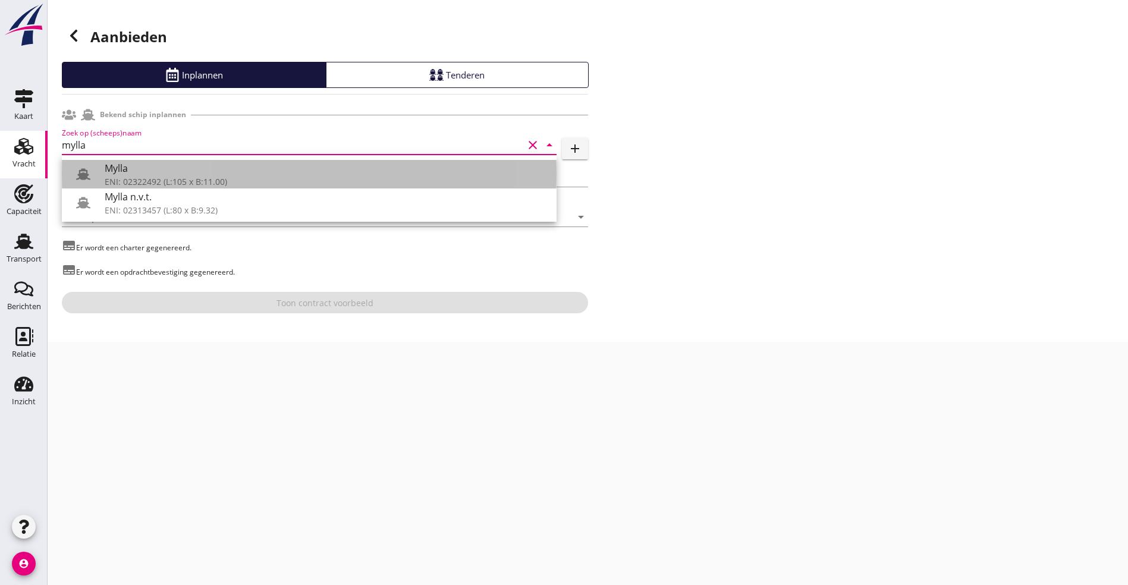
click at [169, 175] on div "ENI: 02322492 (L:105 x B:11.00)" at bounding box center [326, 181] width 442 height 12
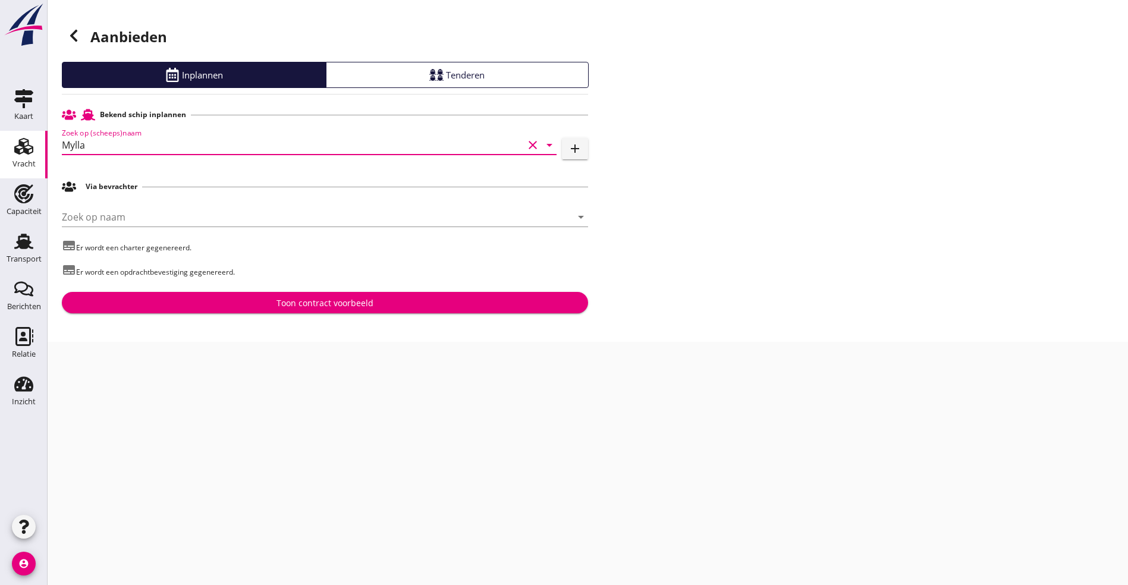
type input "Mylla"
click at [220, 307] on div "Toon contract voorbeeld" at bounding box center [324, 303] width 507 height 12
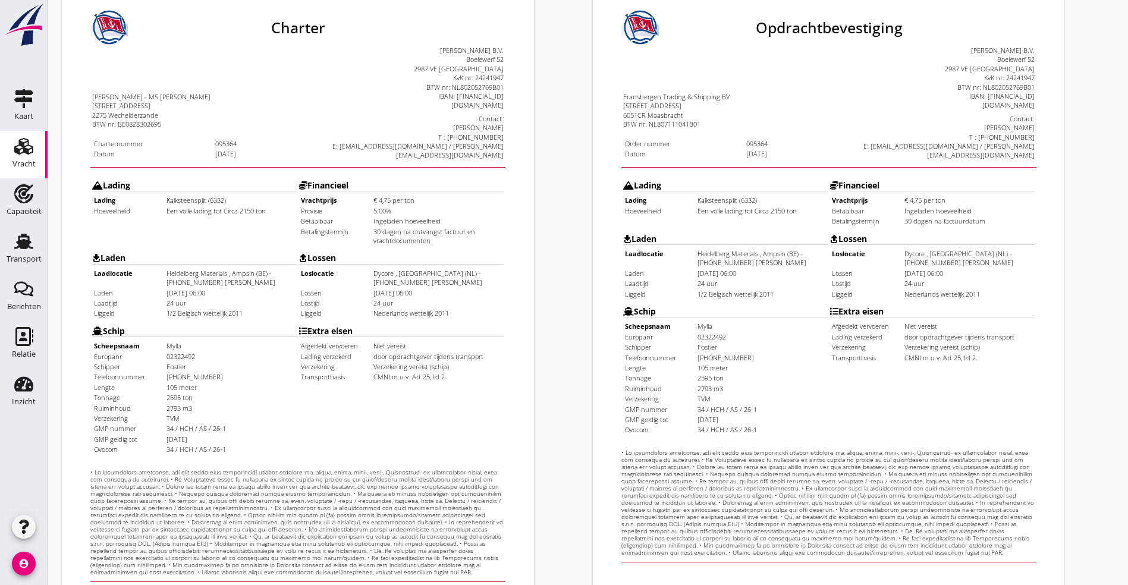
scroll to position [295, 0]
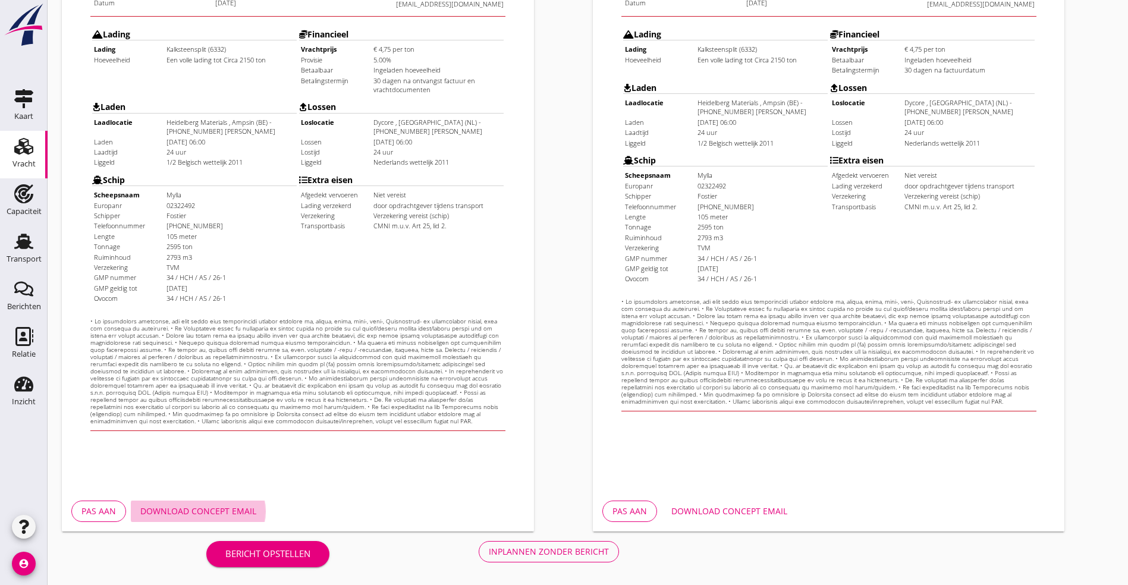
click at [202, 509] on div "Download concept email" at bounding box center [198, 511] width 116 height 12
click at [489, 557] on div "Inplannen zonder bericht" at bounding box center [549, 551] width 120 height 12
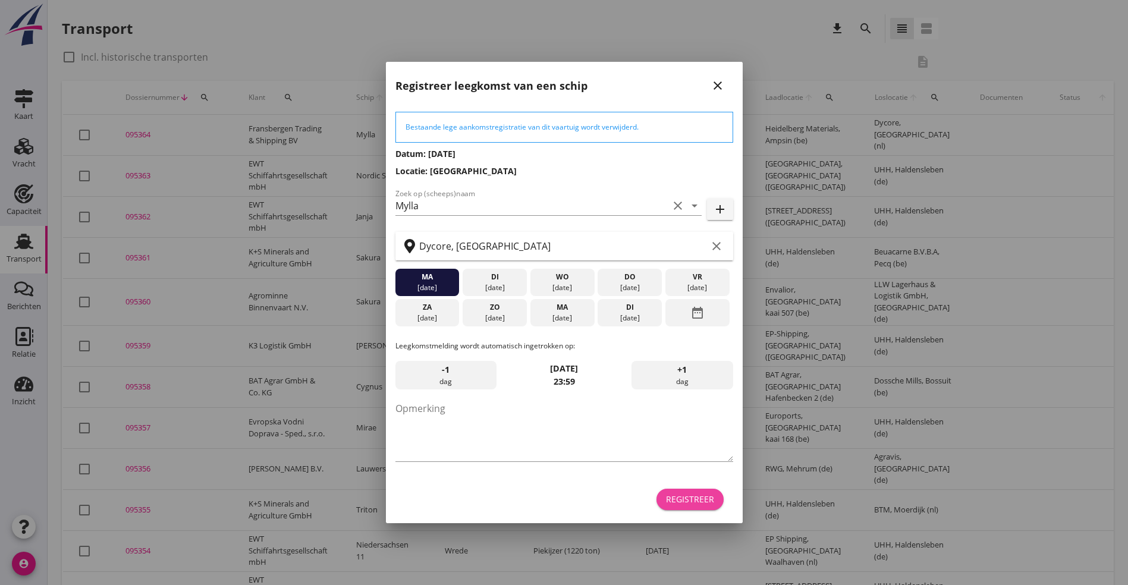
click at [707, 504] on div "Registreer" at bounding box center [690, 499] width 48 height 12
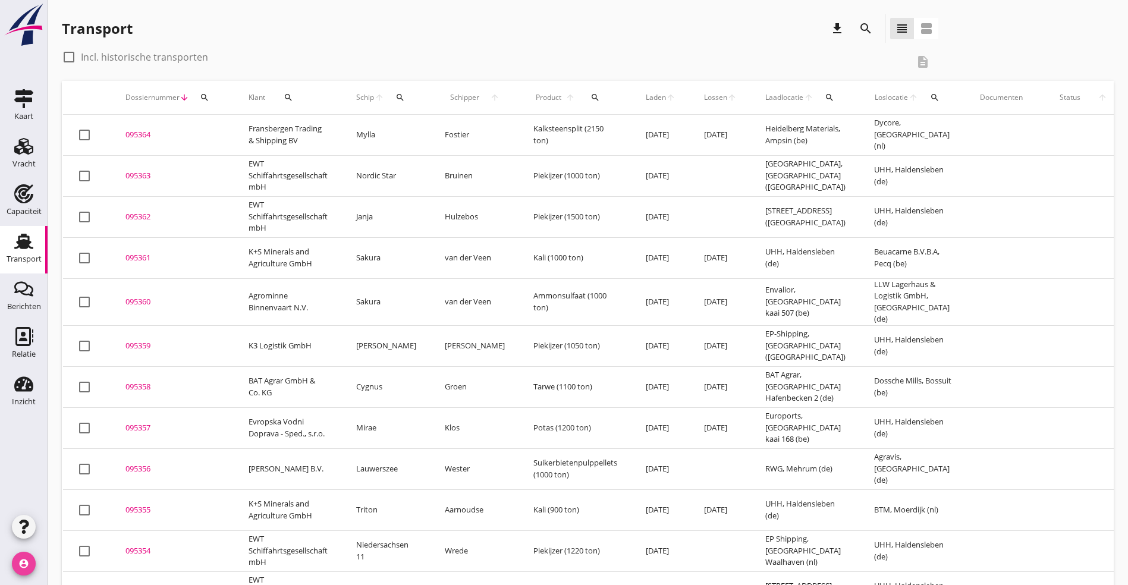
click at [27, 567] on icon "account_circle" at bounding box center [24, 564] width 24 height 24
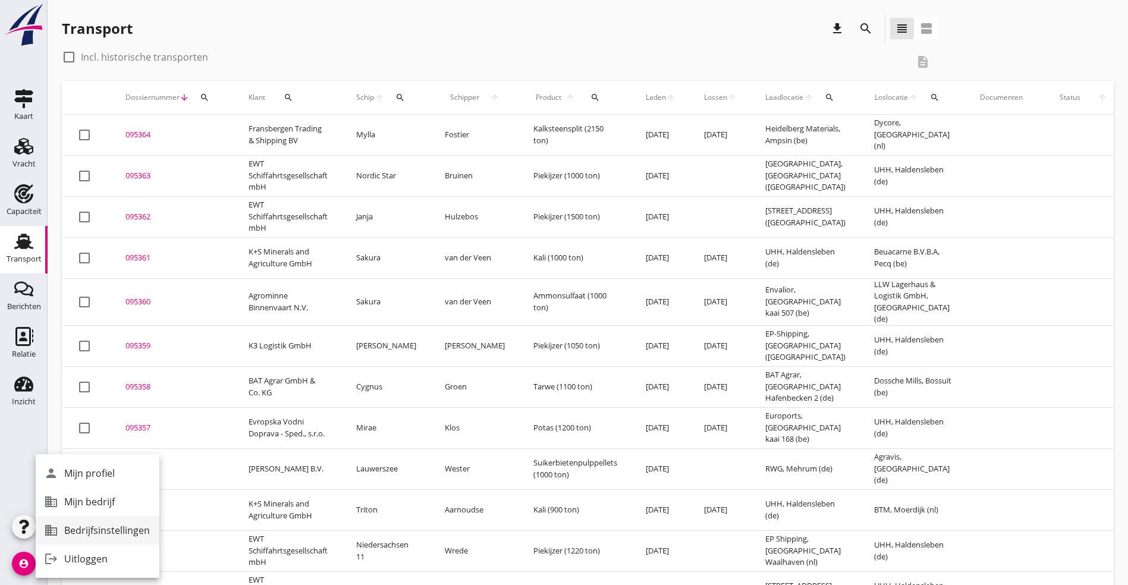
click at [100, 530] on div "Bedrijfsinstellingen" at bounding box center [107, 530] width 86 height 14
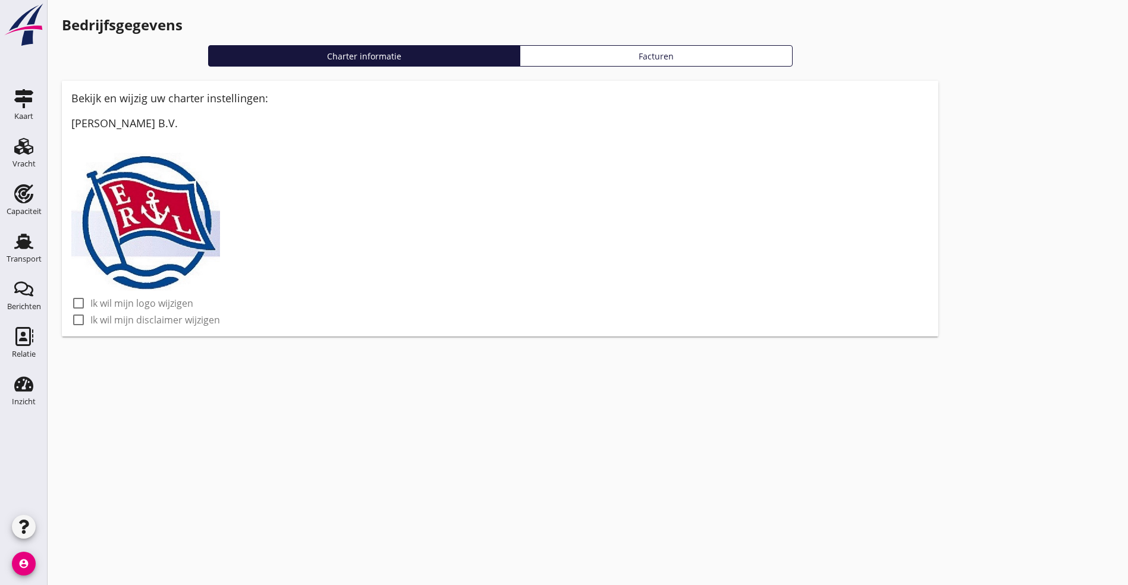
click at [115, 317] on label "Ik wil mijn disclaimer wijzigen" at bounding box center [155, 320] width 130 height 12
checkbox input "true"
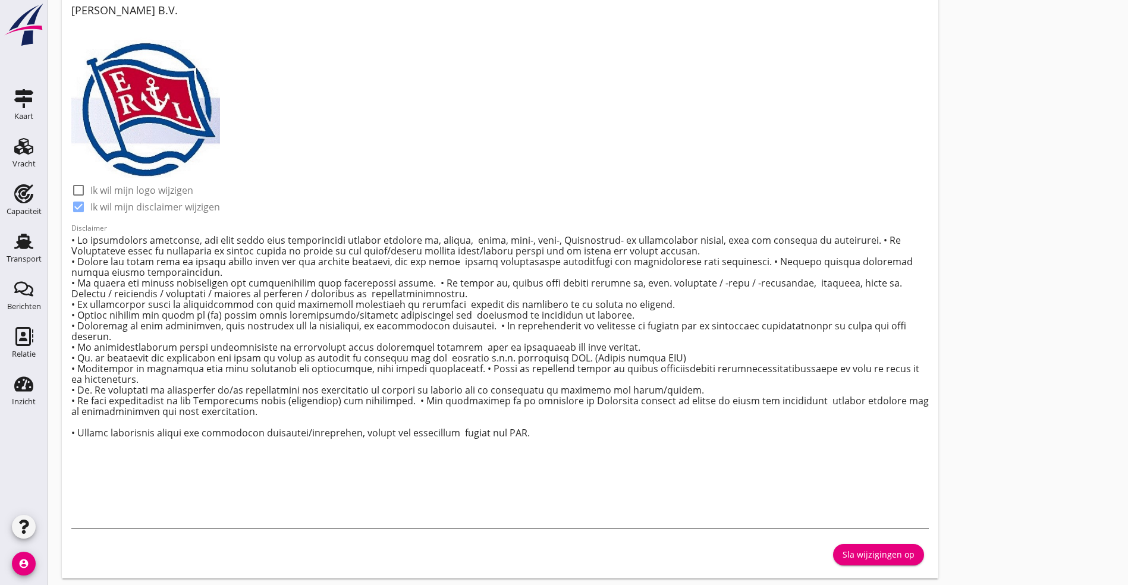
scroll to position [121, 0]
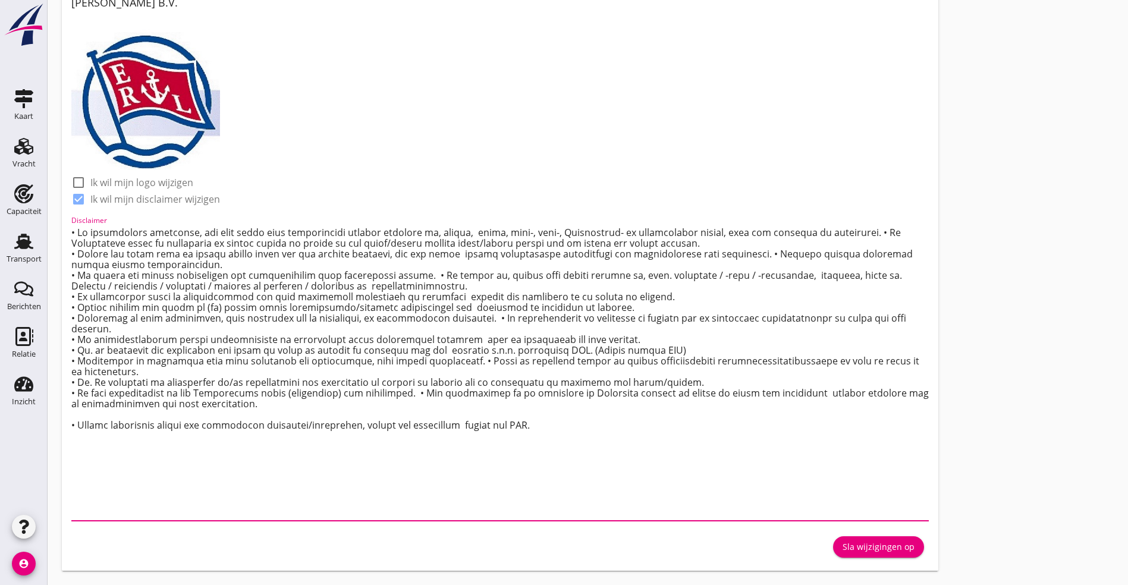
drag, startPoint x: 531, startPoint y: 511, endPoint x: -1, endPoint y: 220, distance: 606.1
click at [0, 220] on html "De gegevens worden opgehaald. Berichten Berichten Relatie Relatie Inzicht Inzic…" at bounding box center [564, 232] width 1128 height 706
